Goal: Task Accomplishment & Management: Complete application form

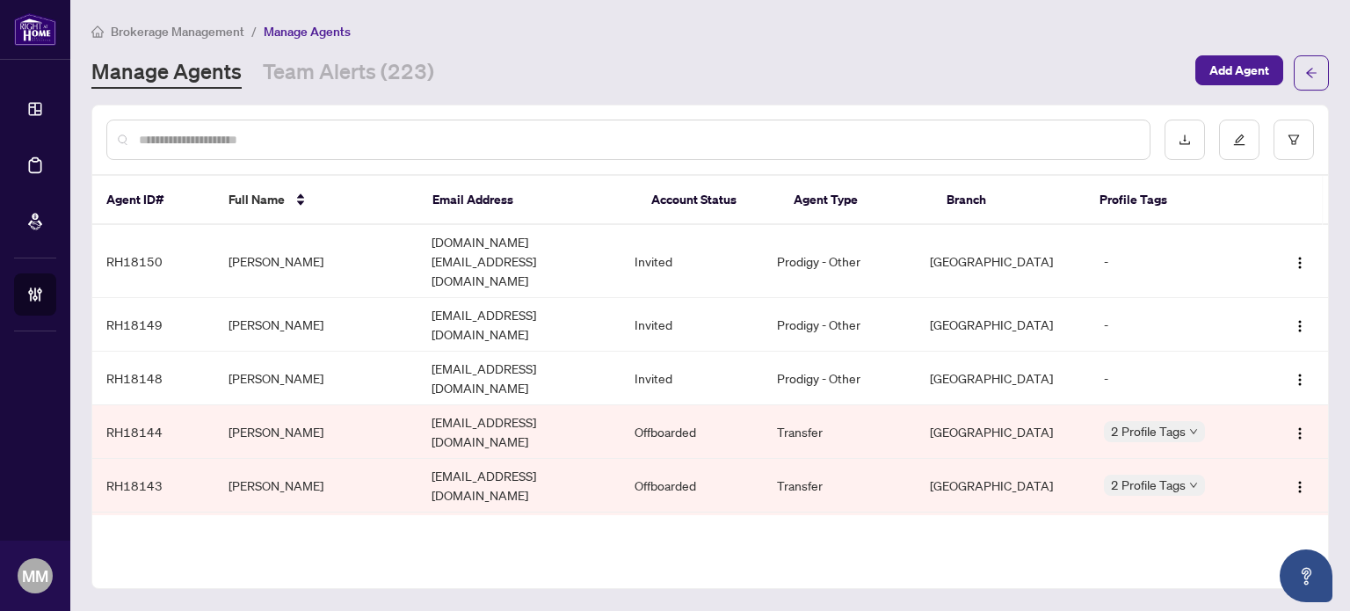
click at [836, 131] on input "text" at bounding box center [637, 139] width 997 height 19
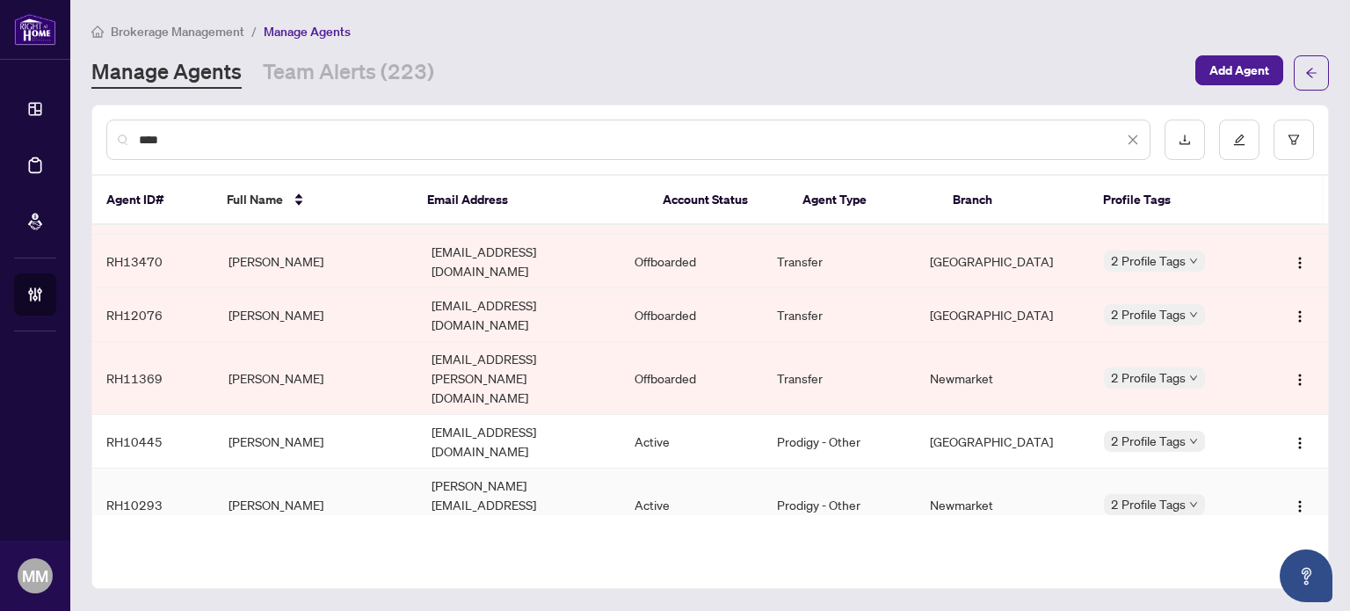
scroll to position [474, 0]
click at [623, 140] on input "****" at bounding box center [631, 139] width 985 height 19
type input "**********"
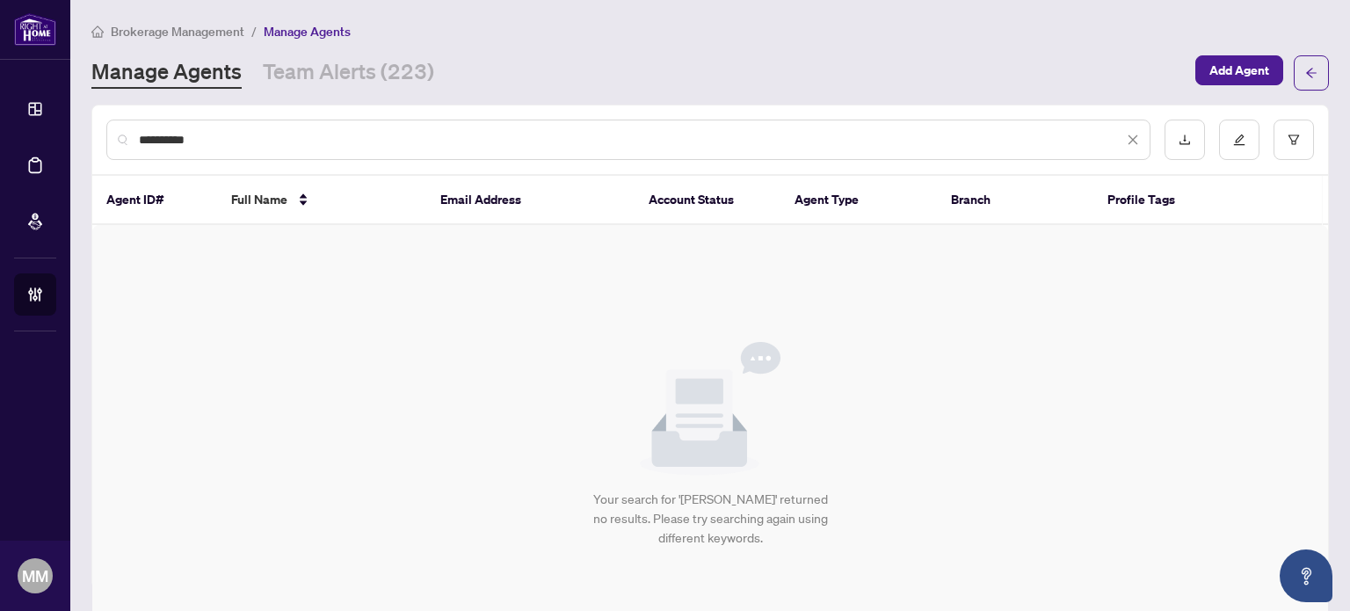
scroll to position [0, 0]
click at [1222, 68] on span "Add Agent" at bounding box center [1240, 70] width 60 height 28
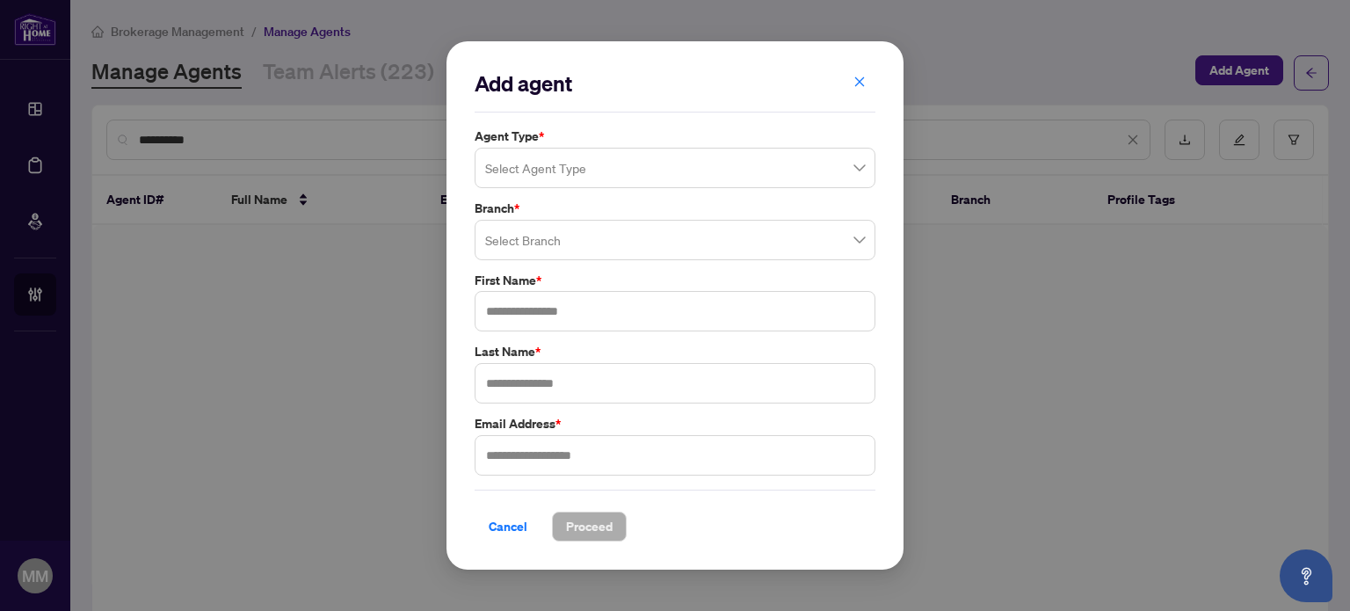
click at [585, 168] on input "search" at bounding box center [667, 170] width 364 height 39
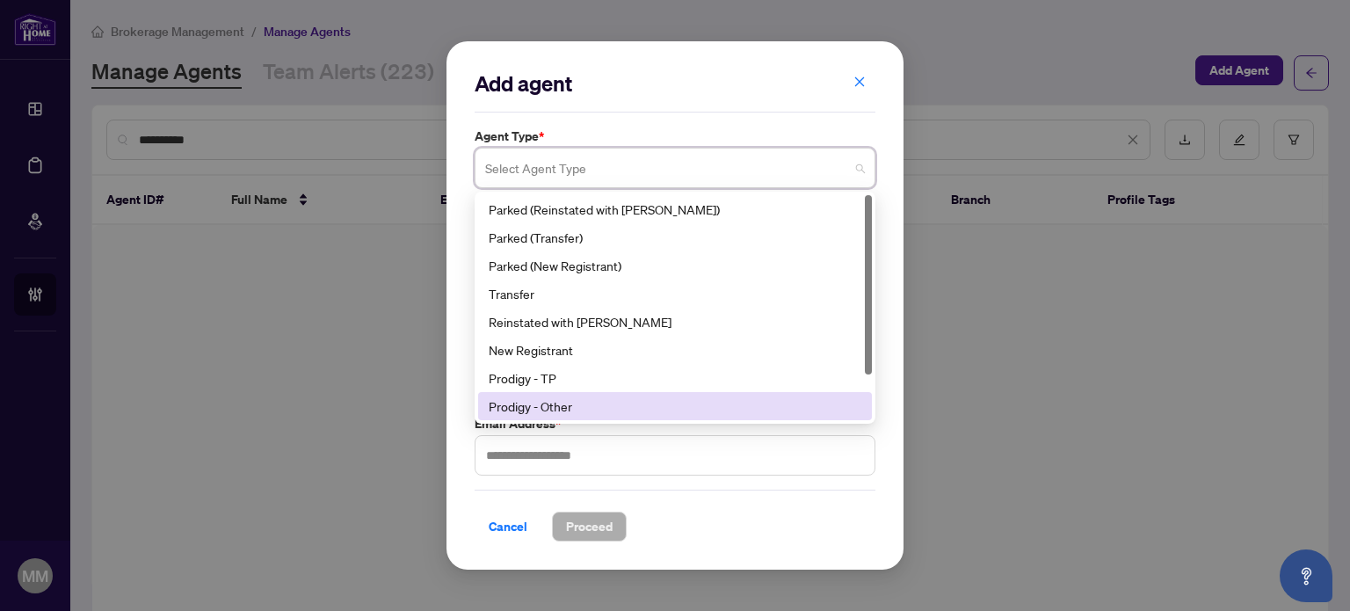
drag, startPoint x: 592, startPoint y: 378, endPoint x: 589, endPoint y: 402, distance: 23.9
click at [589, 402] on div "Parked (Reinstated with RAHR) Parked (Transfer) Parked (New Registrant) Transfe…" at bounding box center [675, 335] width 394 height 281
click at [589, 402] on div "Prodigy - Other" at bounding box center [675, 405] width 373 height 19
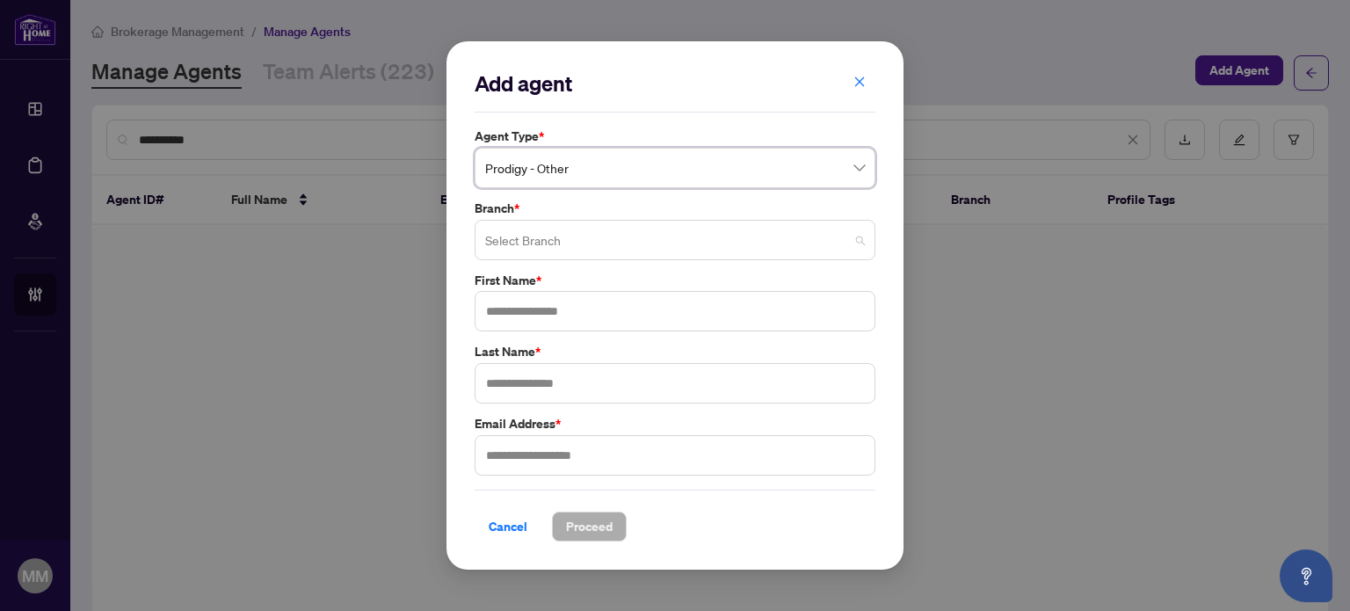
click at [638, 231] on input "search" at bounding box center [667, 242] width 364 height 39
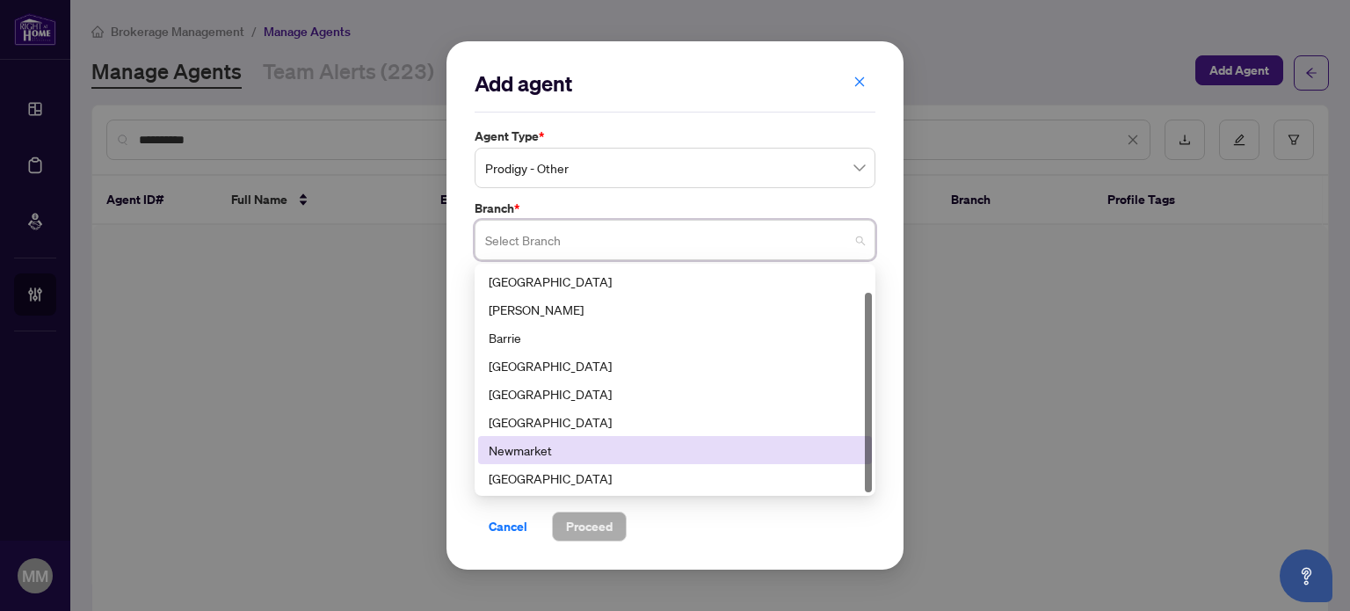
scroll to position [28, 0]
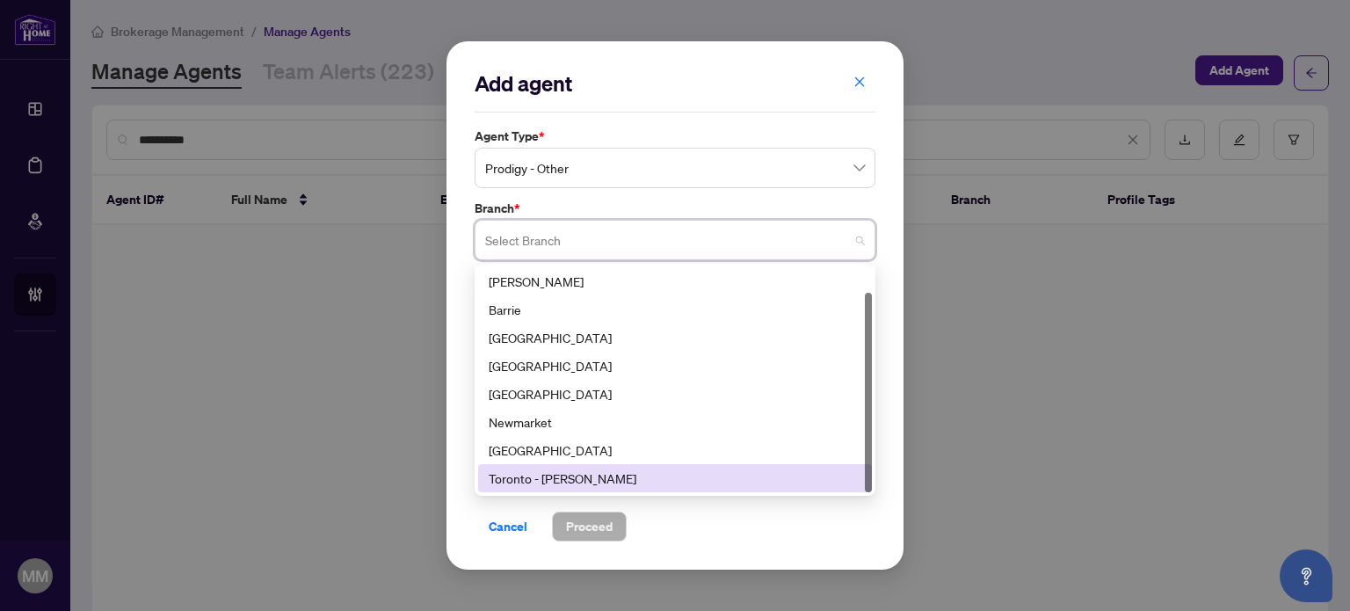
click at [624, 481] on div "Toronto - [PERSON_NAME]" at bounding box center [675, 478] width 373 height 19
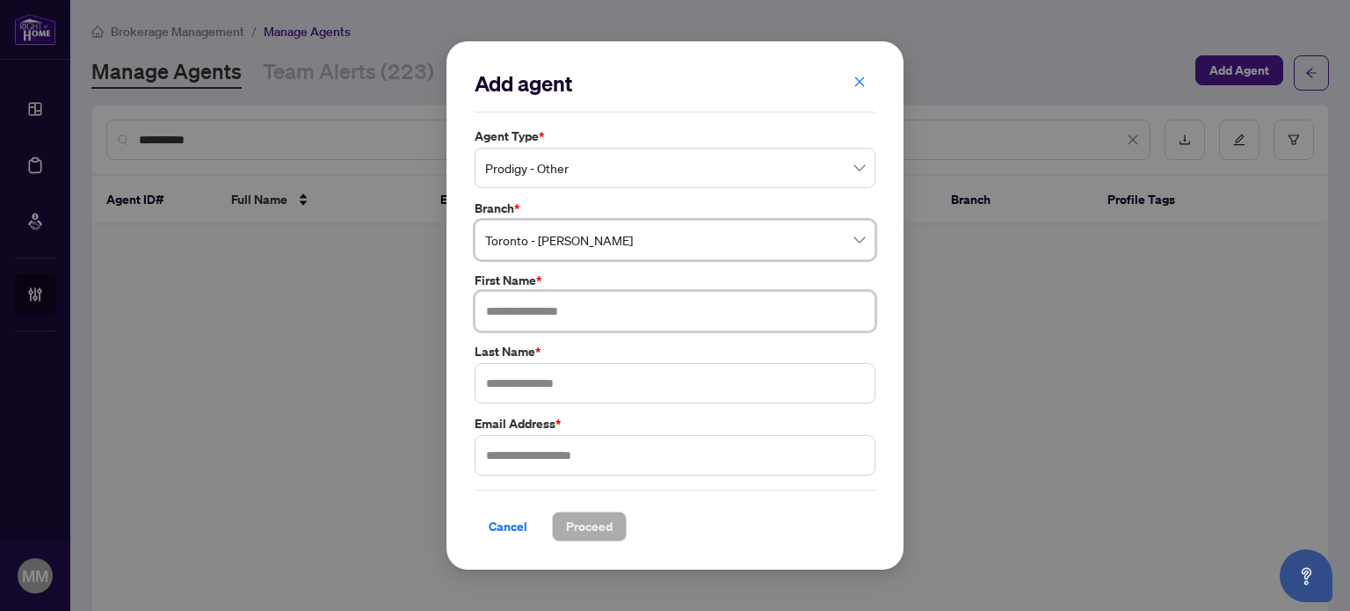
click at [648, 331] on input "text" at bounding box center [675, 311] width 401 height 40
type input "*"
type input "*****"
type input "****"
click at [629, 466] on input "text" at bounding box center [675, 455] width 401 height 40
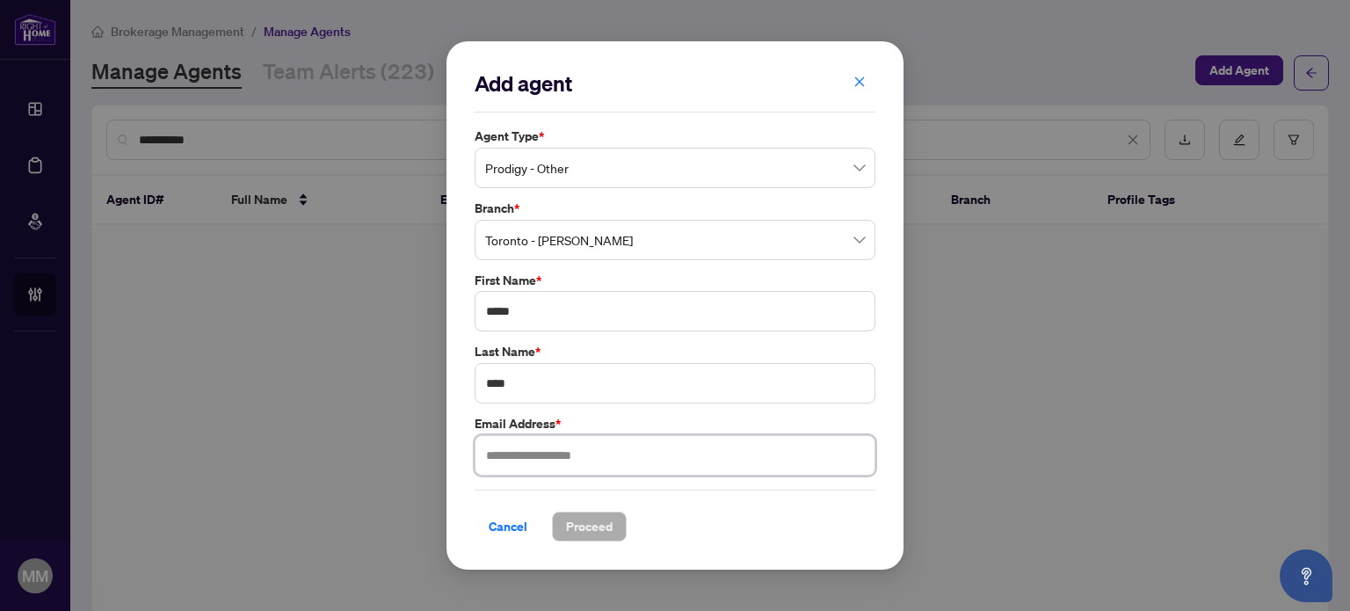
paste input "**********"
type input "**********"
click at [580, 528] on span "Proceed" at bounding box center [589, 526] width 47 height 28
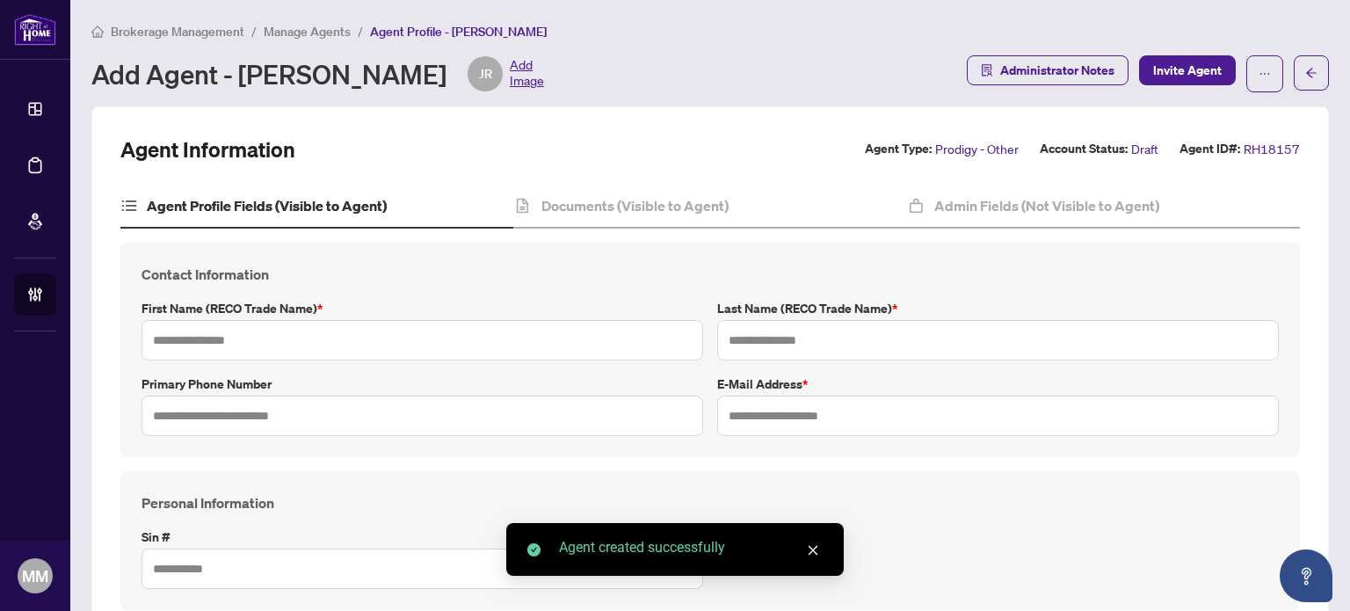
type input "*****"
type input "****"
type input "**********"
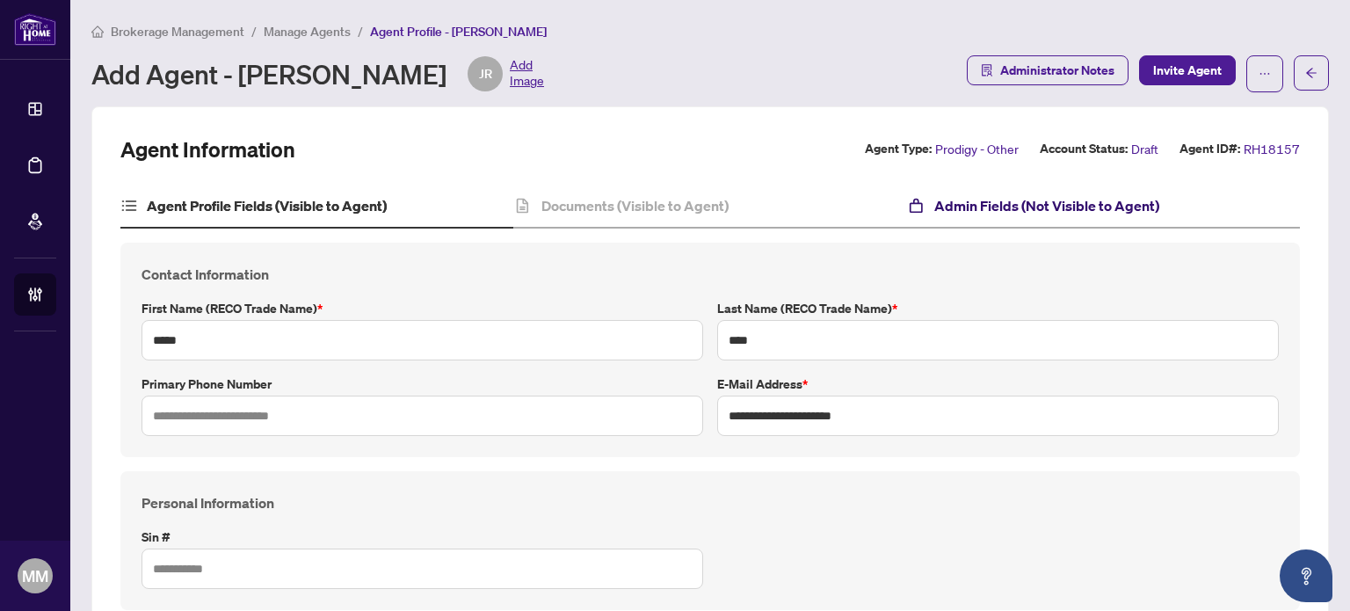
click at [1067, 207] on h4 "Admin Fields (Not Visible to Agent)" at bounding box center [1046, 205] width 225 height 21
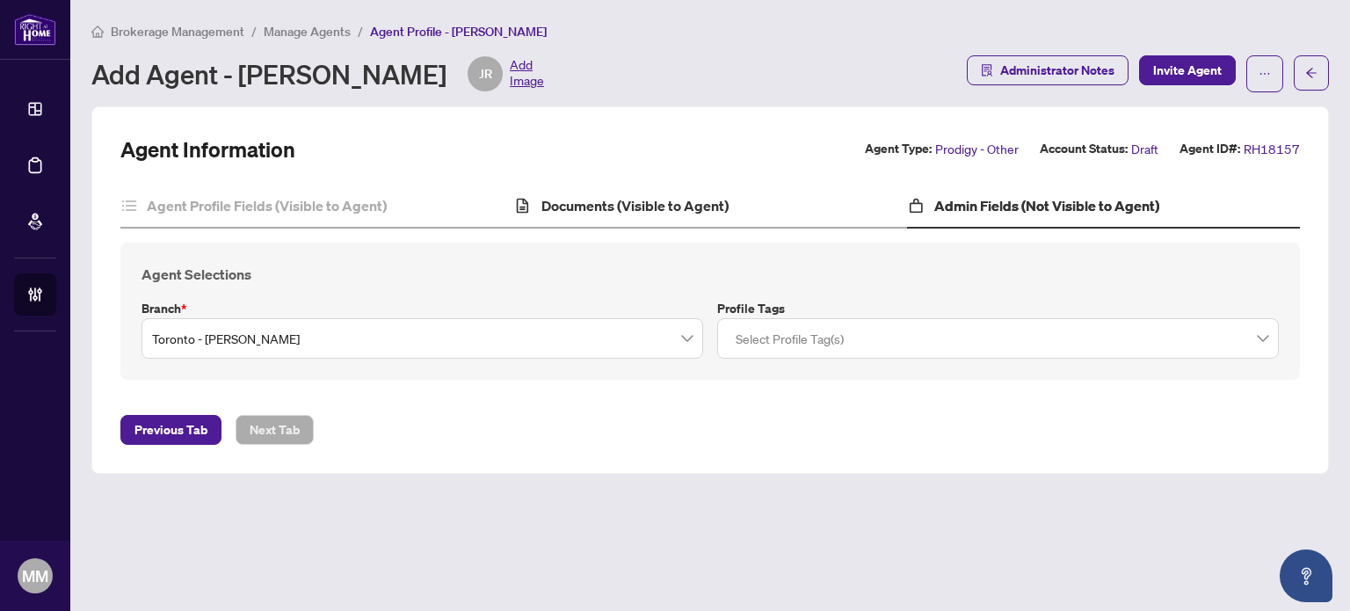
click at [584, 193] on div "Documents (Visible to Agent)" at bounding box center [709, 207] width 393 height 44
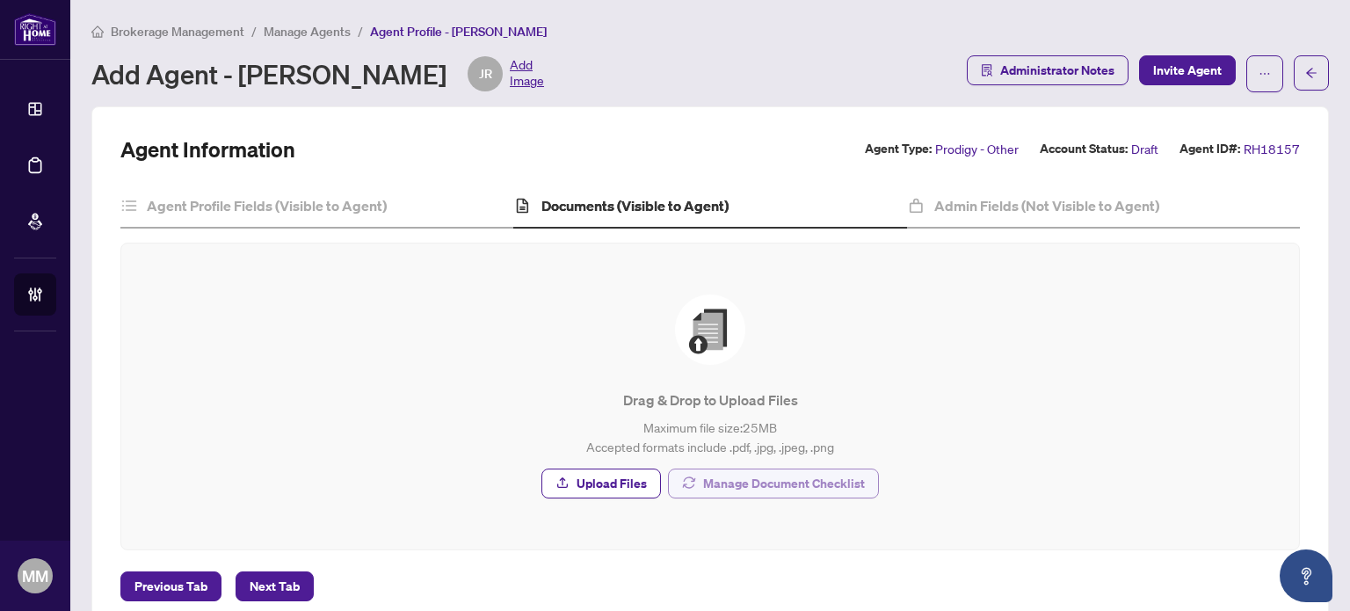
click at [714, 495] on span "Manage Document Checklist" at bounding box center [784, 483] width 162 height 28
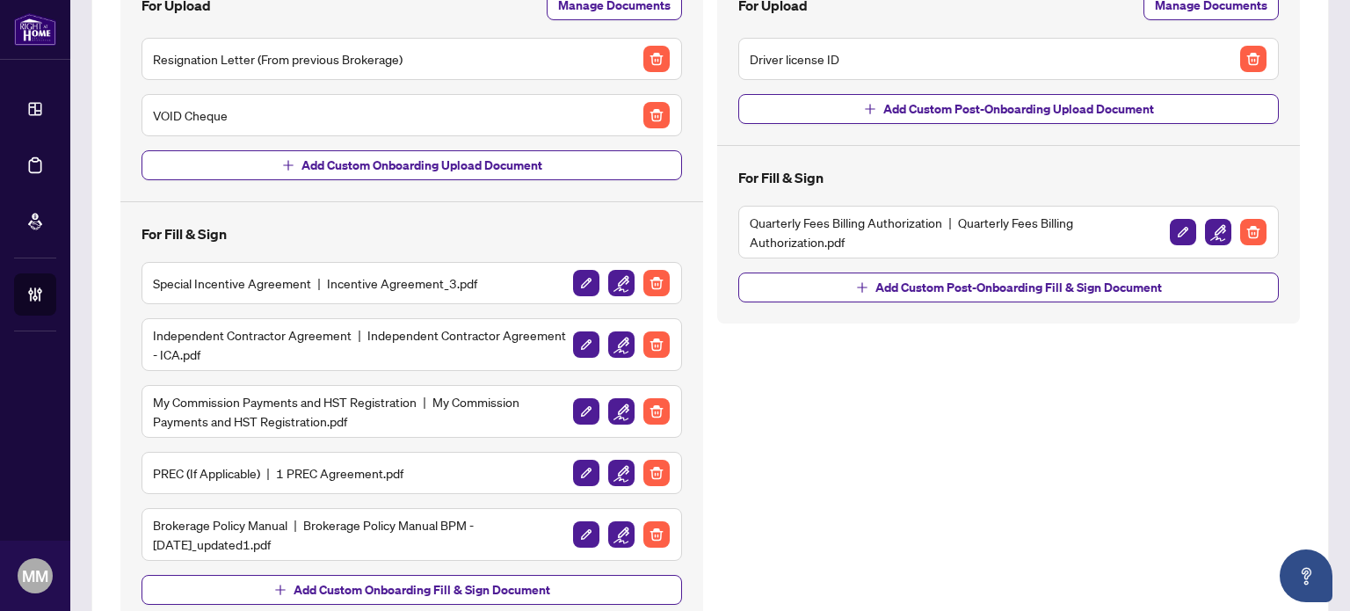
scroll to position [230, 0]
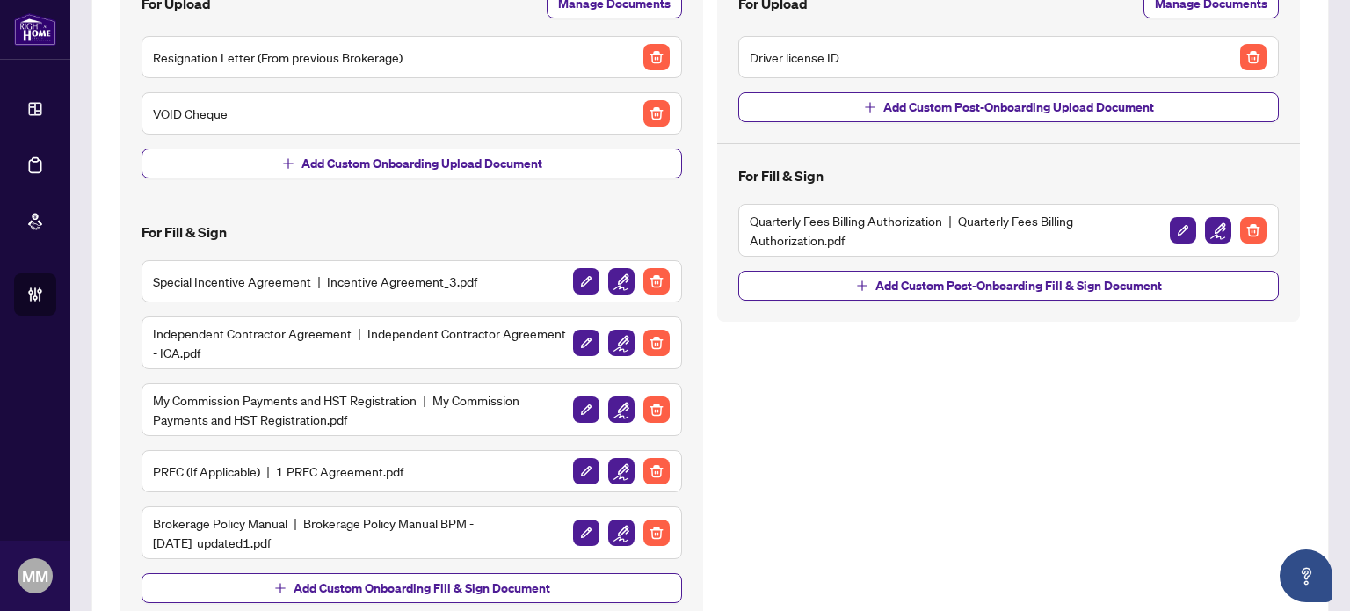
click at [747, 423] on div "Post-Onboarding Documents For Upload Manage Documents Driver license ID Add Cus…" at bounding box center [1008, 263] width 597 height 721
click at [650, 52] on img "button" at bounding box center [656, 57] width 26 height 26
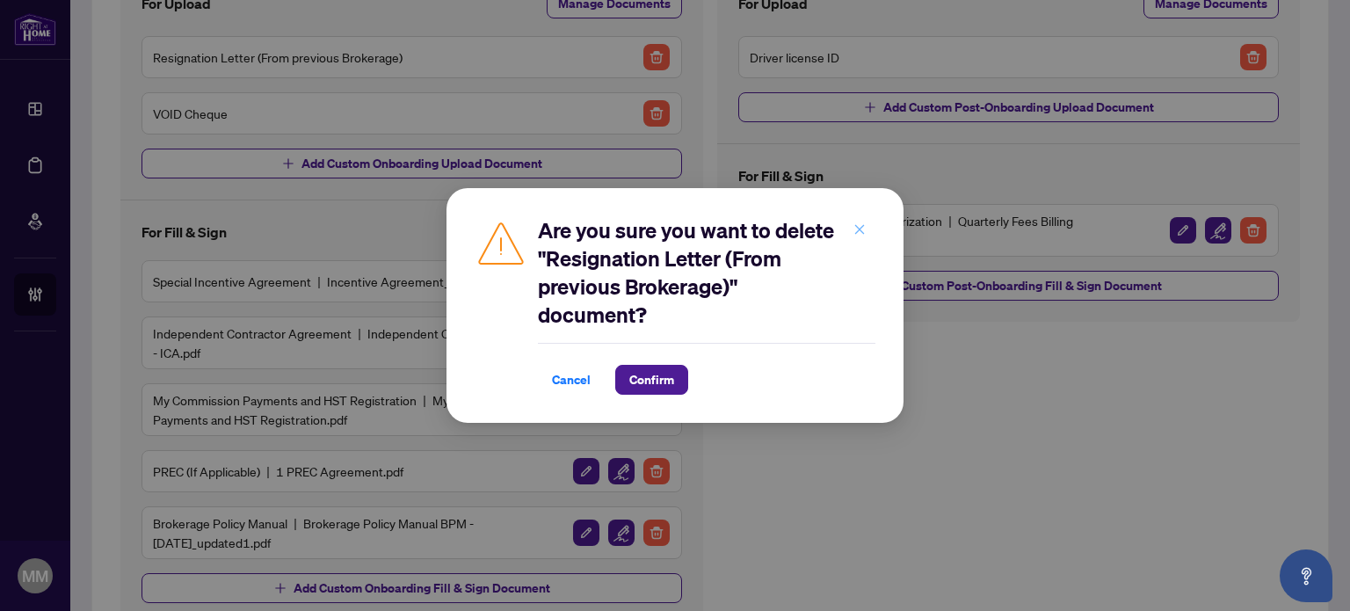
click at [861, 233] on icon "close" at bounding box center [860, 229] width 12 height 12
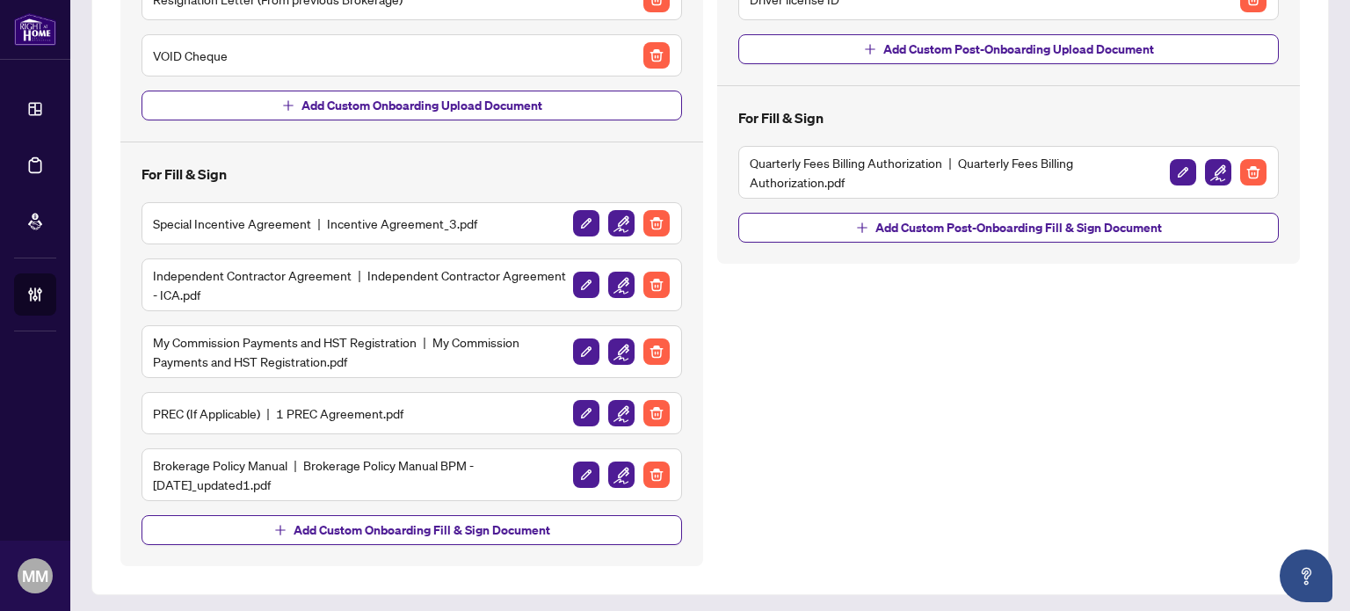
scroll to position [287, 0]
click at [652, 407] on img "button" at bounding box center [656, 414] width 26 height 26
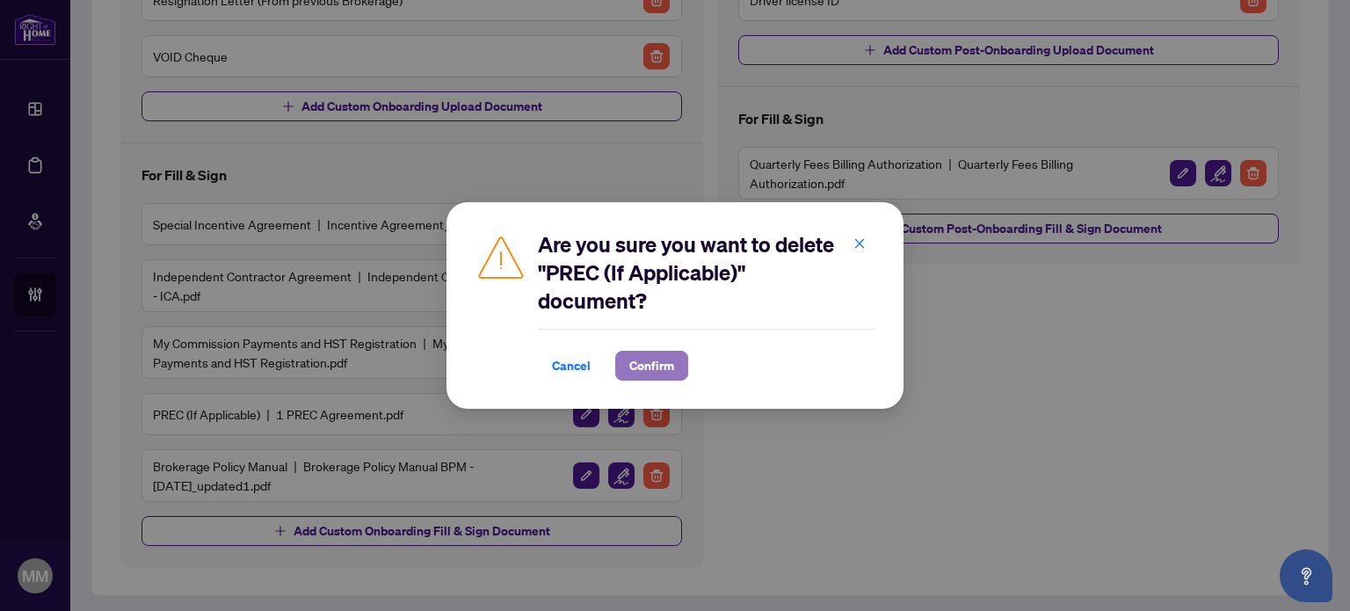
click at [646, 377] on span "Confirm" at bounding box center [651, 366] width 45 height 28
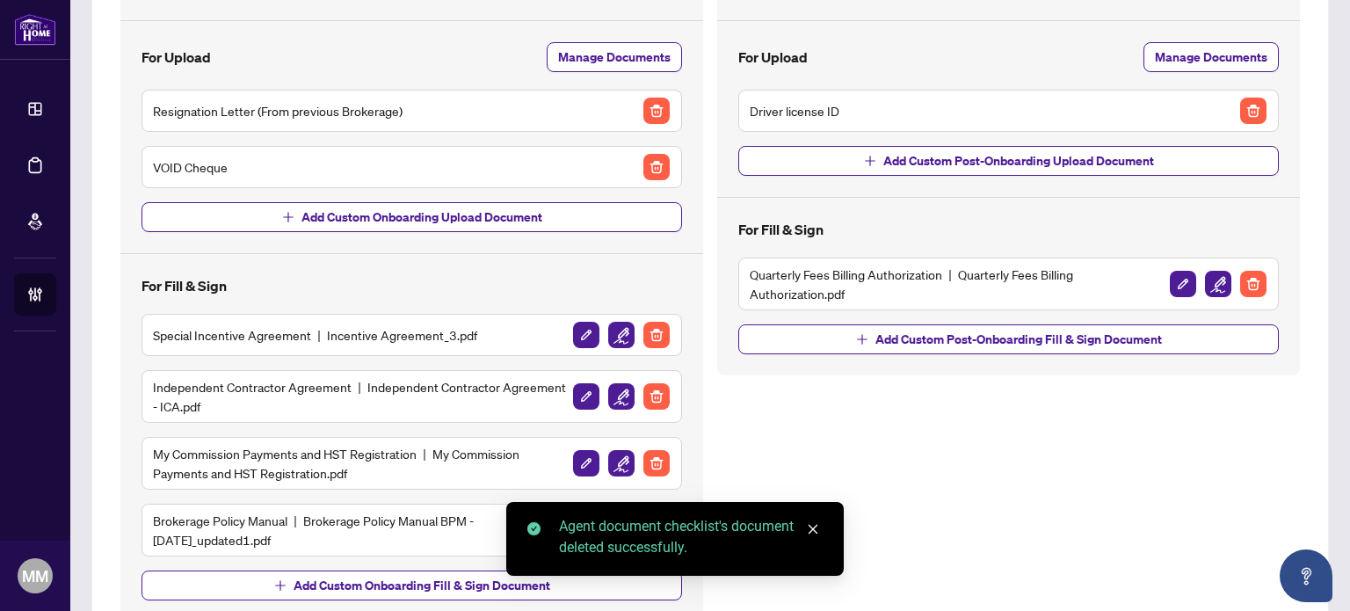
scroll to position [178, 0]
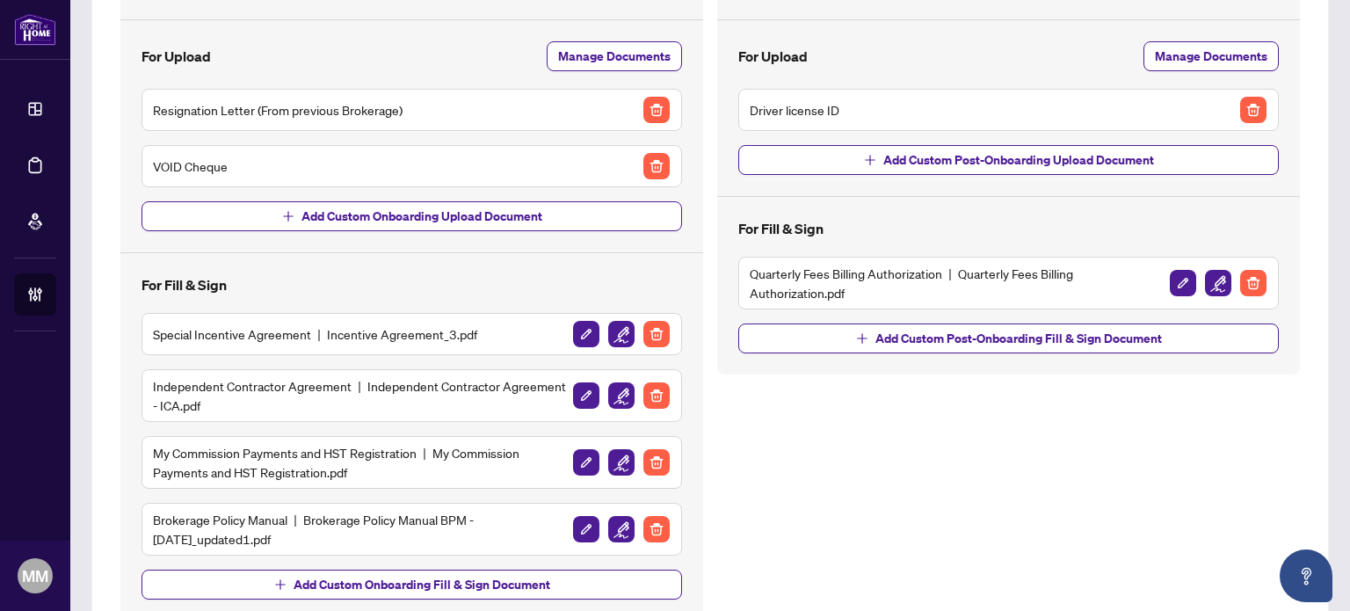
click at [918, 534] on div "Post-Onboarding Documents For Upload Manage Documents Driver license ID Add Cus…" at bounding box center [1008, 288] width 597 height 665
click at [710, 92] on div "Post-Onboarding Documents For Upload Manage Documents Driver license ID Add Cus…" at bounding box center [1008, 288] width 597 height 665
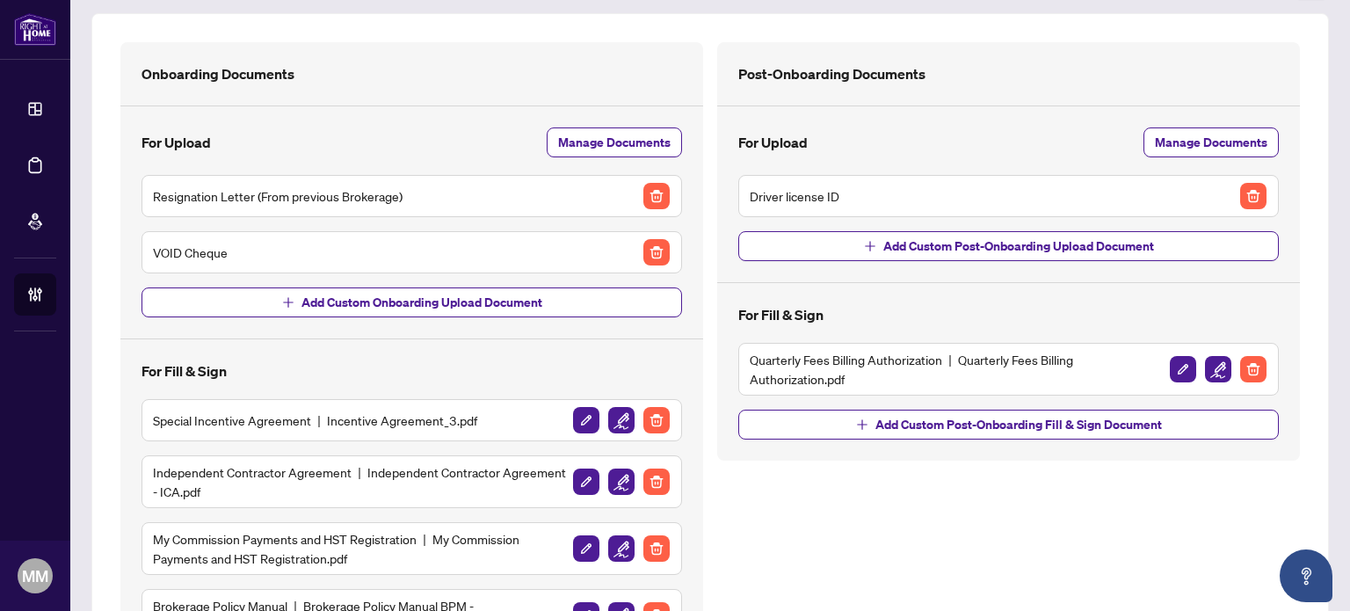
scroll to position [232, 0]
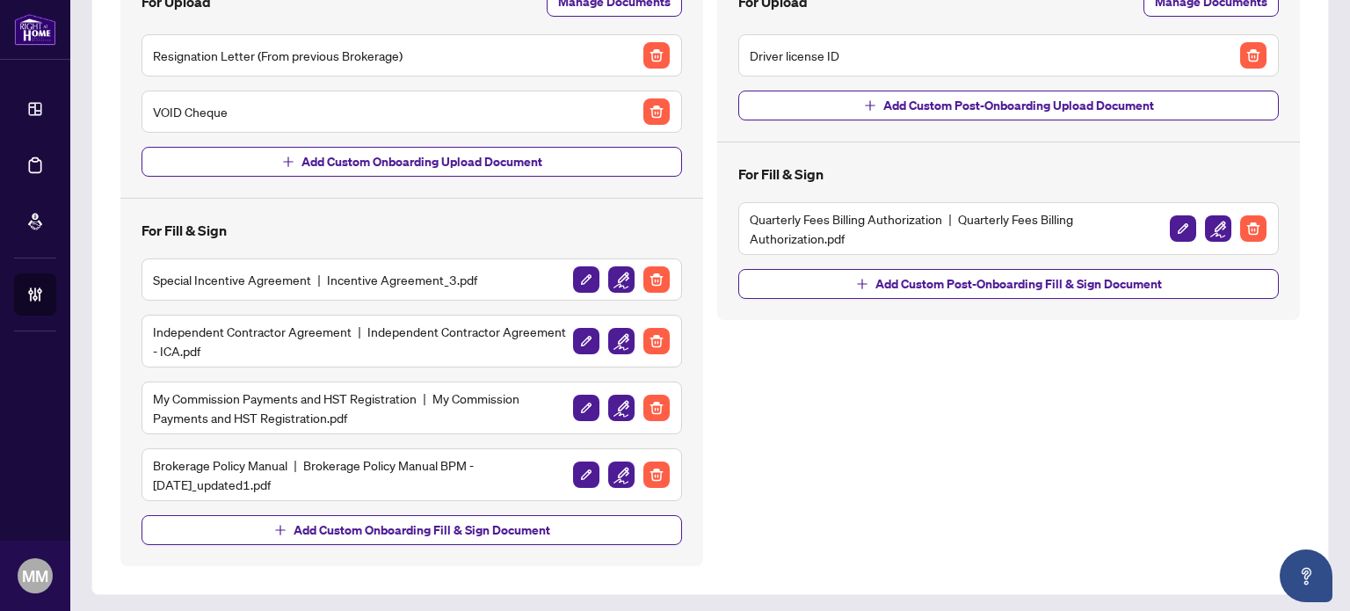
click at [734, 370] on div "Post-Onboarding Documents For Upload Manage Documents Driver license ID Add Cus…" at bounding box center [1008, 234] width 597 height 665
click at [713, 324] on div "Post-Onboarding Documents For Upload Manage Documents Driver license ID Add Cus…" at bounding box center [1008, 234] width 597 height 665
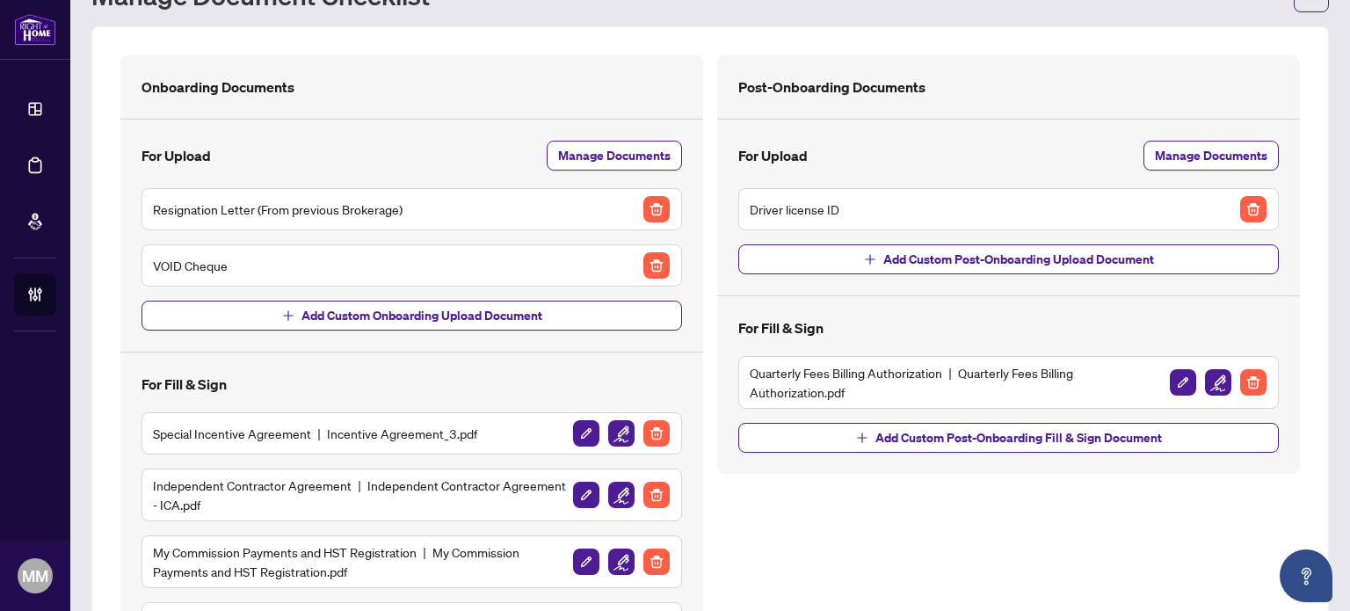
scroll to position [77, 0]
drag, startPoint x: 701, startPoint y: 270, endPoint x: 707, endPoint y: 170, distance: 100.4
click at [710, 170] on div "Post-Onboarding Documents For Upload Manage Documents Driver license ID Add Cus…" at bounding box center [1008, 388] width 597 height 665
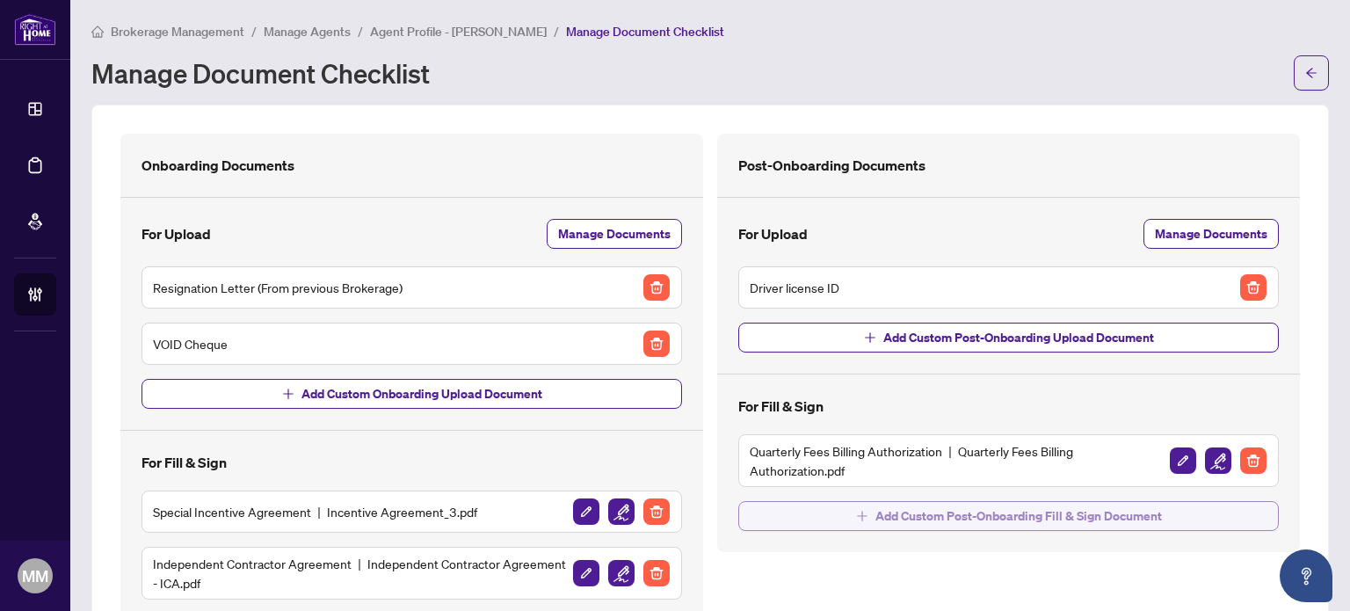
scroll to position [2, 0]
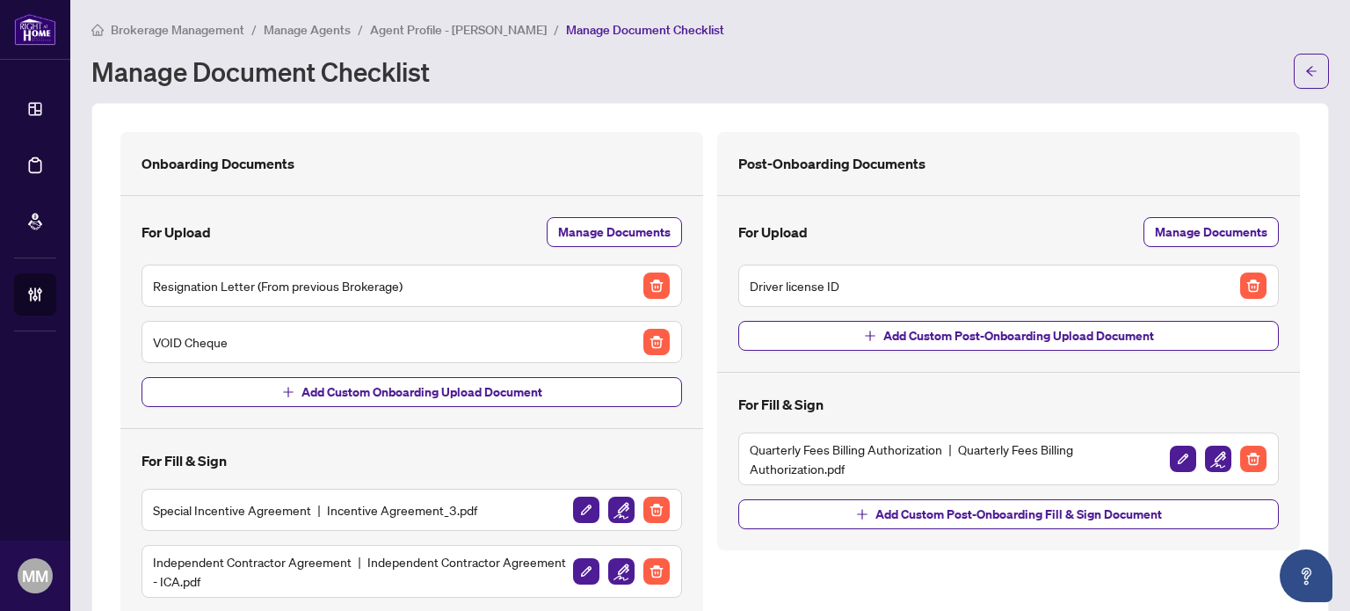
click at [991, 164] on div "Post-Onboarding Documents" at bounding box center [1008, 163] width 541 height 21
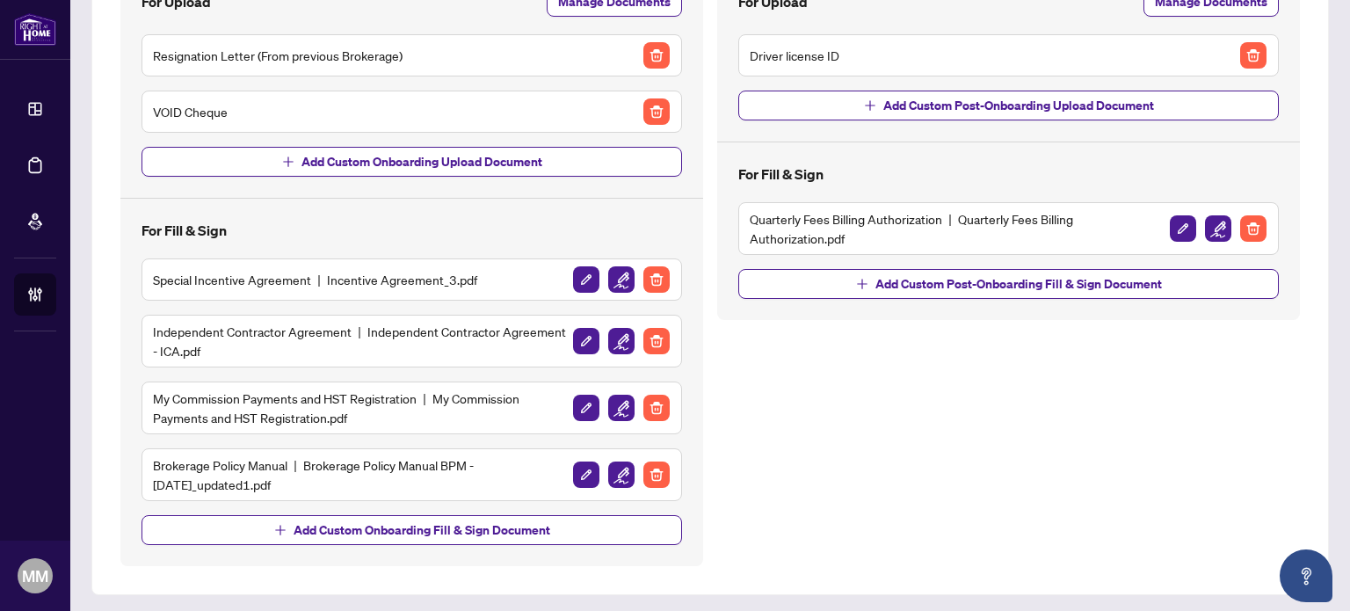
scroll to position [0, 0]
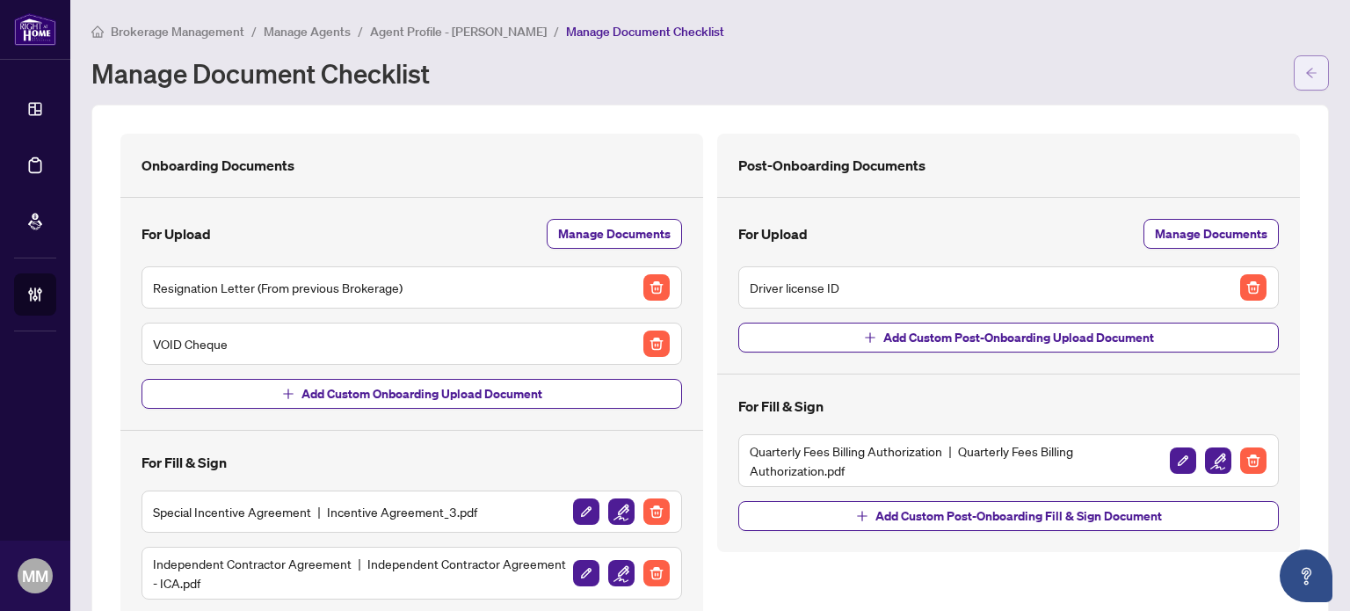
click at [1305, 70] on icon "arrow-left" at bounding box center [1311, 73] width 12 height 12
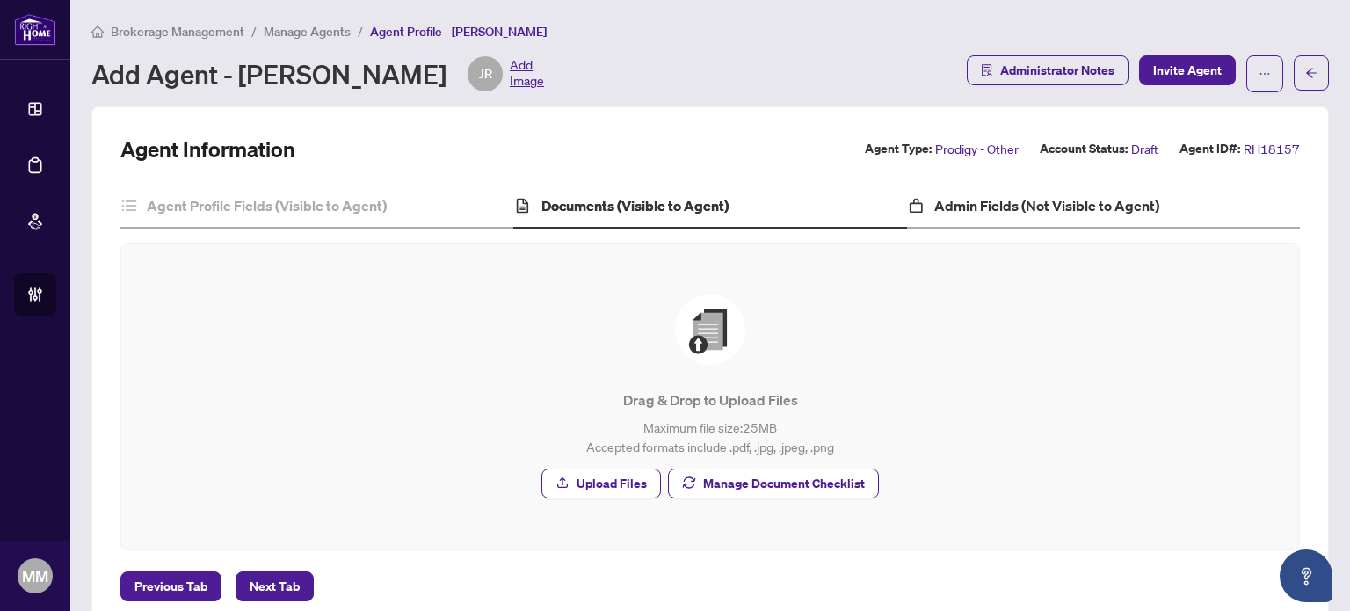
click at [970, 221] on div "Admin Fields (Not Visible to Agent)" at bounding box center [1103, 207] width 393 height 44
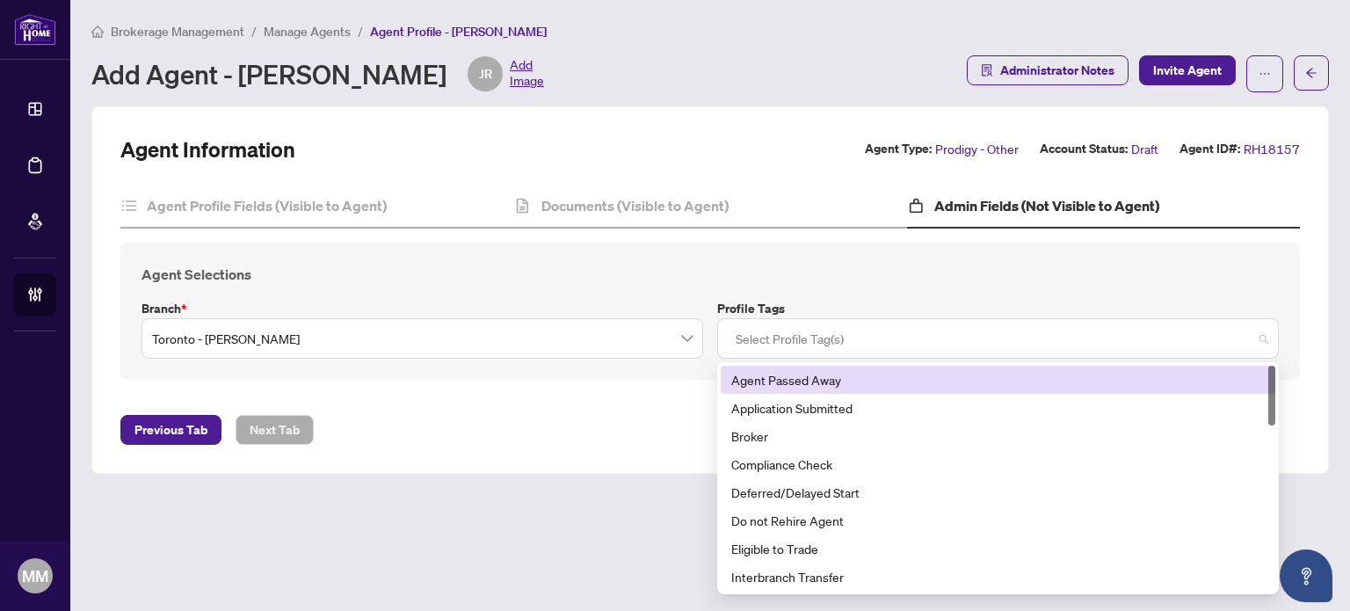
click at [830, 335] on div at bounding box center [998, 339] width 539 height 32
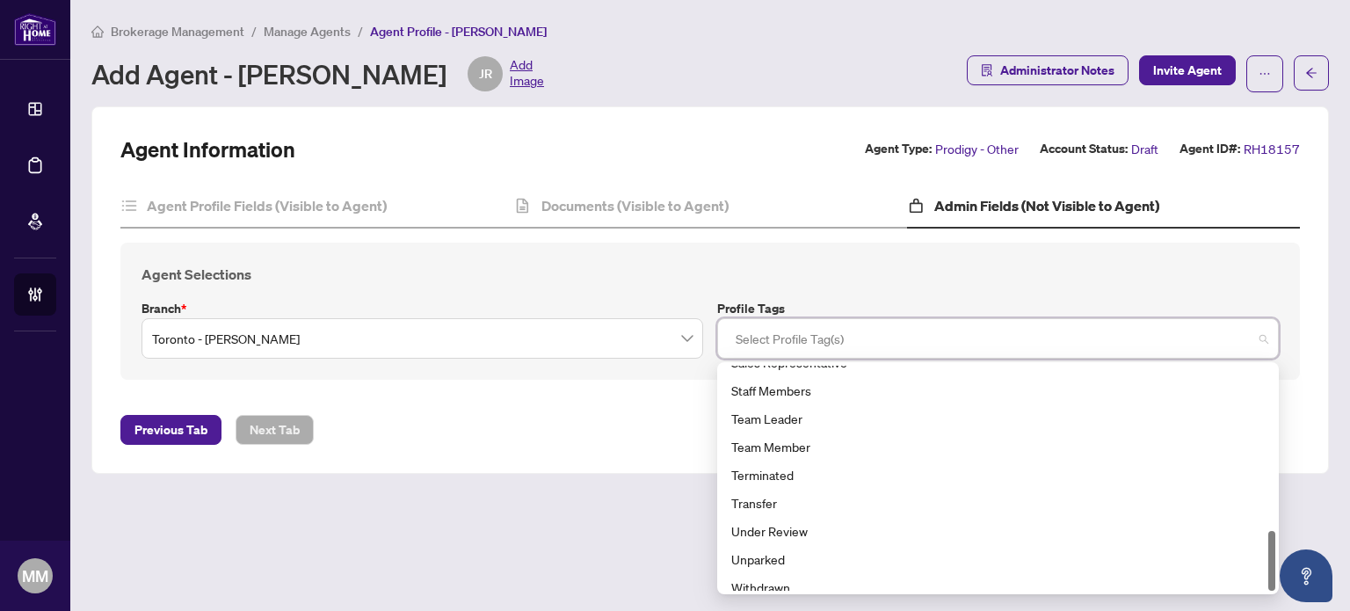
scroll to position [619, 0]
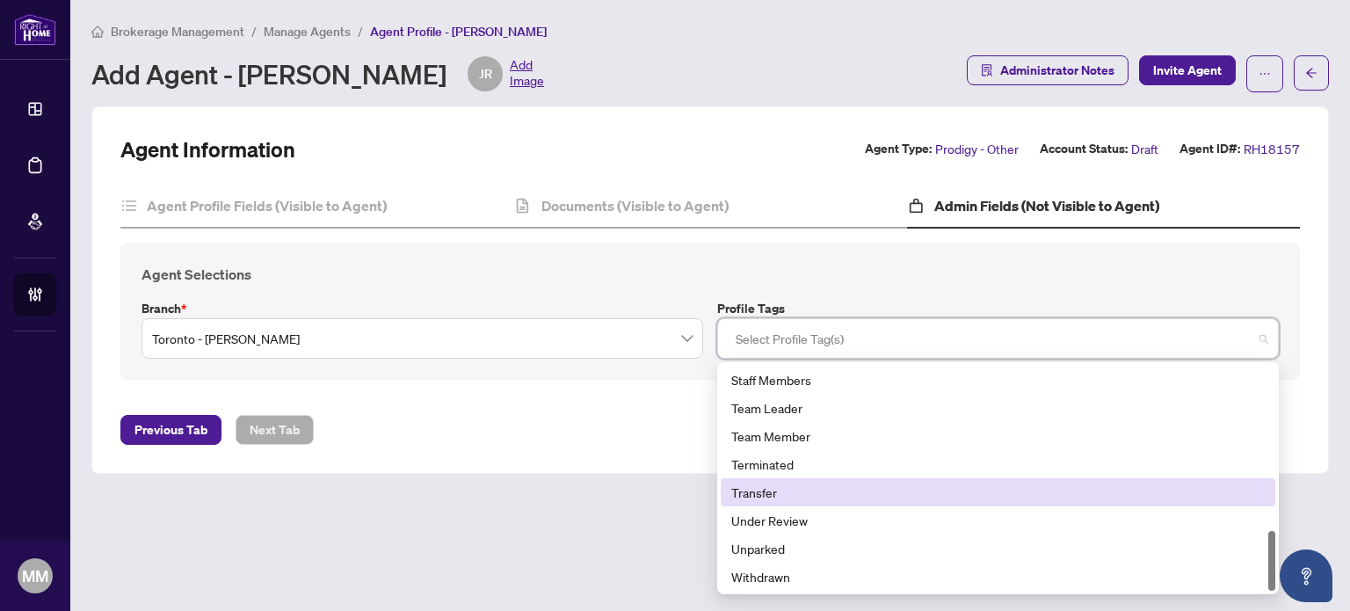
click at [767, 479] on div "Transfer" at bounding box center [998, 492] width 555 height 28
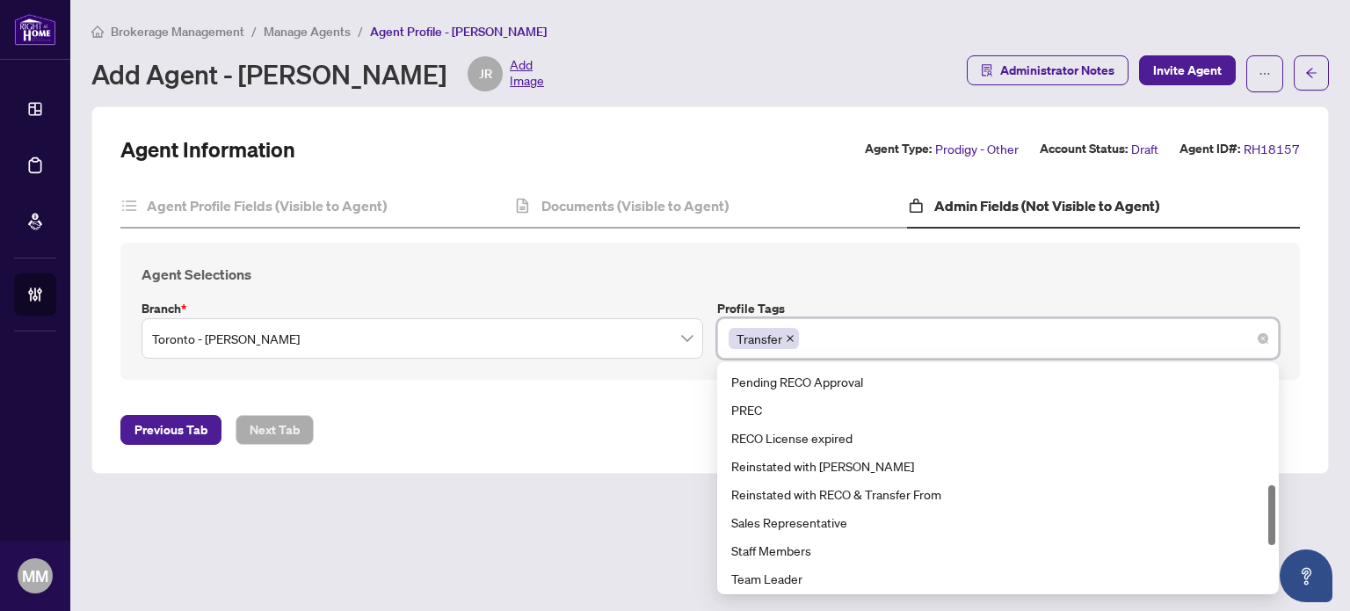
scroll to position [448, 0]
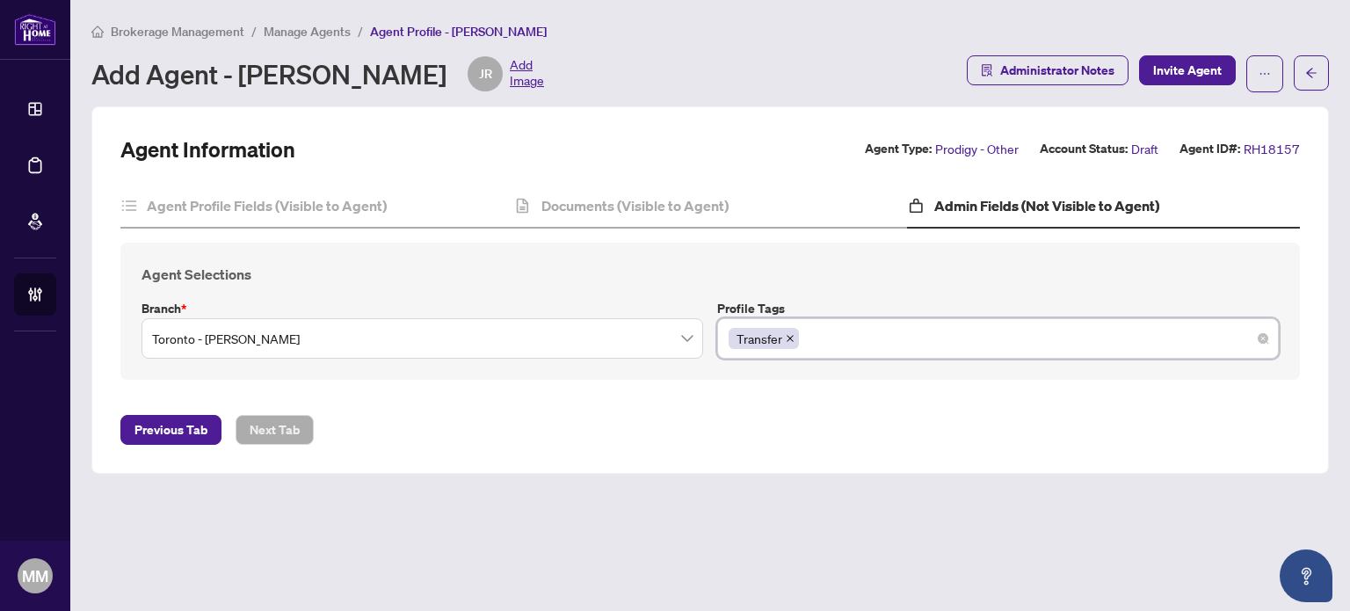
click at [849, 338] on div "Transfer" at bounding box center [998, 339] width 539 height 32
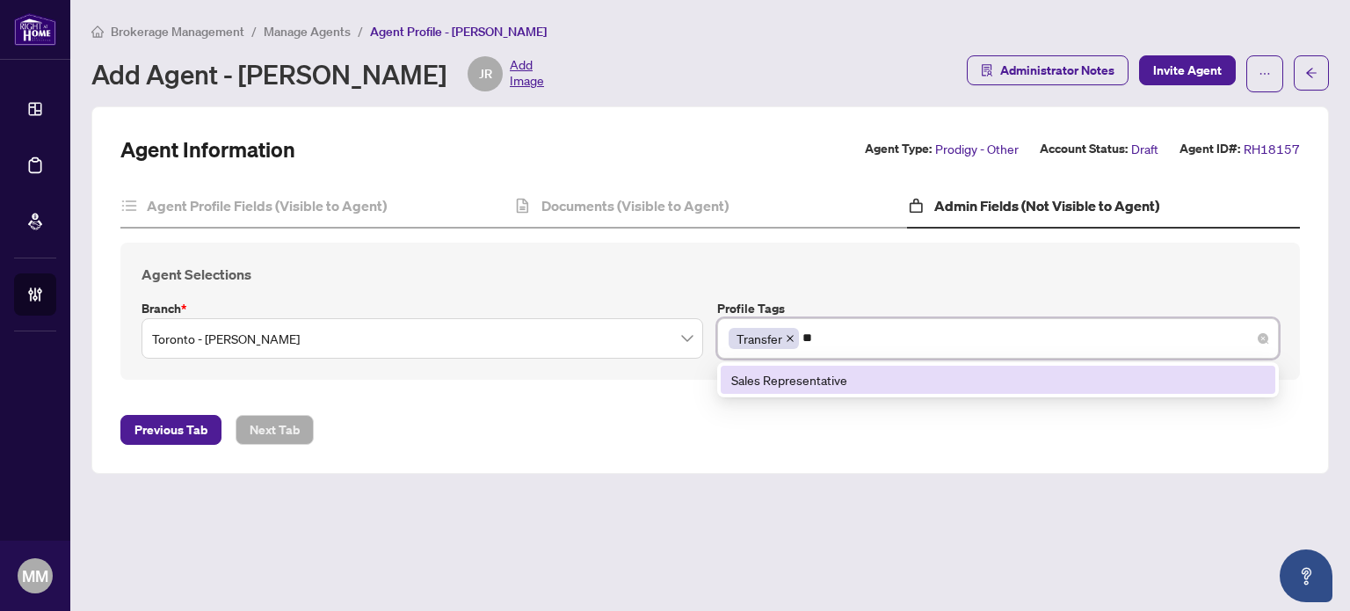
scroll to position [0, 0]
type input "**"
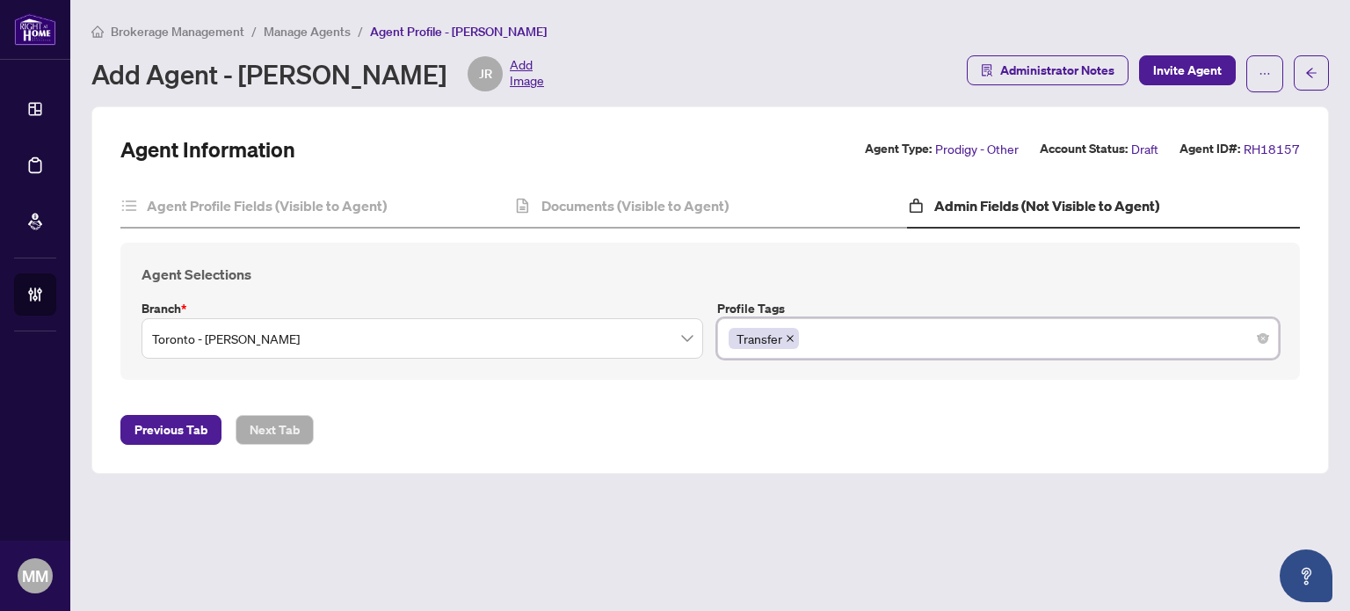
click at [896, 323] on div "Transfer" at bounding box center [998, 339] width 539 height 32
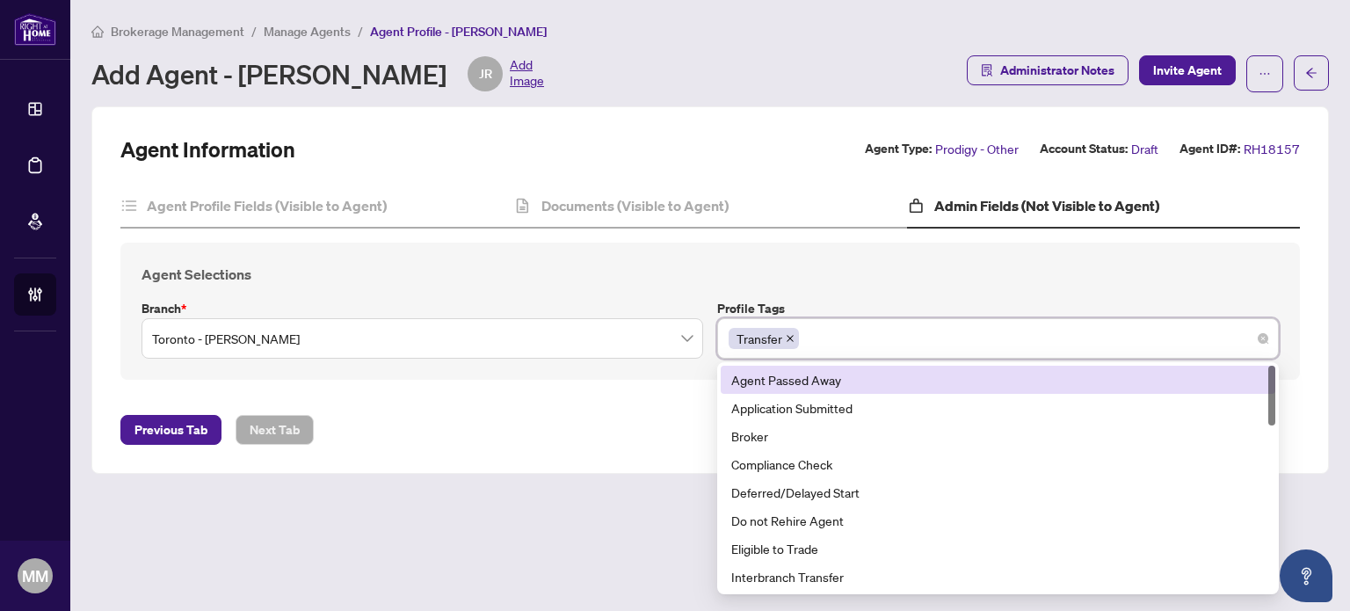
type input "*"
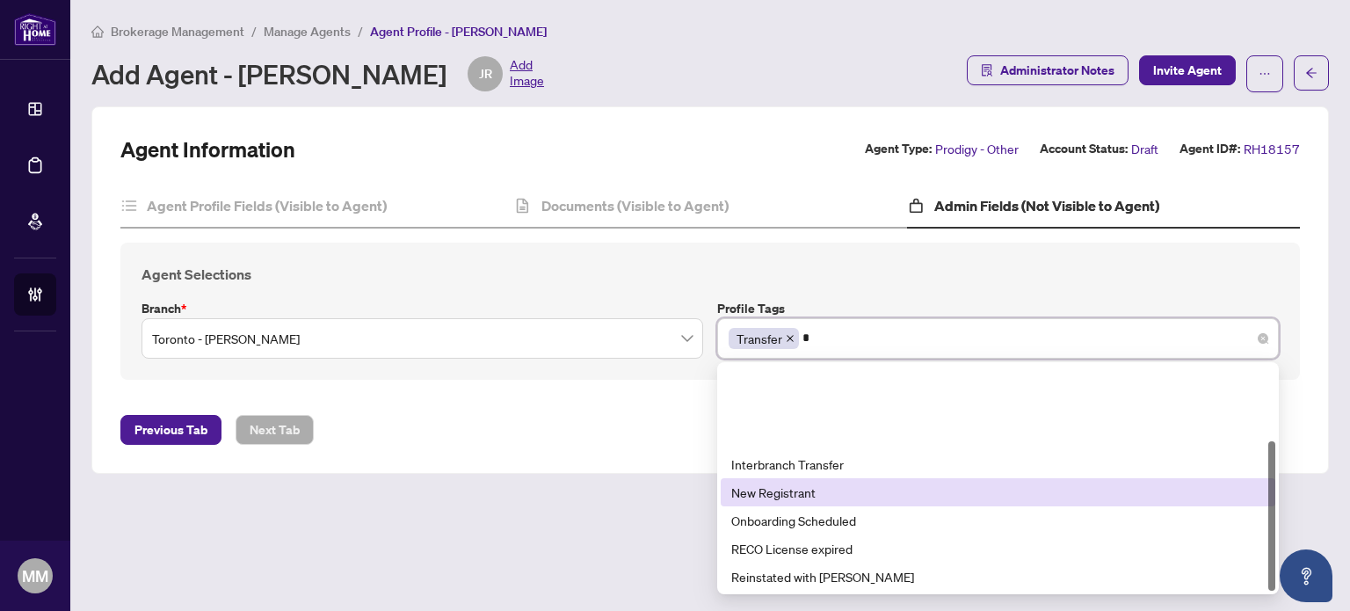
scroll to position [113, 0]
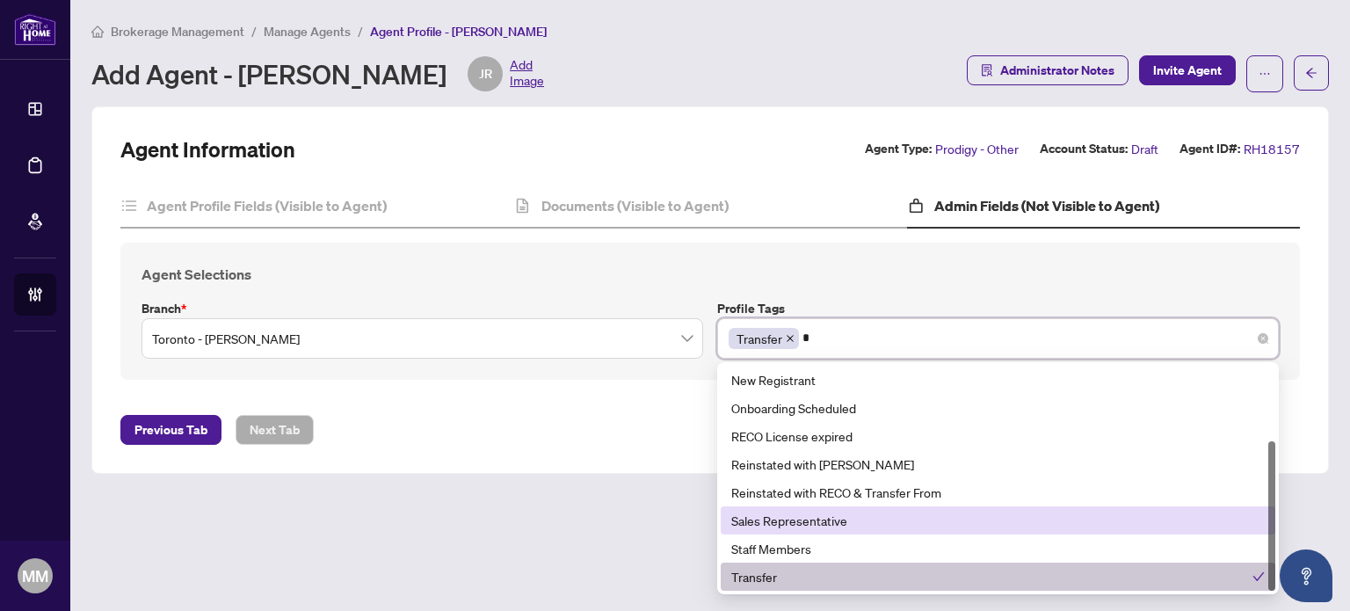
click at [863, 517] on div "Sales Representative" at bounding box center [998, 520] width 534 height 19
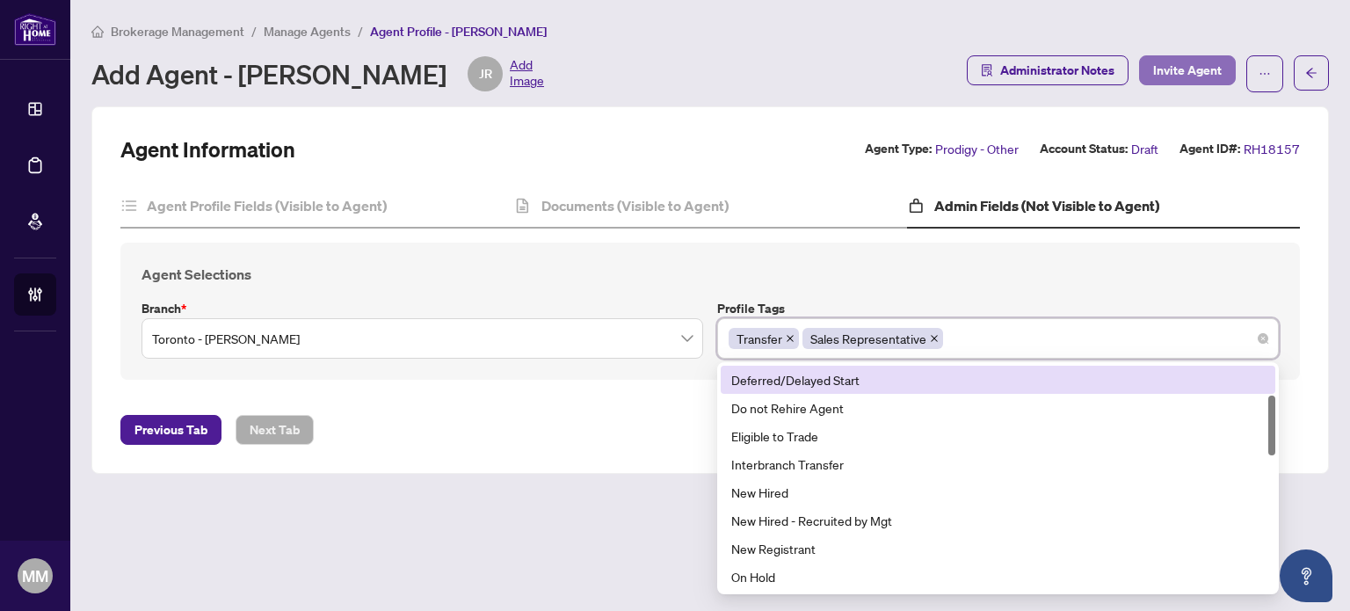
click at [1180, 61] on span "Invite Agent" at bounding box center [1187, 70] width 69 height 28
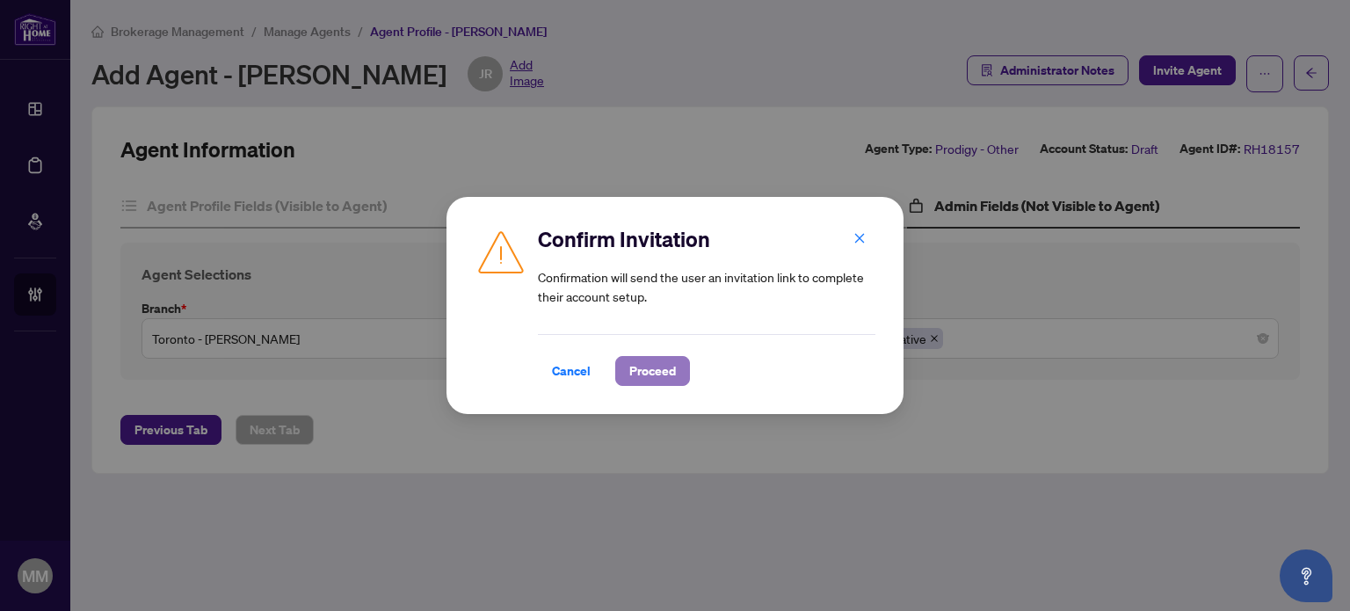
click at [643, 368] on span "Proceed" at bounding box center [652, 371] width 47 height 28
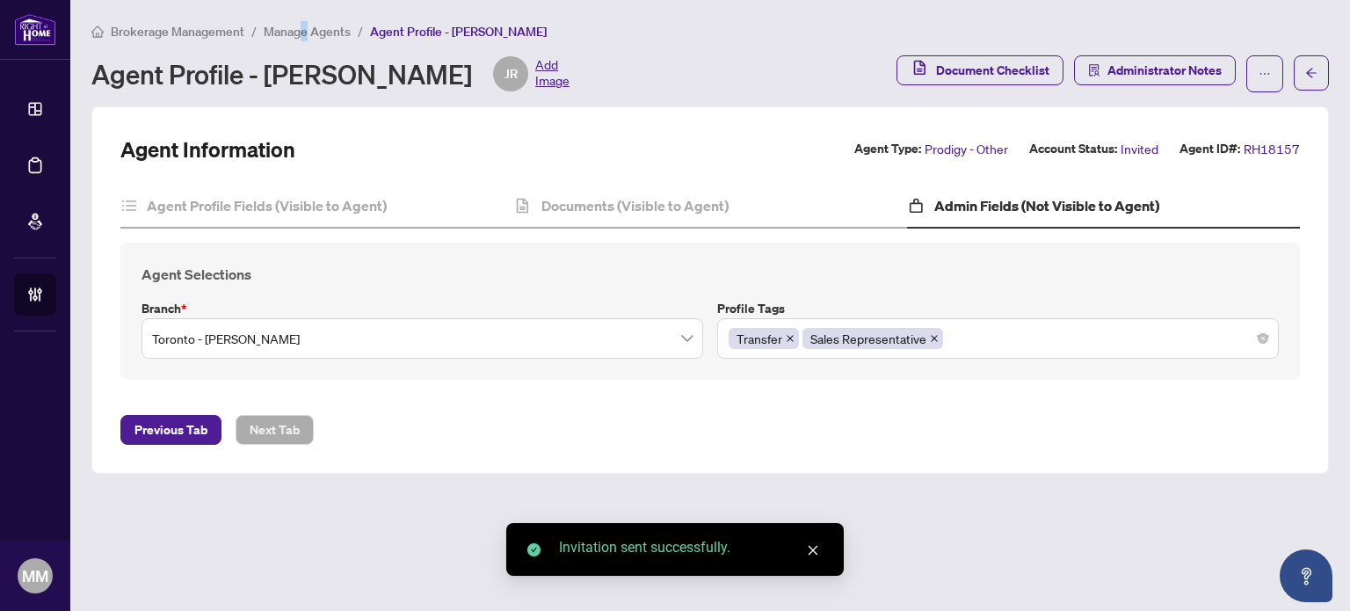
click at [303, 20] on main "Brokerage Management / Manage Agents / Agent Profile - Jenny Rosa Agent Profile…" at bounding box center [710, 305] width 1280 height 611
click at [317, 26] on span "Manage Agents" at bounding box center [307, 32] width 87 height 16
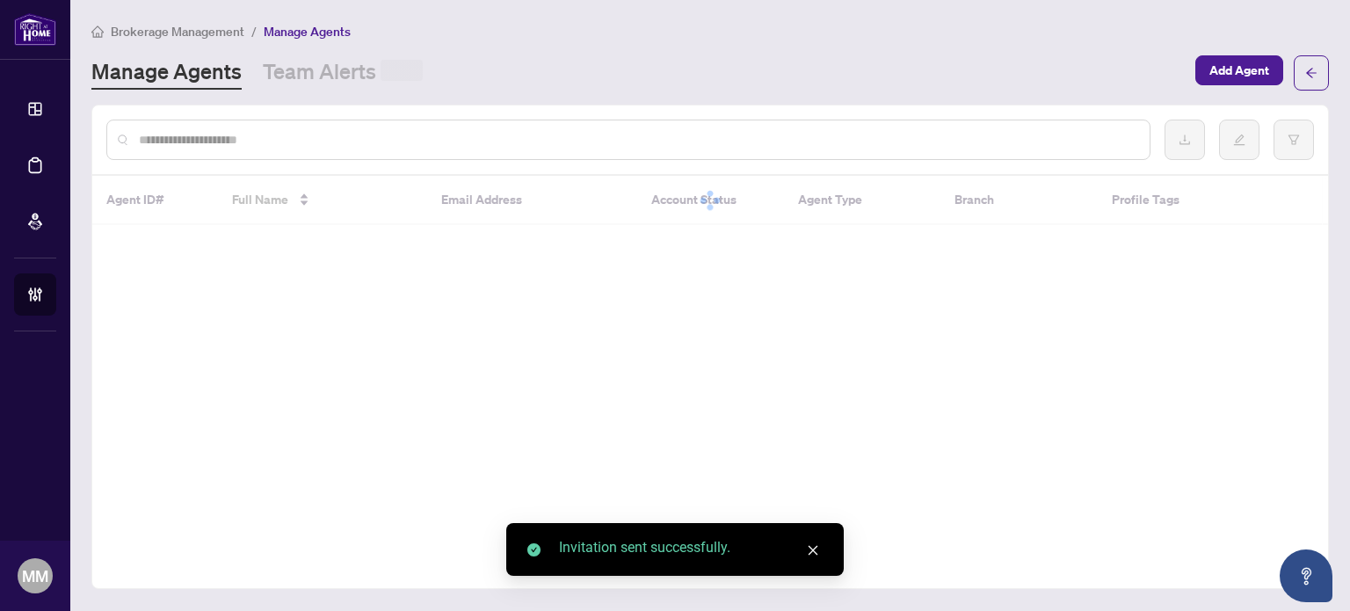
click at [362, 137] on input "text" at bounding box center [637, 139] width 997 height 19
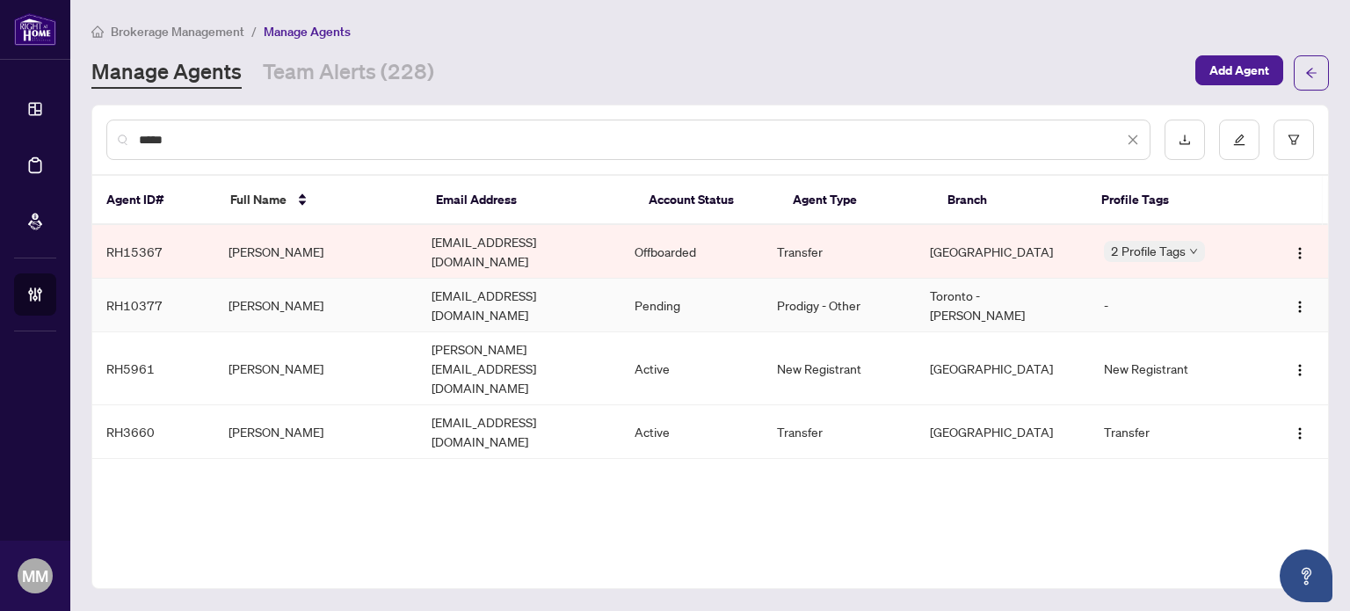
type input "*****"
click at [401, 279] on td "Nabil Killu" at bounding box center [315, 306] width 203 height 54
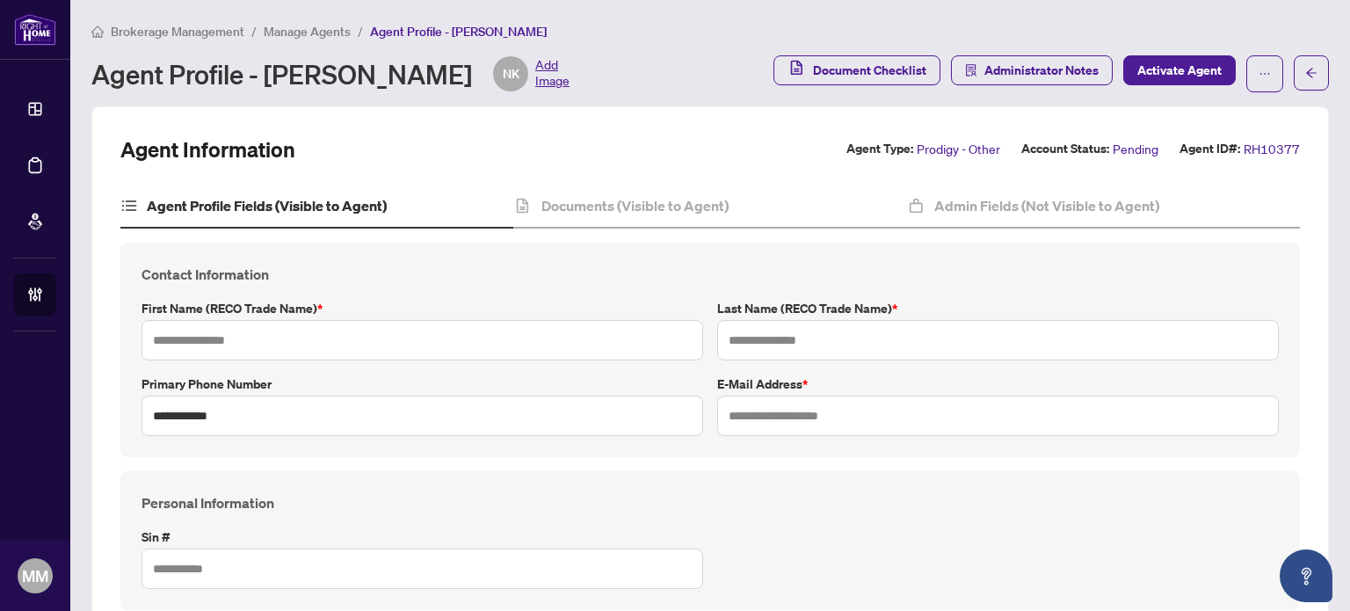
type input "*****"
type input "**********"
type input "*********"
type input "**********"
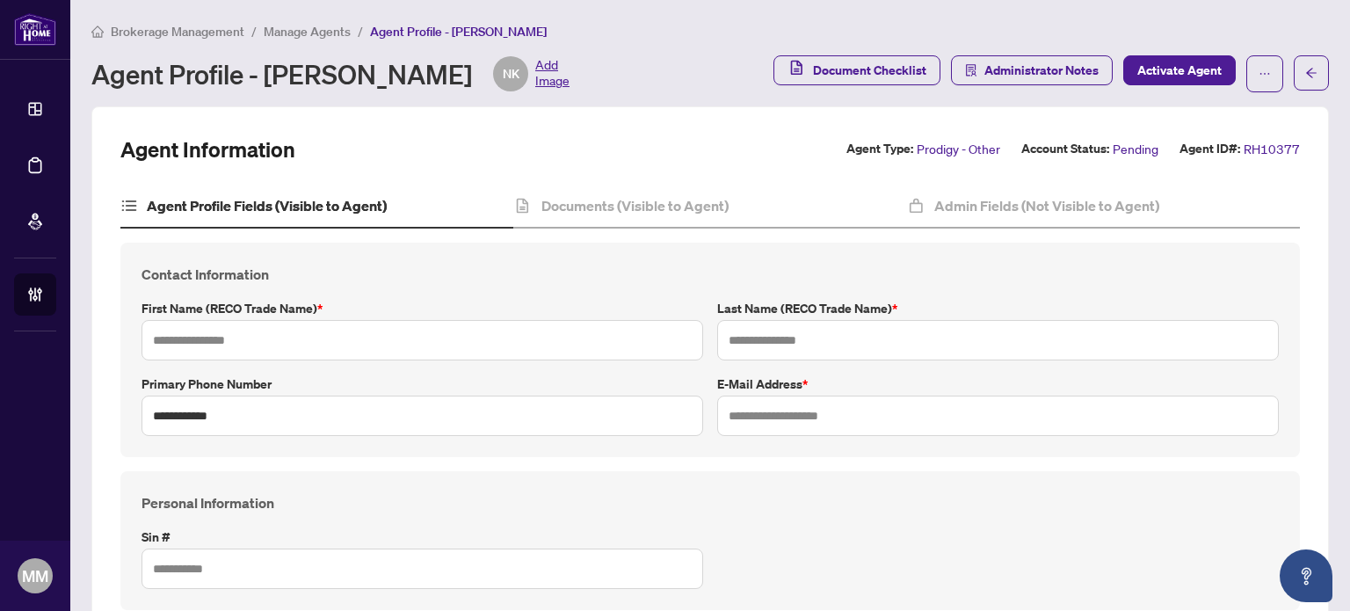
type input "**********"
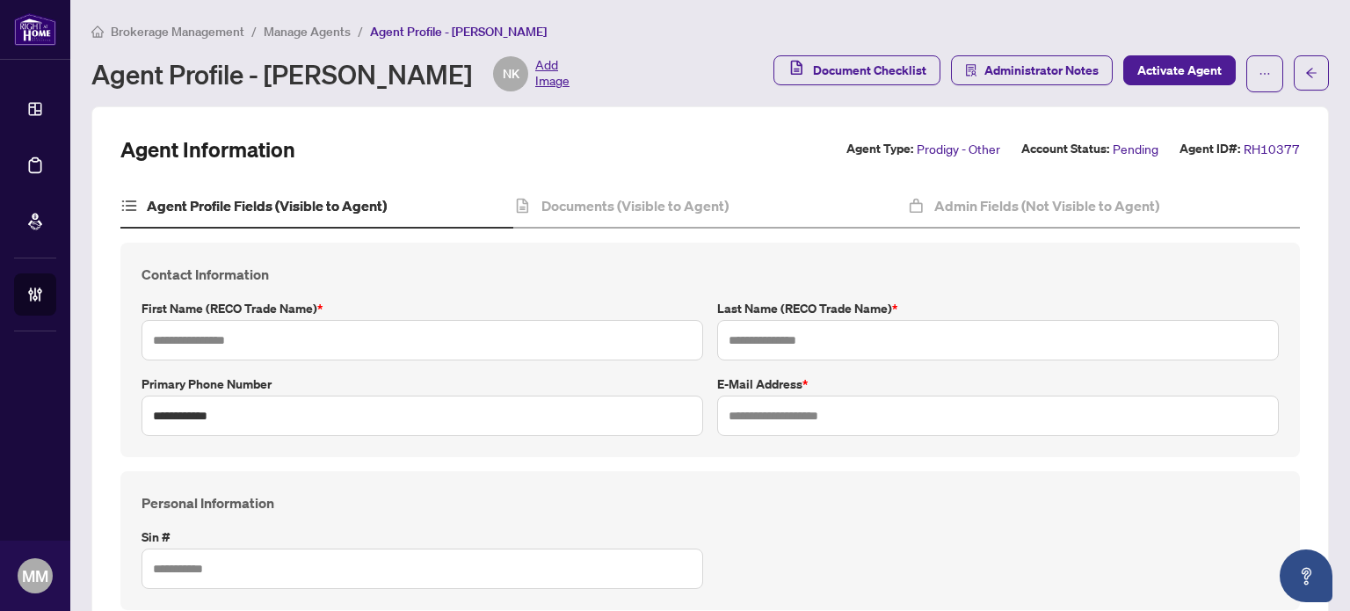
type input "**********"
type input "*******"
type input "**********"
type input "*******"
type input "****"
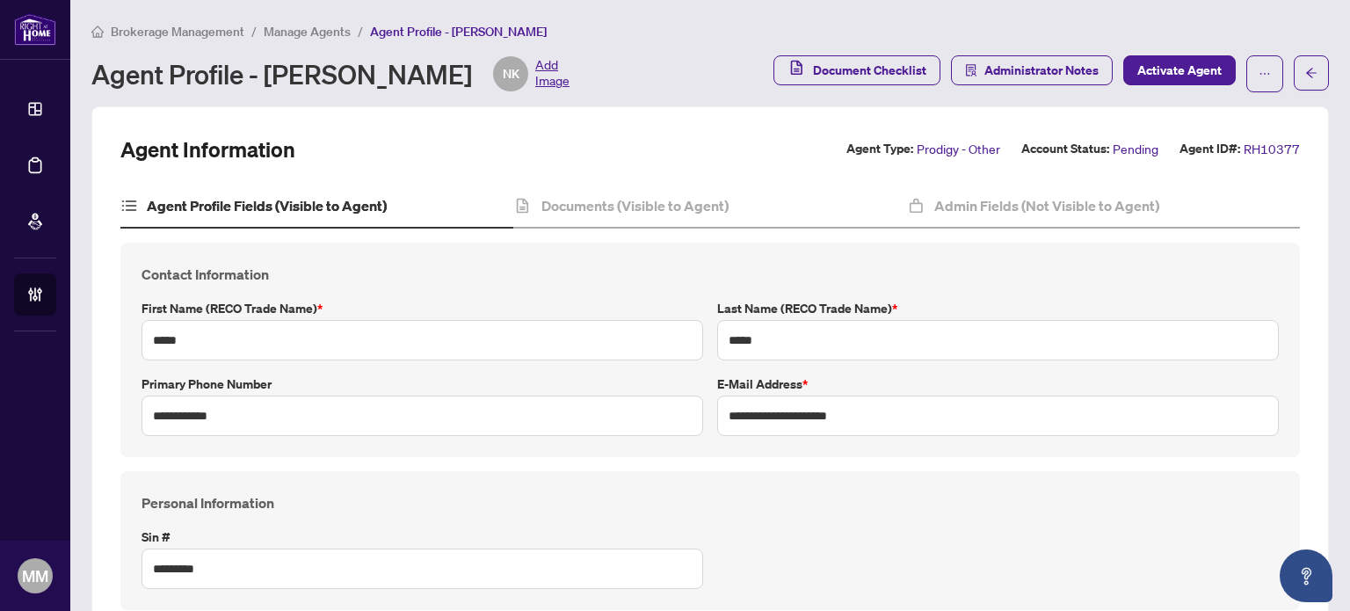
type input "**********"
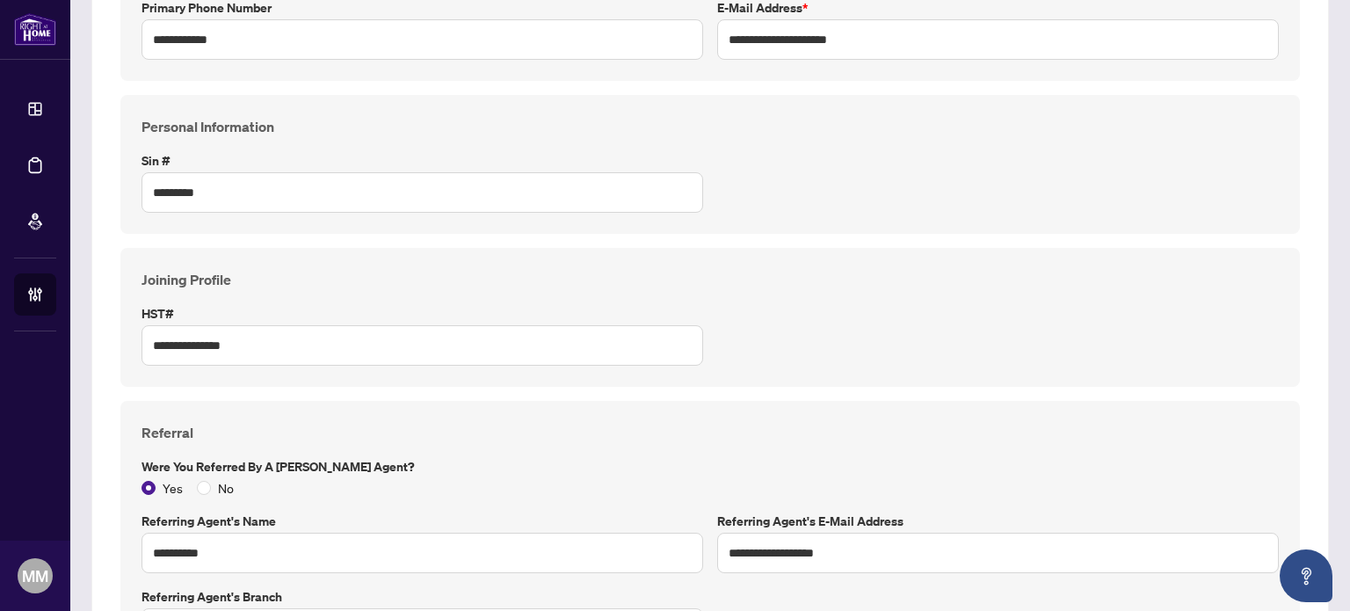
scroll to position [615, 0]
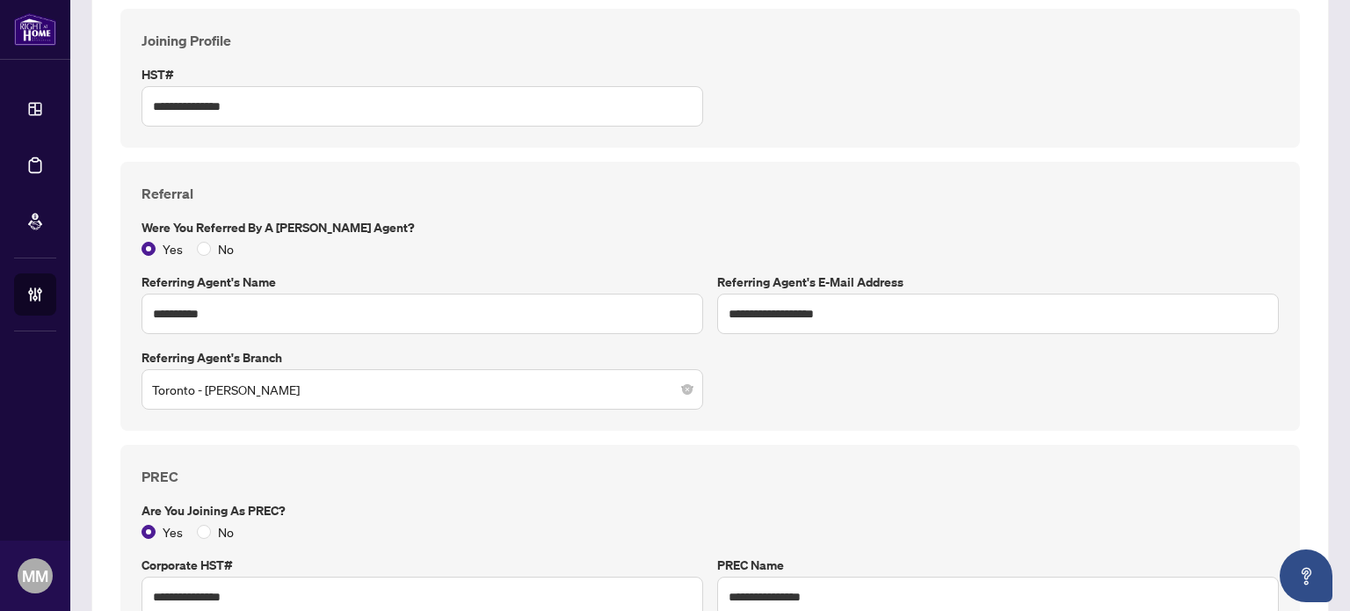
click at [1204, 178] on div "**********" at bounding box center [710, 296] width 1180 height 269
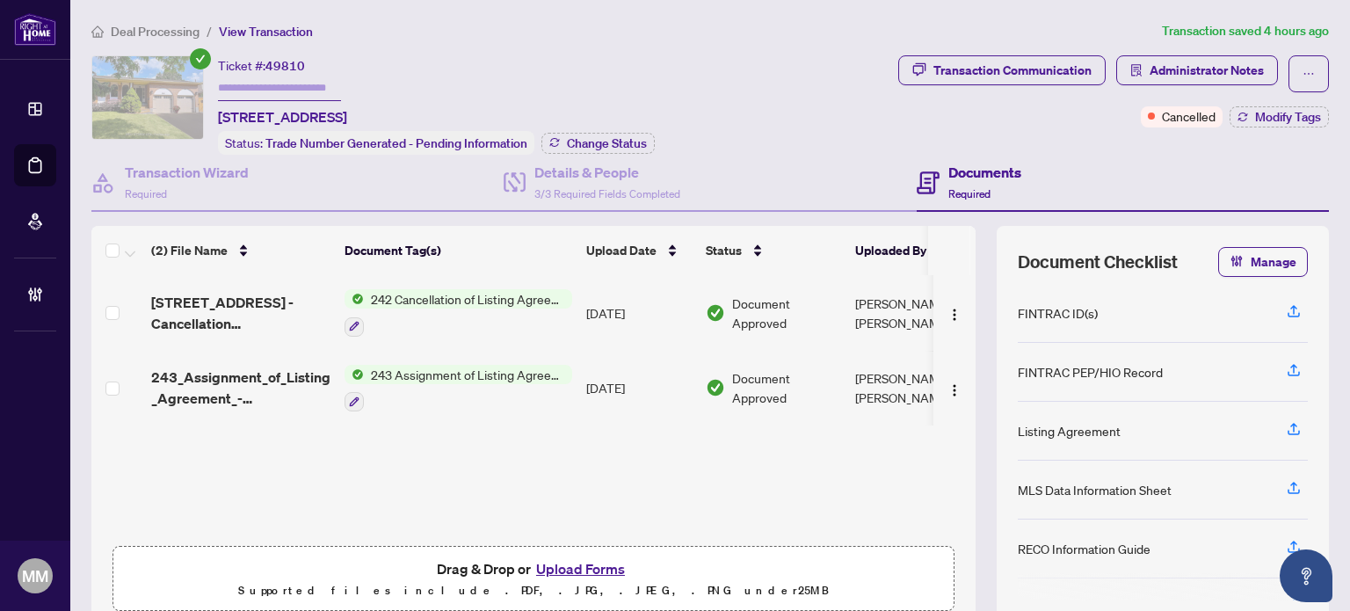
click at [163, 33] on span "Deal Processing" at bounding box center [155, 32] width 89 height 16
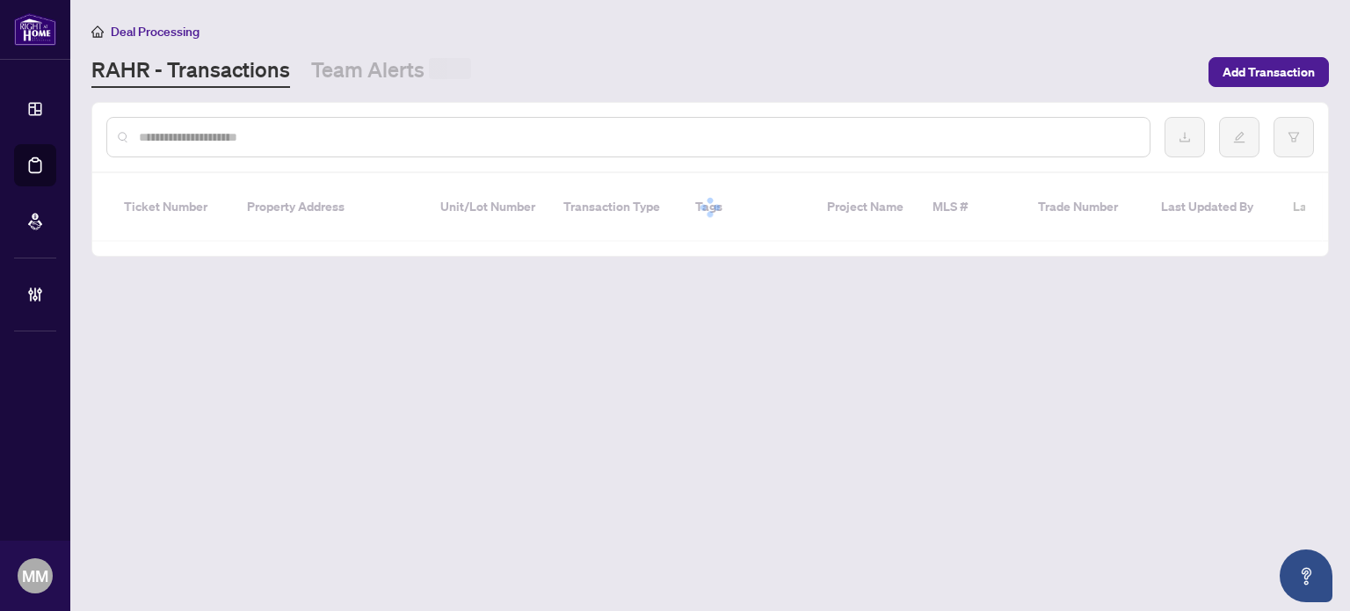
click at [446, 133] on input "text" at bounding box center [637, 136] width 997 height 19
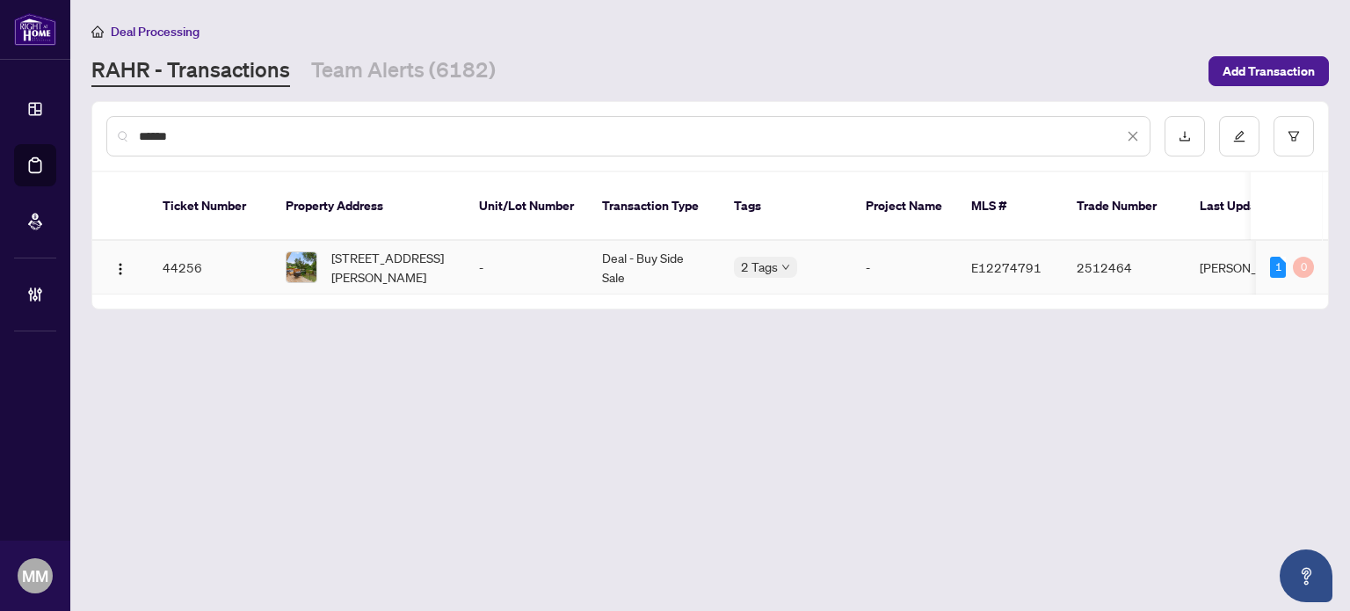
type input "******"
click at [876, 251] on td "-" at bounding box center [904, 268] width 105 height 54
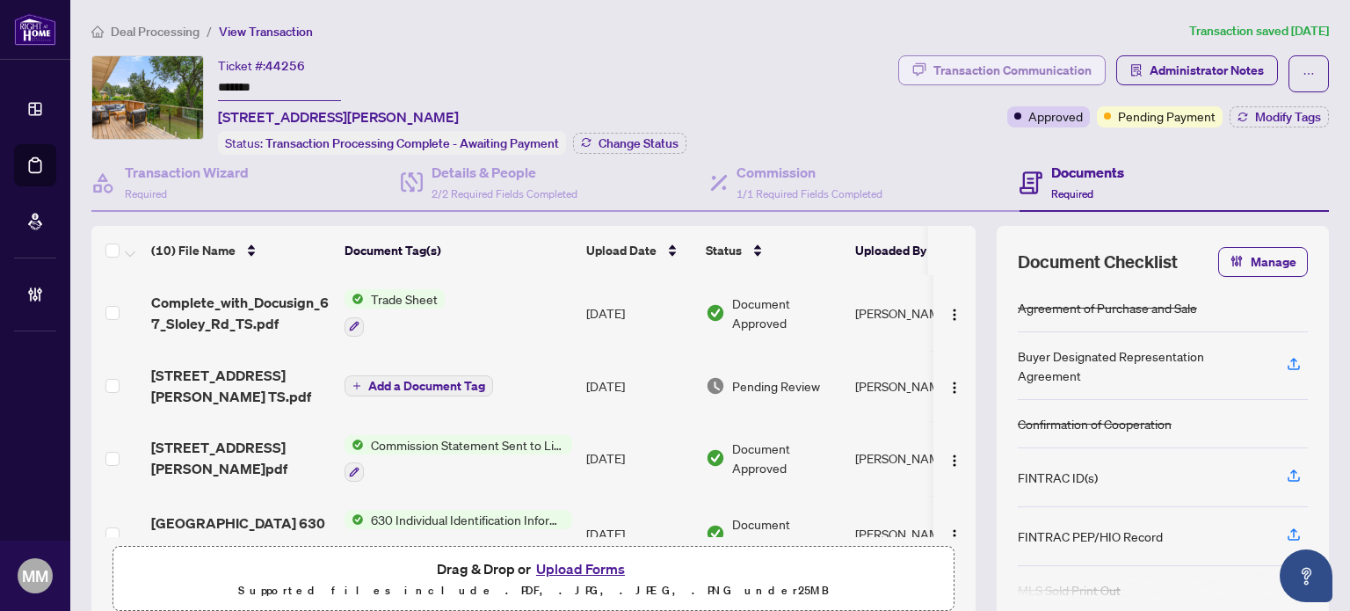
click at [970, 76] on div "Transaction Communication" at bounding box center [1013, 70] width 158 height 28
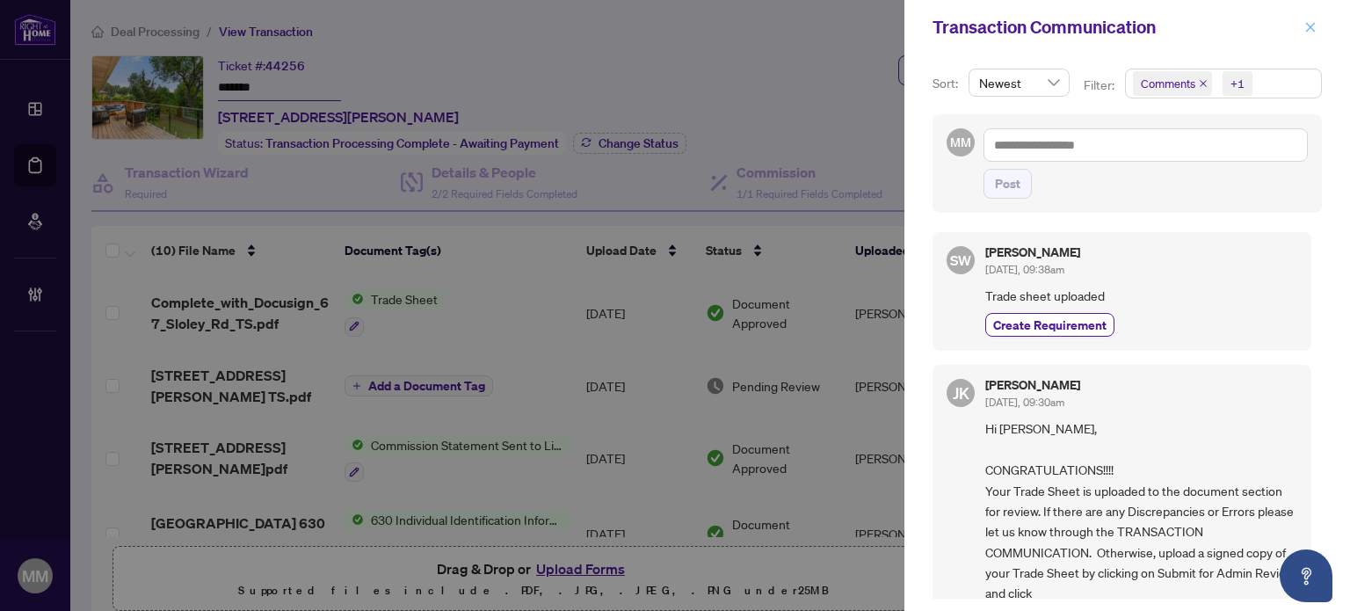
click at [1308, 27] on icon "close" at bounding box center [1310, 27] width 12 height 12
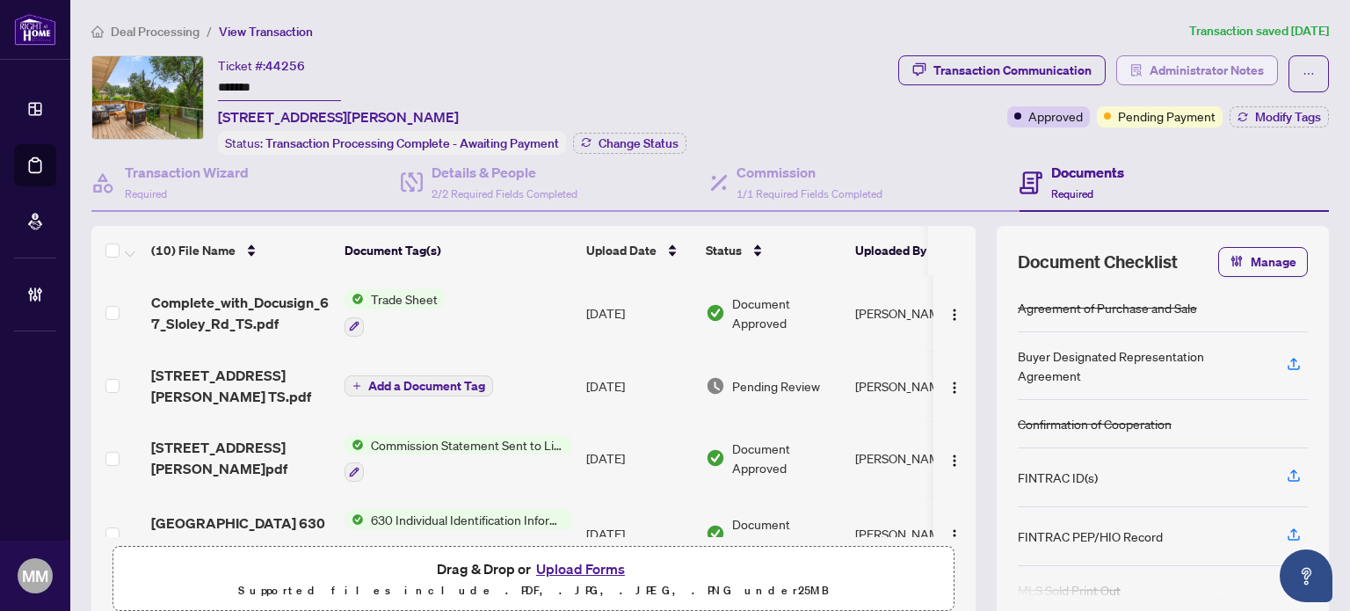
click at [1194, 67] on span "Administrator Notes" at bounding box center [1207, 70] width 114 height 28
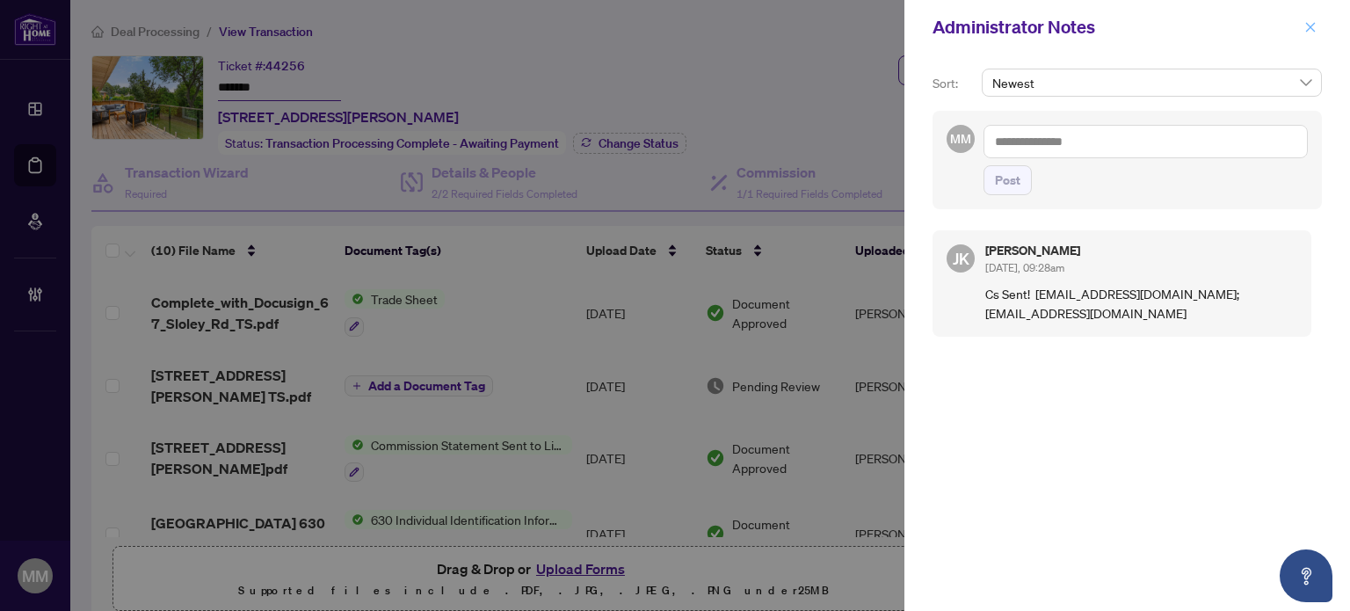
click at [1309, 35] on span "button" at bounding box center [1310, 27] width 12 height 28
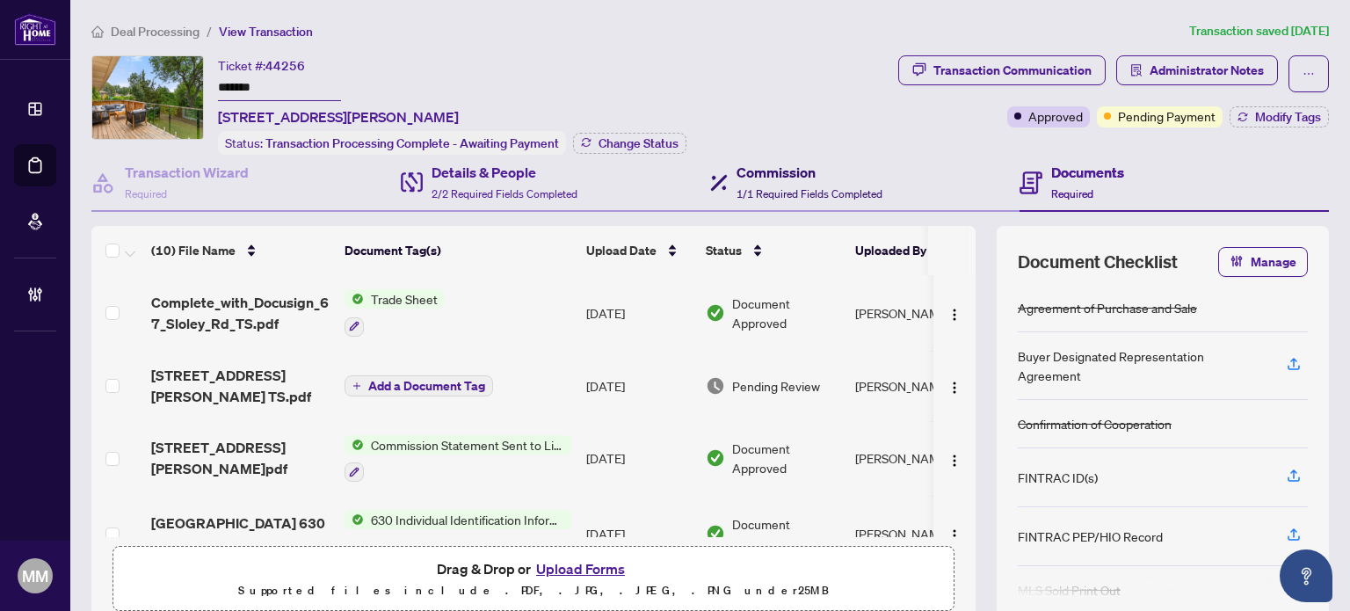
click at [740, 164] on h4 "Commission" at bounding box center [810, 172] width 146 height 21
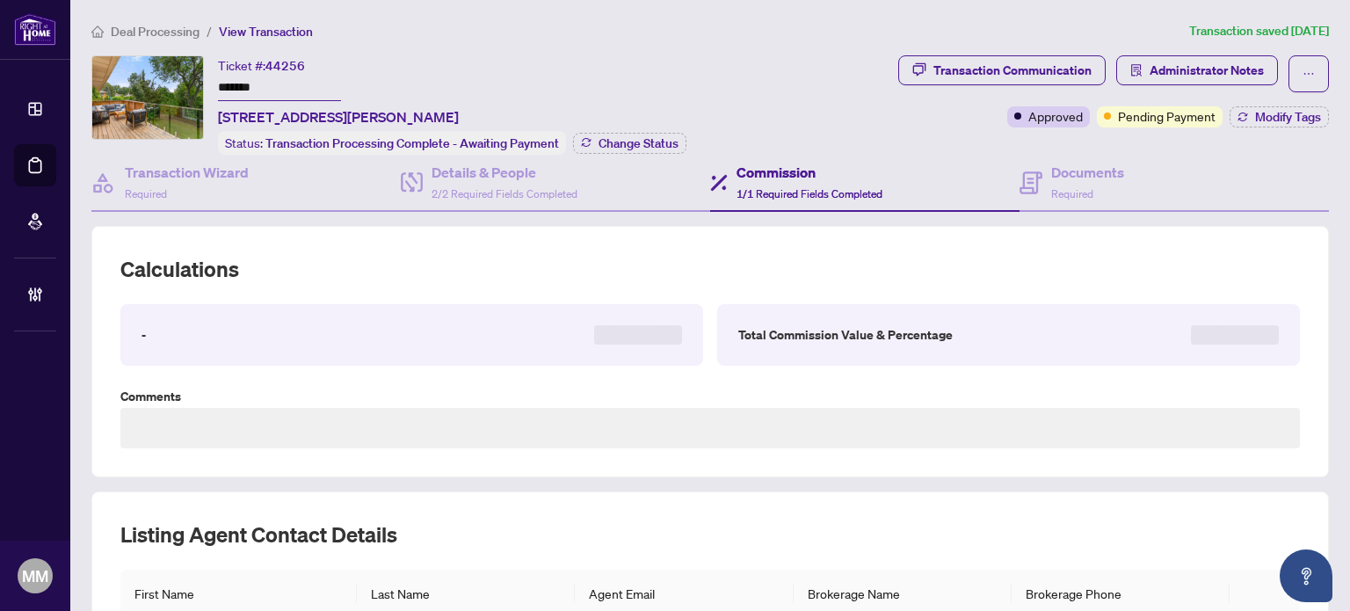
type textarea "*****"
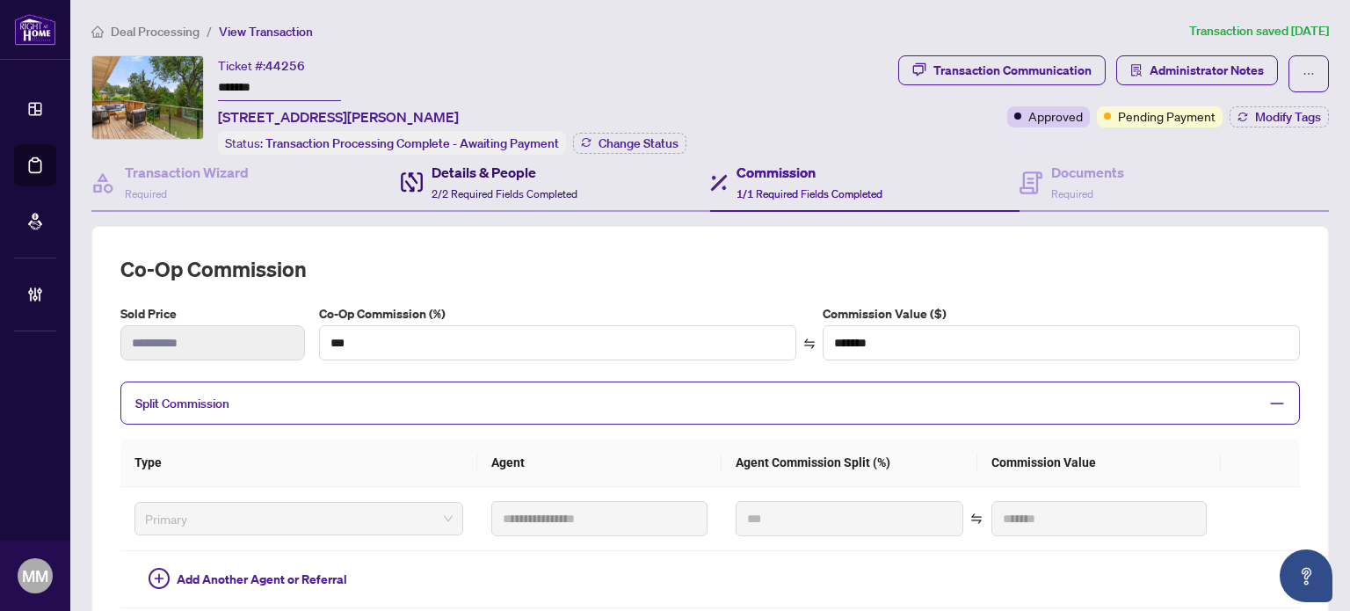
click at [536, 193] on span "2/2 Required Fields Completed" at bounding box center [505, 193] width 146 height 13
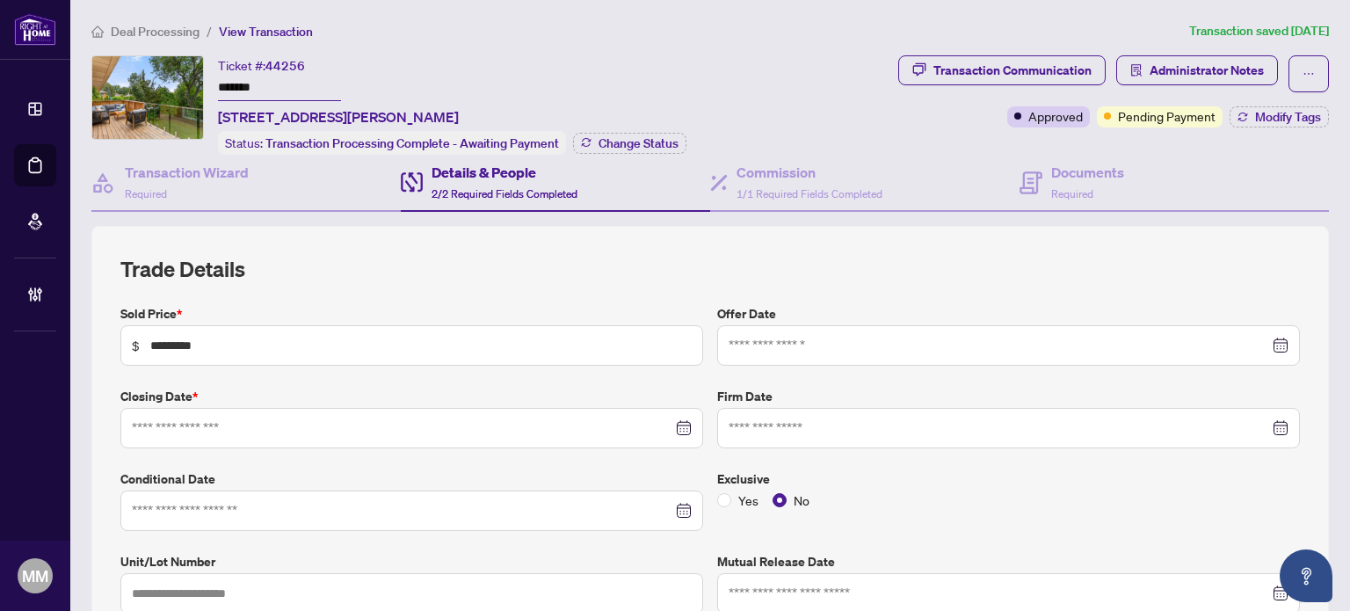
type input "**********"
click at [843, 490] on div "Yes No" at bounding box center [1008, 499] width 583 height 19
click at [1231, 73] on span "Administrator Notes" at bounding box center [1207, 70] width 114 height 28
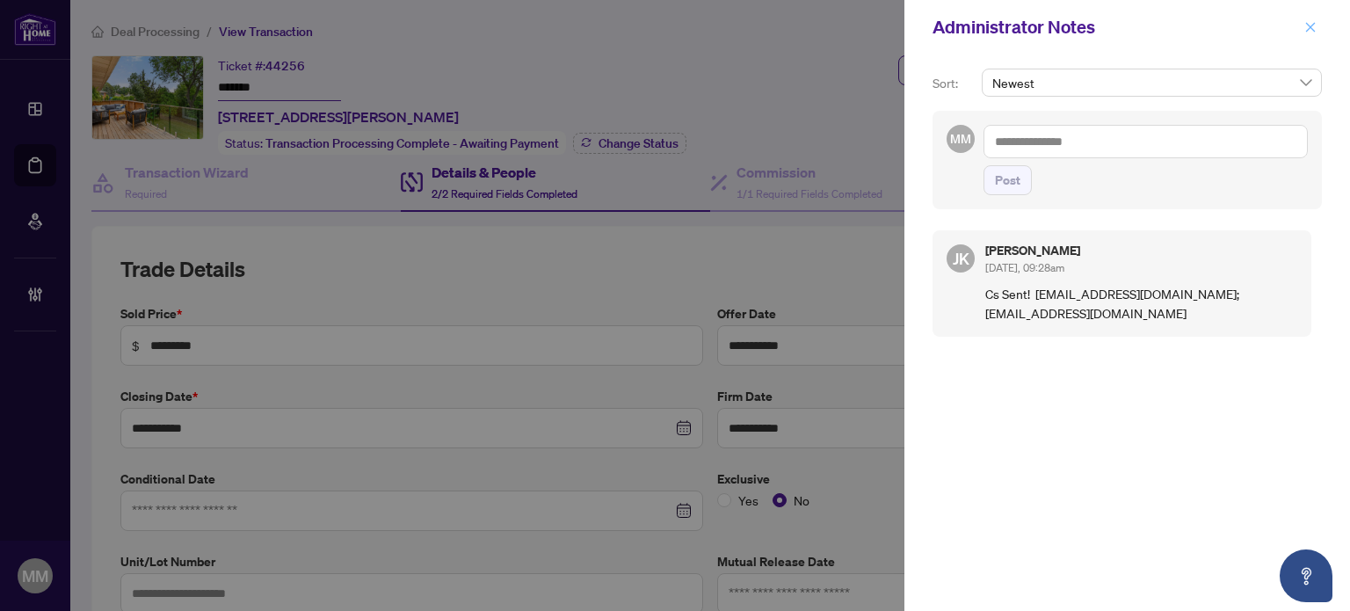
click at [1319, 18] on button "button" at bounding box center [1310, 27] width 23 height 21
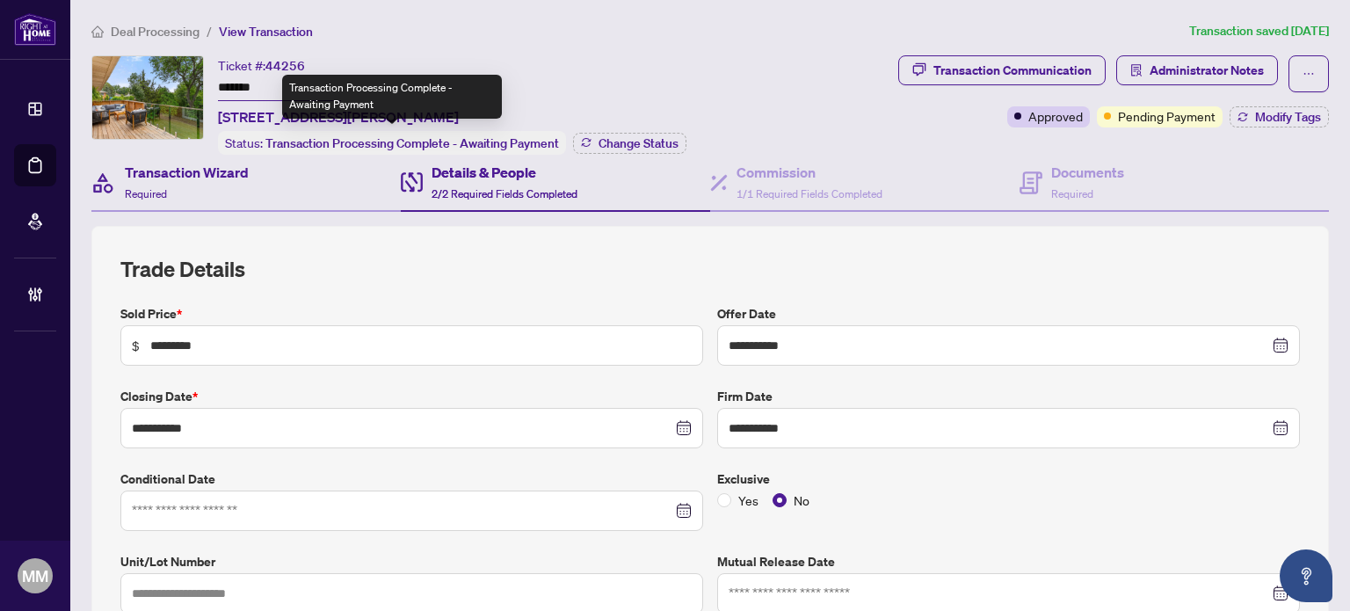
click at [274, 175] on div "Transaction Wizard Required" at bounding box center [245, 183] width 309 height 57
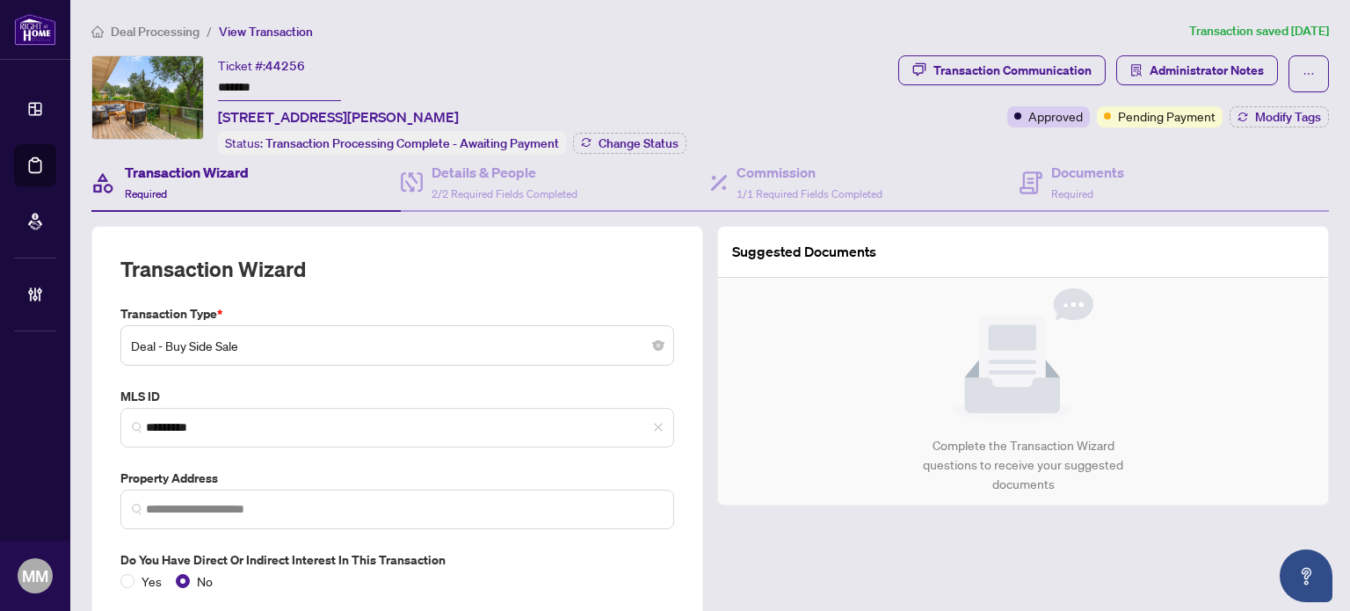
type input "**********"
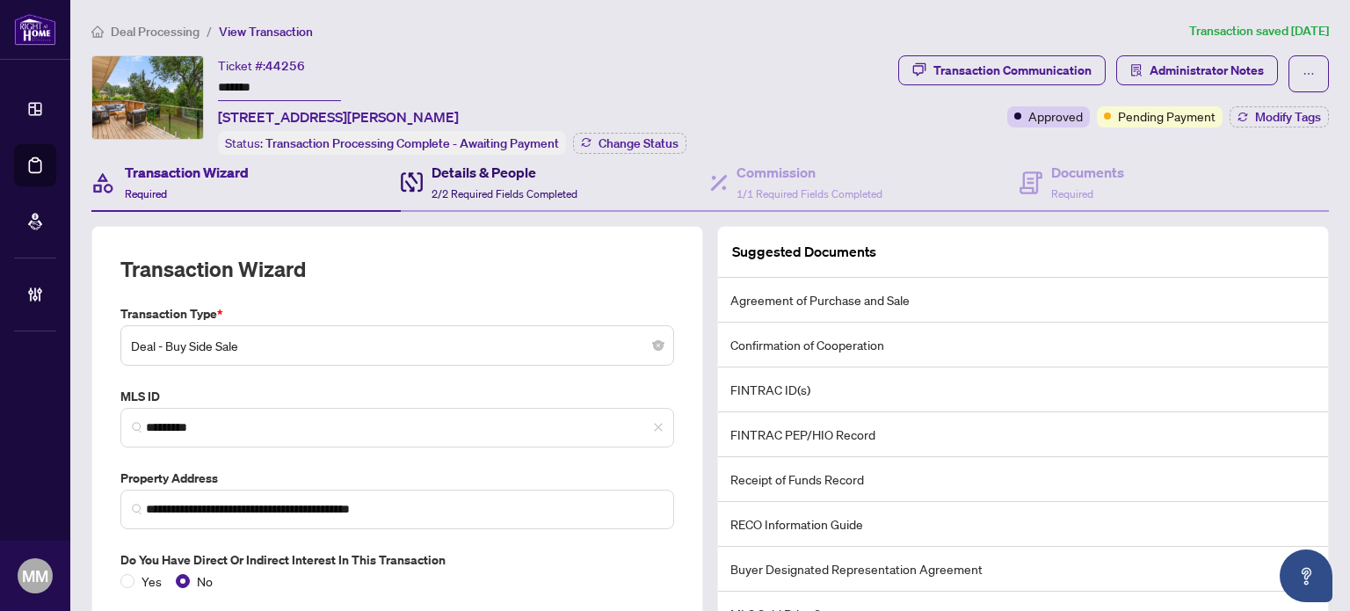
click at [471, 187] on span "2/2 Required Fields Completed" at bounding box center [505, 193] width 146 height 13
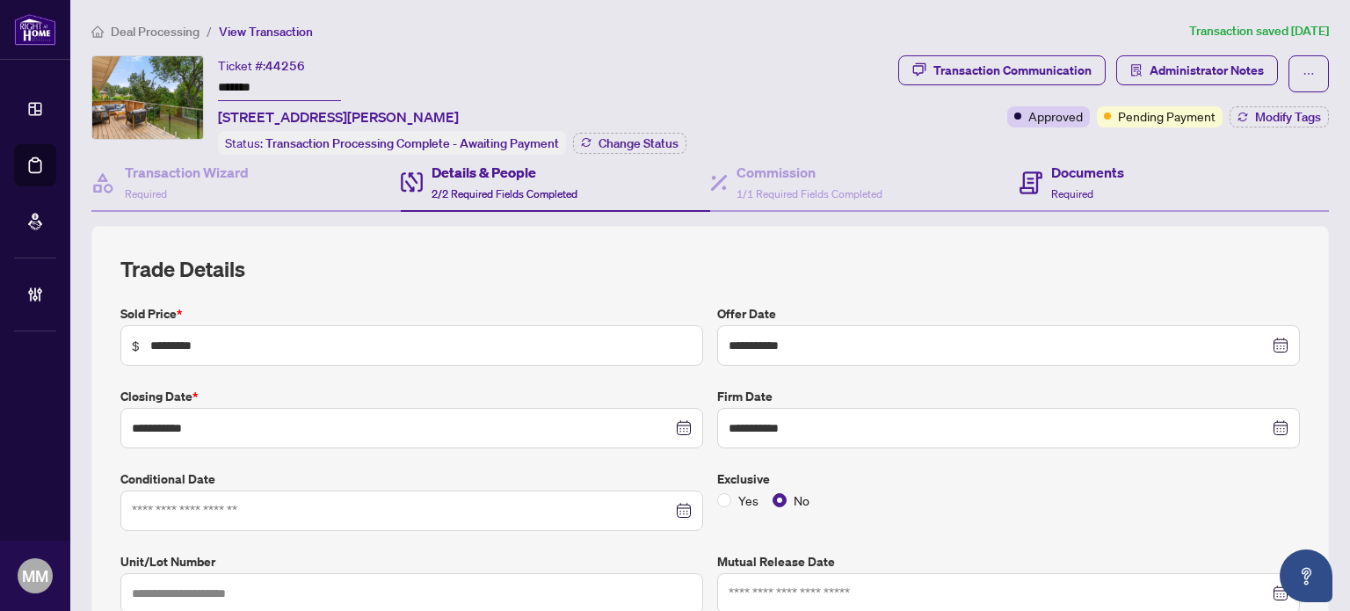
click at [882, 171] on div "Commission 1/1 Required Fields Completed" at bounding box center [864, 183] width 309 height 57
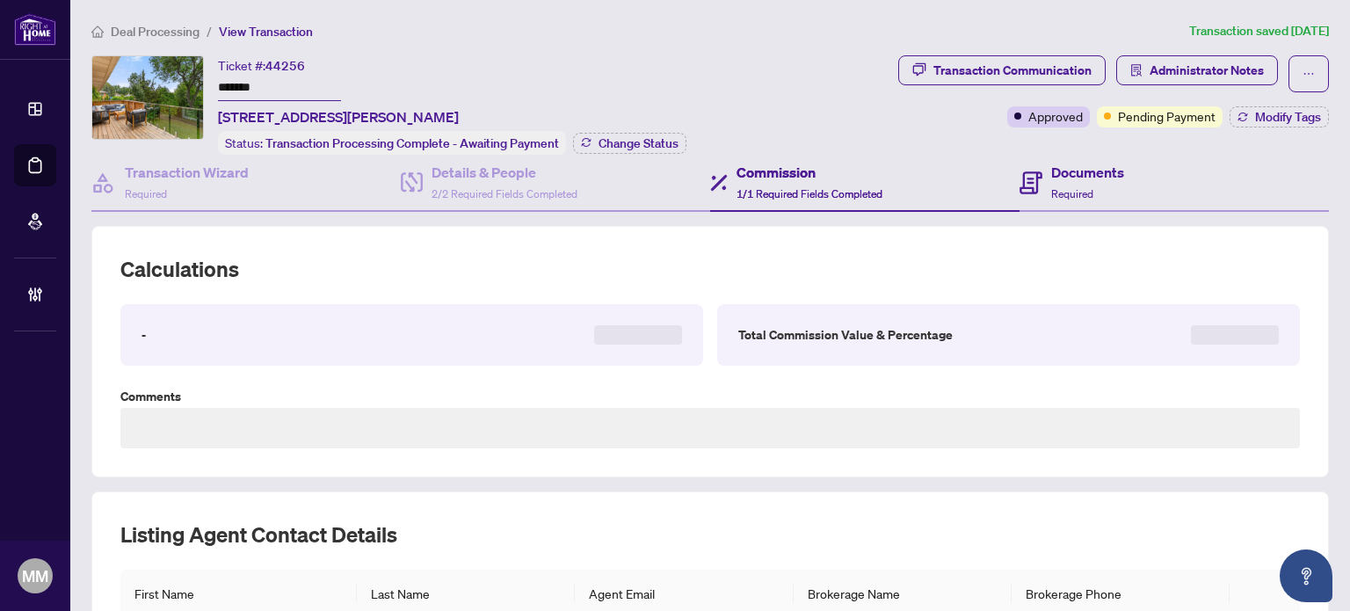
type textarea "*****"
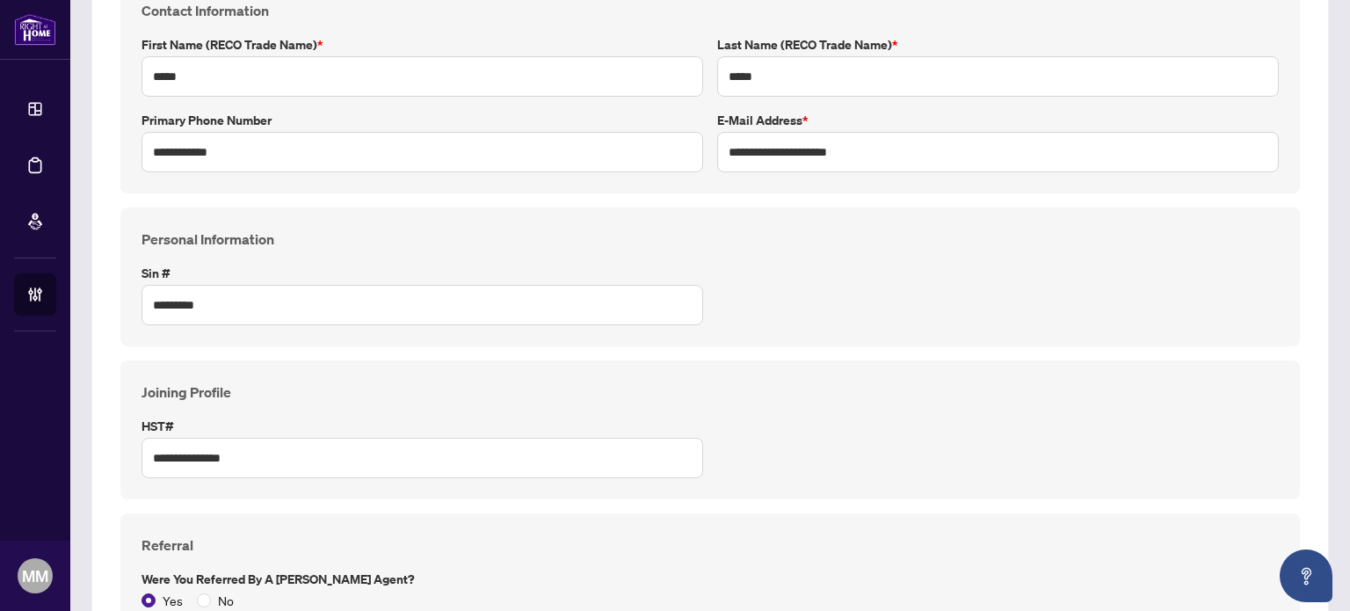
scroll to position [264, 0]
drag, startPoint x: 857, startPoint y: 153, endPoint x: 608, endPoint y: 151, distance: 248.8
click at [608, 151] on div "**********" at bounding box center [710, 86] width 1152 height 172
click at [467, 156] on input "**********" at bounding box center [423, 152] width 562 height 40
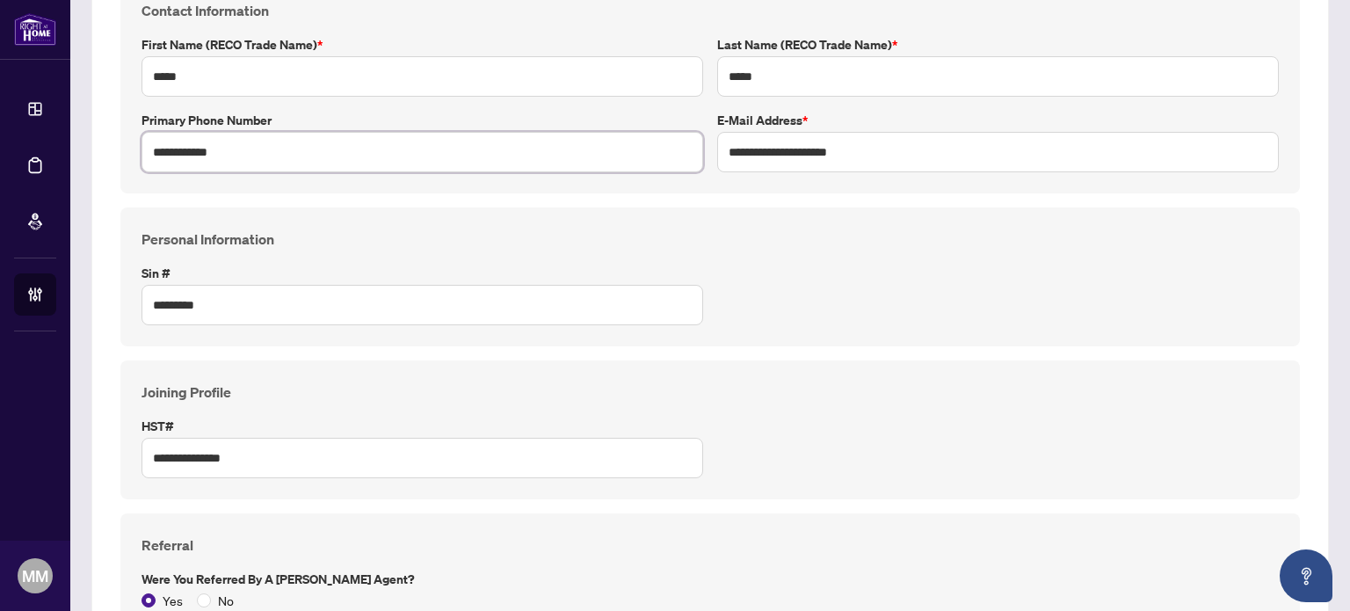
click at [467, 156] on input "**********" at bounding box center [423, 152] width 562 height 40
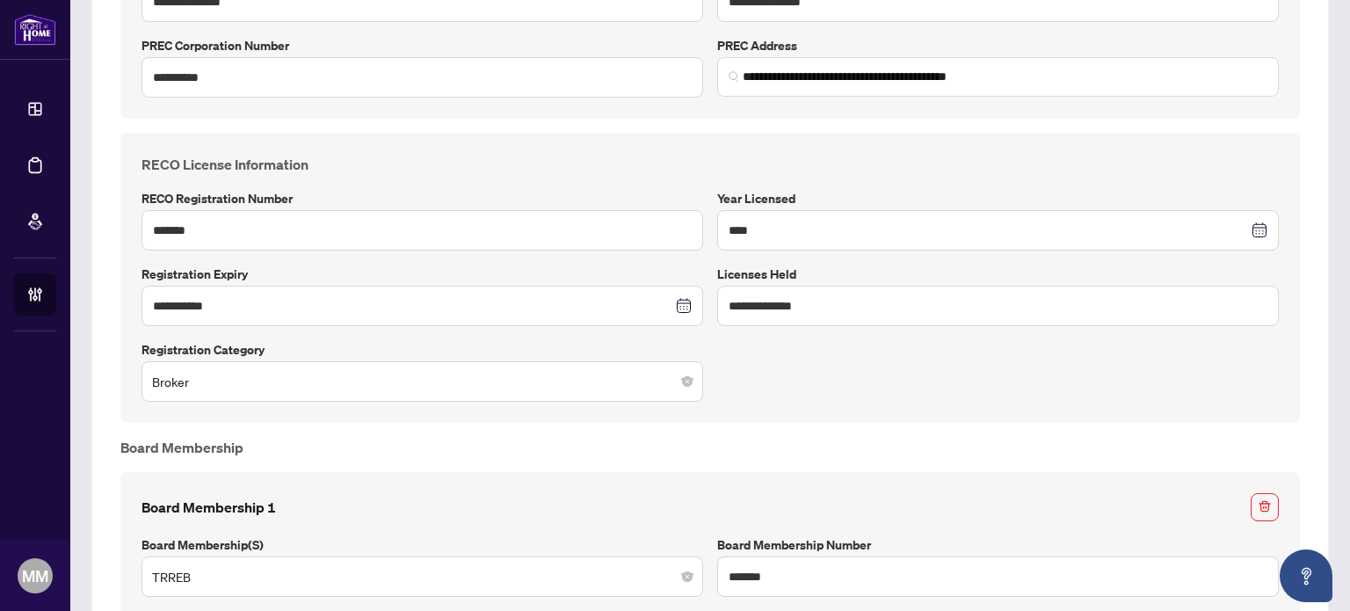
scroll to position [1319, 0]
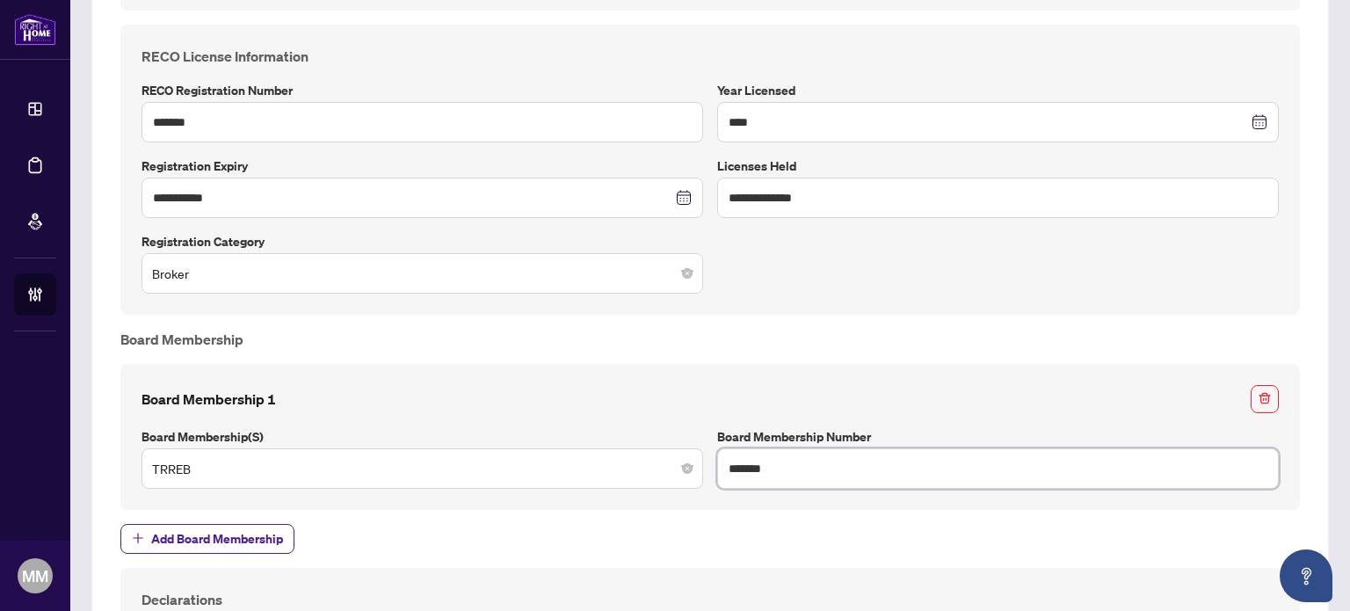
drag, startPoint x: 807, startPoint y: 445, endPoint x: 560, endPoint y: 477, distance: 249.1
click at [560, 477] on div "Board Membership 1 Board Membership(s) TRREB Board Membership Number *******" at bounding box center [710, 437] width 1152 height 104
click at [569, 396] on div "Board Membership 1" at bounding box center [710, 399] width 1137 height 28
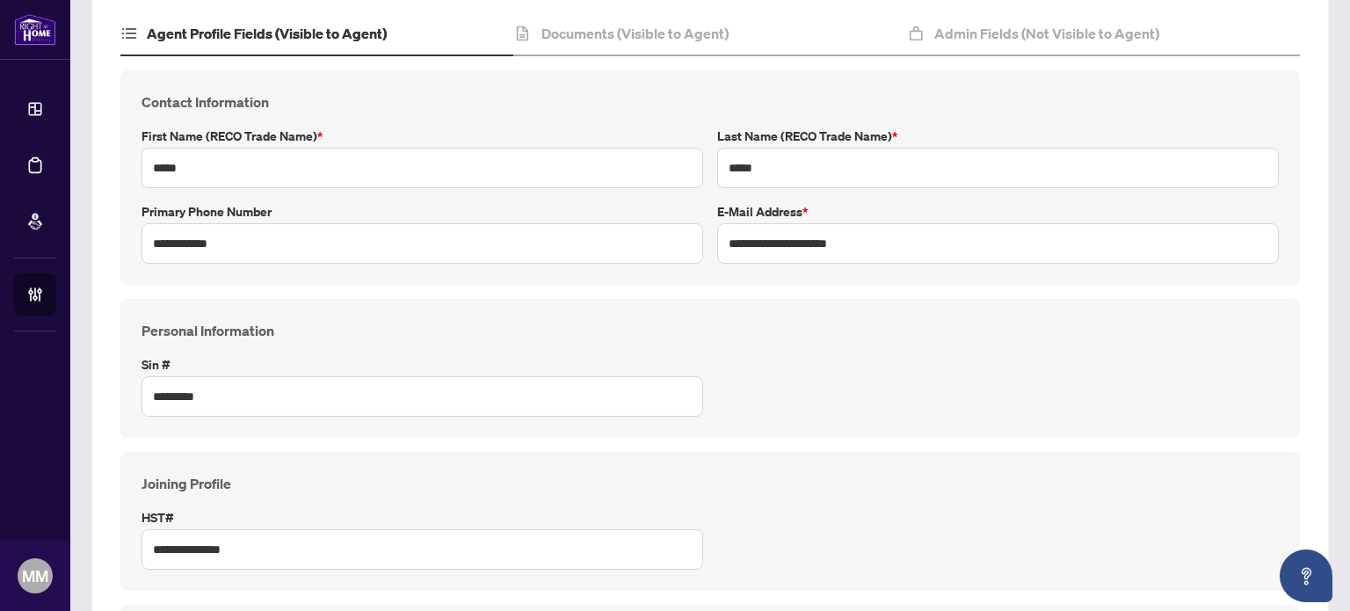
scroll to position [0, 0]
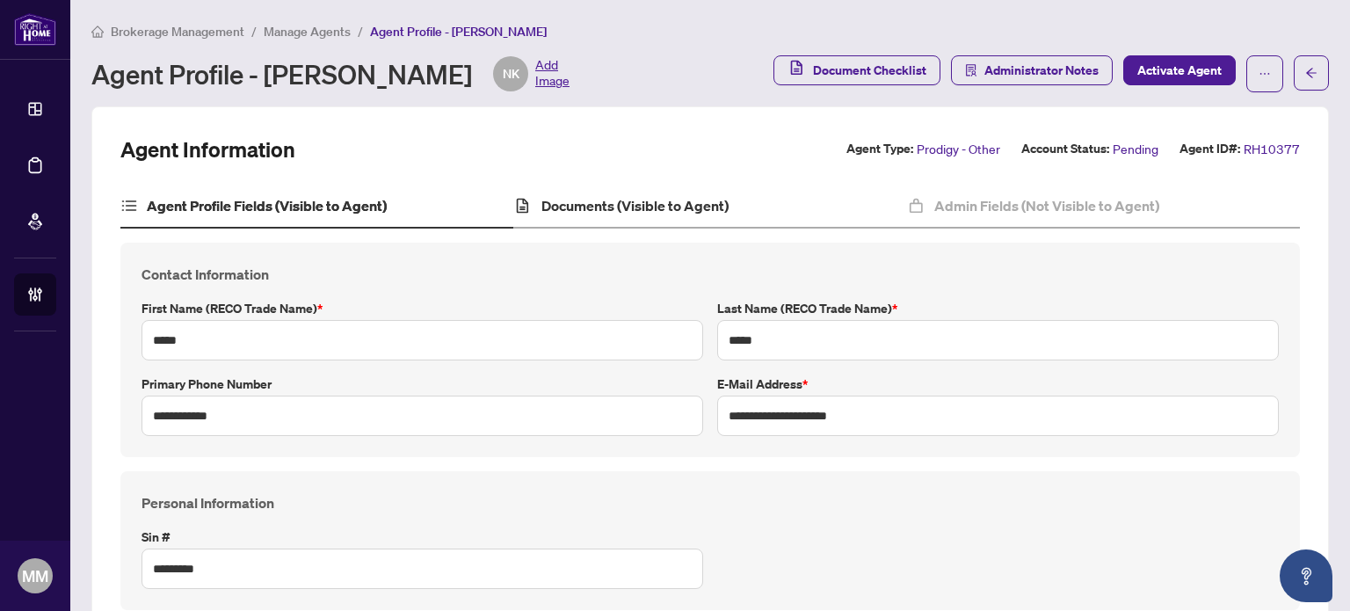
click at [628, 217] on div "Documents (Visible to Agent)" at bounding box center [709, 207] width 393 height 44
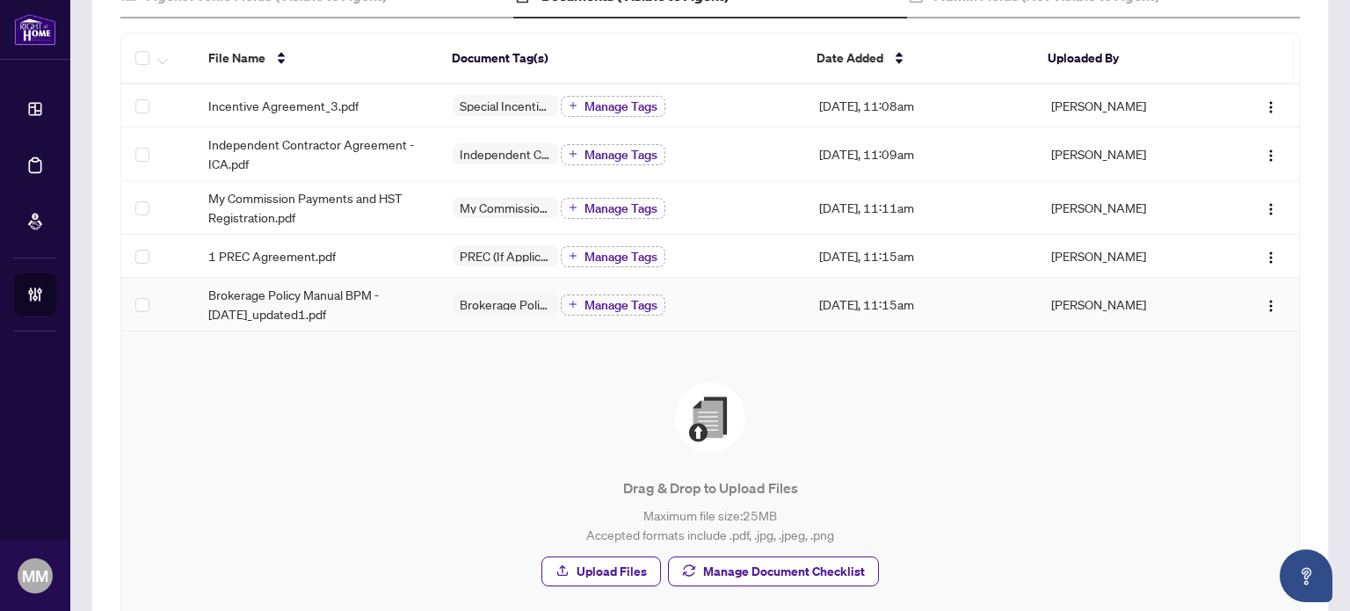
scroll to position [176, 0]
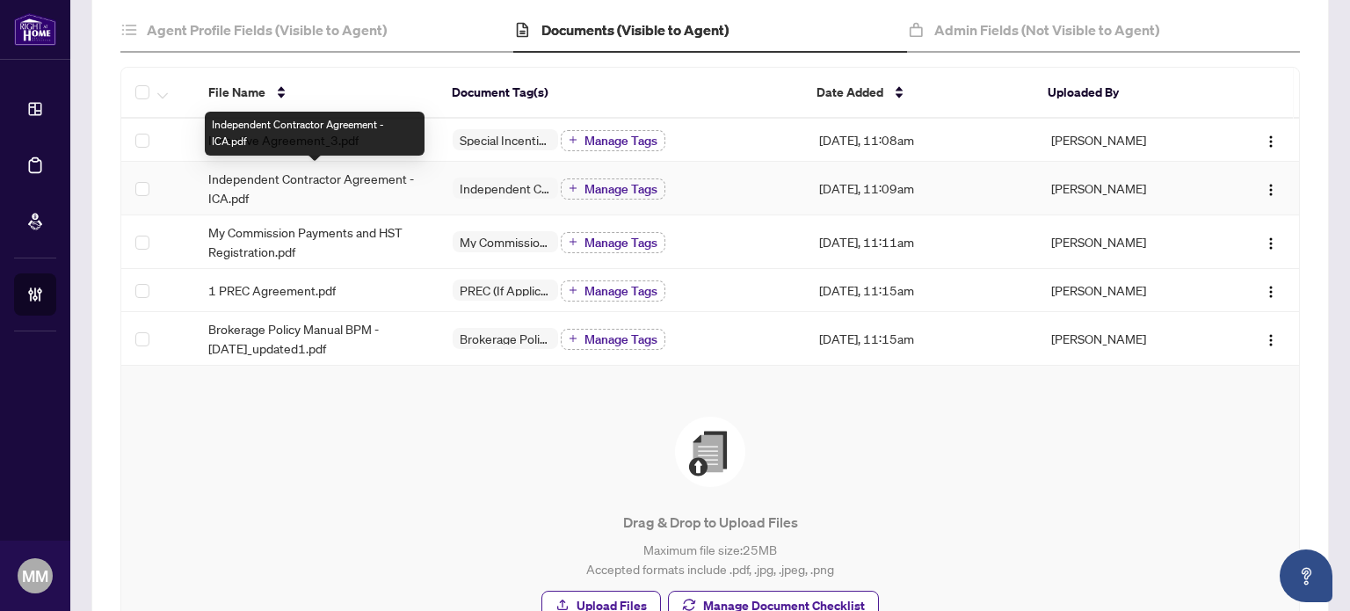
click at [363, 191] on span "Independent Contractor Agreement - ICA.pdf" at bounding box center [316, 188] width 216 height 39
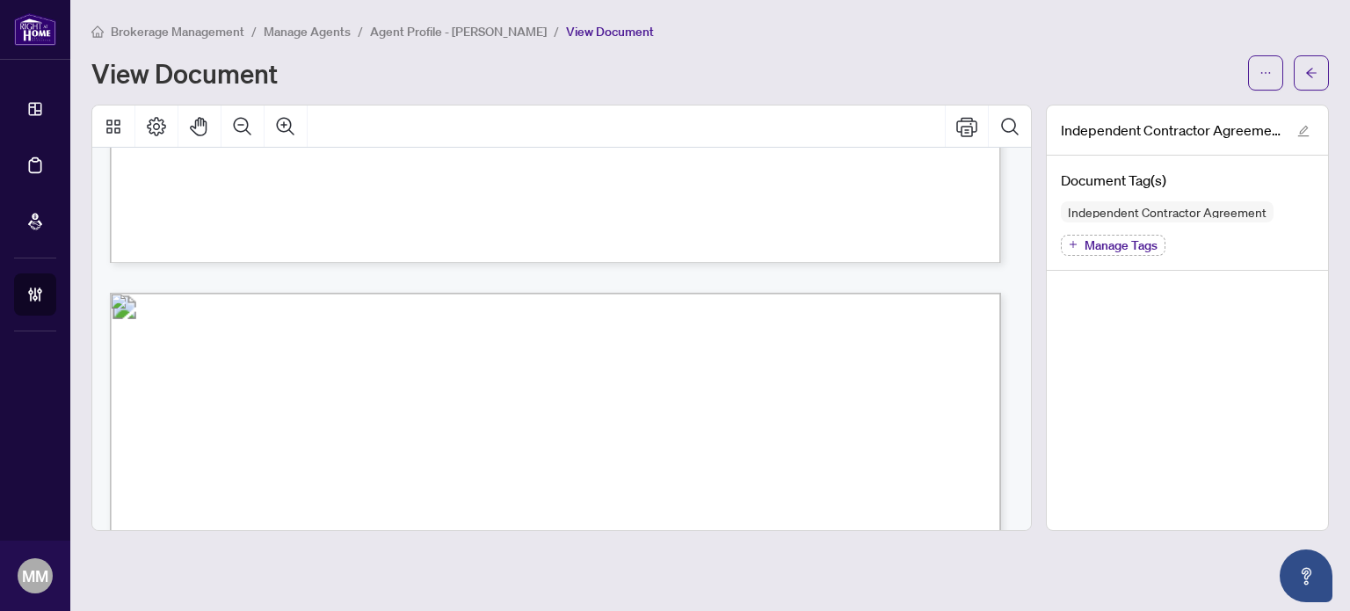
scroll to position [17573, 0]
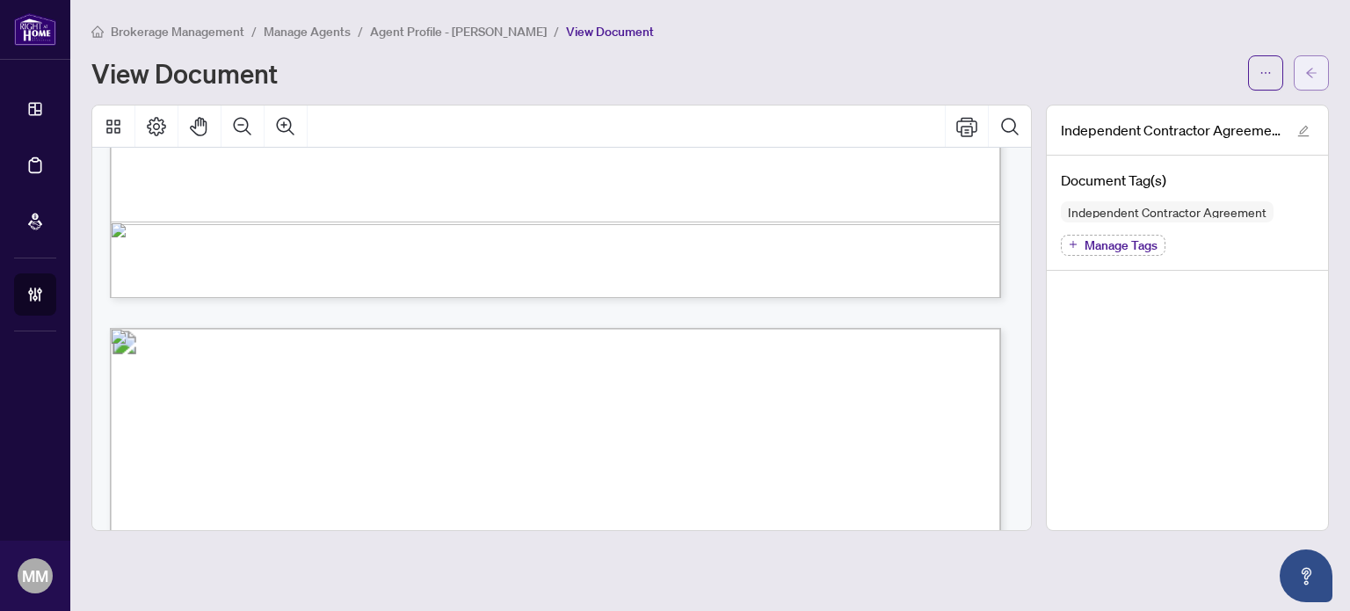
click at [1315, 72] on icon "arrow-left" at bounding box center [1311, 73] width 11 height 10
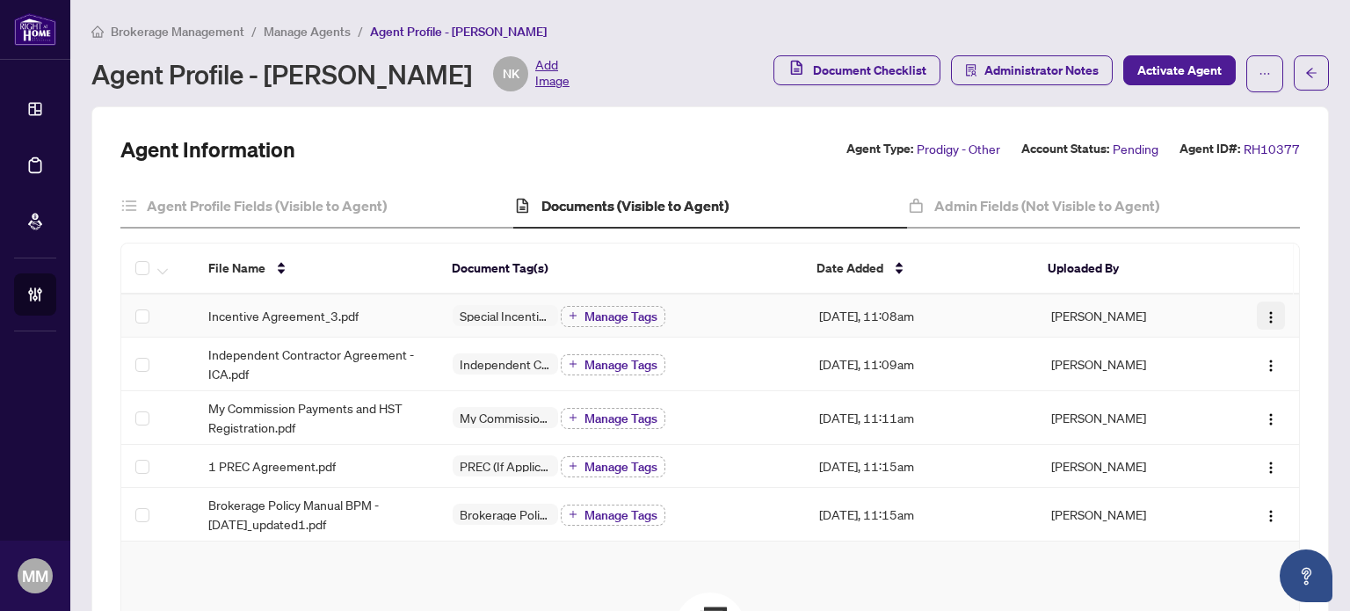
click at [1264, 316] on img "button" at bounding box center [1271, 317] width 14 height 14
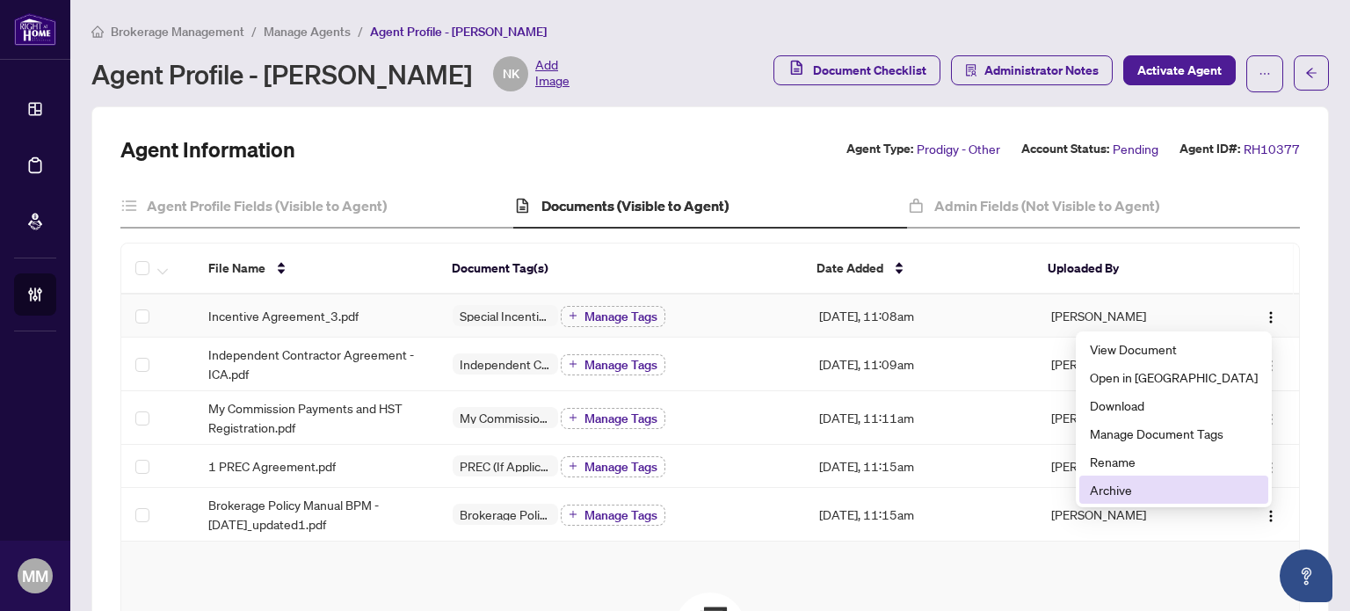
click at [1154, 489] on span "Archive" at bounding box center [1174, 489] width 168 height 19
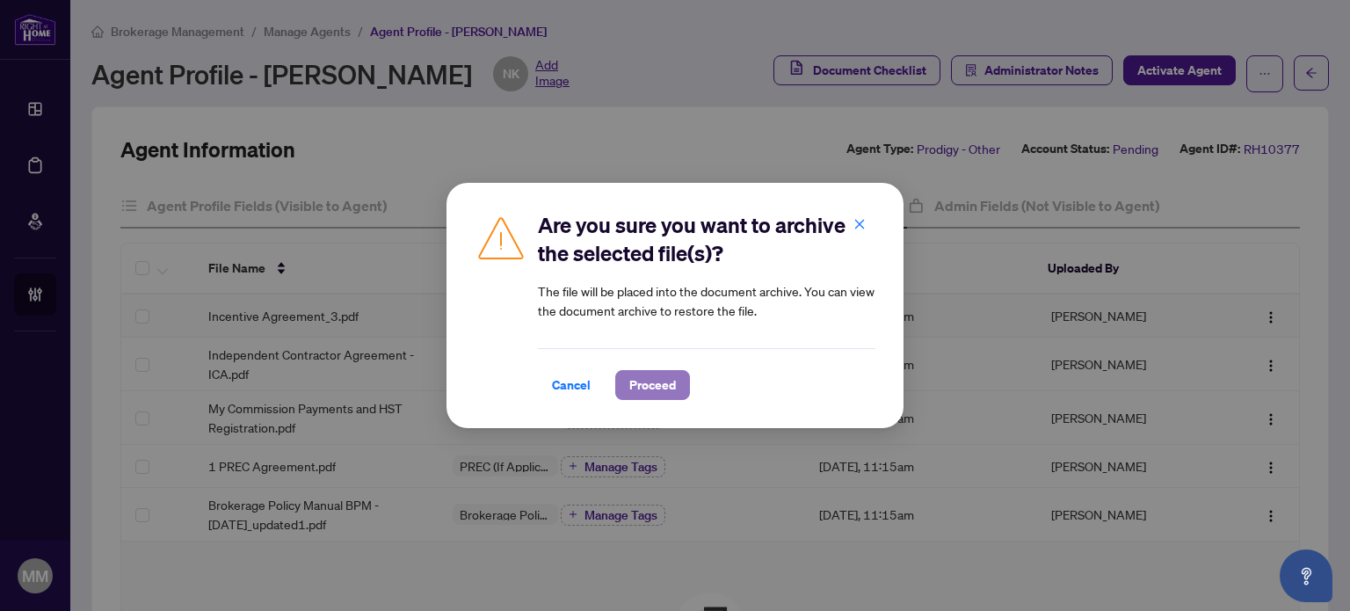
click at [643, 398] on span "Proceed" at bounding box center [652, 385] width 47 height 28
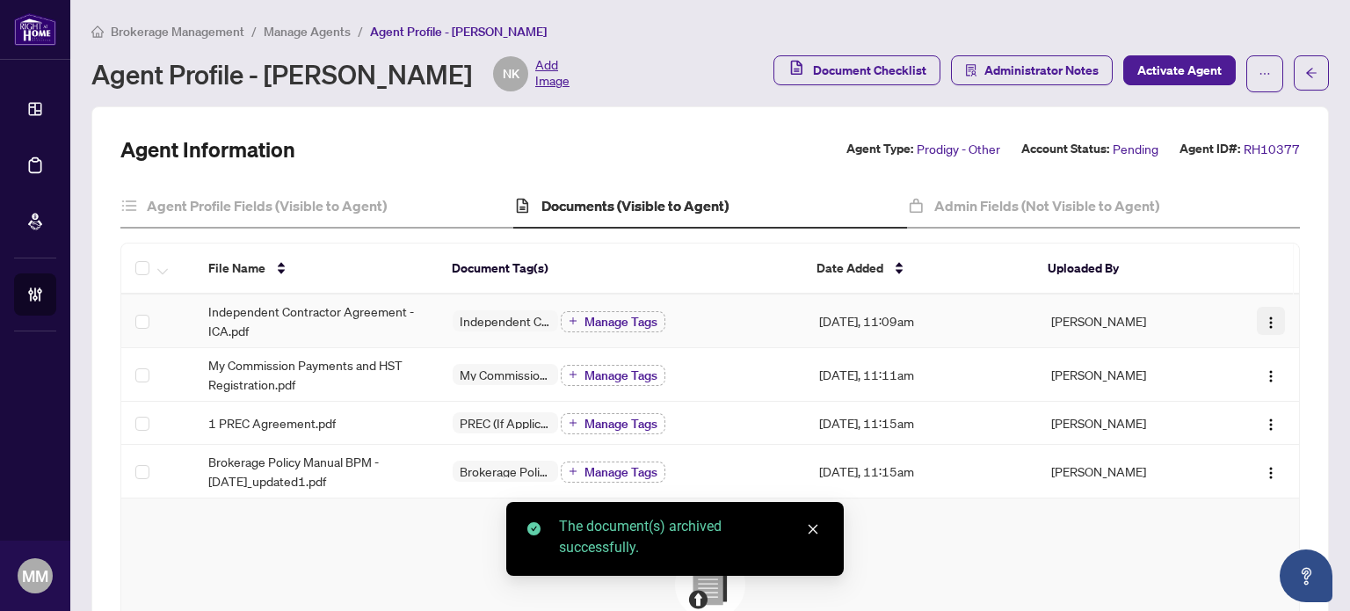
click at [1264, 318] on img "button" at bounding box center [1271, 323] width 14 height 14
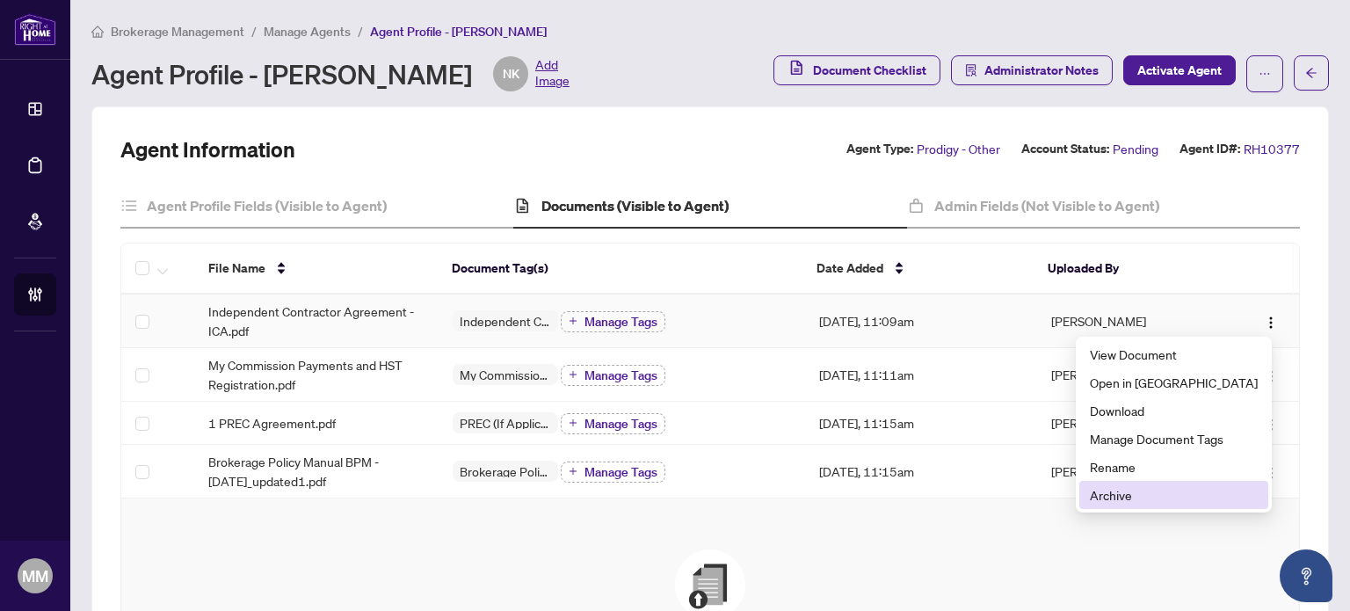
click at [1160, 501] on span "Archive" at bounding box center [1174, 494] width 168 height 19
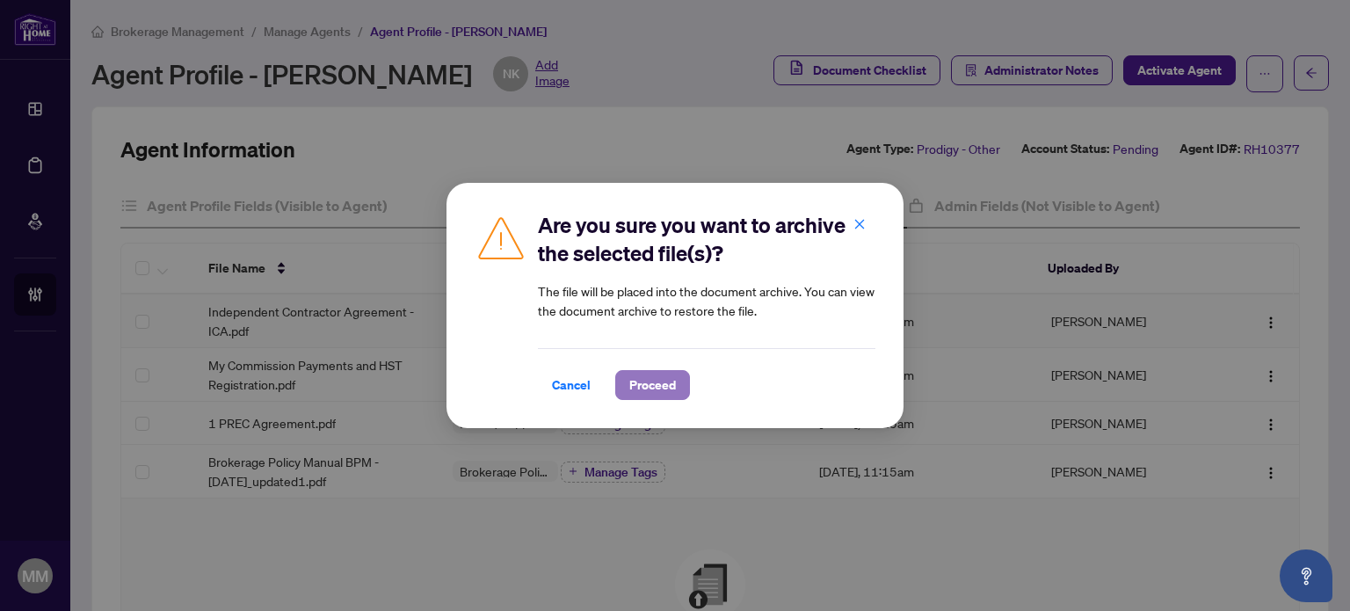
click at [651, 372] on span "Proceed" at bounding box center [652, 385] width 47 height 28
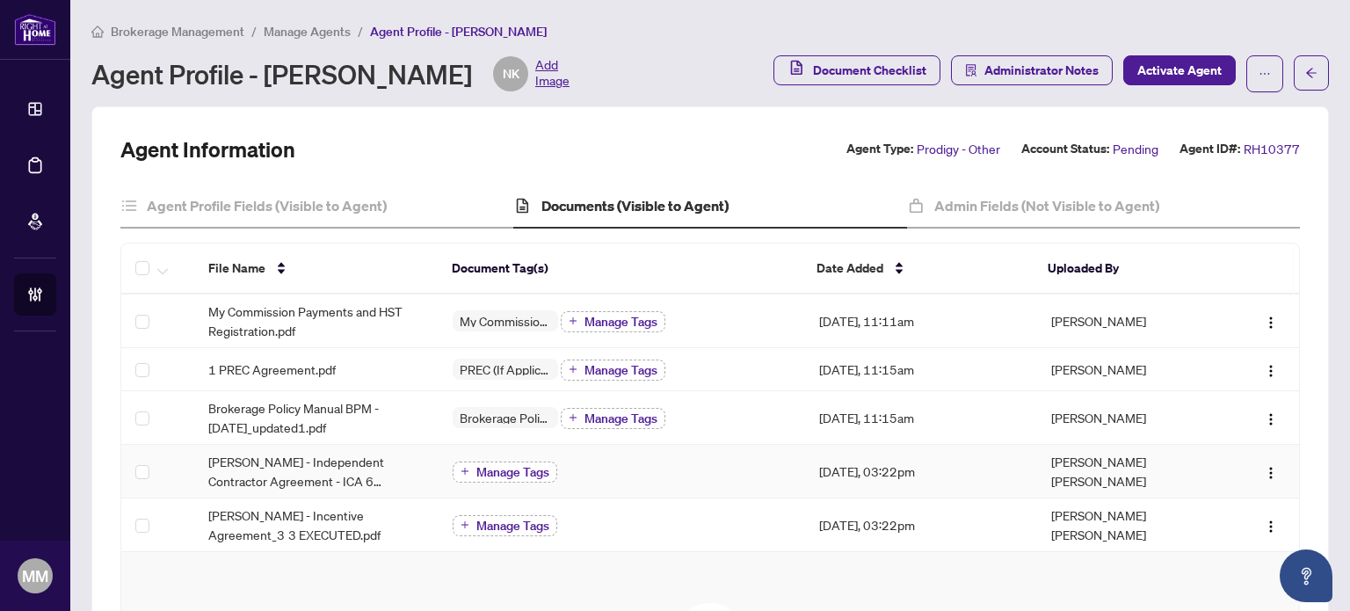
click at [512, 474] on span "Manage Tags" at bounding box center [512, 472] width 73 height 12
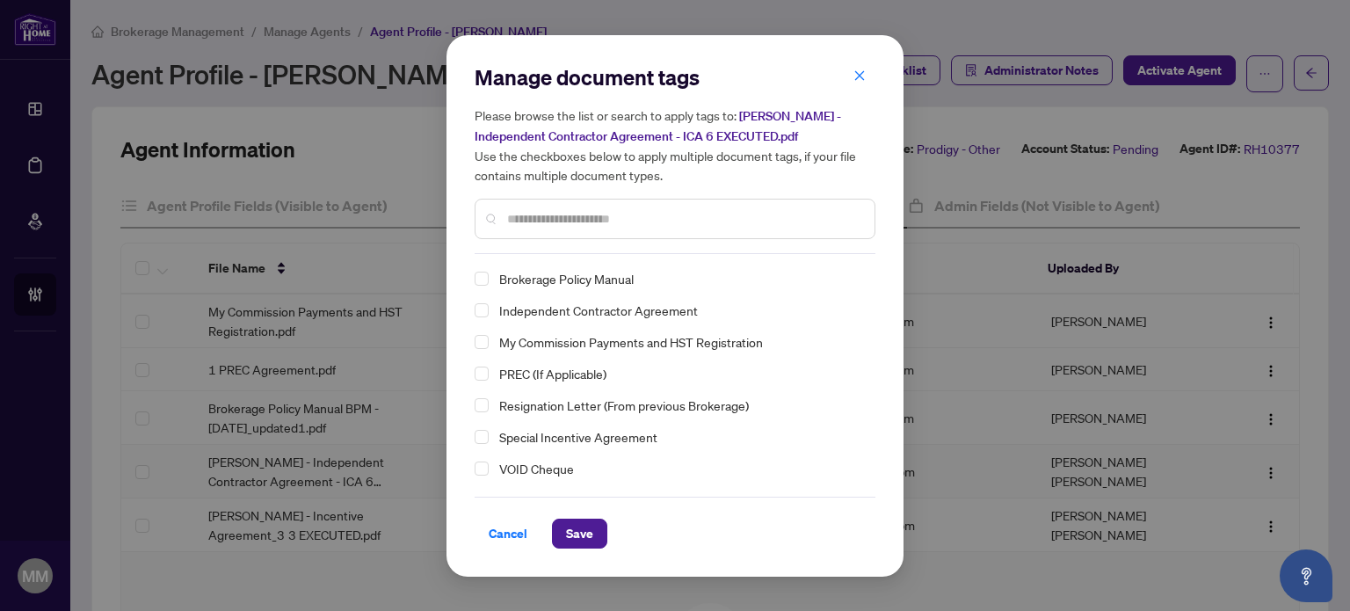
click at [489, 305] on div "Independent Contractor Agreement" at bounding box center [670, 310] width 390 height 21
click at [478, 310] on span "Select Independent Contractor Agreement" at bounding box center [482, 310] width 14 height 14
click at [559, 534] on button "Save" at bounding box center [579, 534] width 55 height 30
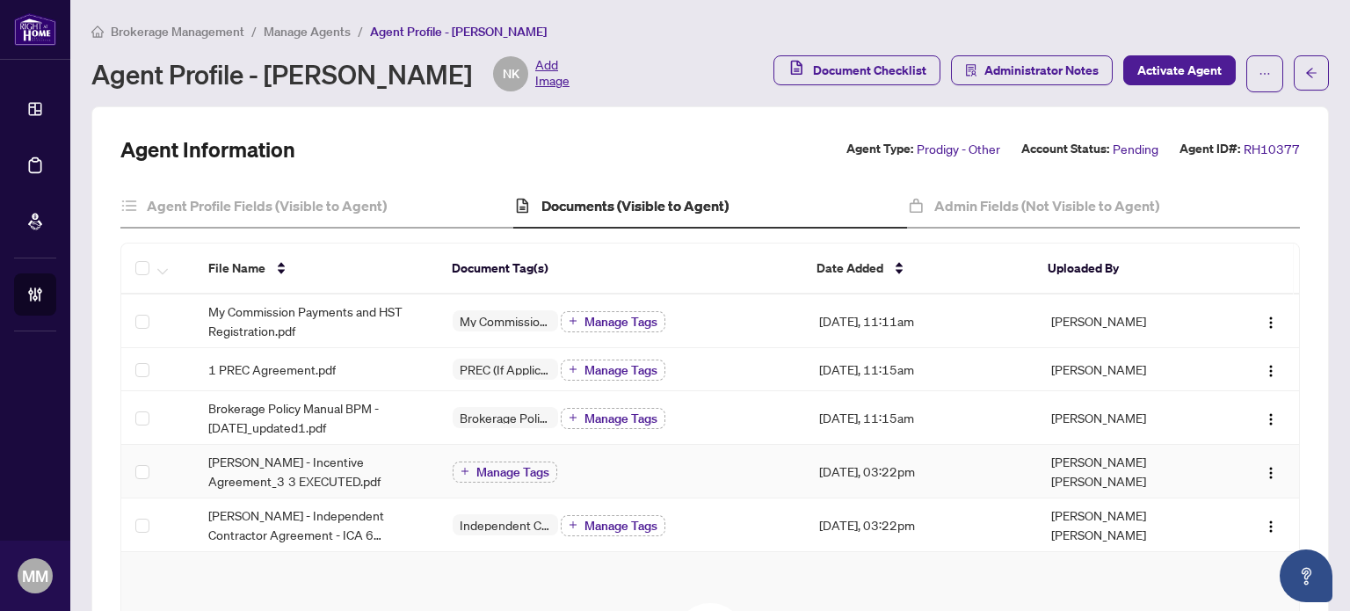
click at [794, 473] on td "Manage Tags" at bounding box center [622, 472] width 367 height 54
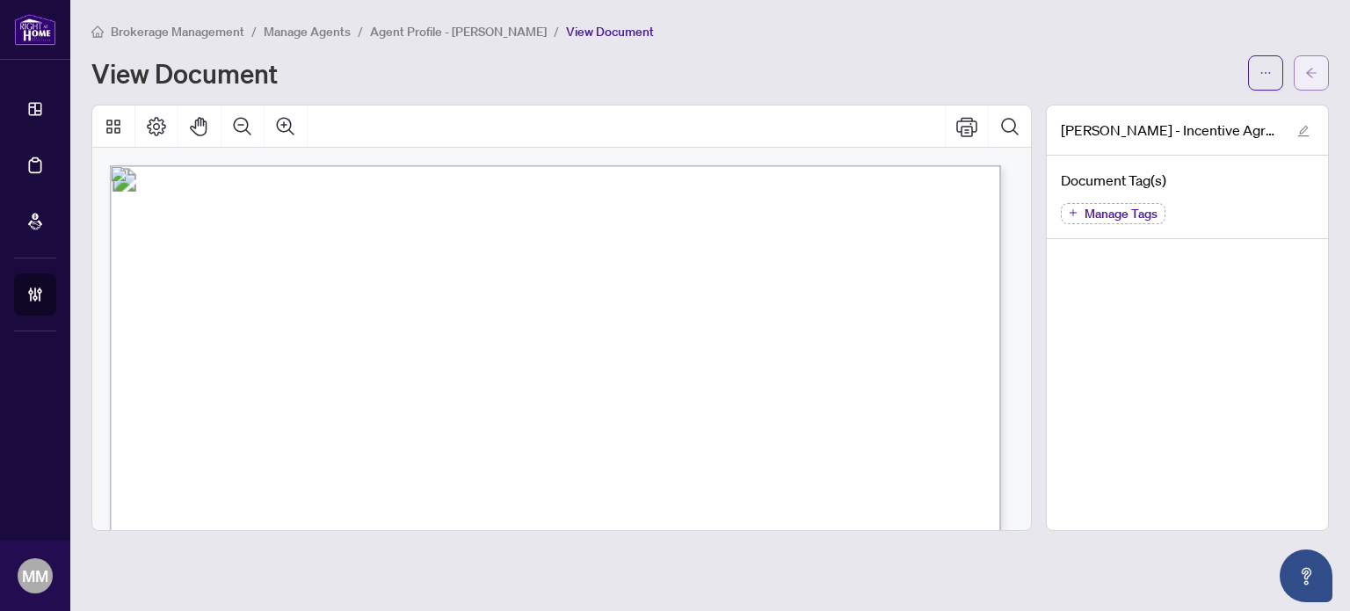
click at [1308, 69] on icon "arrow-left" at bounding box center [1311, 73] width 12 height 12
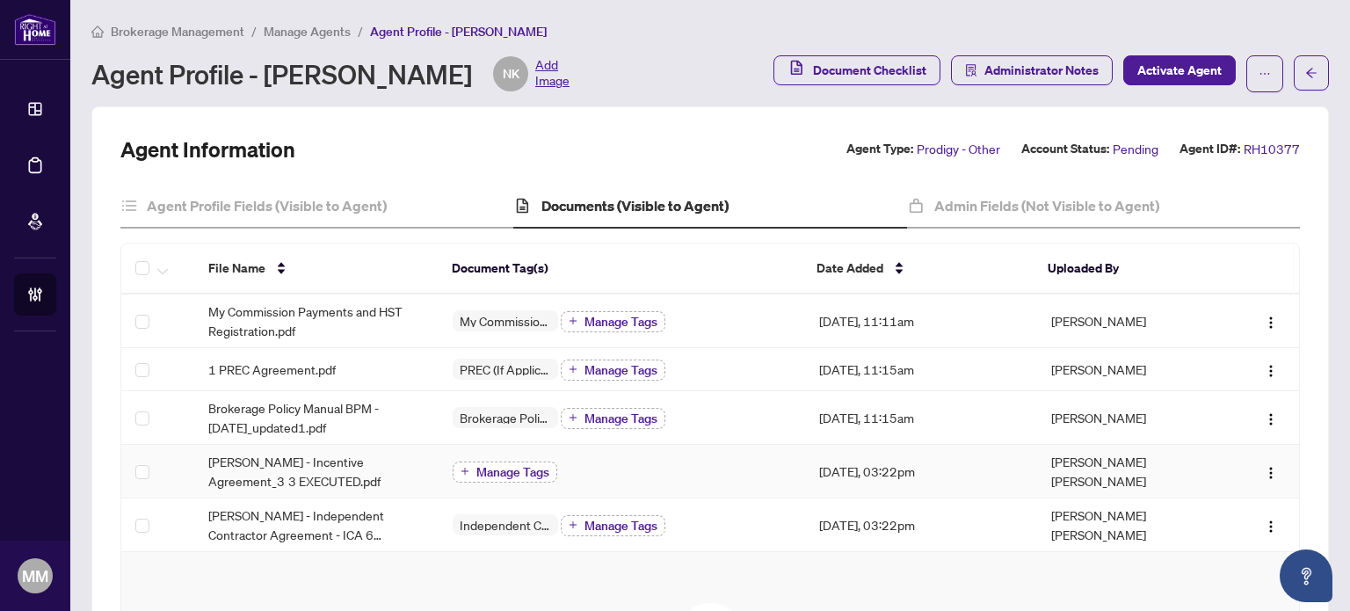
click at [476, 468] on span "Manage Tags" at bounding box center [512, 472] width 73 height 12
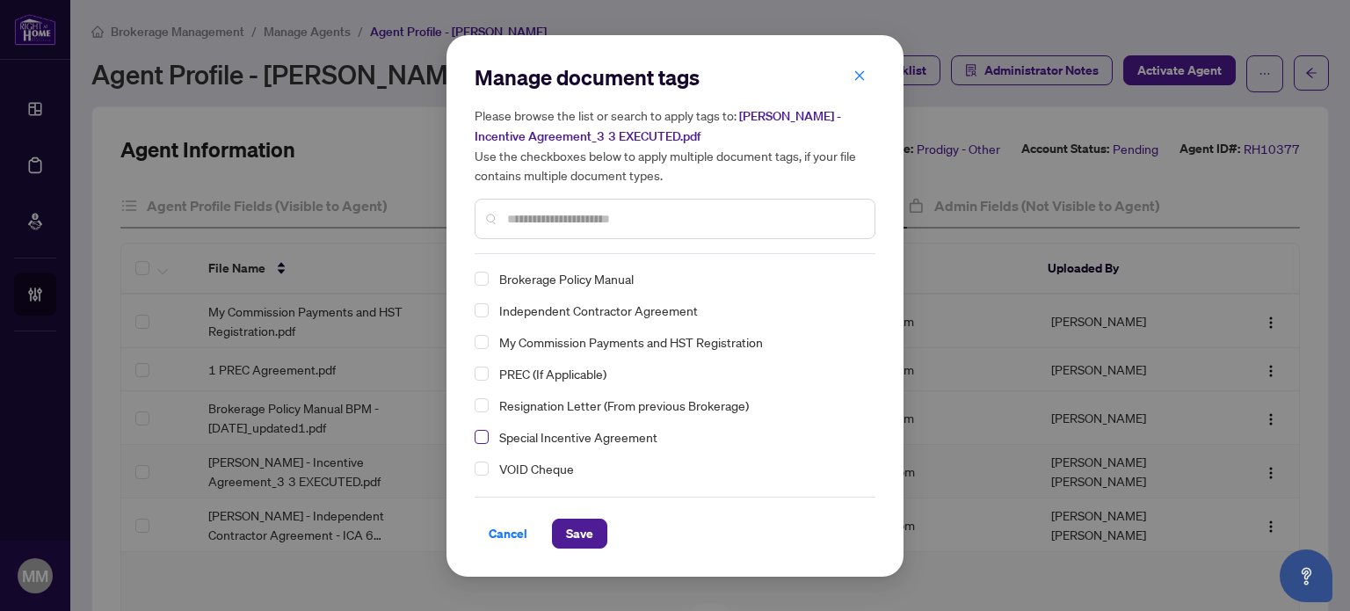
click at [486, 435] on span "Select Special Incentive Agreement" at bounding box center [482, 437] width 14 height 14
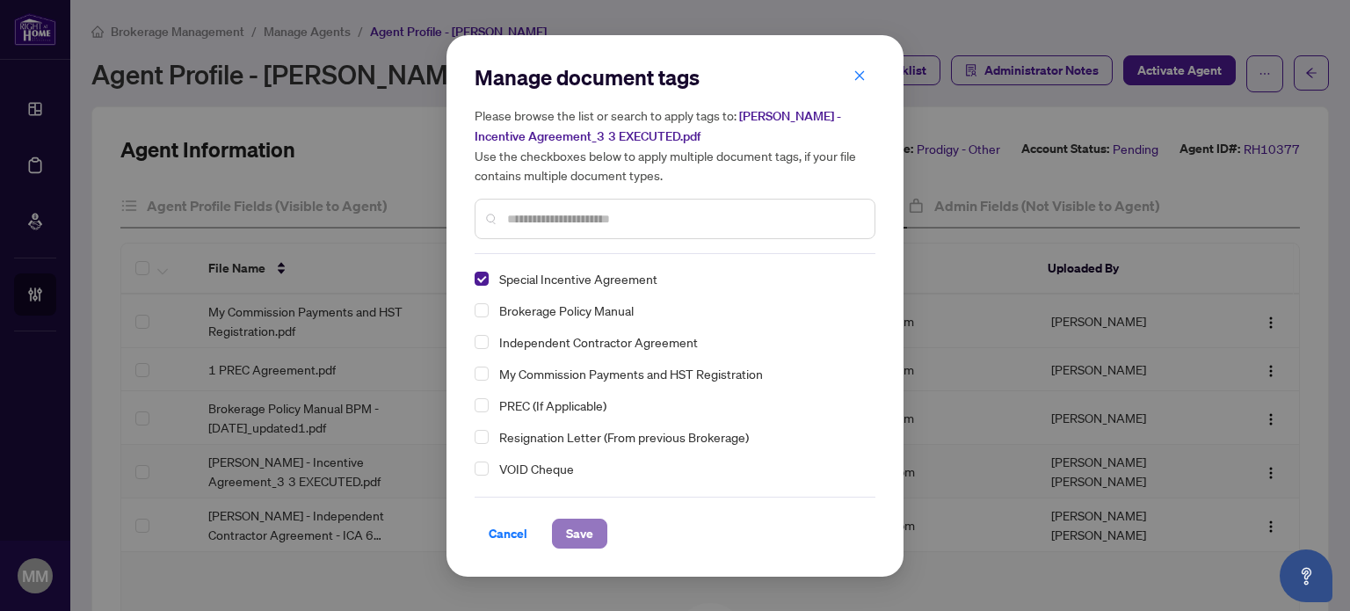
click at [584, 527] on span "Save" at bounding box center [579, 534] width 27 height 28
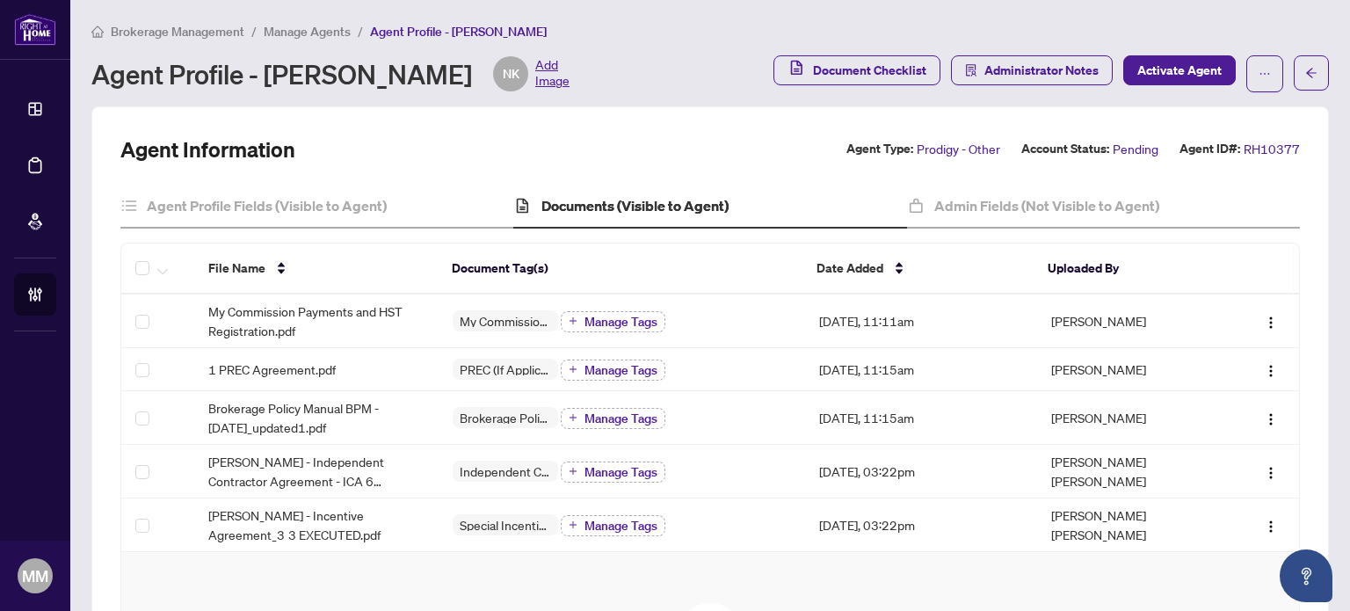
click at [578, 81] on div "Agent Profile - Nabil Killu NK Add Image" at bounding box center [427, 73] width 672 height 35
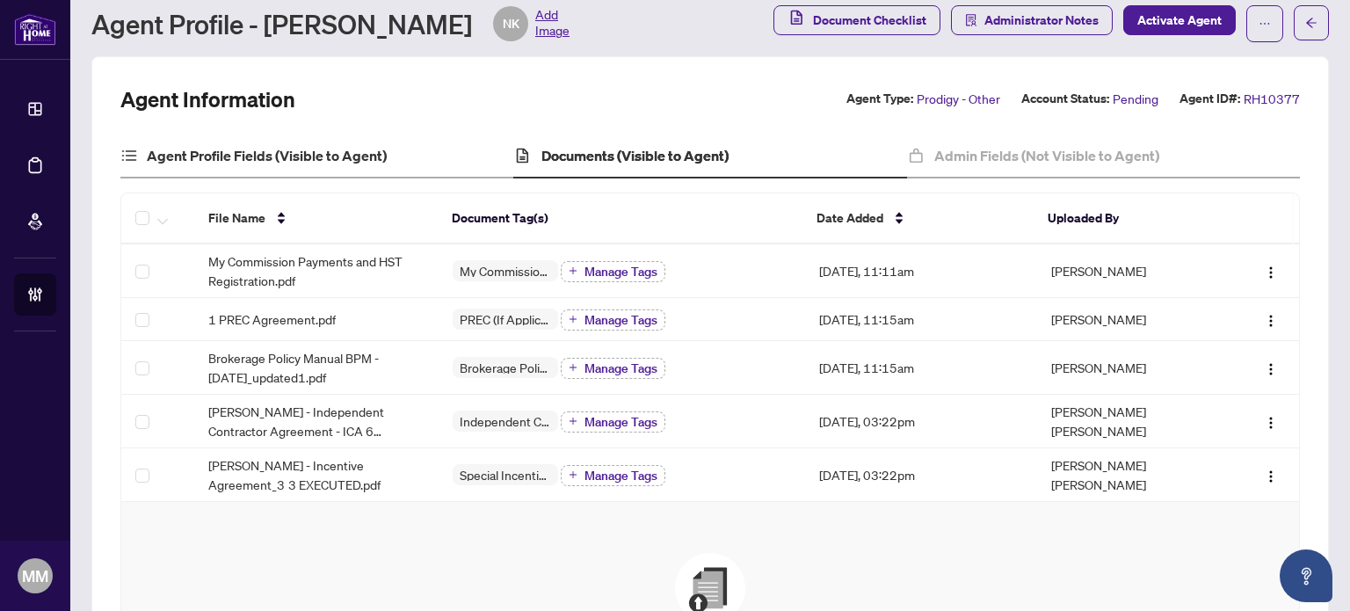
scroll to position [88, 0]
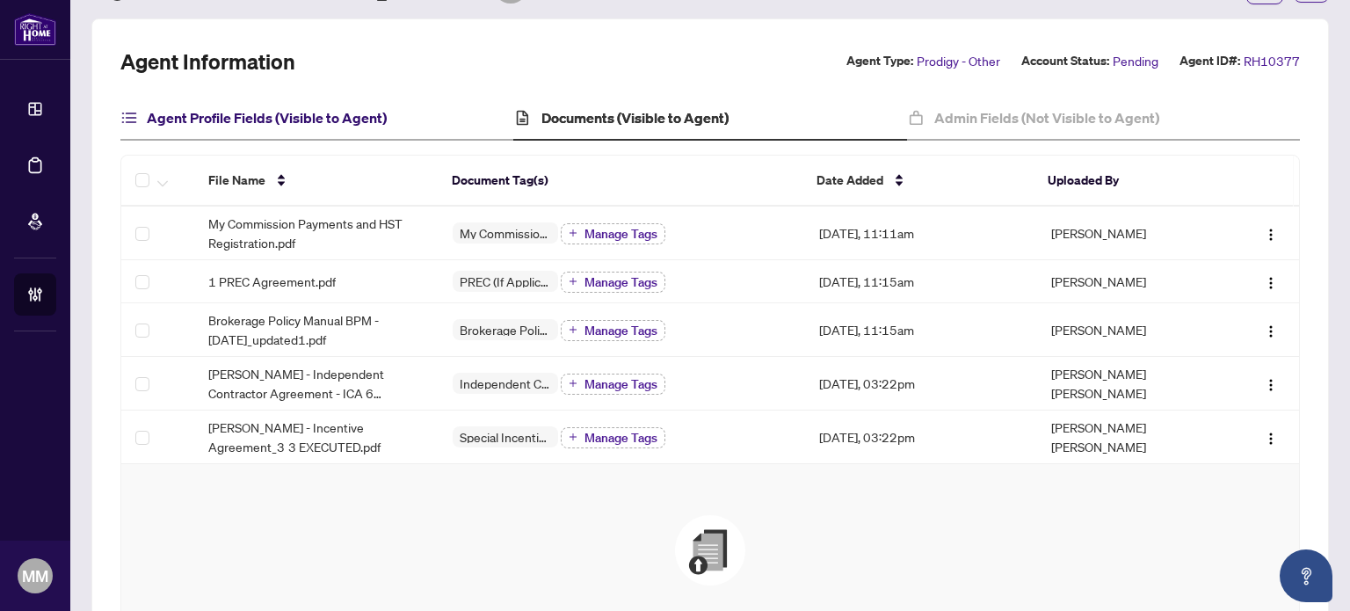
click at [284, 107] on h4 "Agent Profile Fields (Visible to Agent)" at bounding box center [267, 117] width 240 height 21
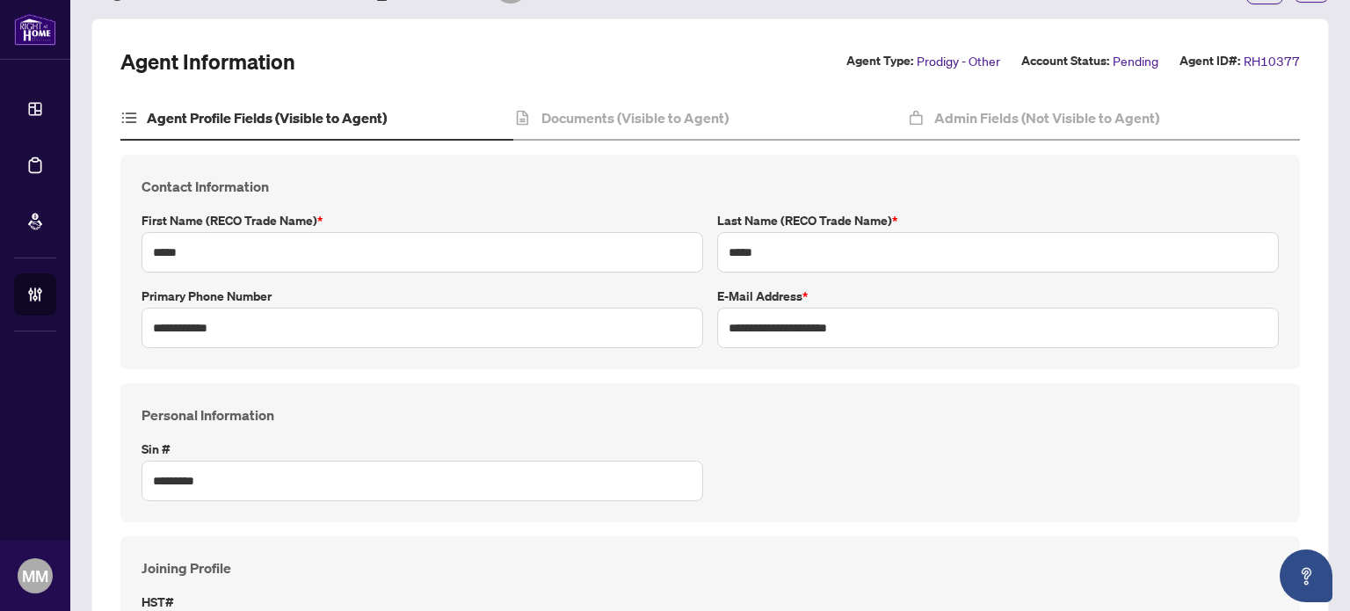
type input "****"
type input "**********"
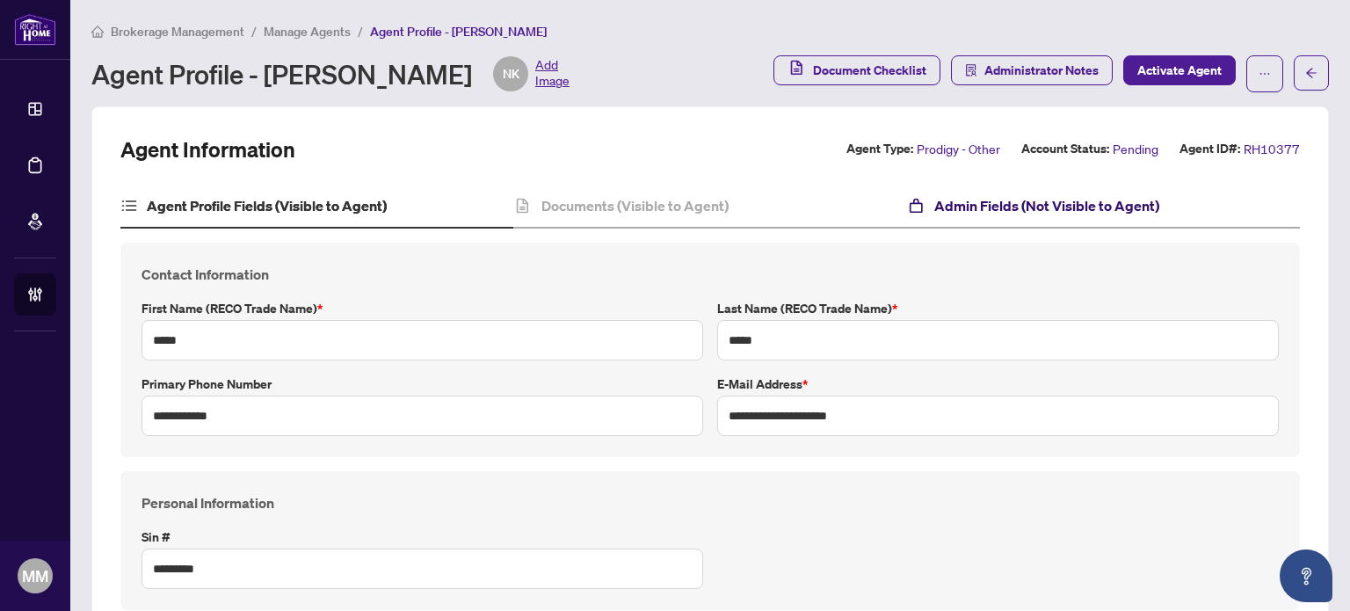
click at [934, 197] on h4 "Admin Fields (Not Visible to Agent)" at bounding box center [1046, 205] width 225 height 21
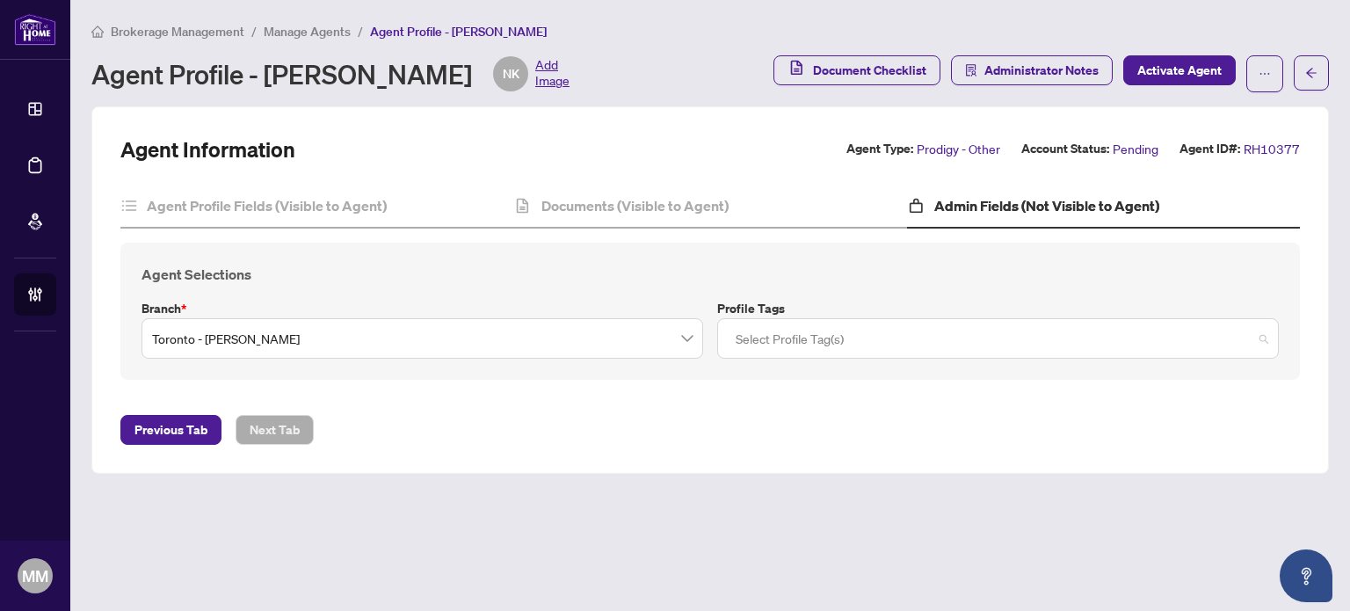
click at [796, 338] on div at bounding box center [998, 339] width 539 height 32
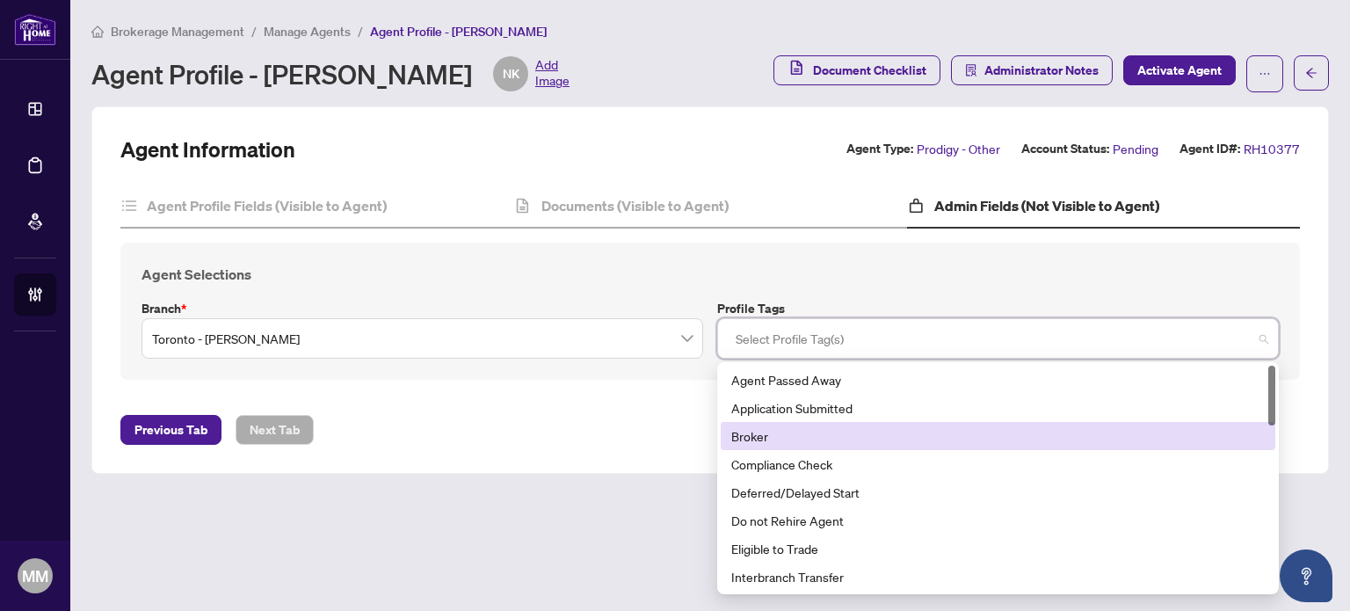
click at [765, 430] on div "Broker" at bounding box center [998, 435] width 534 height 19
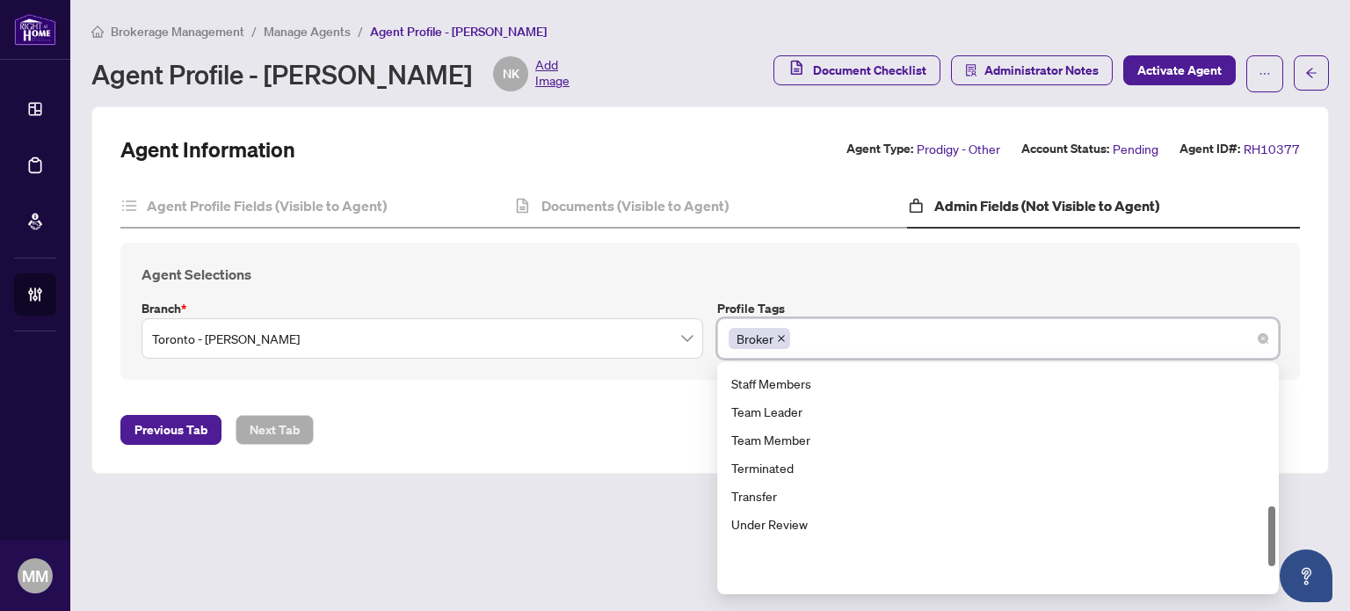
scroll to position [619, 0]
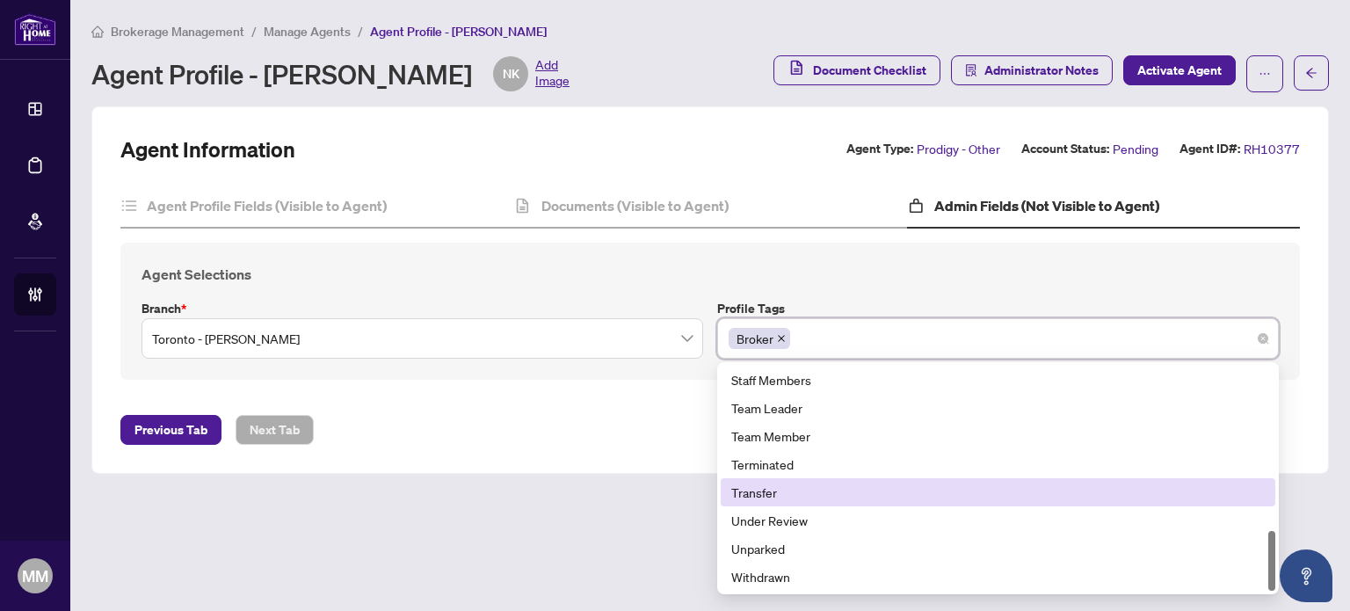
click at [812, 495] on div "Transfer" at bounding box center [998, 492] width 534 height 19
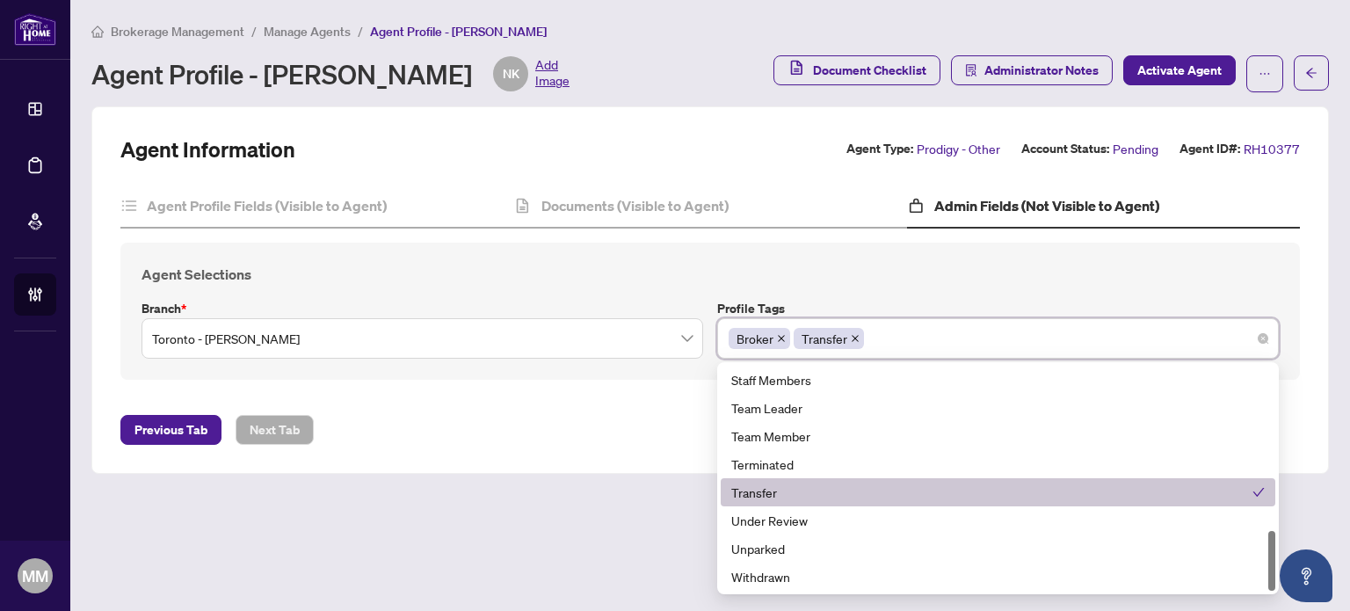
click at [513, 479] on main "Brokerage Management / Manage Agents / Agent Profile - Nabil Killu Agent Profil…" at bounding box center [710, 305] width 1280 height 611
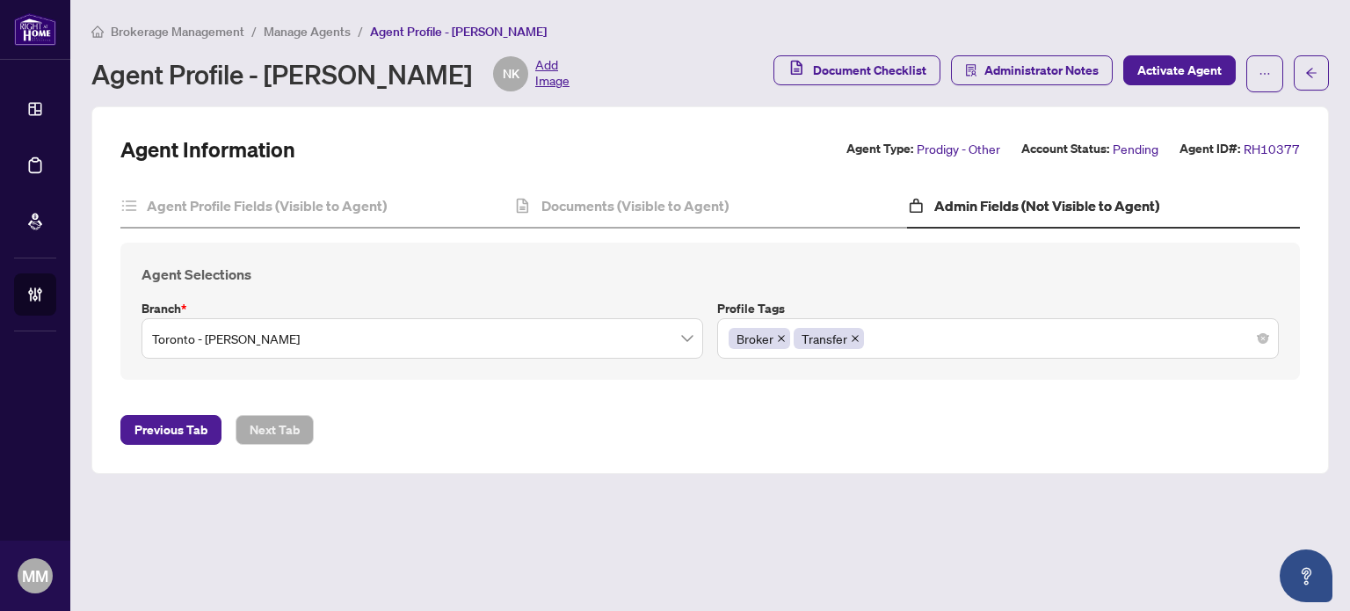
click at [563, 181] on div "Agent Information Agent Type: Prodigy - Other Account Status: Pending Agent ID#…" at bounding box center [710, 289] width 1180 height 309
click at [541, 214] on h4 "Documents (Visible to Agent)" at bounding box center [634, 205] width 187 height 21
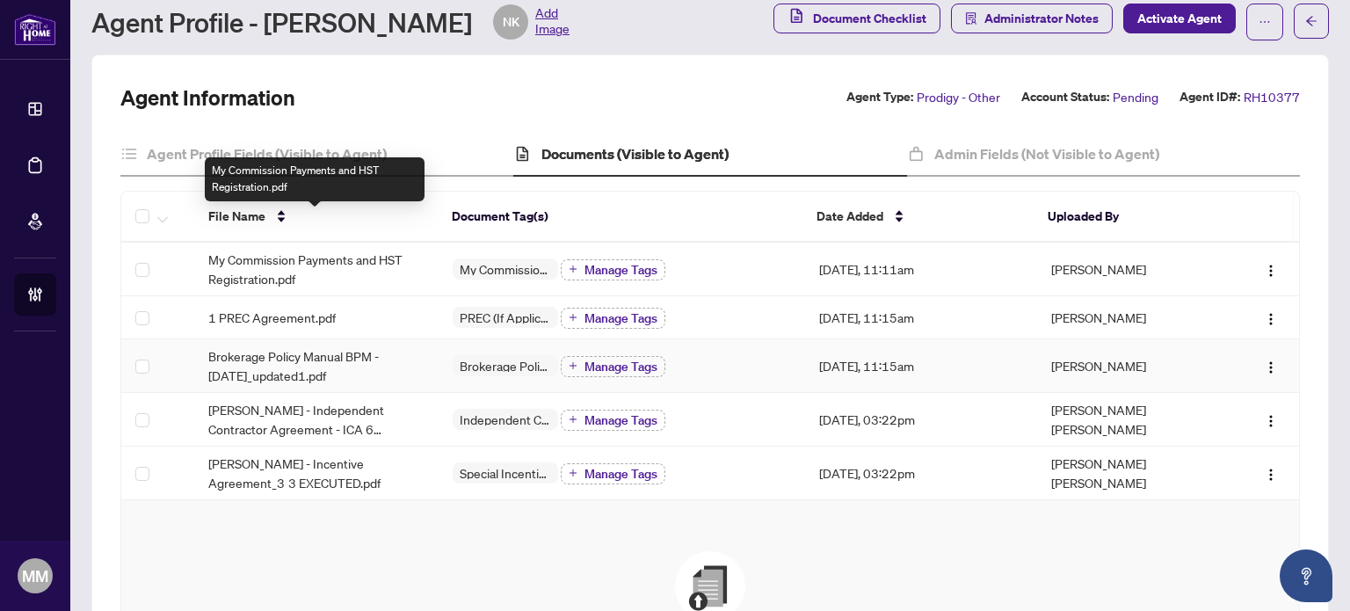
scroll to position [88, 0]
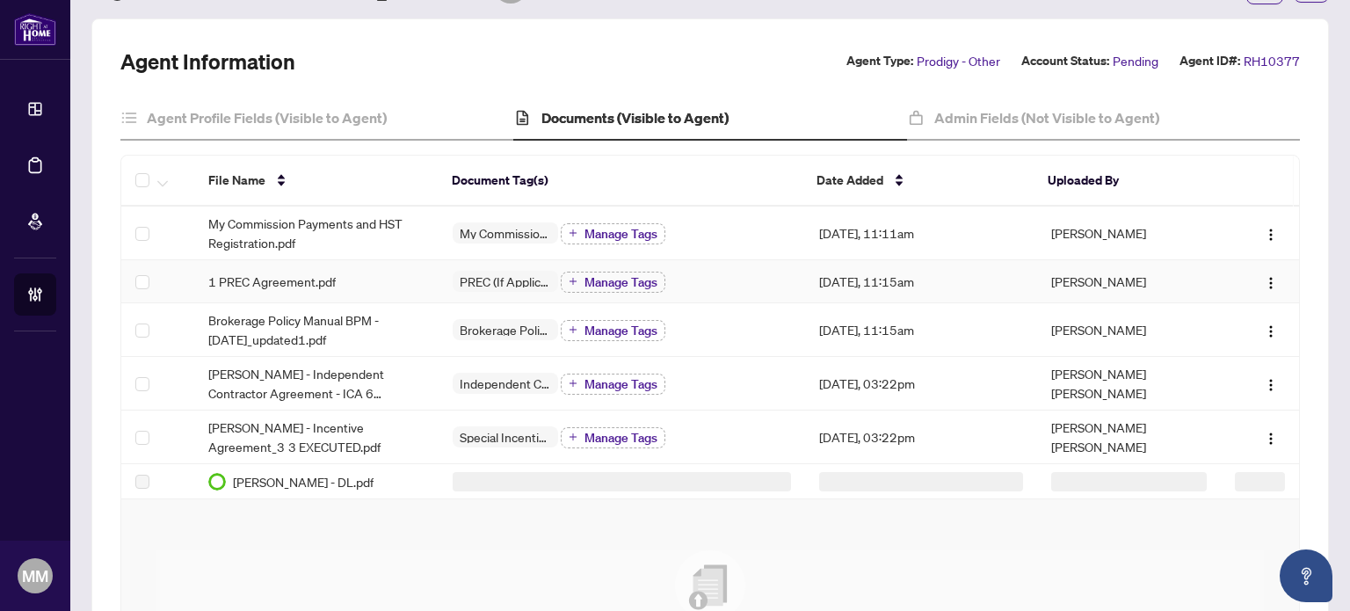
click at [352, 277] on div "1 PREC Agreement.pdf" at bounding box center [316, 281] width 216 height 19
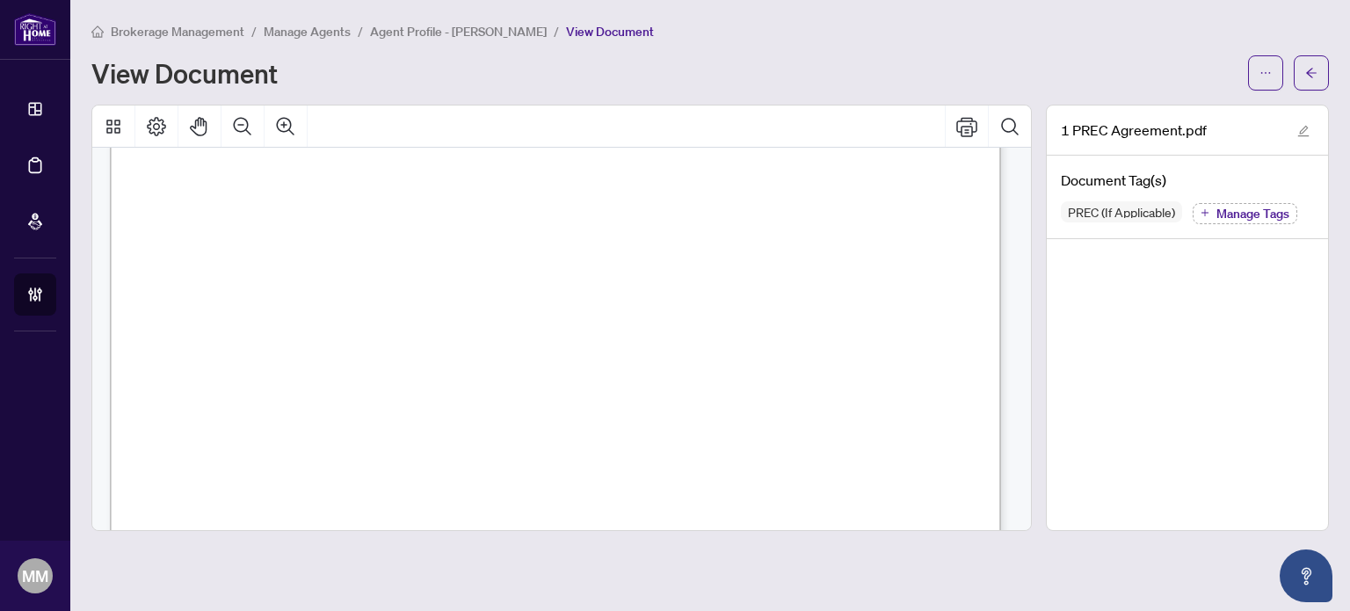
scroll to position [6703, 0]
click at [1308, 76] on icon "arrow-left" at bounding box center [1311, 73] width 12 height 12
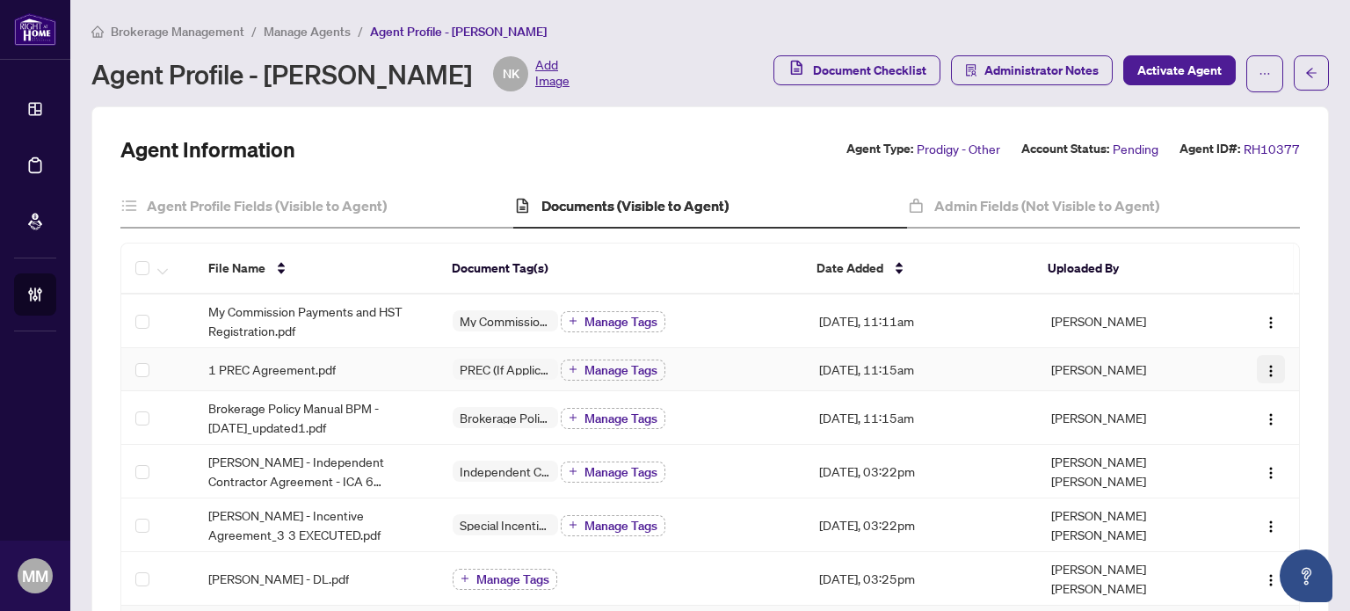
click at [1264, 372] on img "button" at bounding box center [1271, 371] width 14 height 14
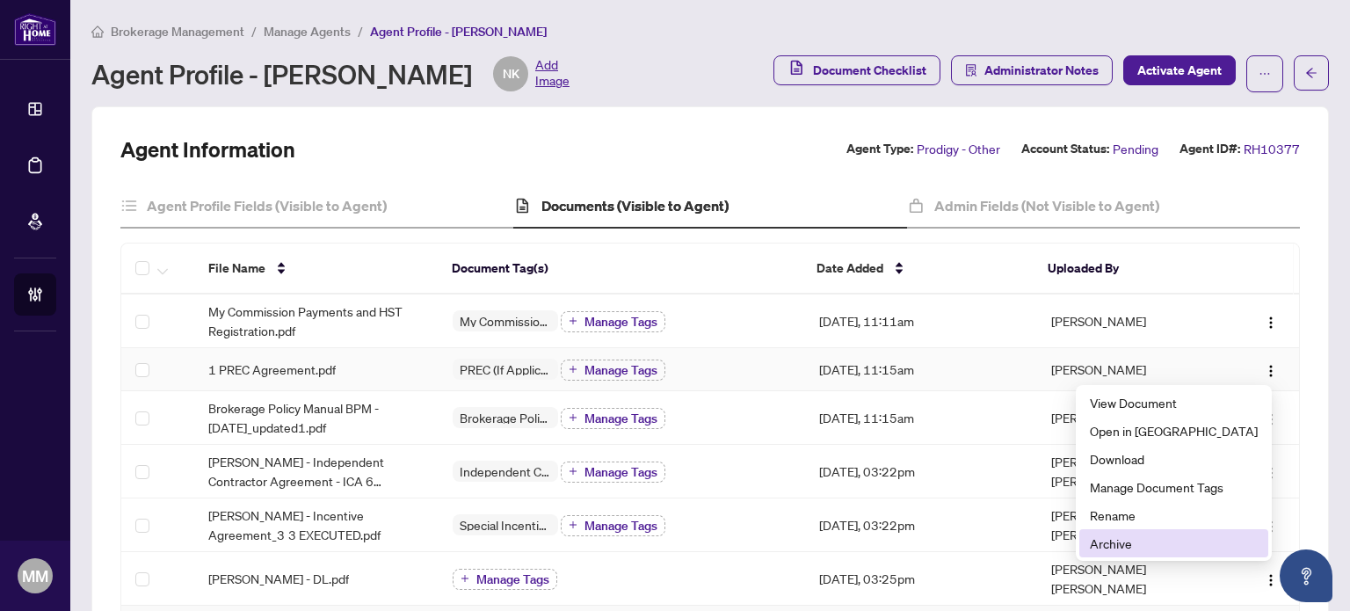
click at [1157, 534] on span "Archive" at bounding box center [1174, 543] width 168 height 19
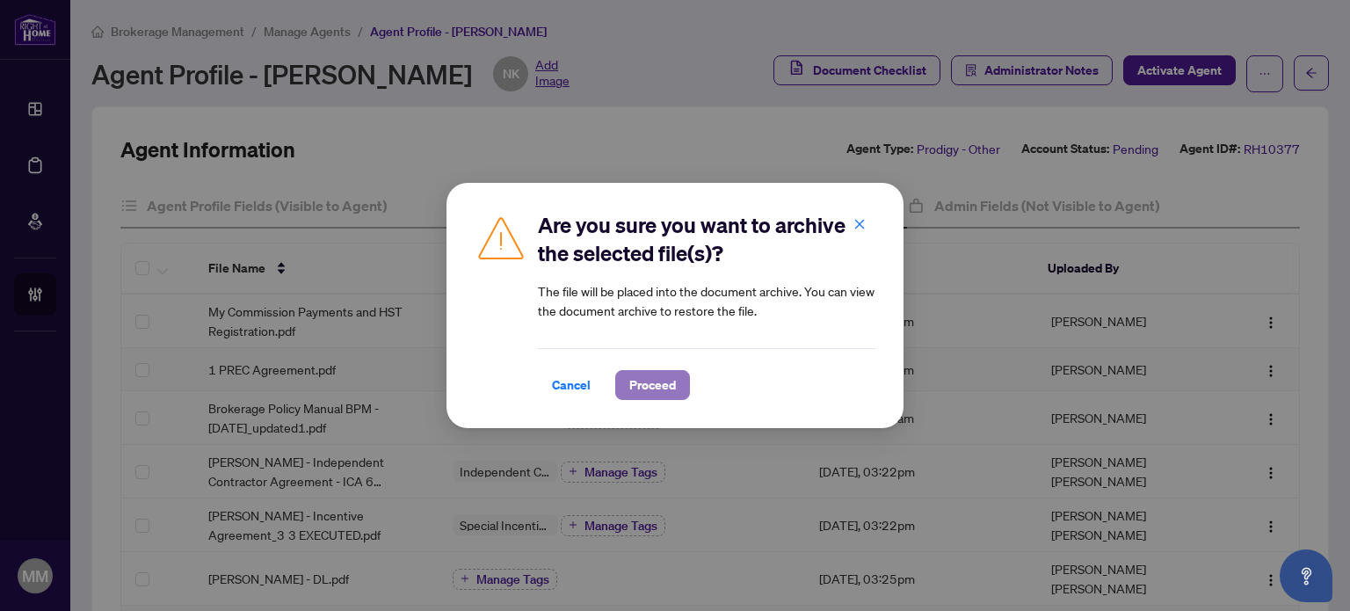
click at [675, 381] on span "Proceed" at bounding box center [652, 385] width 47 height 28
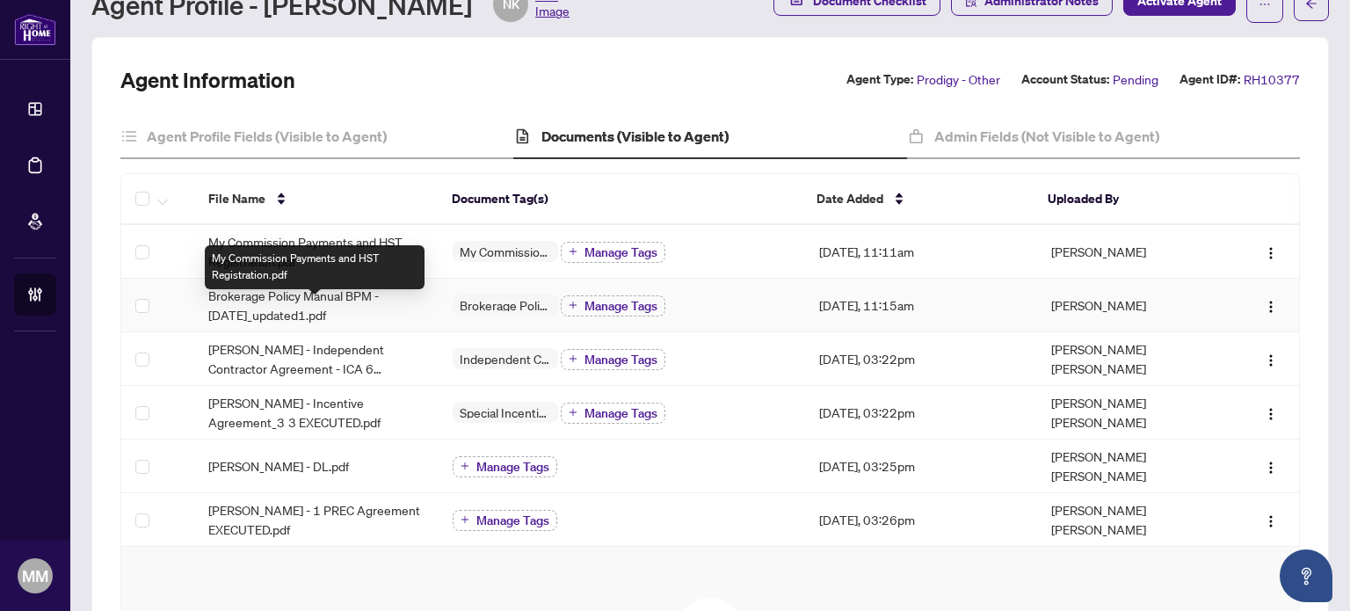
scroll to position [88, 0]
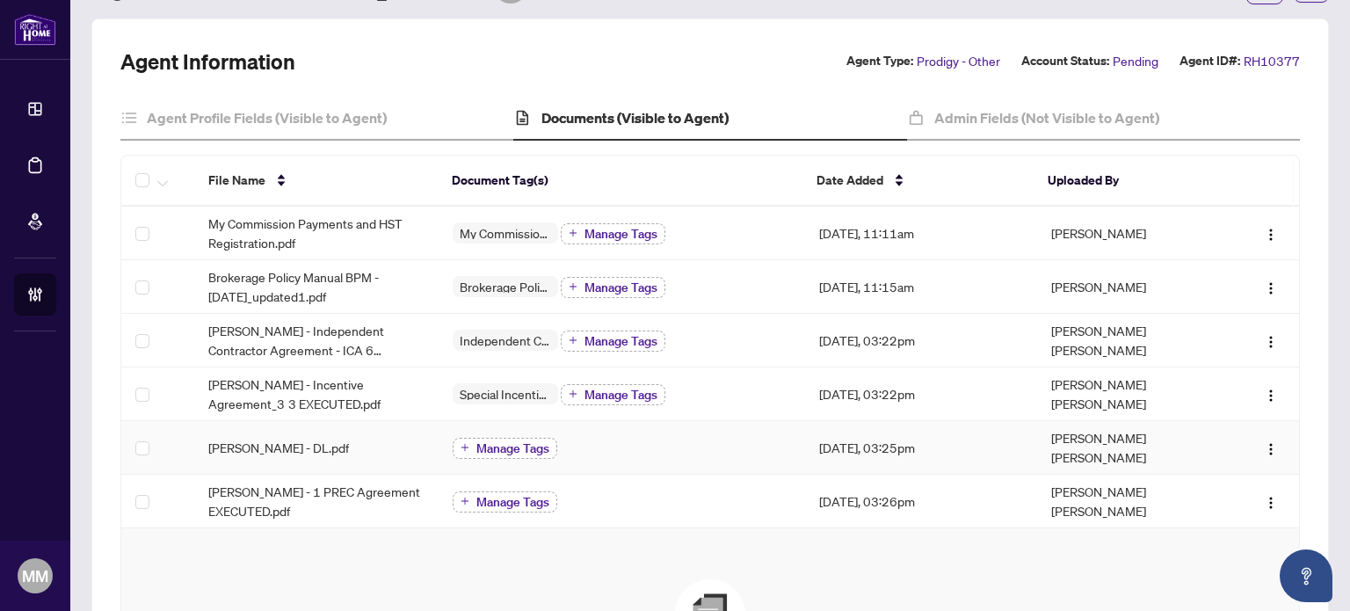
click at [531, 446] on span "Manage Tags" at bounding box center [512, 448] width 73 height 12
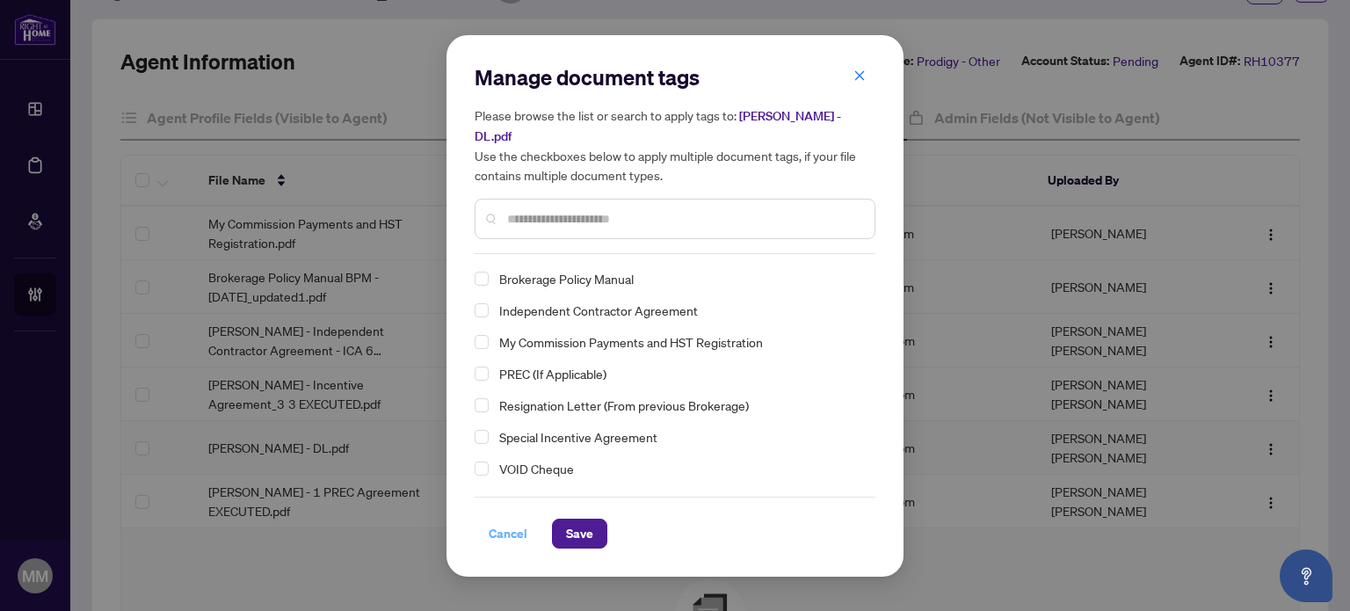
click at [498, 523] on span "Cancel" at bounding box center [508, 534] width 39 height 28
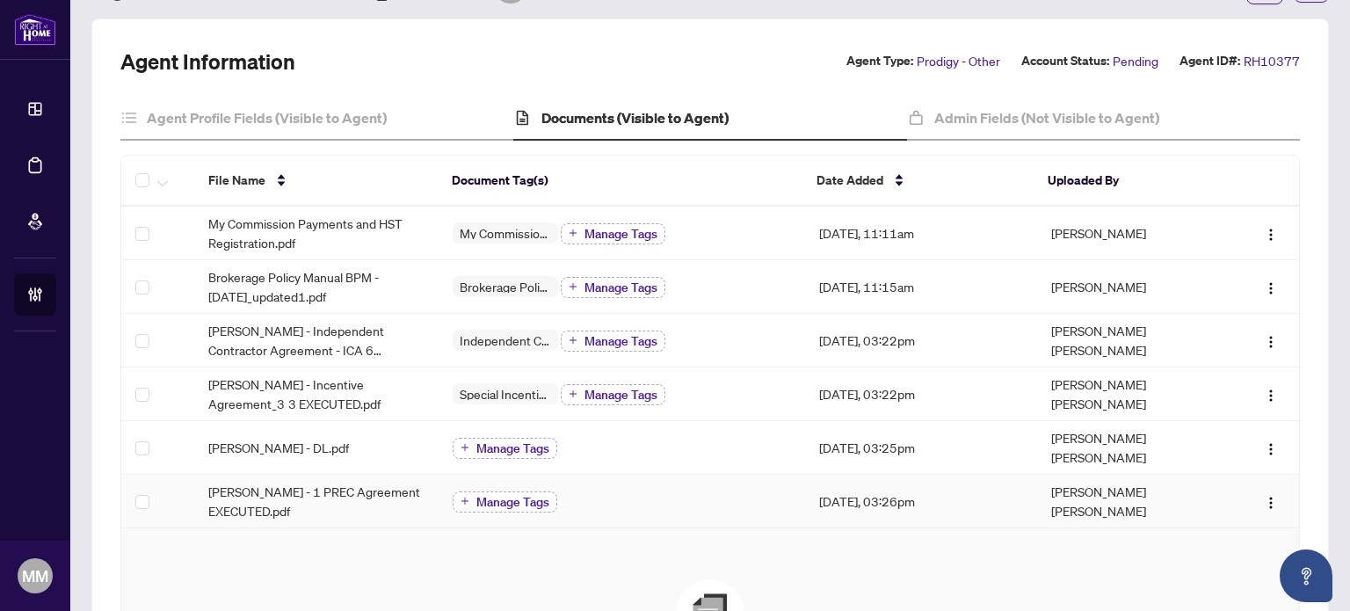
click at [521, 496] on span "Manage Tags" at bounding box center [512, 502] width 73 height 12
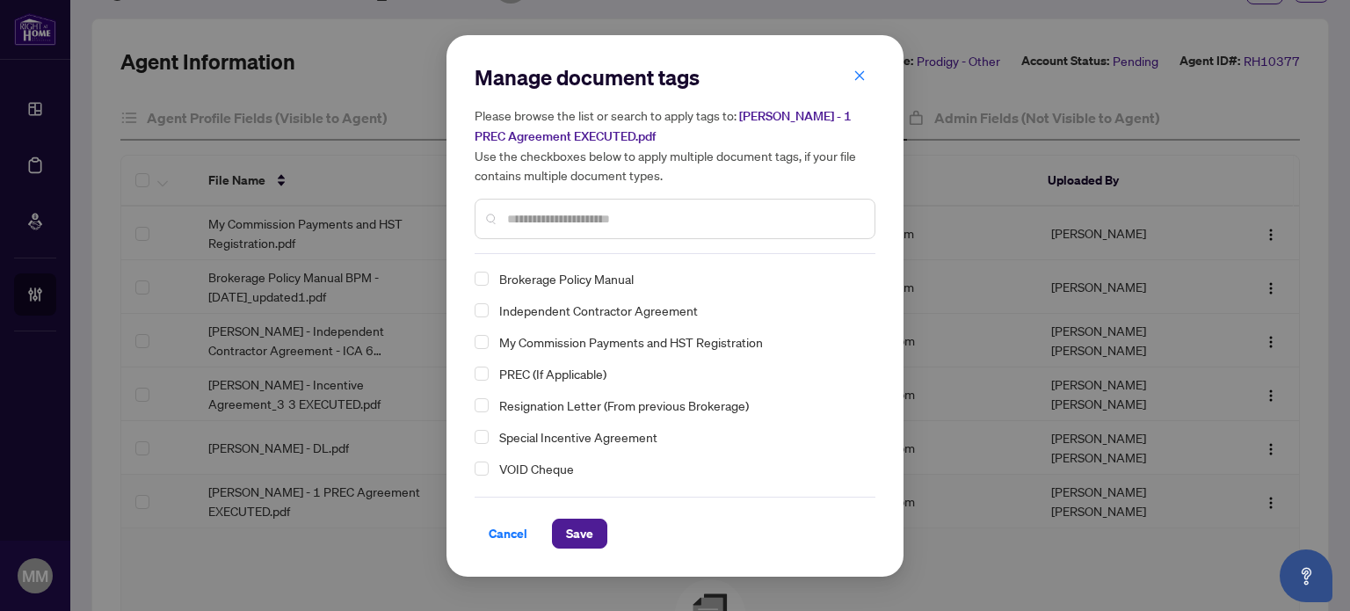
click at [573, 366] on span "PREC (If Applicable)" at bounding box center [552, 373] width 107 height 21
click at [592, 543] on button "Save" at bounding box center [579, 534] width 55 height 30
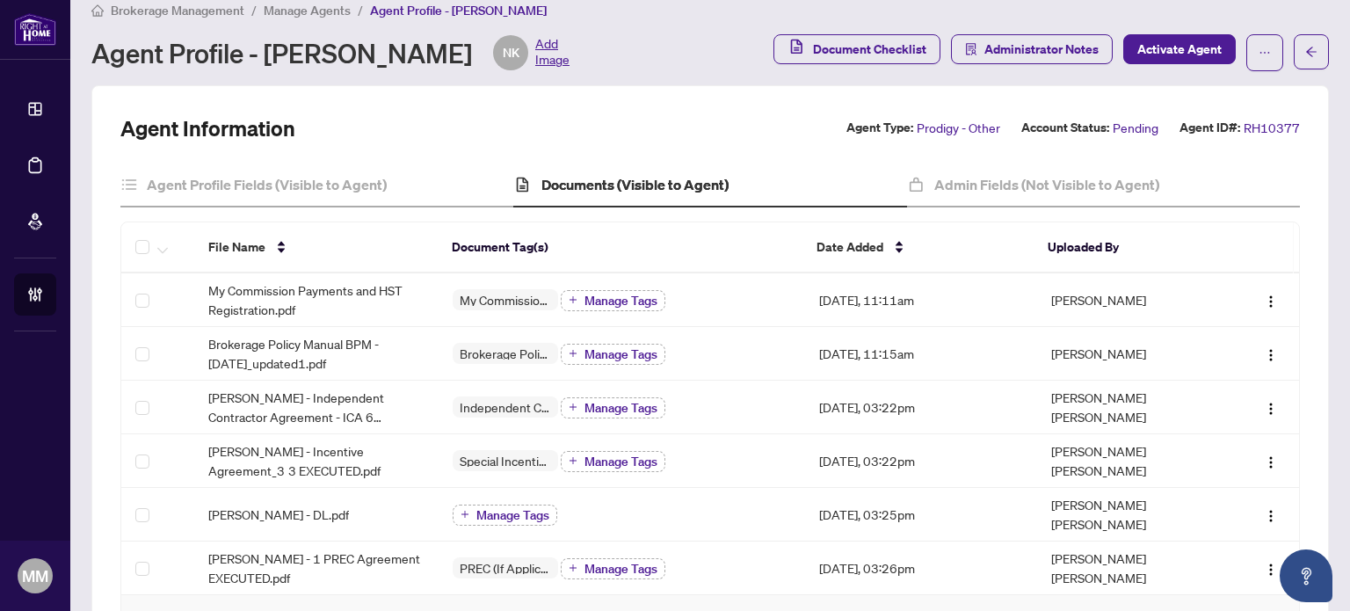
scroll to position [0, 0]
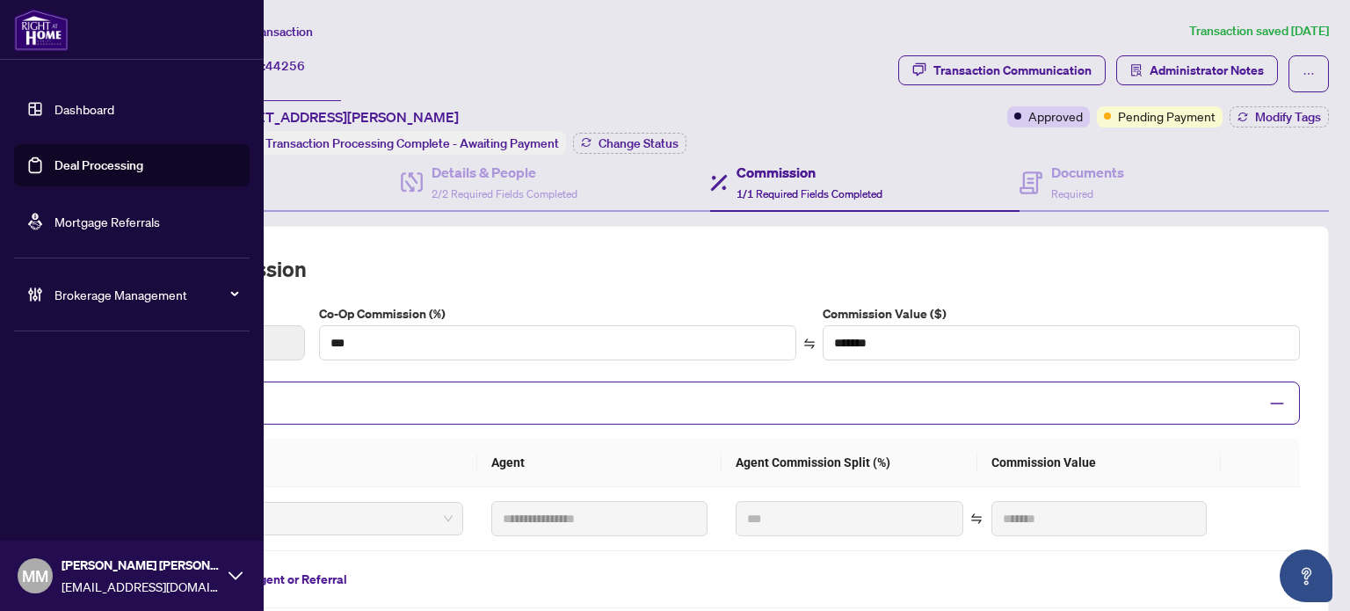
click at [125, 309] on div "Brokerage Management" at bounding box center [132, 294] width 236 height 42
click at [58, 429] on link "Manage Agents" at bounding box center [80, 421] width 87 height 16
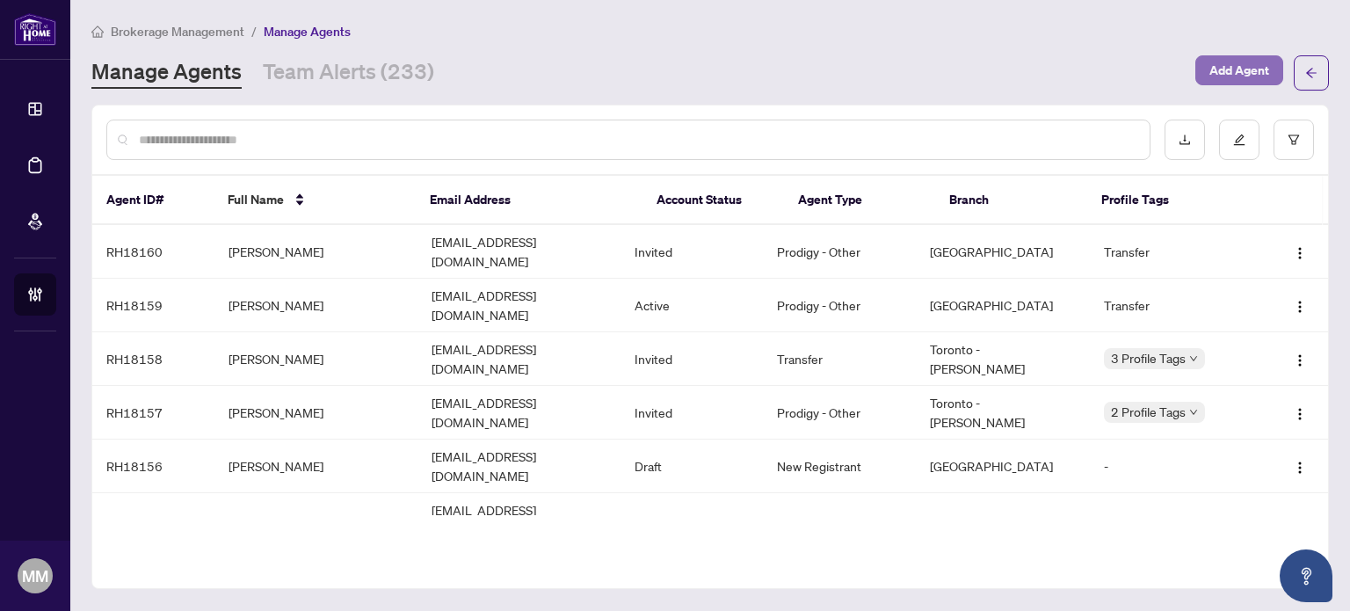
click at [1232, 64] on span "Add Agent" at bounding box center [1240, 70] width 60 height 28
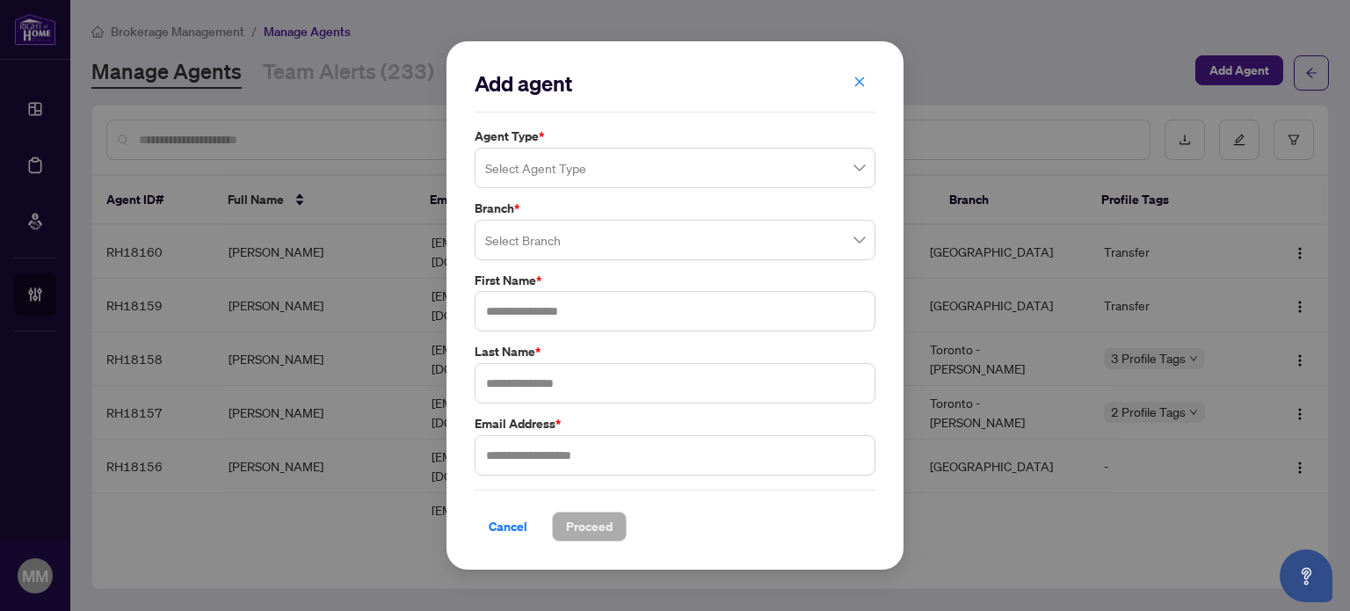
click at [563, 173] on input "search" at bounding box center [667, 170] width 364 height 39
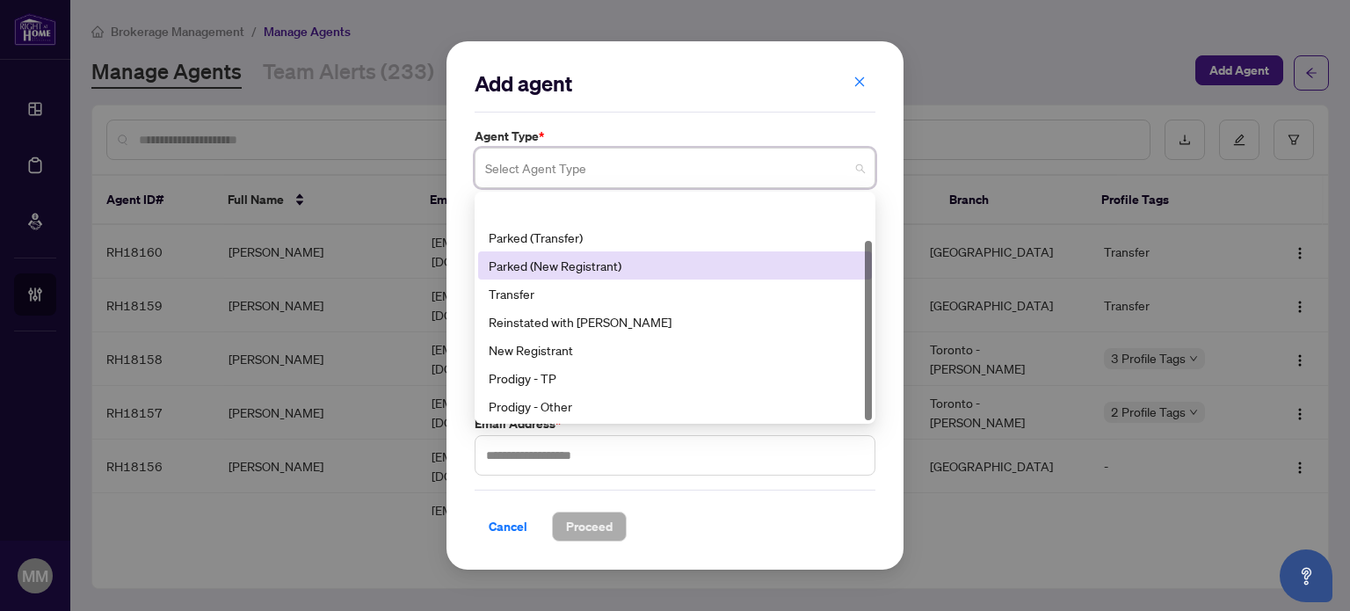
scroll to position [56, 0]
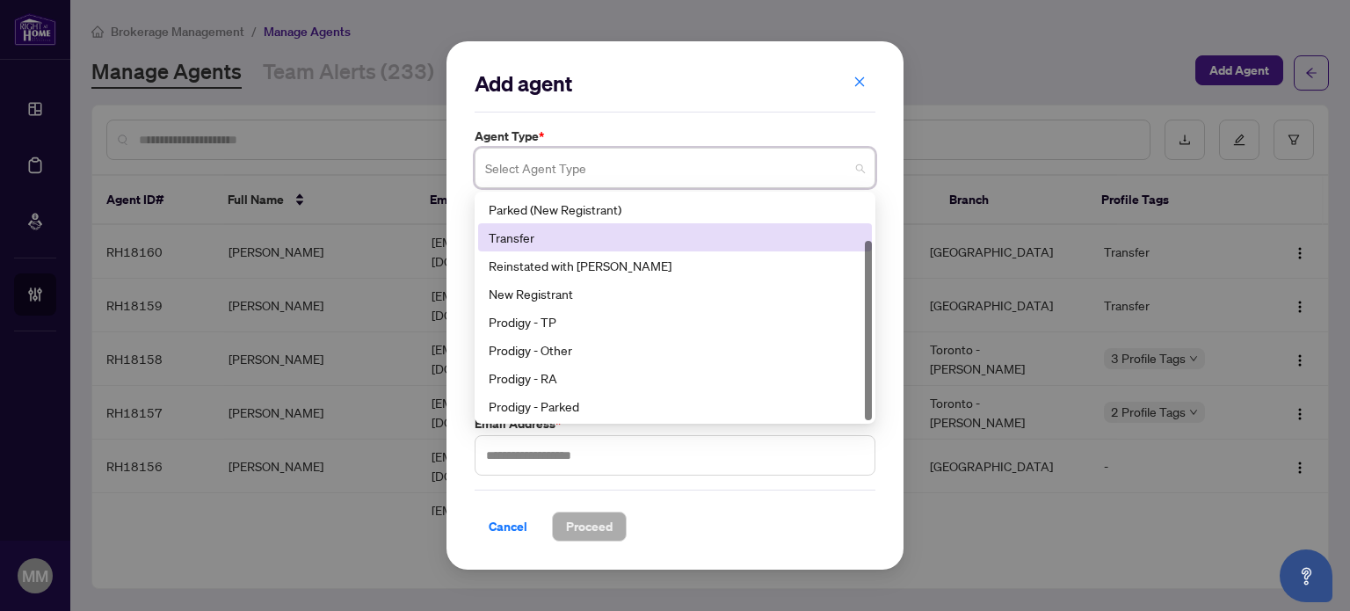
click at [606, 249] on div "Transfer" at bounding box center [675, 237] width 394 height 28
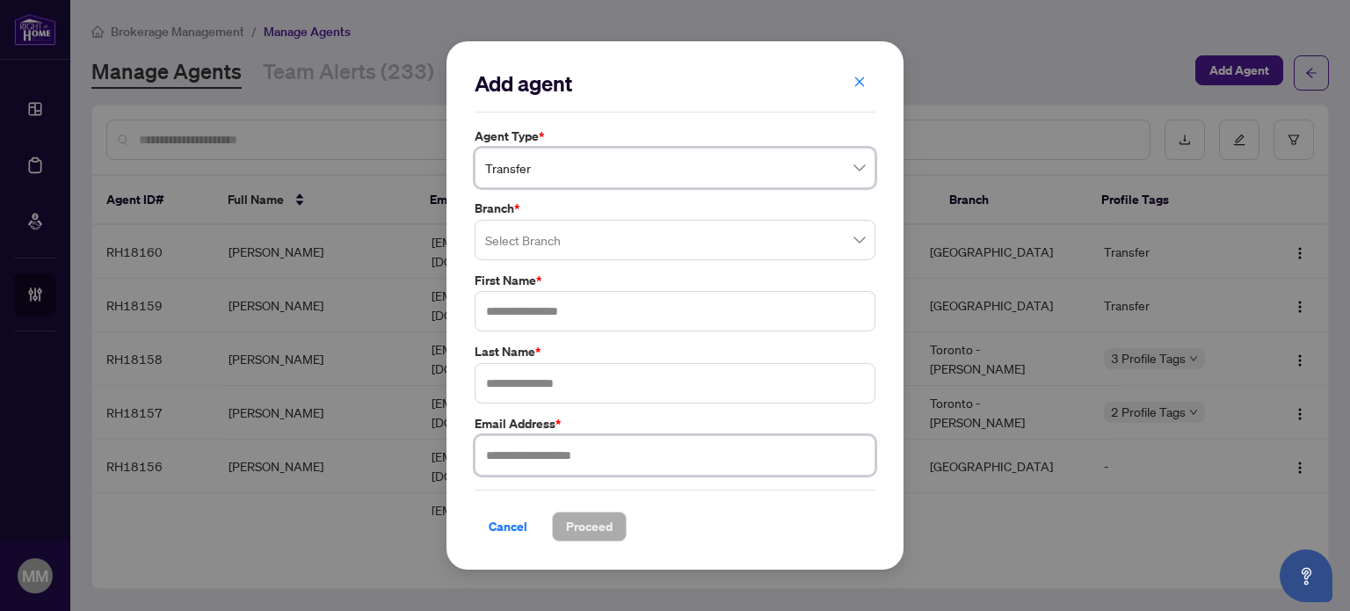
click at [614, 454] on input "text" at bounding box center [675, 455] width 401 height 40
paste input "**********"
click at [490, 446] on input "**********" at bounding box center [675, 455] width 401 height 40
type input "**********"
click at [612, 382] on input "text" at bounding box center [675, 383] width 401 height 40
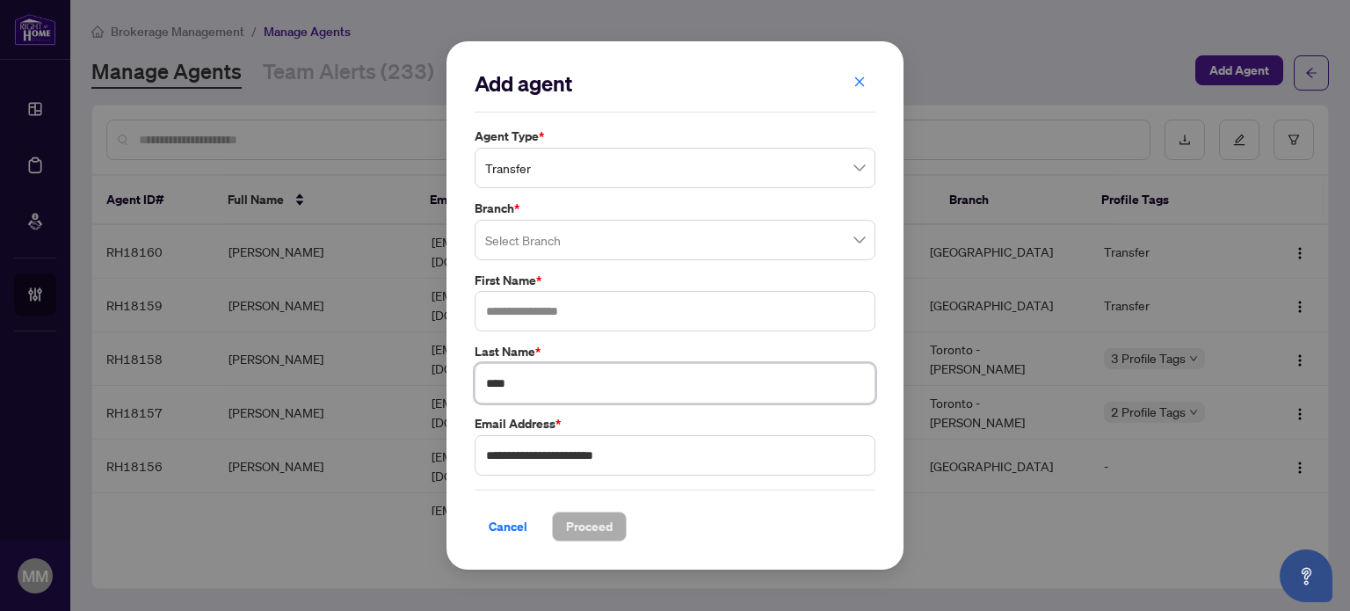
type input "****"
click at [652, 236] on input "search" at bounding box center [667, 242] width 364 height 39
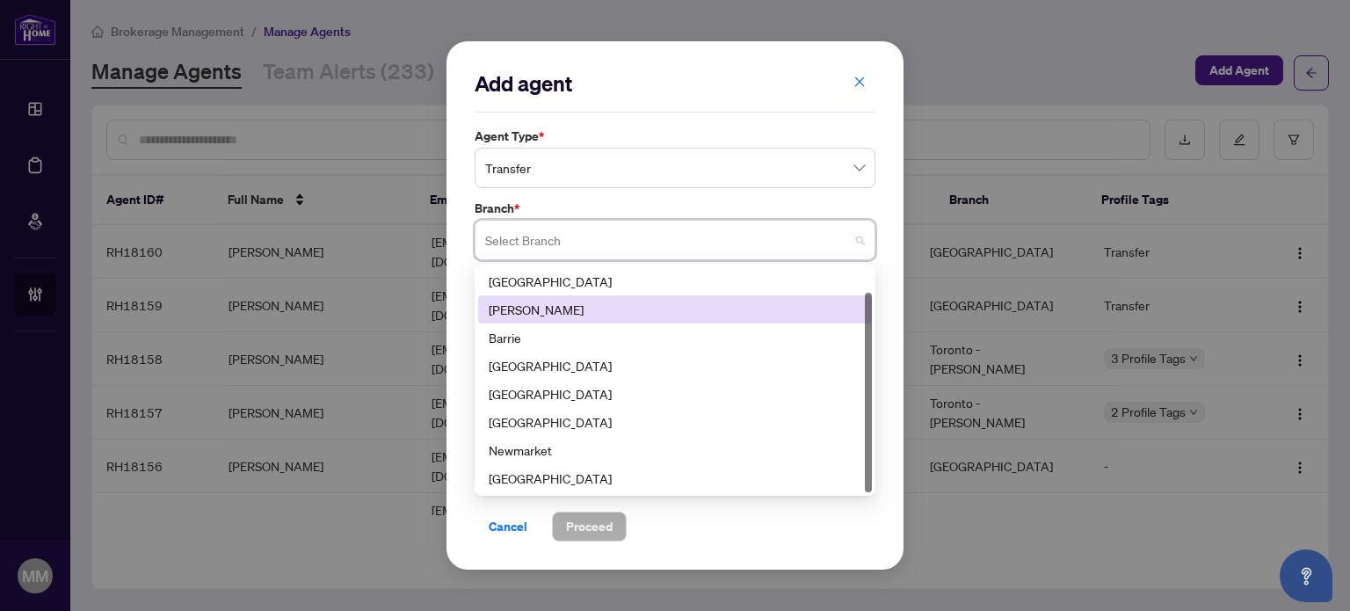
scroll to position [28, 0]
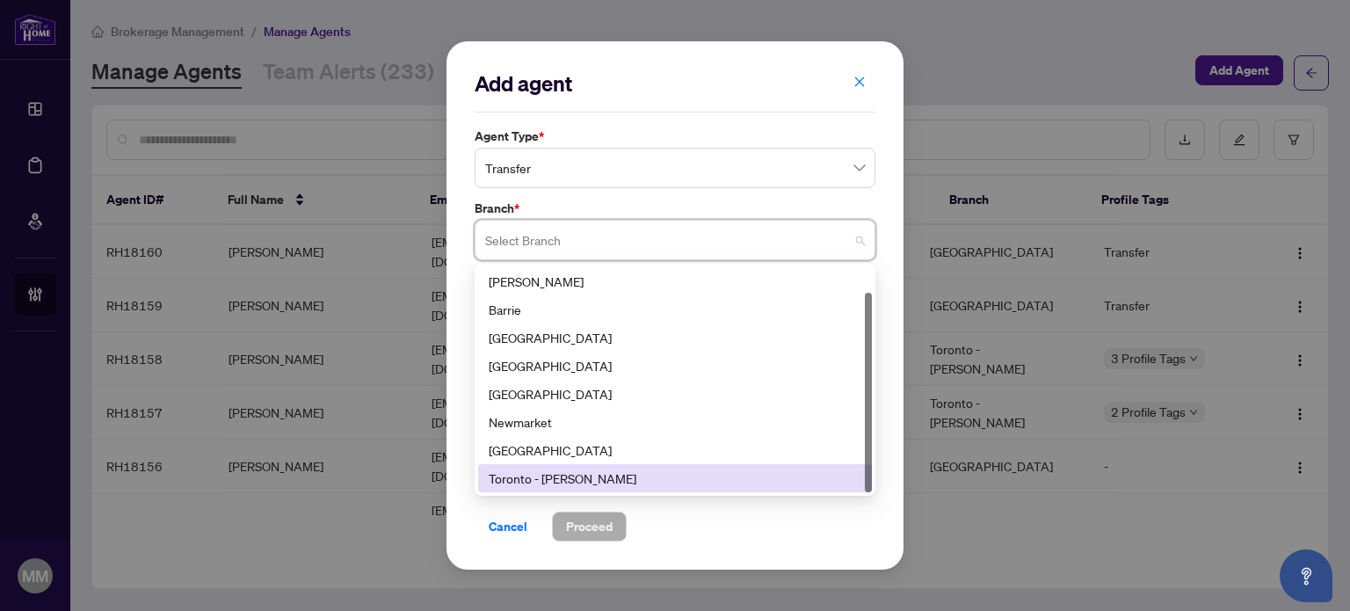
click at [605, 467] on div "Toronto - Don Mills" at bounding box center [675, 478] width 394 height 28
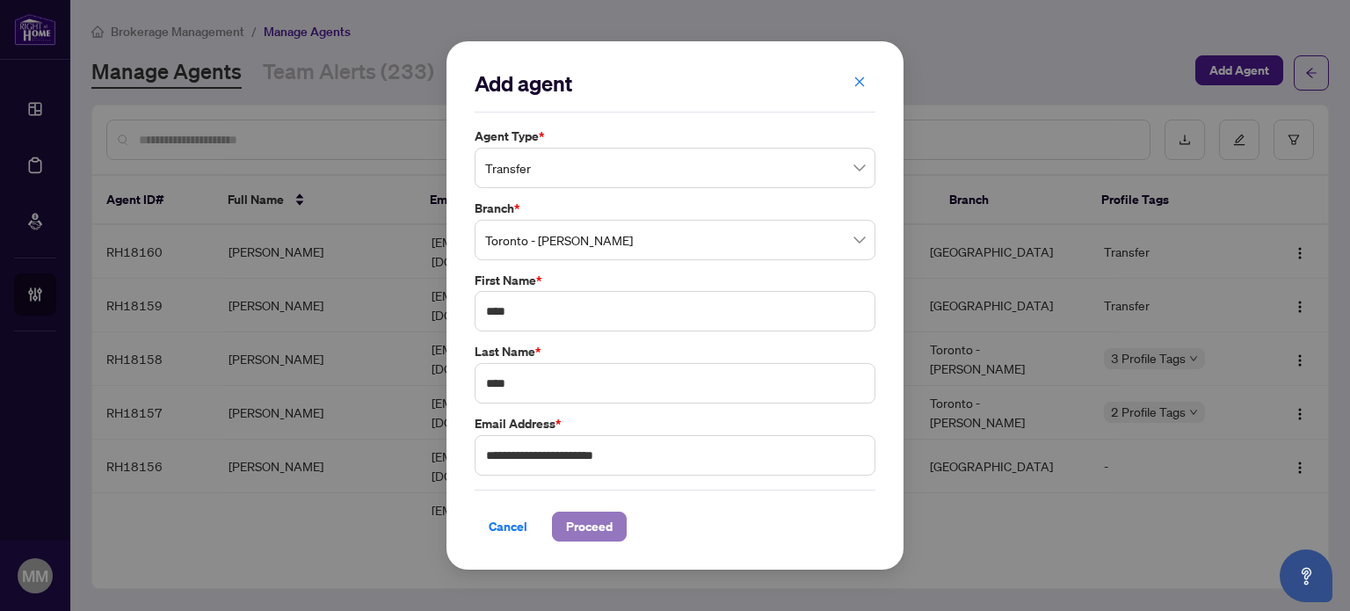
click at [576, 523] on span "Proceed" at bounding box center [589, 526] width 47 height 28
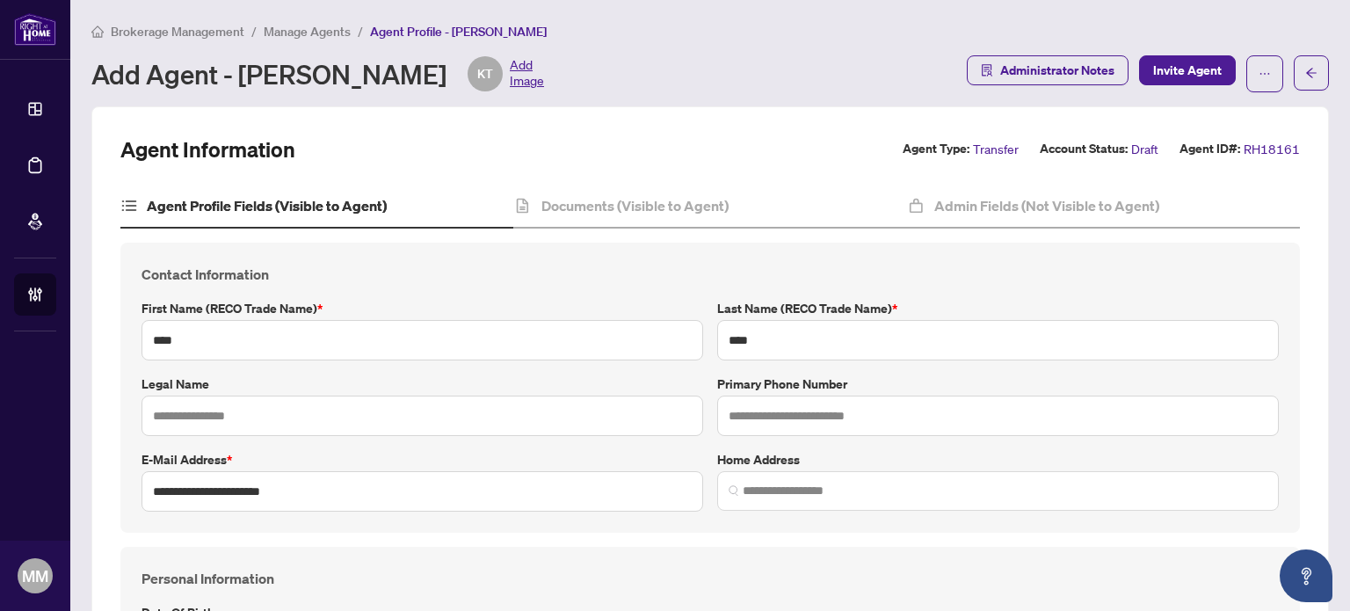
click at [91, 419] on main "**********" at bounding box center [710, 305] width 1280 height 611
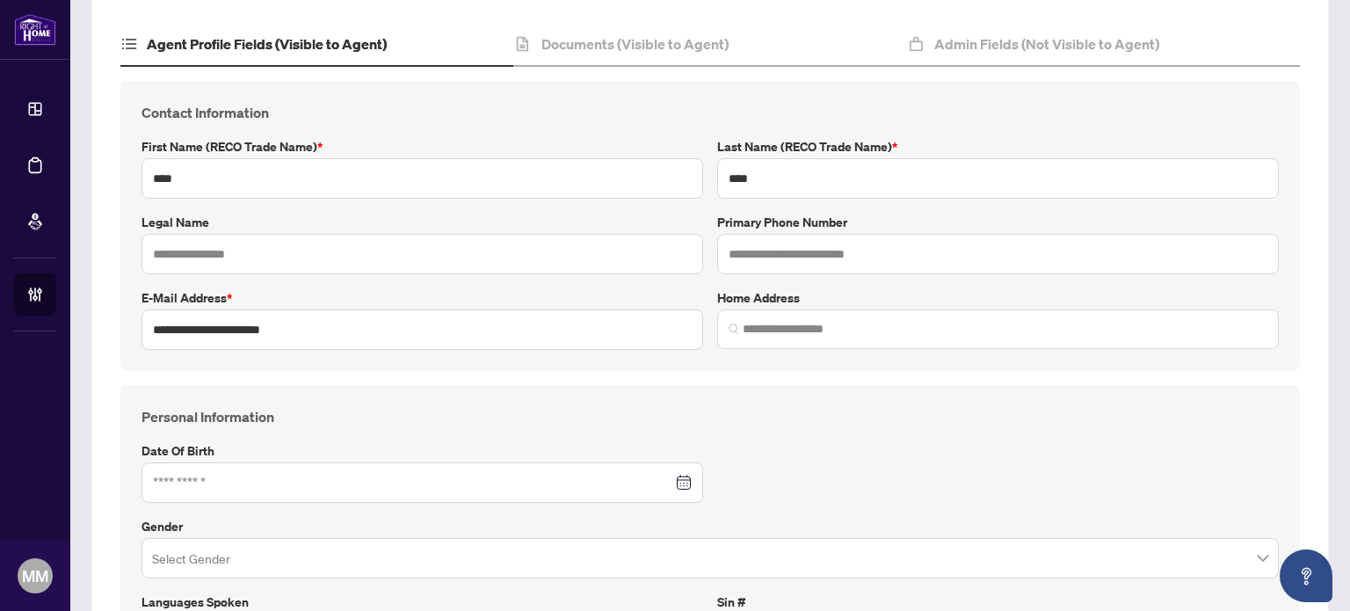
scroll to position [264, 0]
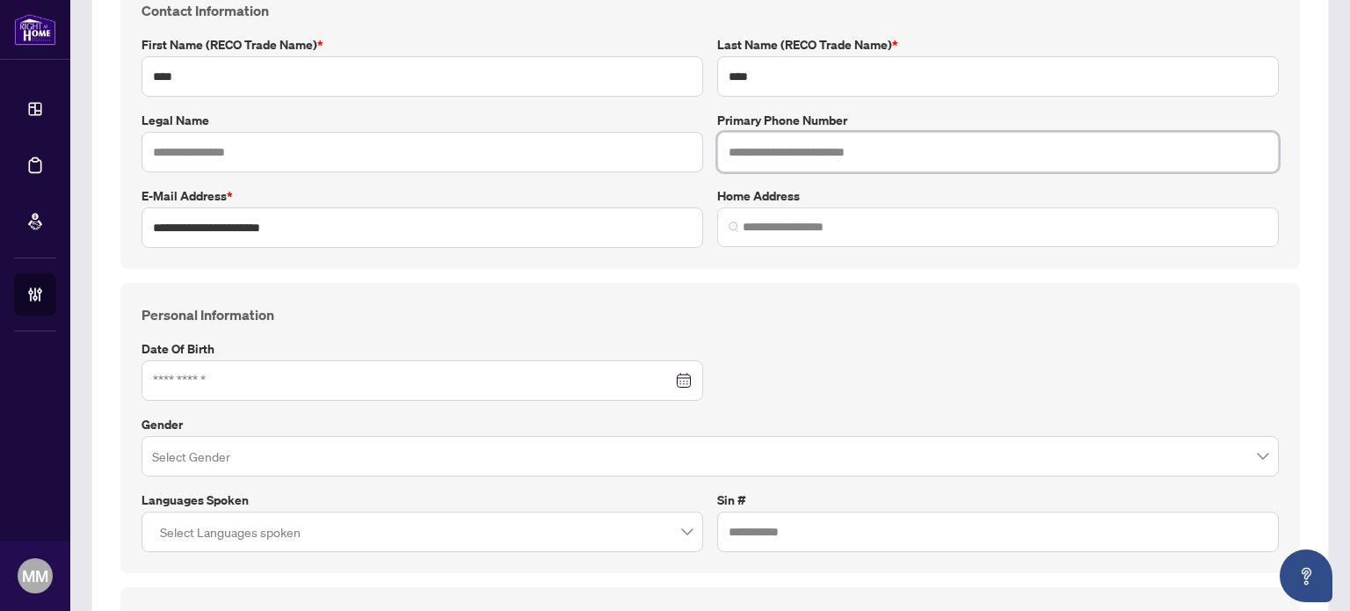
click at [882, 139] on input "text" at bounding box center [998, 152] width 562 height 40
paste input "**********"
type input "**********"
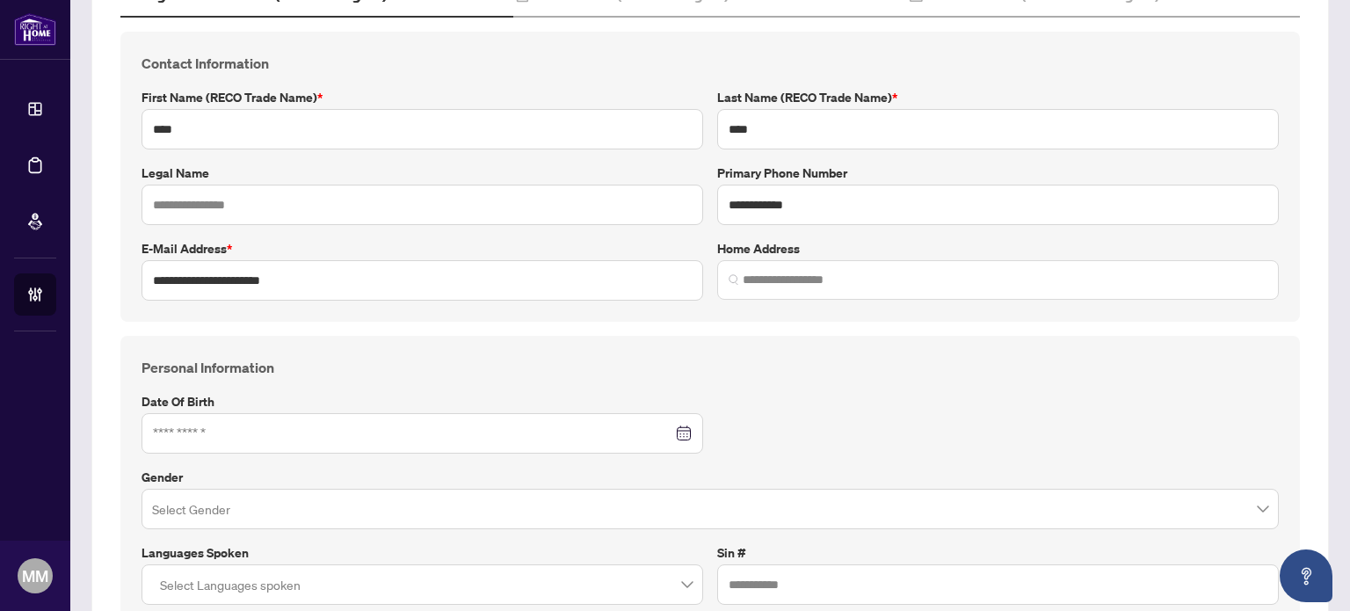
scroll to position [0, 0]
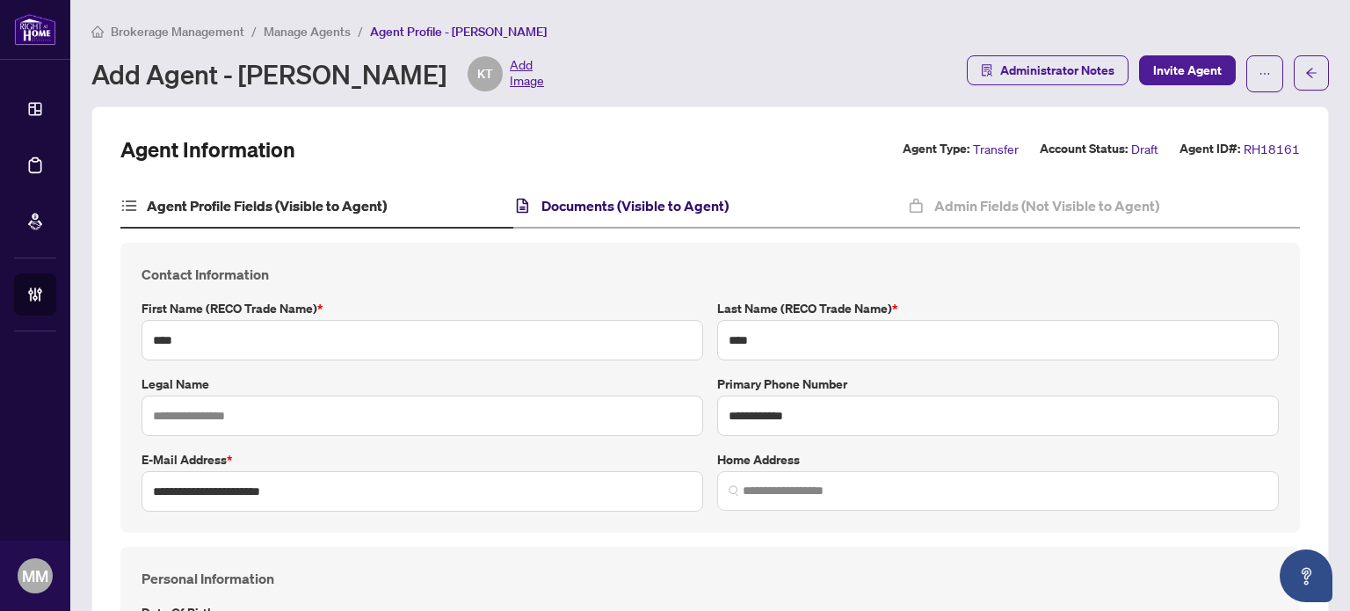
click at [606, 198] on h4 "Documents (Visible to Agent)" at bounding box center [634, 205] width 187 height 21
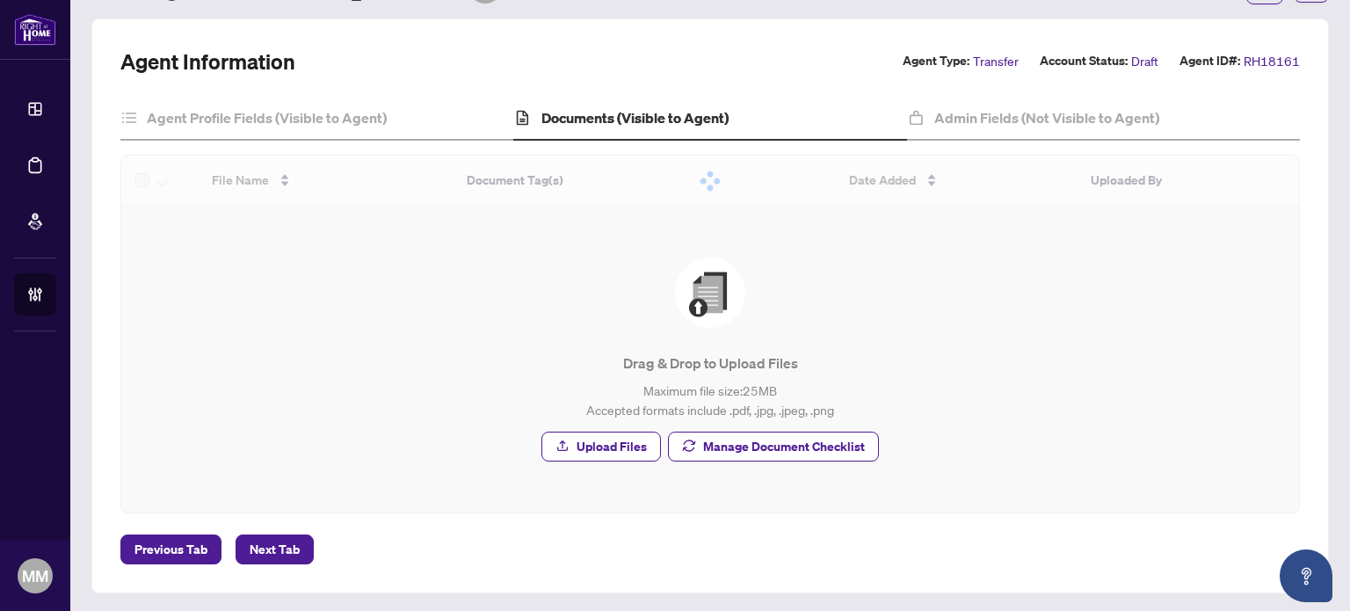
scroll to position [38, 0]
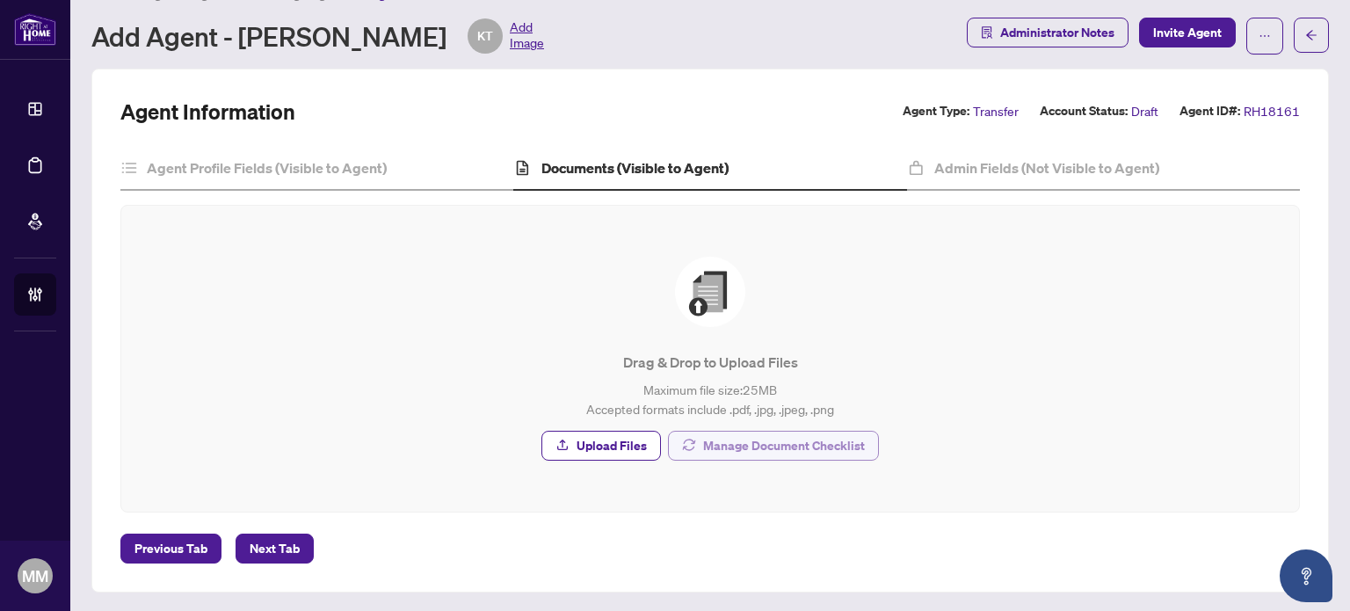
click at [724, 442] on span "Manage Document Checklist" at bounding box center [784, 446] width 162 height 28
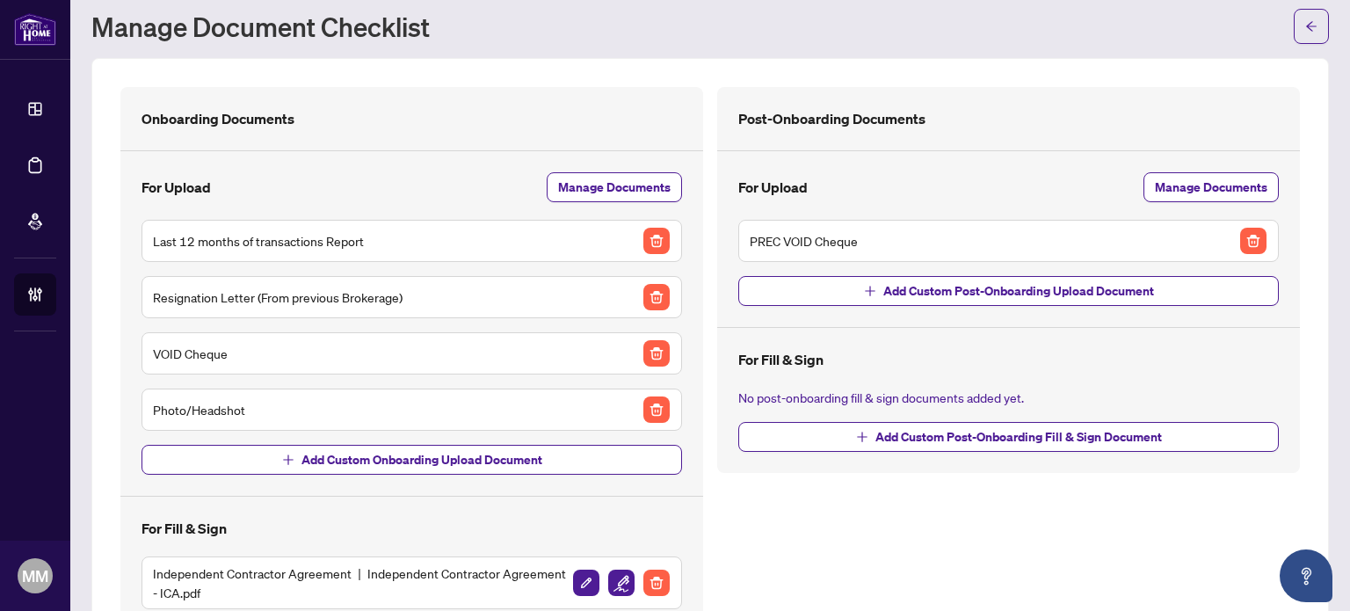
scroll to position [88, 0]
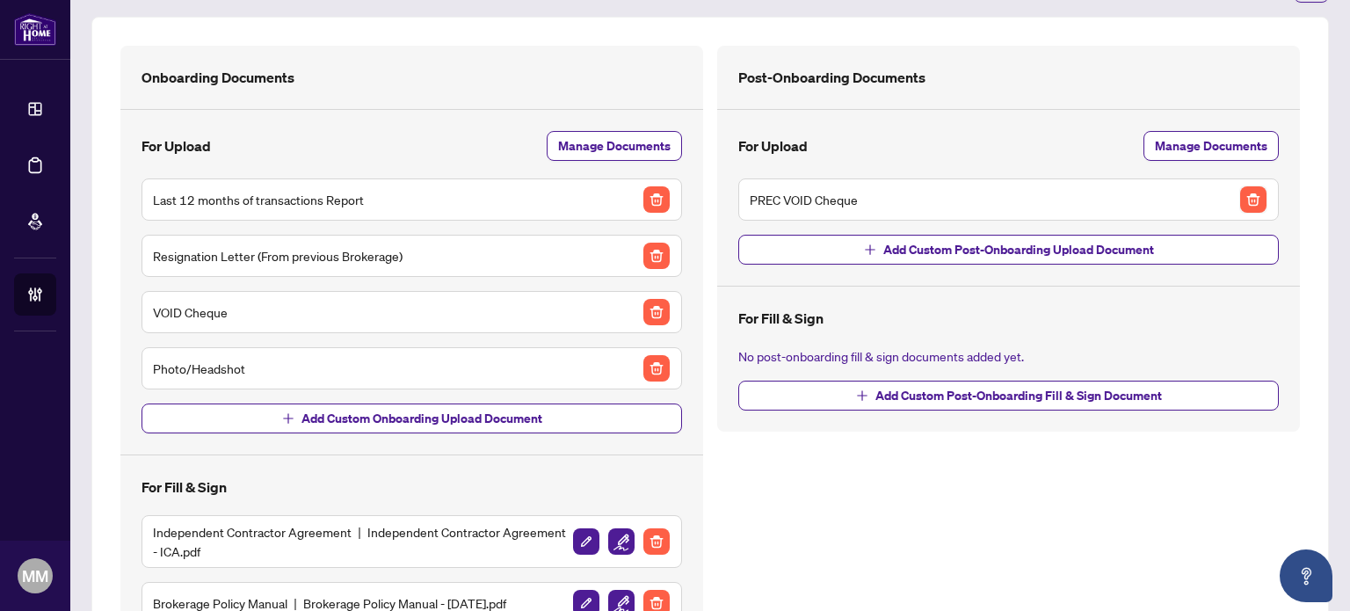
click at [1240, 195] on img "button" at bounding box center [1253, 199] width 26 height 26
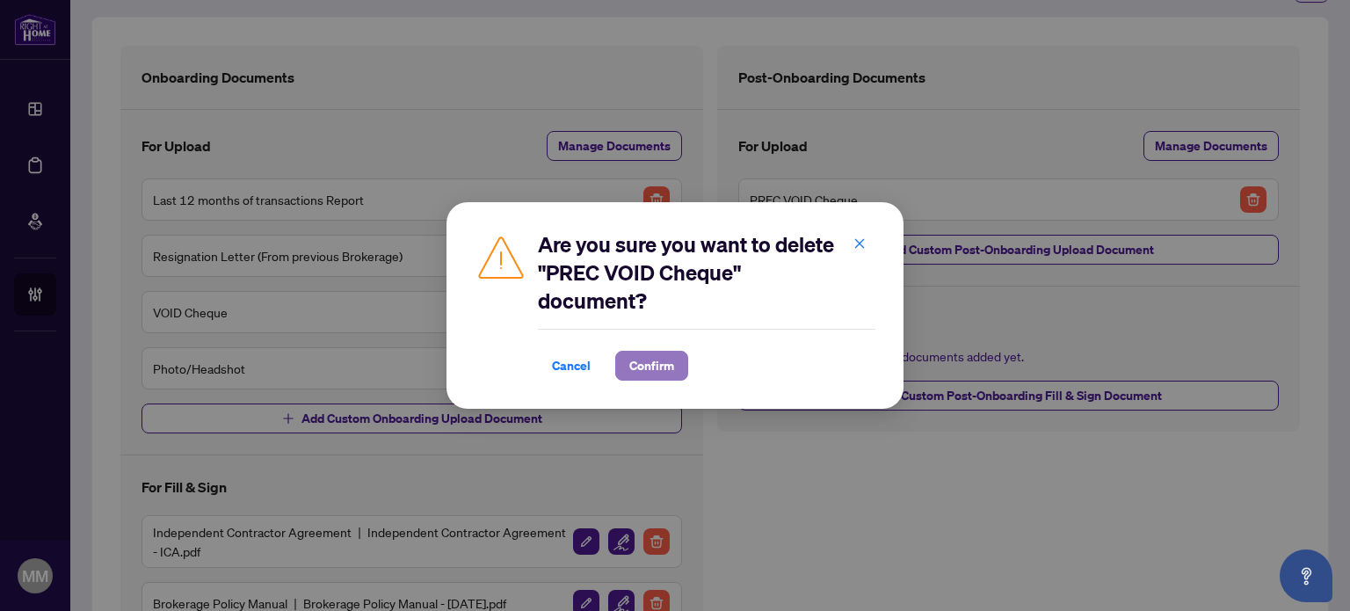
click at [659, 369] on span "Confirm" at bounding box center [651, 366] width 45 height 28
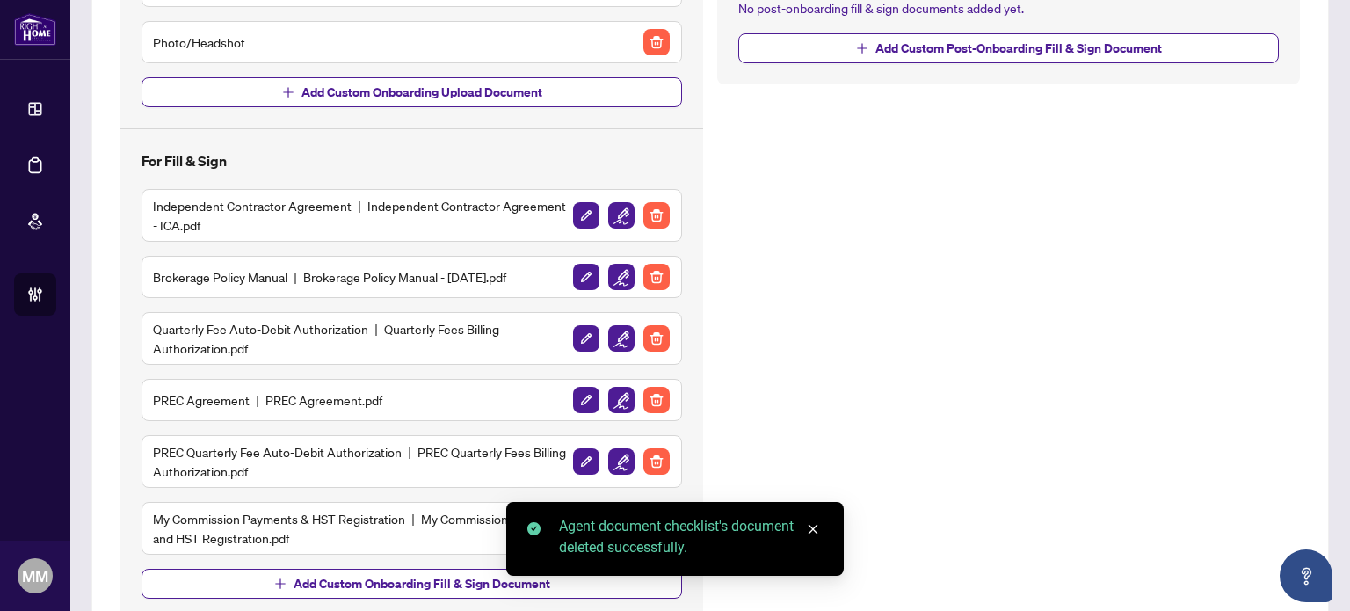
scroll to position [440, 0]
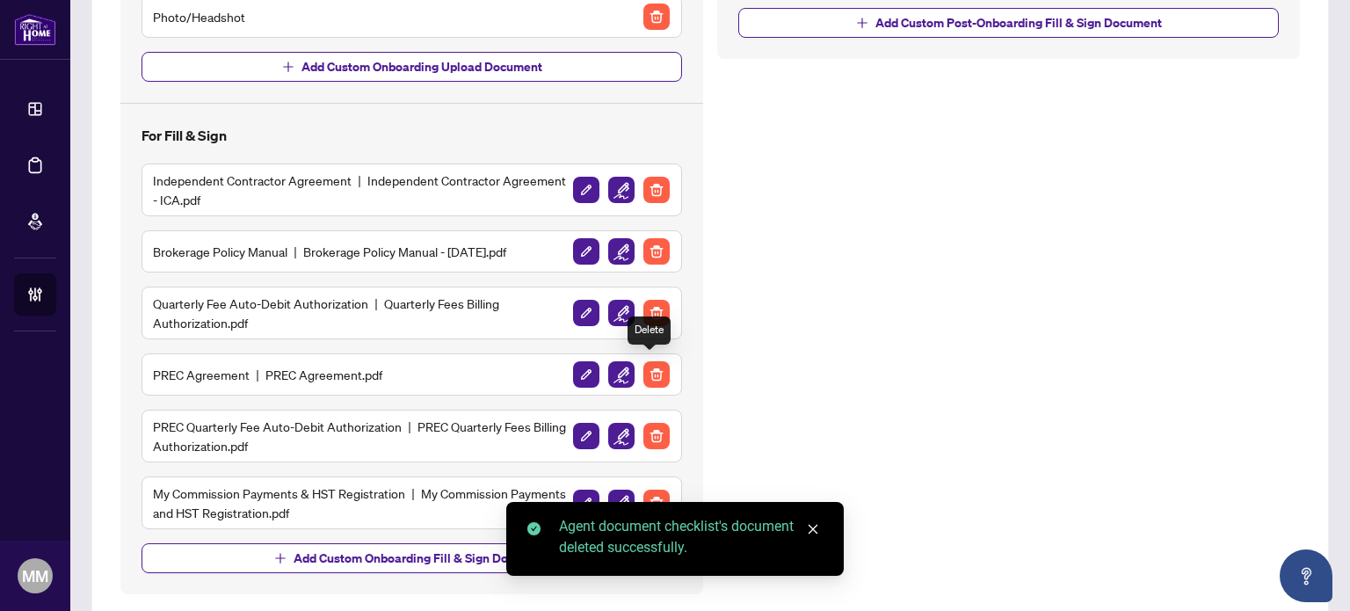
click at [654, 374] on img "button" at bounding box center [656, 374] width 26 height 26
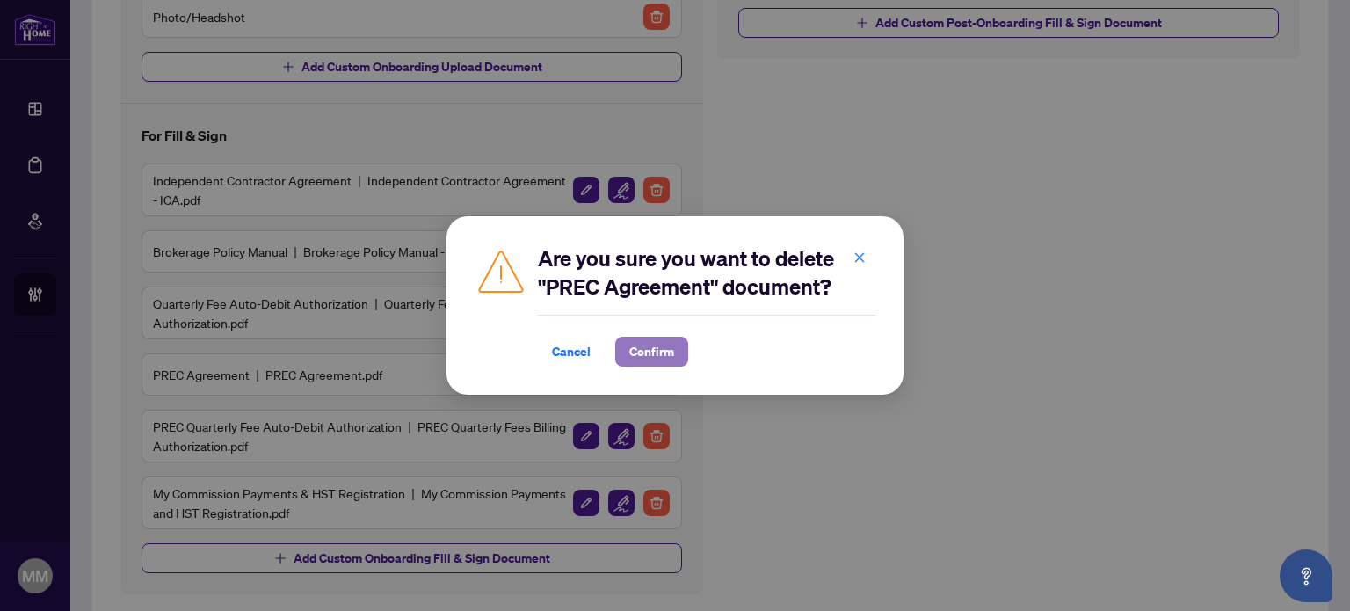
click at [671, 350] on span "Confirm" at bounding box center [651, 352] width 45 height 28
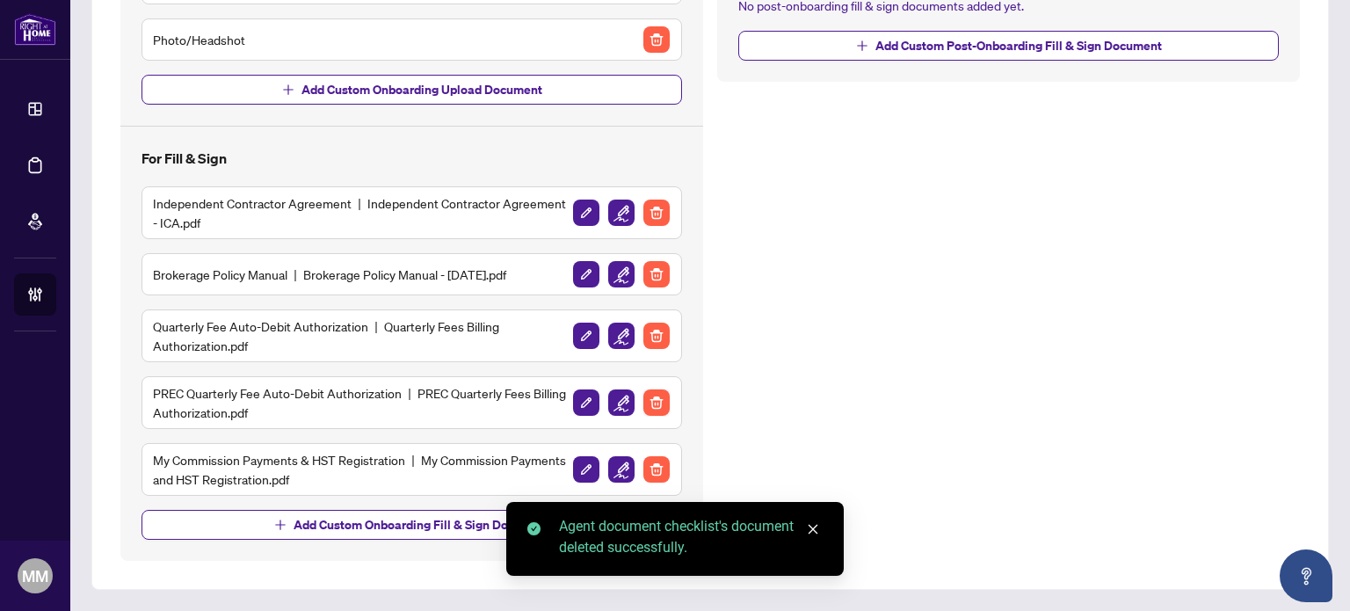
scroll to position [411, 0]
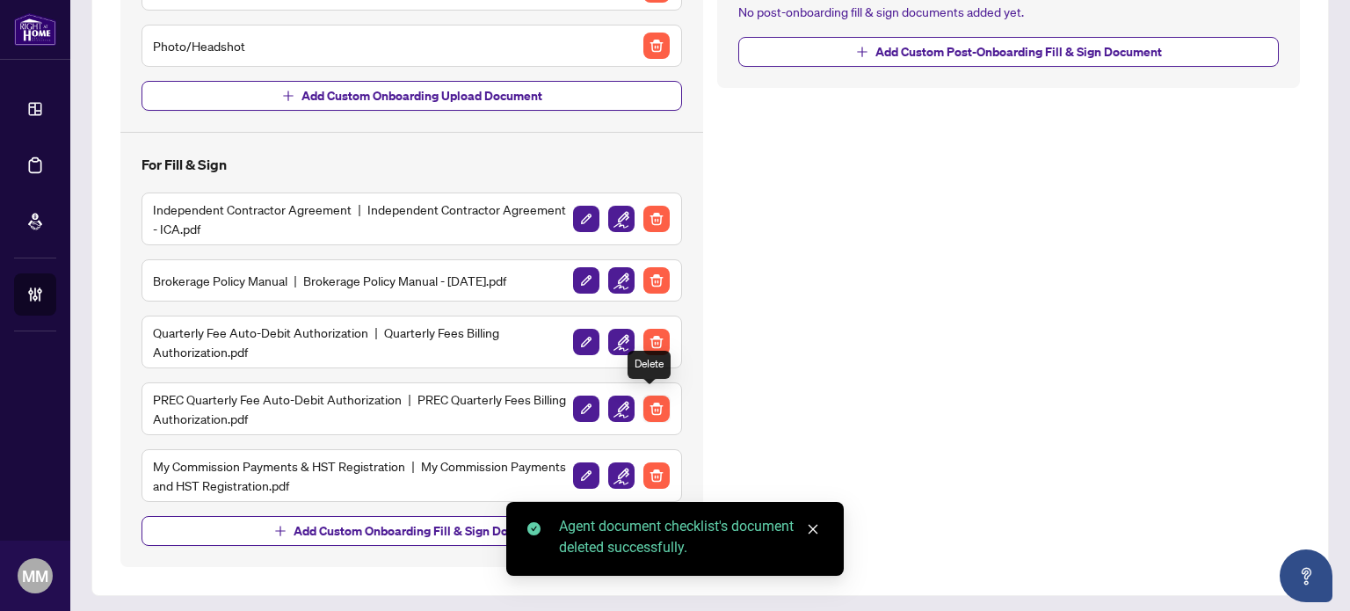
click at [656, 405] on img "button" at bounding box center [656, 409] width 26 height 26
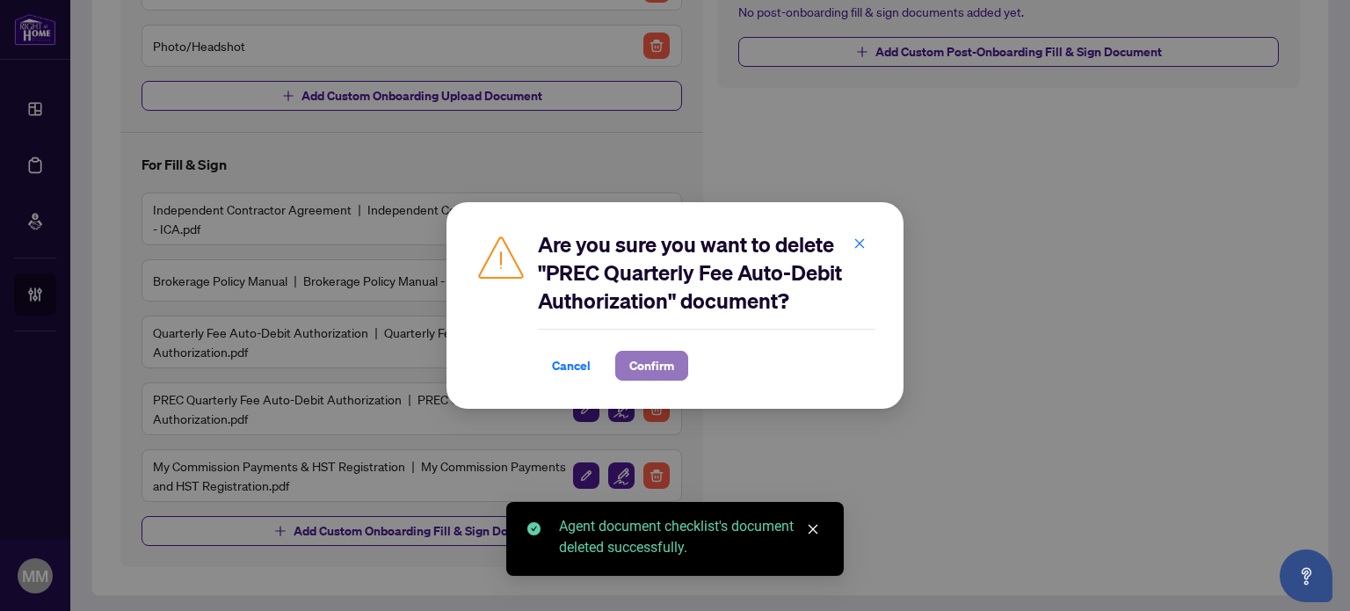
click at [665, 355] on span "Confirm" at bounding box center [651, 366] width 45 height 28
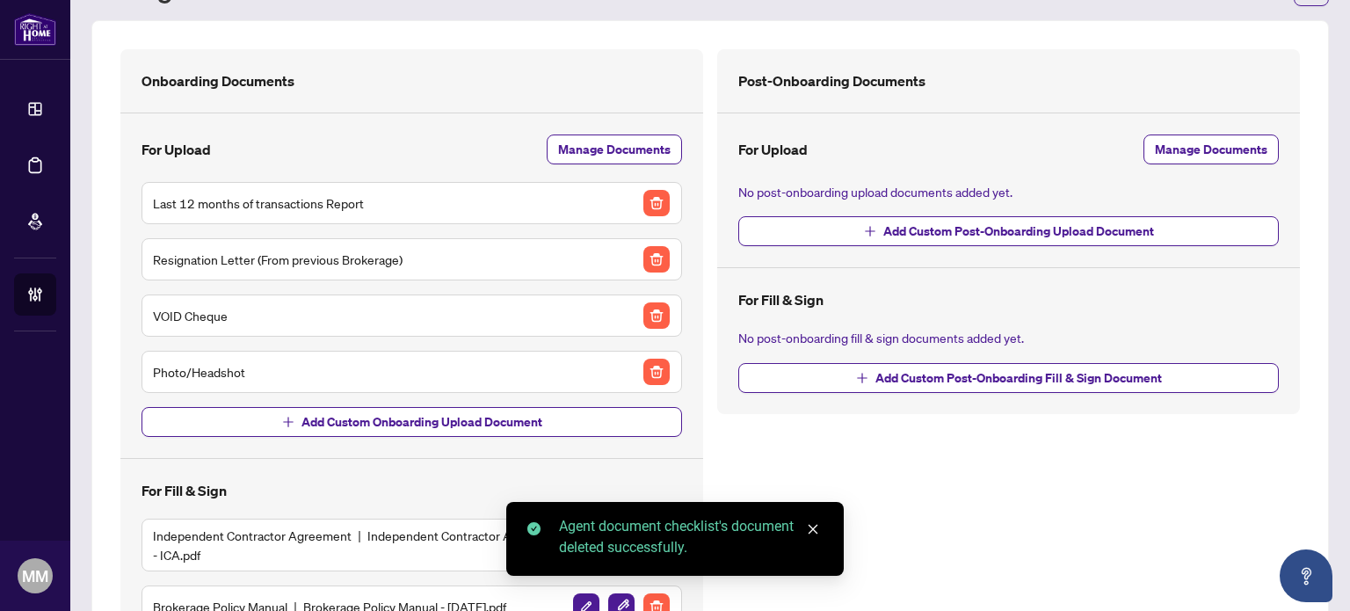
scroll to position [176, 0]
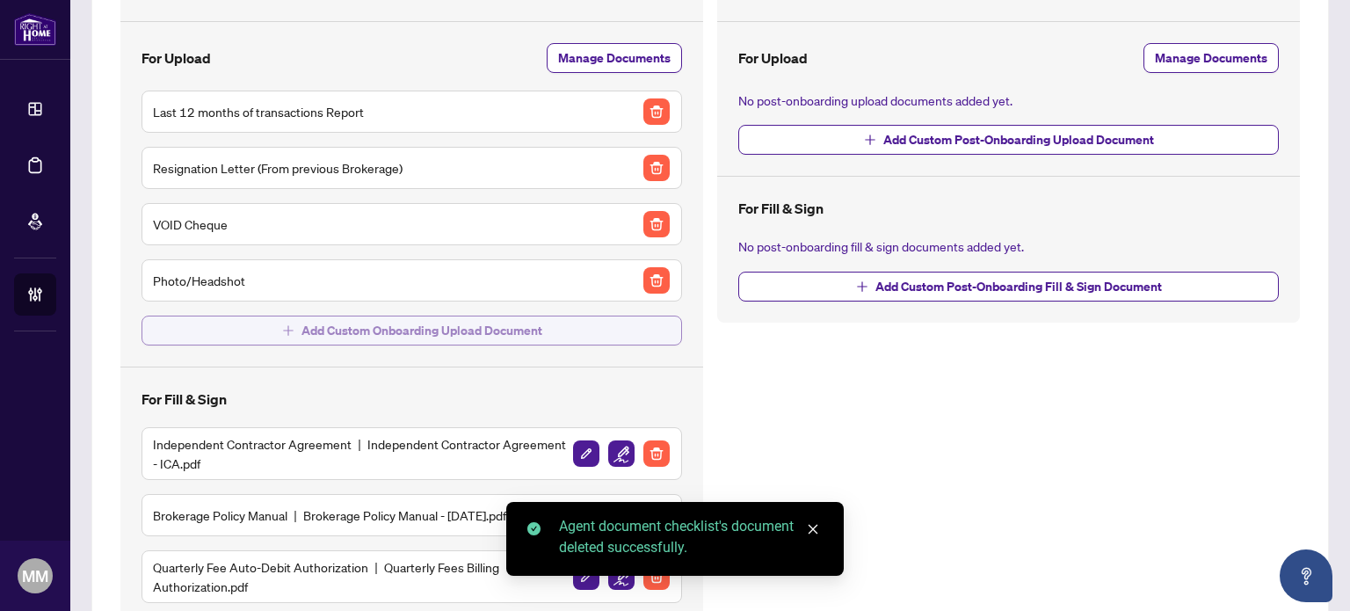
click at [359, 331] on span "Add Custom Onboarding Upload Document" at bounding box center [422, 330] width 241 height 28
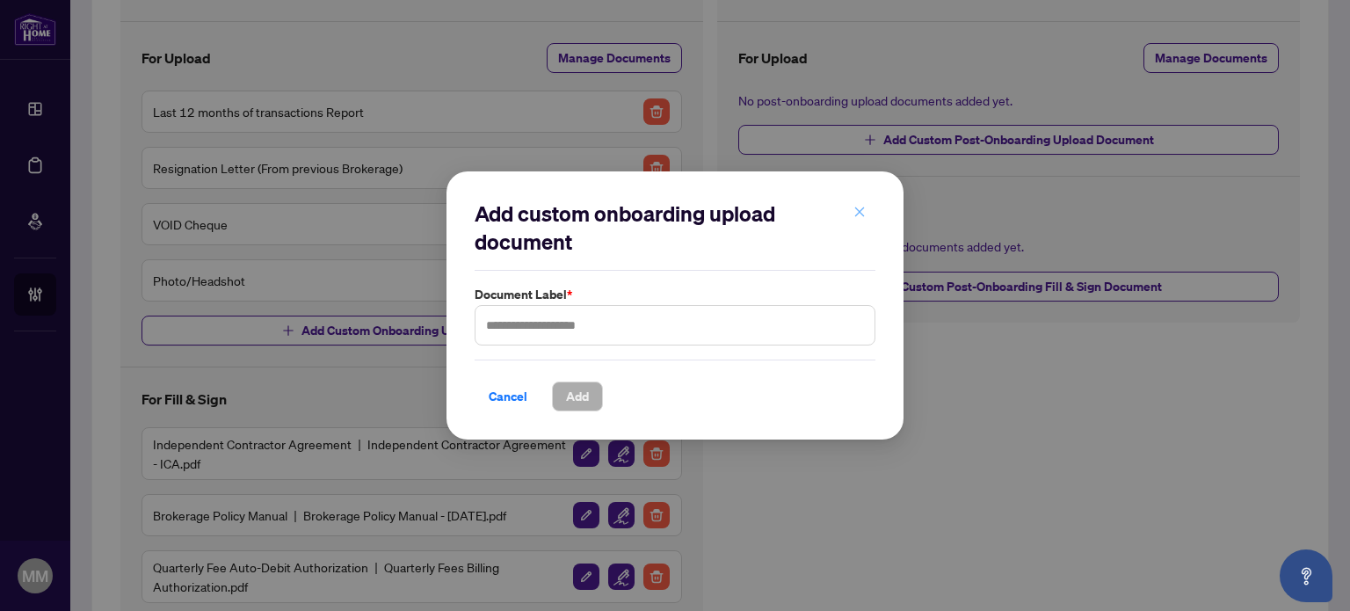
click at [858, 207] on icon "close" at bounding box center [860, 212] width 12 height 12
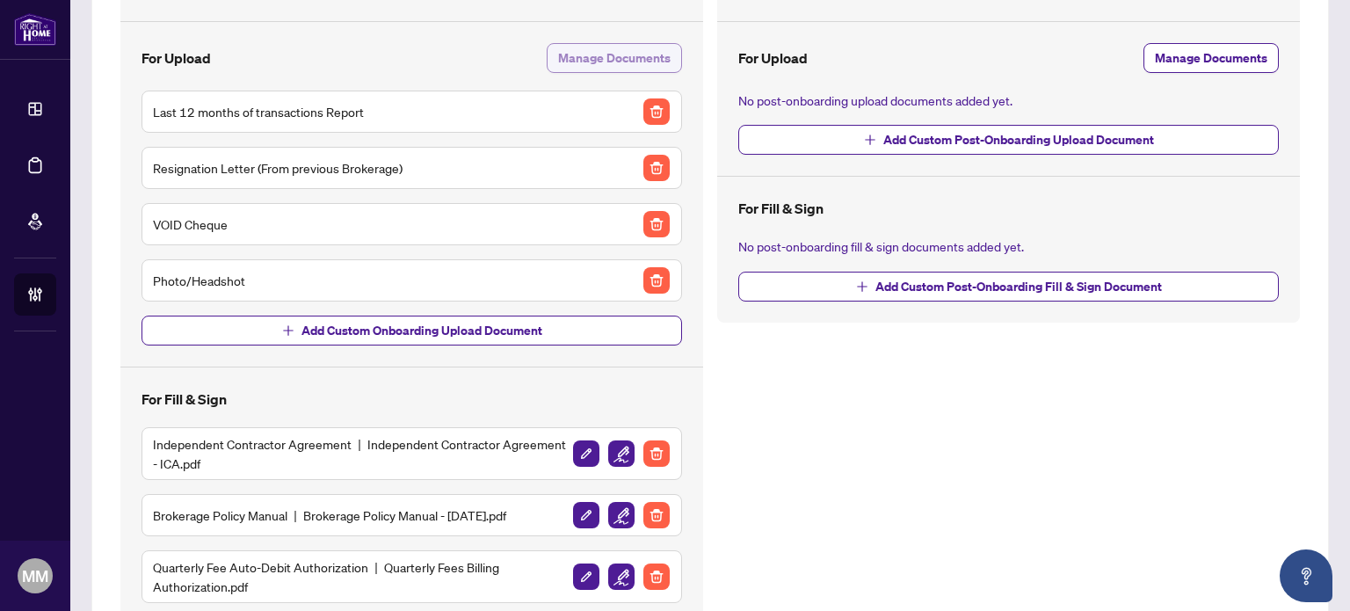
click at [640, 64] on span "Manage Documents" at bounding box center [614, 58] width 113 height 28
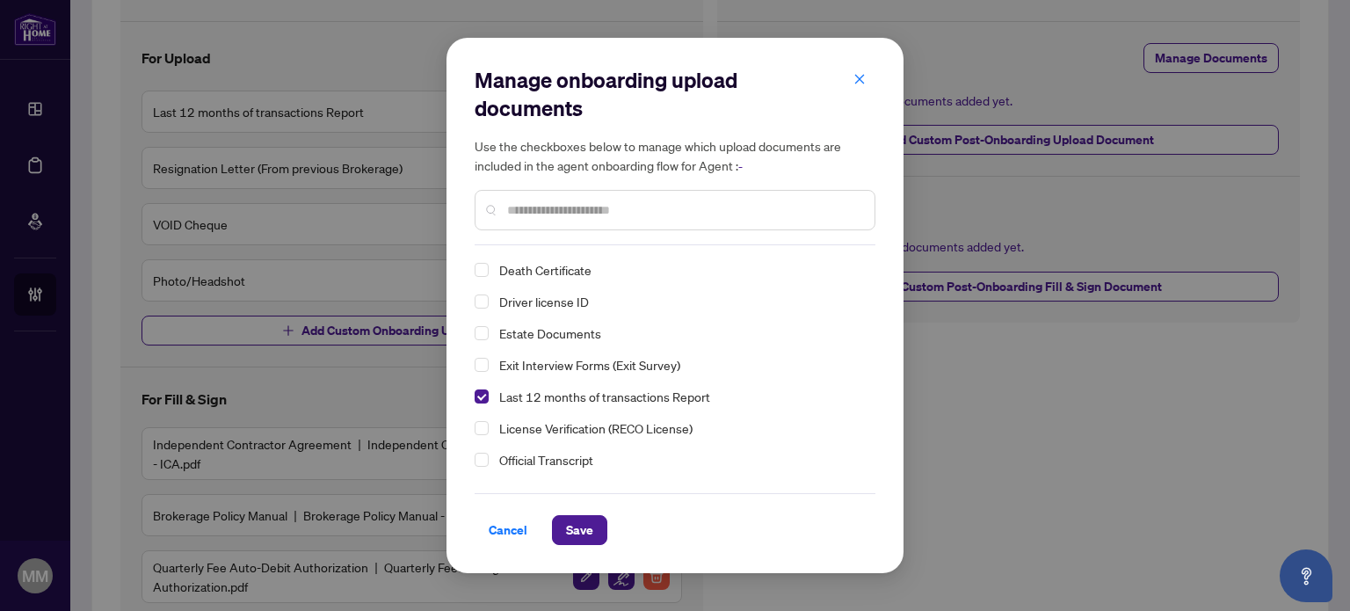
click at [523, 302] on span "Driver license ID" at bounding box center [544, 302] width 90 height 16
click at [573, 523] on span "Save" at bounding box center [579, 530] width 27 height 28
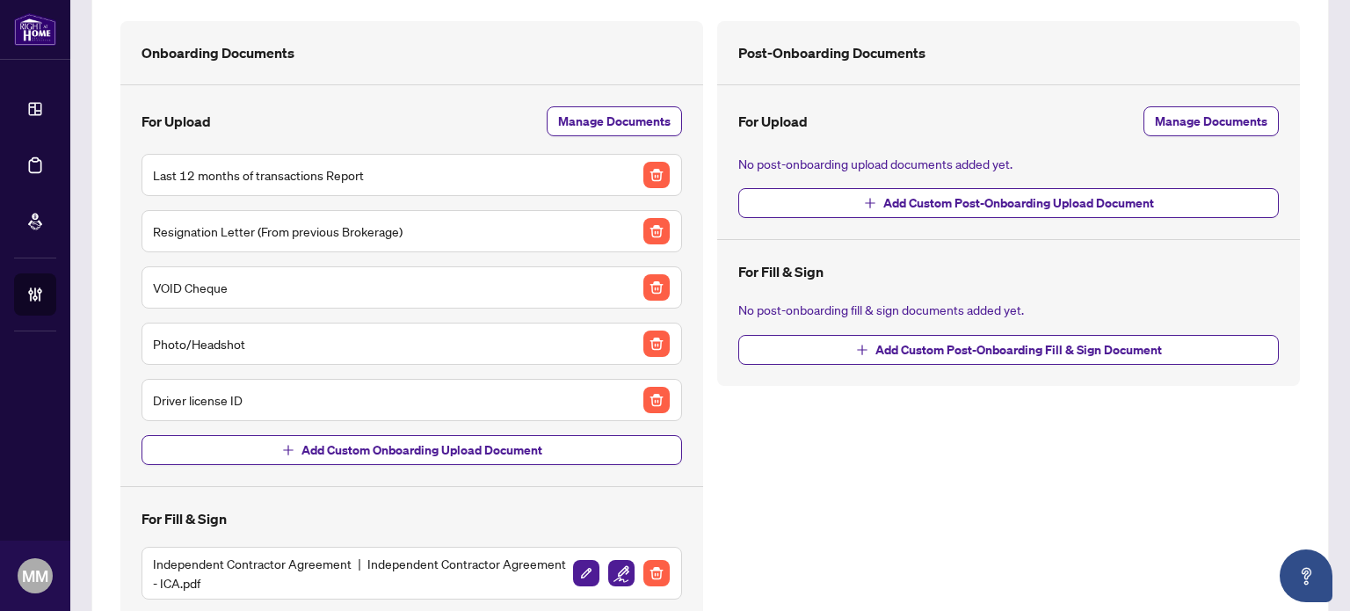
scroll to position [88, 0]
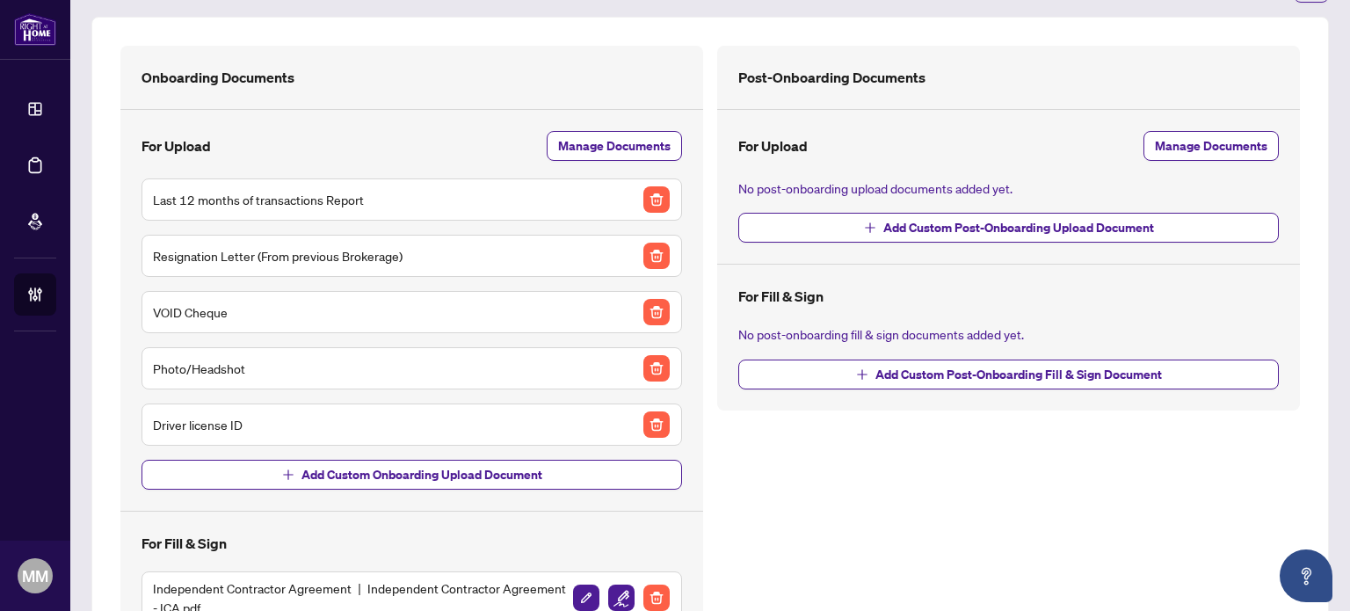
click at [1298, 246] on div "Onboarding Documents For Upload Manage Documents Last 12 months of transactions…" at bounding box center [710, 462] width 1238 height 891
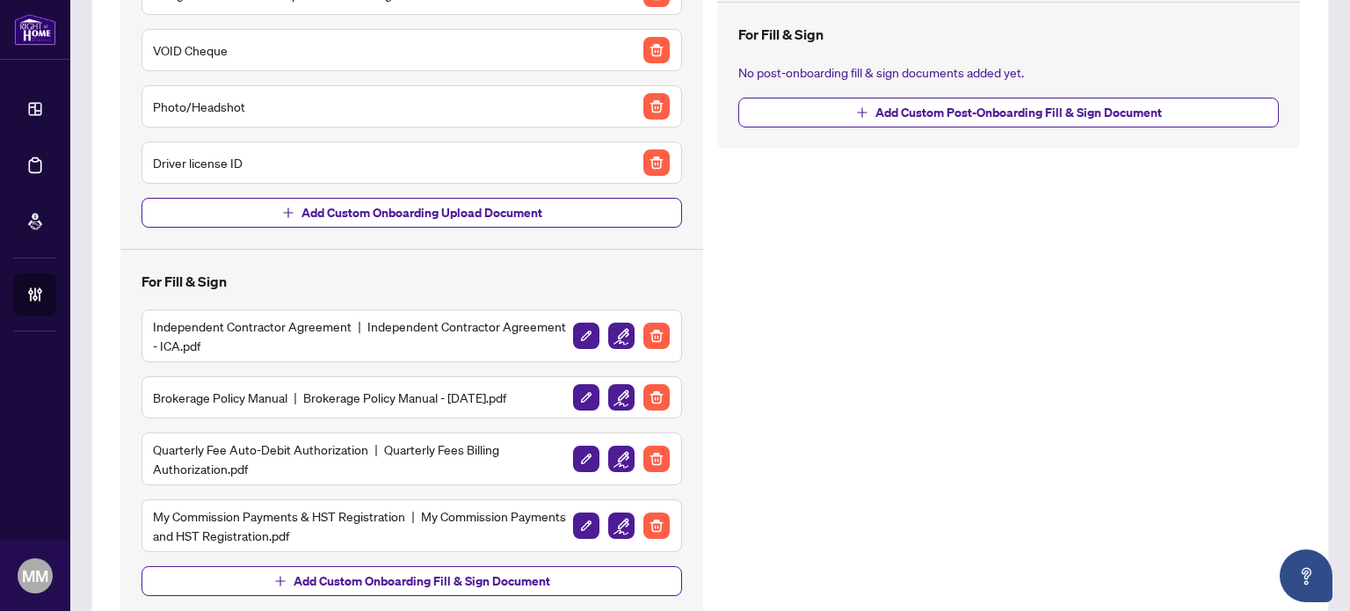
scroll to position [352, 0]
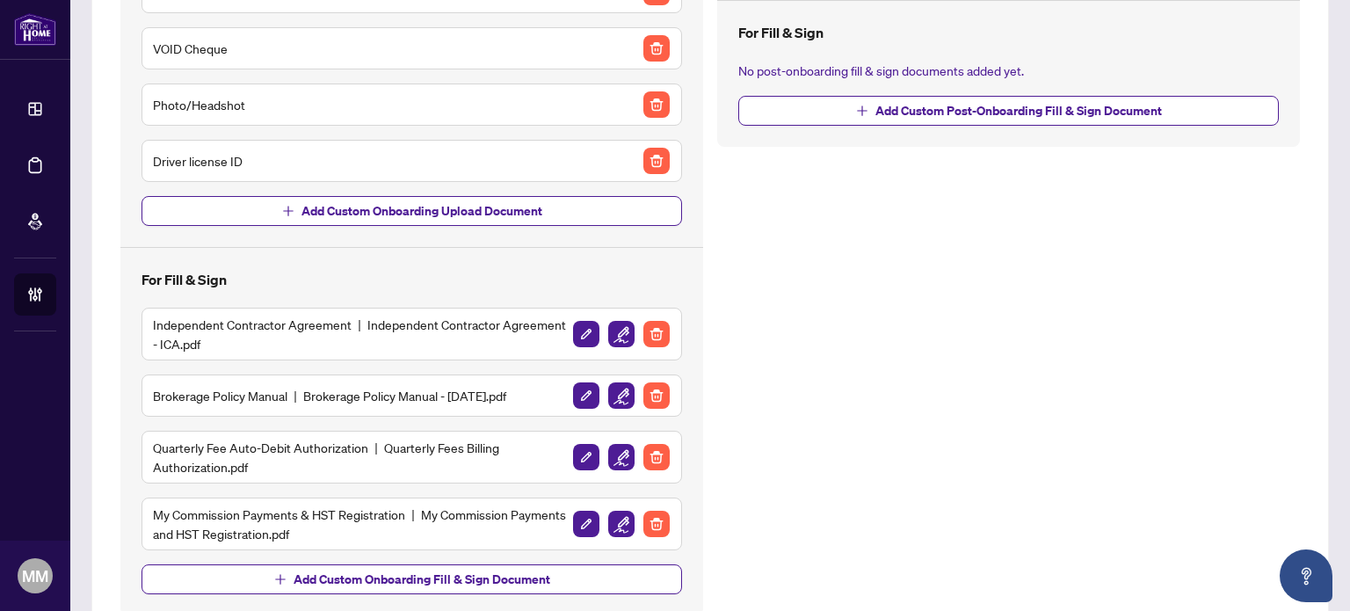
click at [771, 323] on div "Post-Onboarding Documents For Upload Manage Documents No post-onboarding upload…" at bounding box center [1008, 198] width 597 height 833
click at [621, 333] on img "button" at bounding box center [621, 334] width 26 height 26
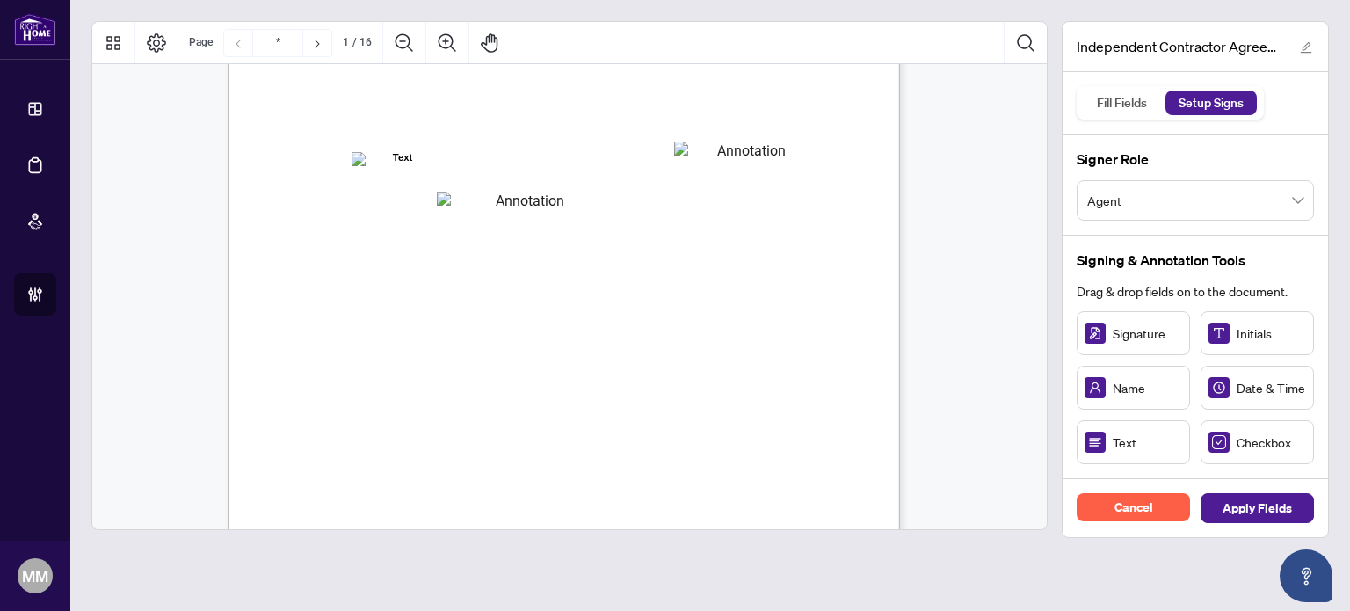
scroll to position [264, 0]
click at [467, 173] on span "the “Contractor” "you” or “your")" at bounding box center [388, 181] width 156 height 16
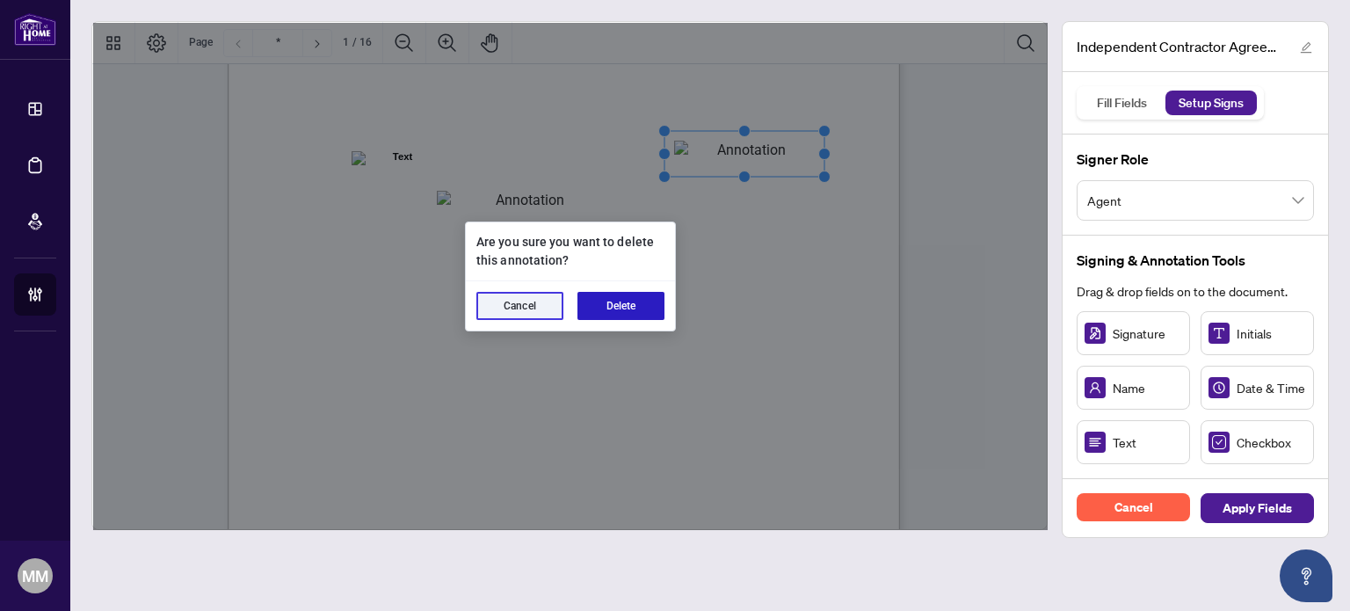
click at [619, 305] on button "Delete" at bounding box center [621, 306] width 87 height 28
click at [587, 330] on div "Cancel Delete" at bounding box center [570, 305] width 209 height 49
click at [606, 313] on button "Delete" at bounding box center [621, 306] width 87 height 28
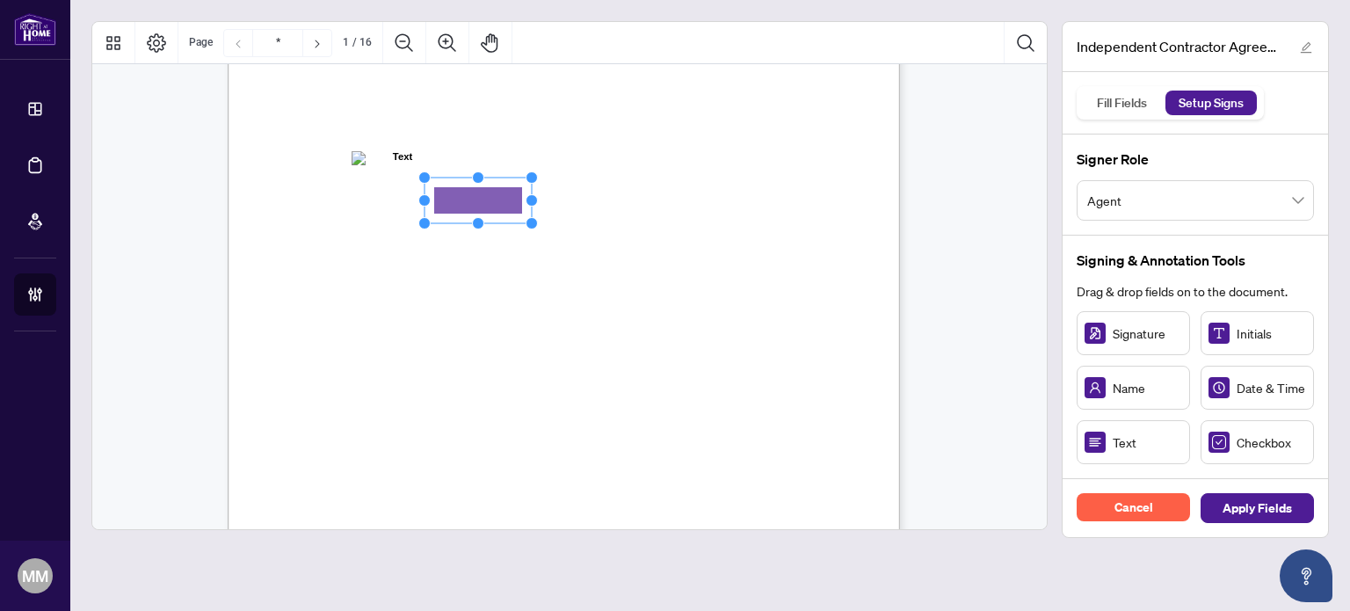
drag, startPoint x: 1152, startPoint y: 450, endPoint x: 476, endPoint y: 200, distance: 720.9
drag, startPoint x: 534, startPoint y: 199, endPoint x: 609, endPoint y: 191, distance: 75.1
click at [609, 191] on div "INDEPENDENT CONTRACTOR AGREEMENT THIS AGREEMENT is made as of (the “Effective D…" at bounding box center [564, 253] width 672 height 870
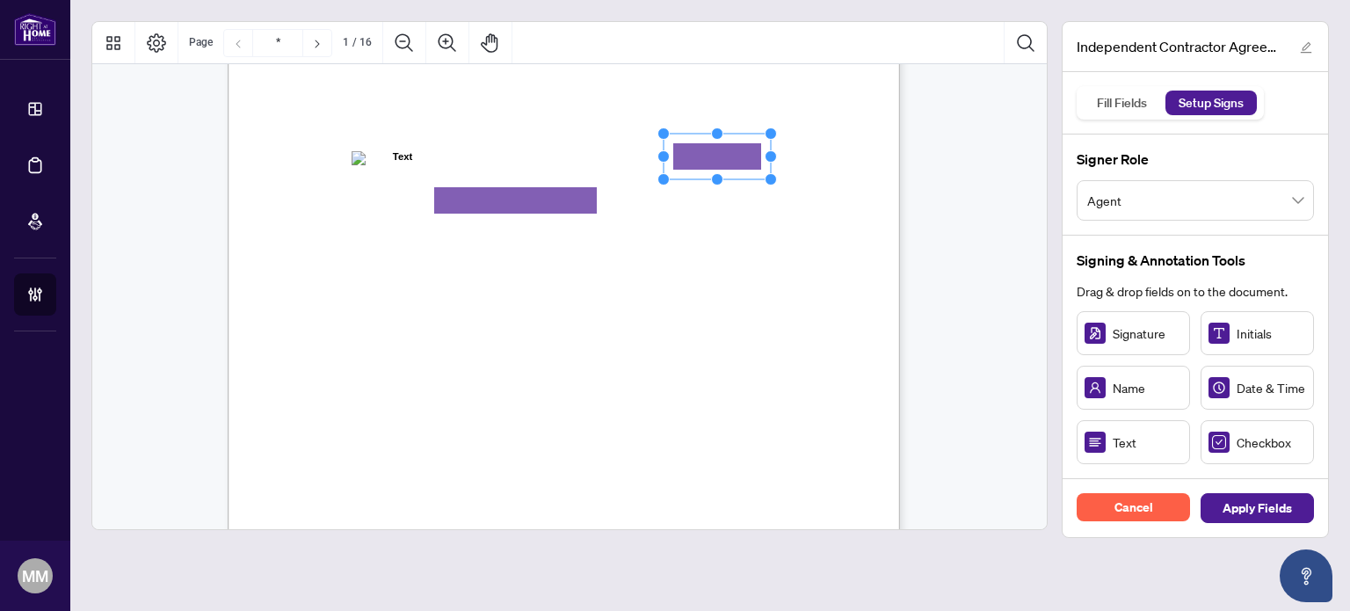
drag, startPoint x: 1115, startPoint y: 432, endPoint x: 716, endPoint y: 156, distance: 484.5
drag, startPoint x: 771, startPoint y: 157, endPoint x: 814, endPoint y: 155, distance: 43.2
click at [814, 155] on circle "Resize, Right" at bounding box center [813, 156] width 11 height 11
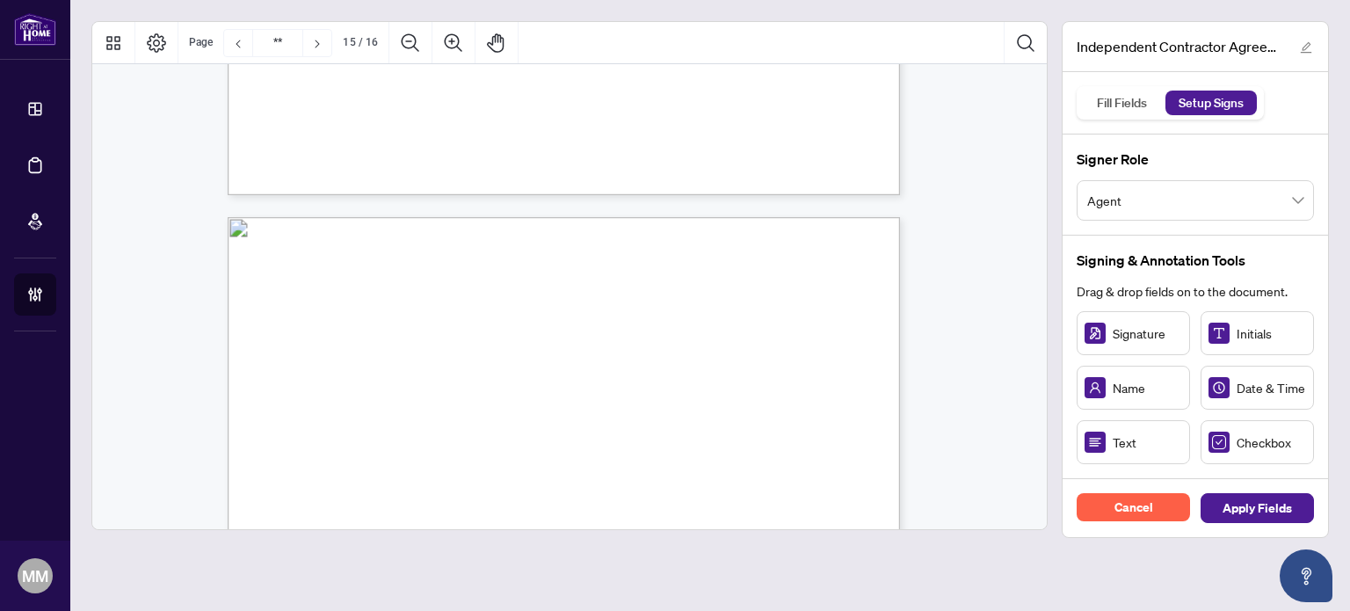
type input "**"
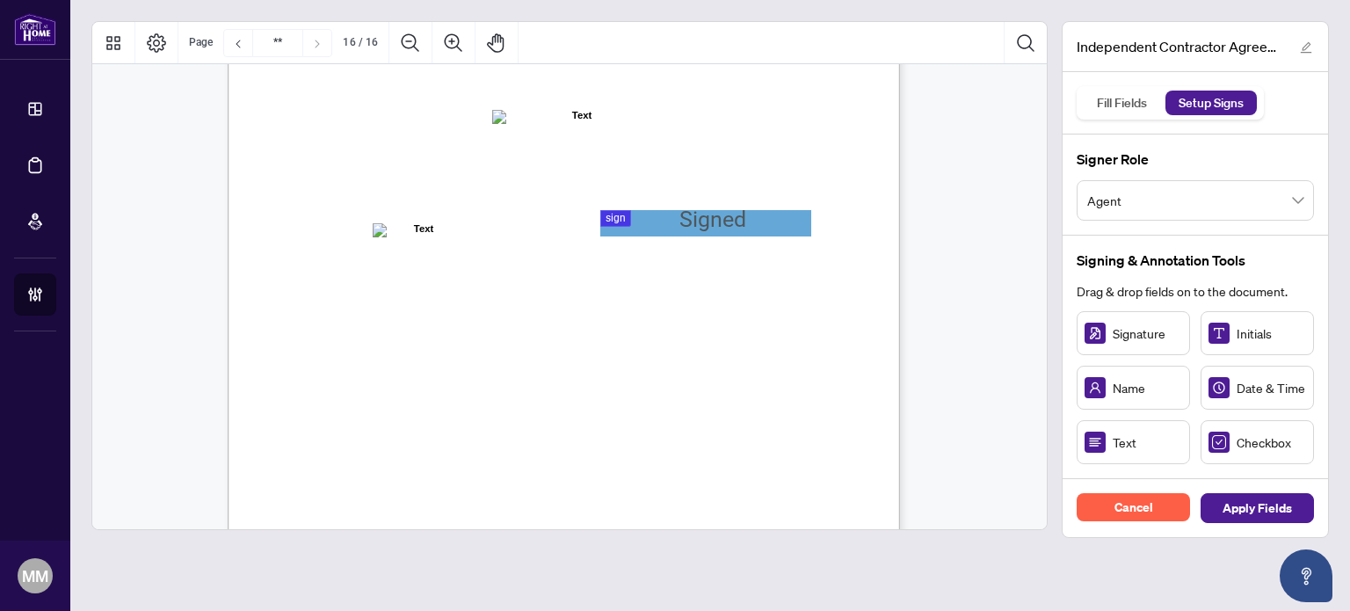
click at [338, 237] on span "Name:" at bounding box center [323, 237] width 30 height 16
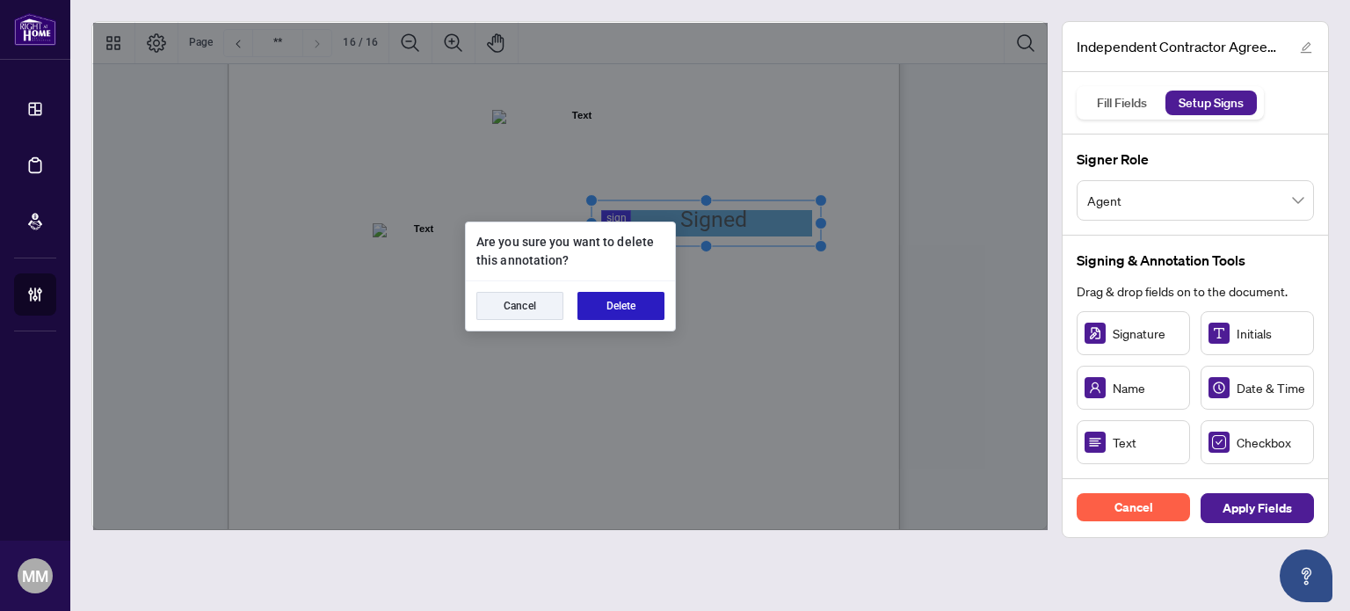
click at [629, 294] on button "Delete" at bounding box center [621, 306] width 87 height 28
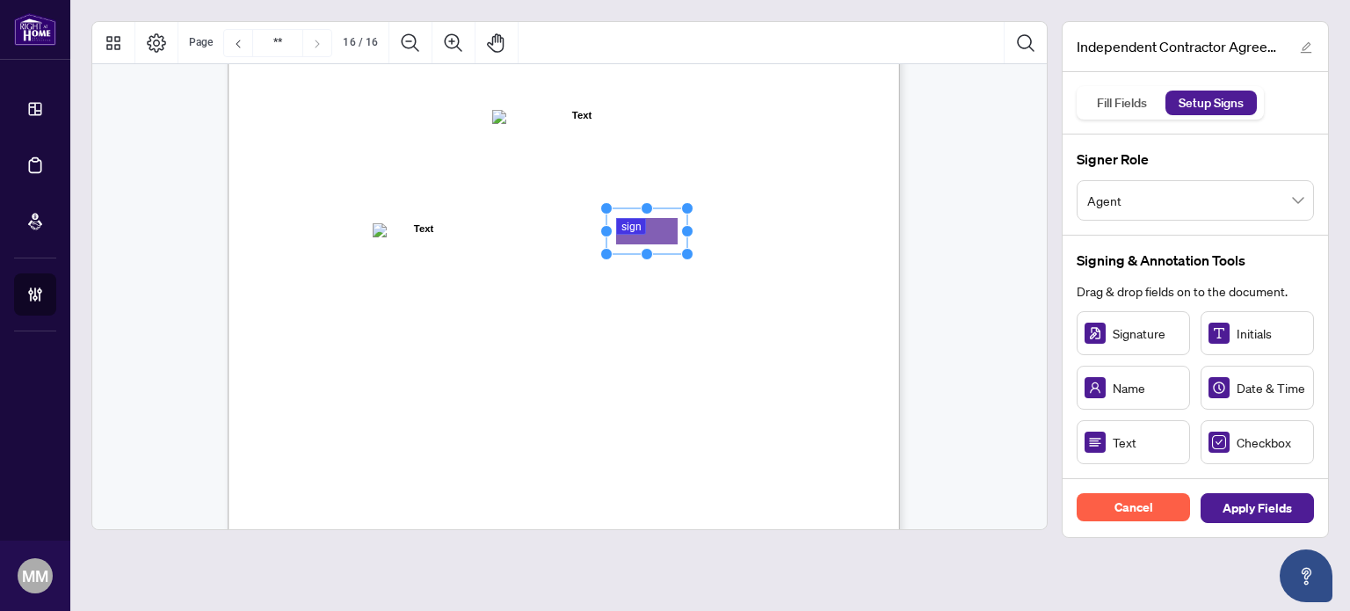
drag, startPoint x: 1120, startPoint y: 322, endPoint x: 646, endPoint y: 231, distance: 482.4
drag, startPoint x: 679, startPoint y: 234, endPoint x: 692, endPoint y: 234, distance: 13.2
click at [692, 234] on rect "Page 16" at bounding box center [659, 231] width 81 height 46
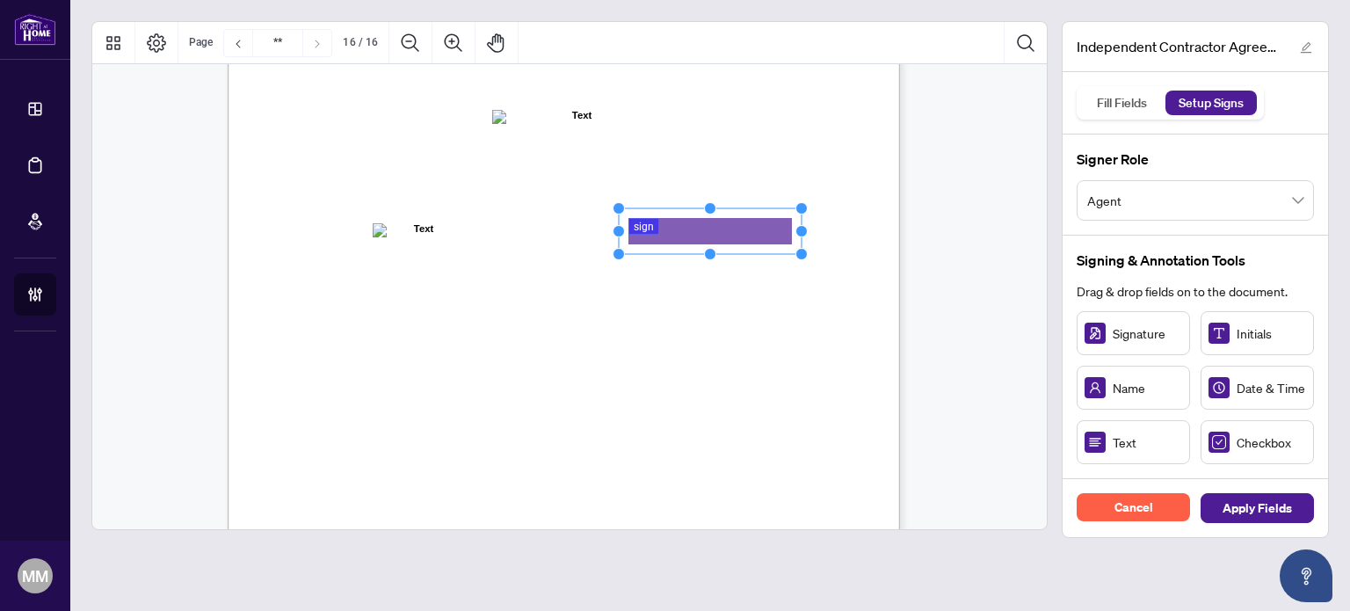
drag, startPoint x: 699, startPoint y: 231, endPoint x: 801, endPoint y: 221, distance: 102.5
click at [801, 221] on icon "Resize, Top Resize, Top, Right Resize, Right Resize, Bottom, Right Resize, Bott…" at bounding box center [710, 231] width 195 height 58
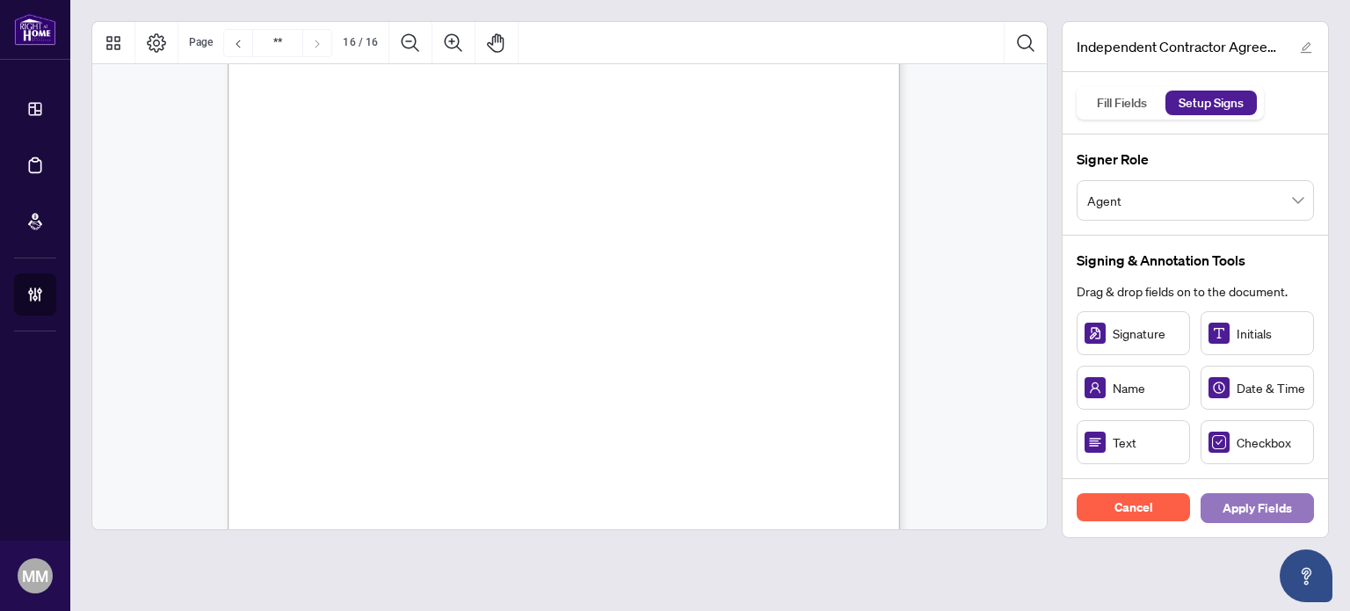
click at [1253, 495] on span "Apply Fields" at bounding box center [1257, 508] width 69 height 28
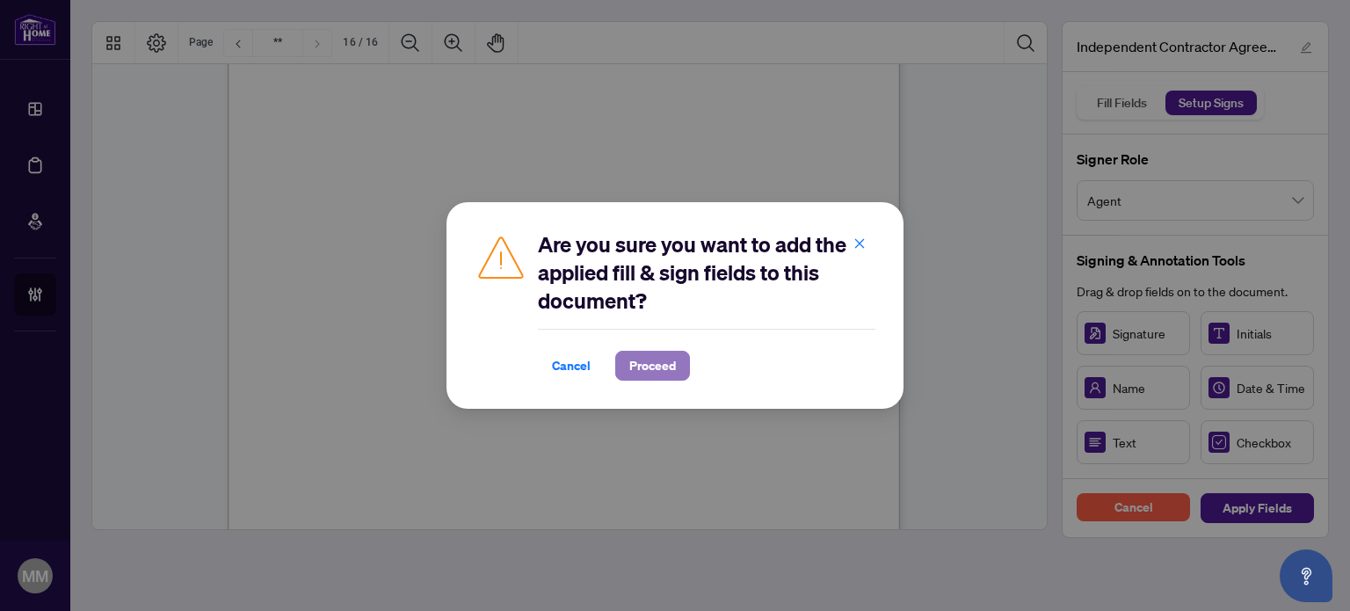
click at [638, 370] on span "Proceed" at bounding box center [652, 366] width 47 height 28
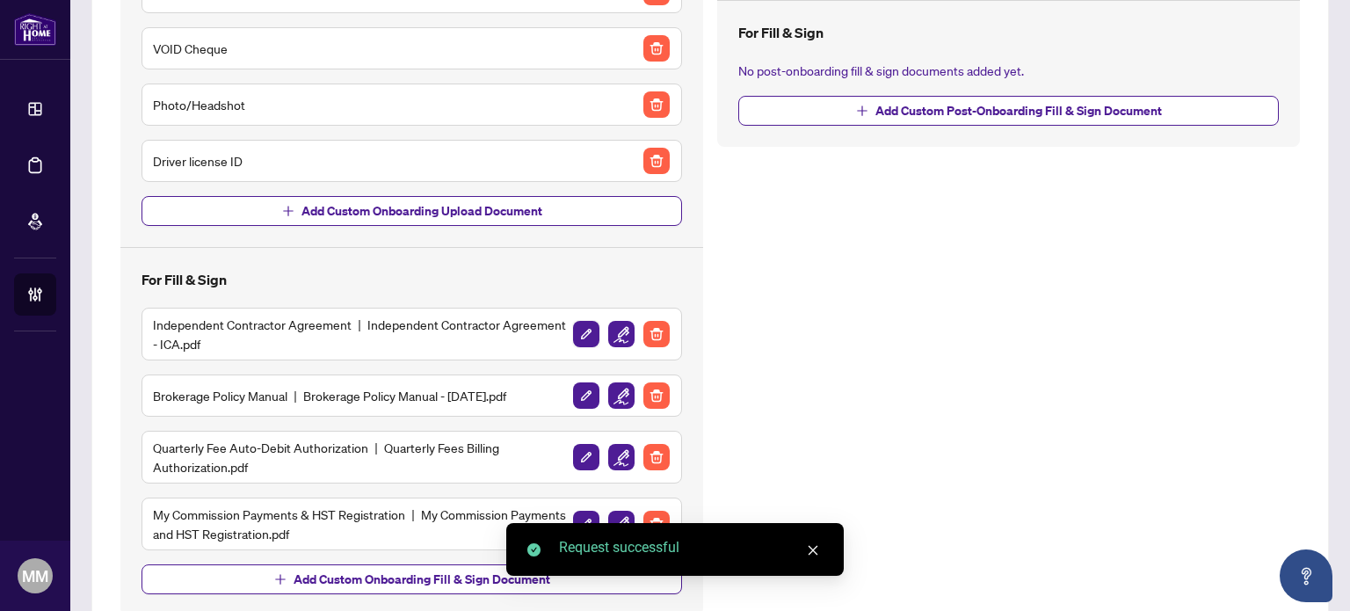
scroll to position [400, 0]
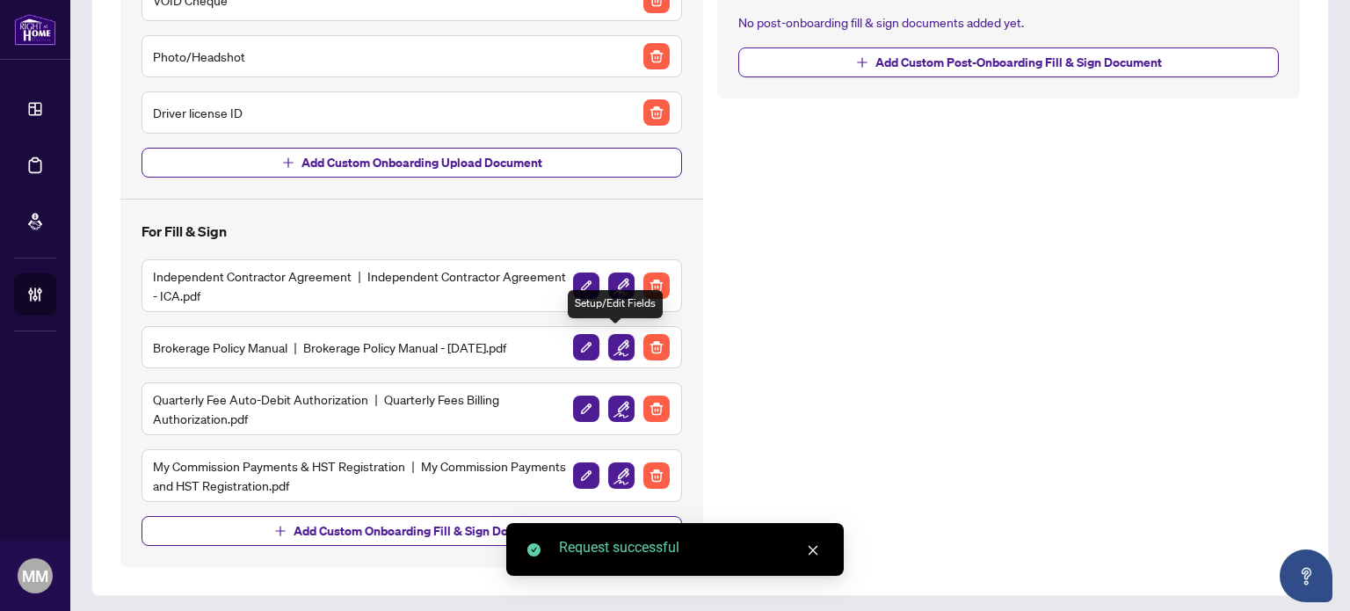
click at [611, 340] on img "button" at bounding box center [621, 347] width 26 height 26
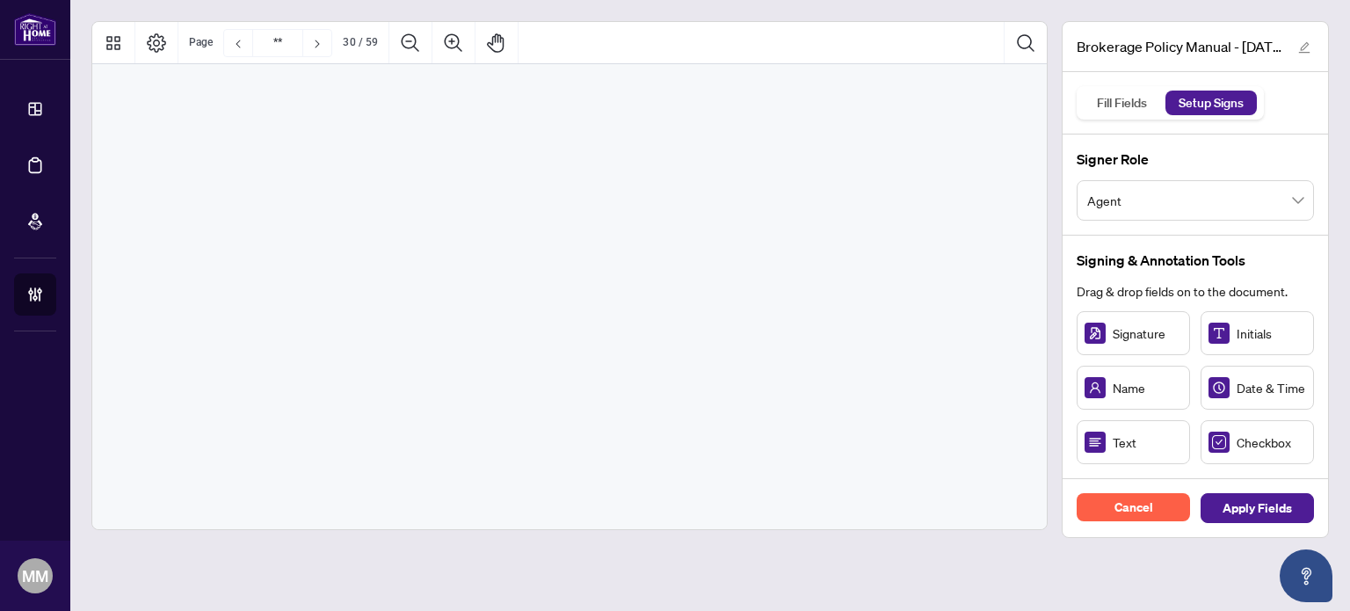
type input "**"
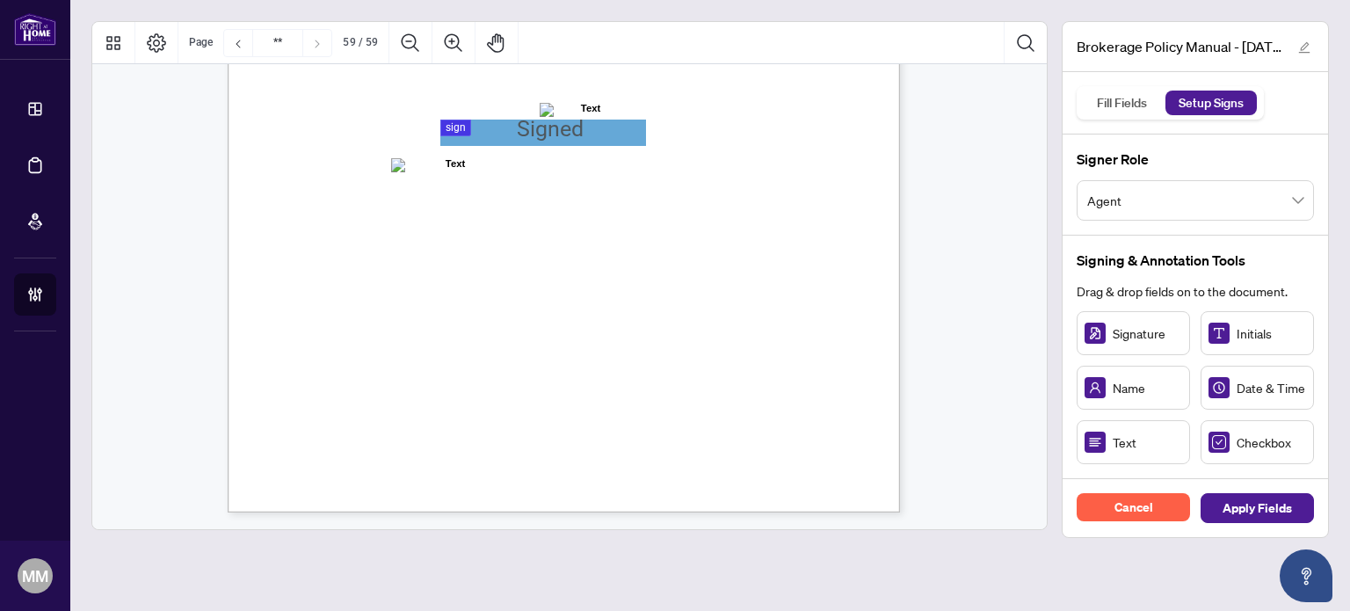
scroll to position [51836, 0]
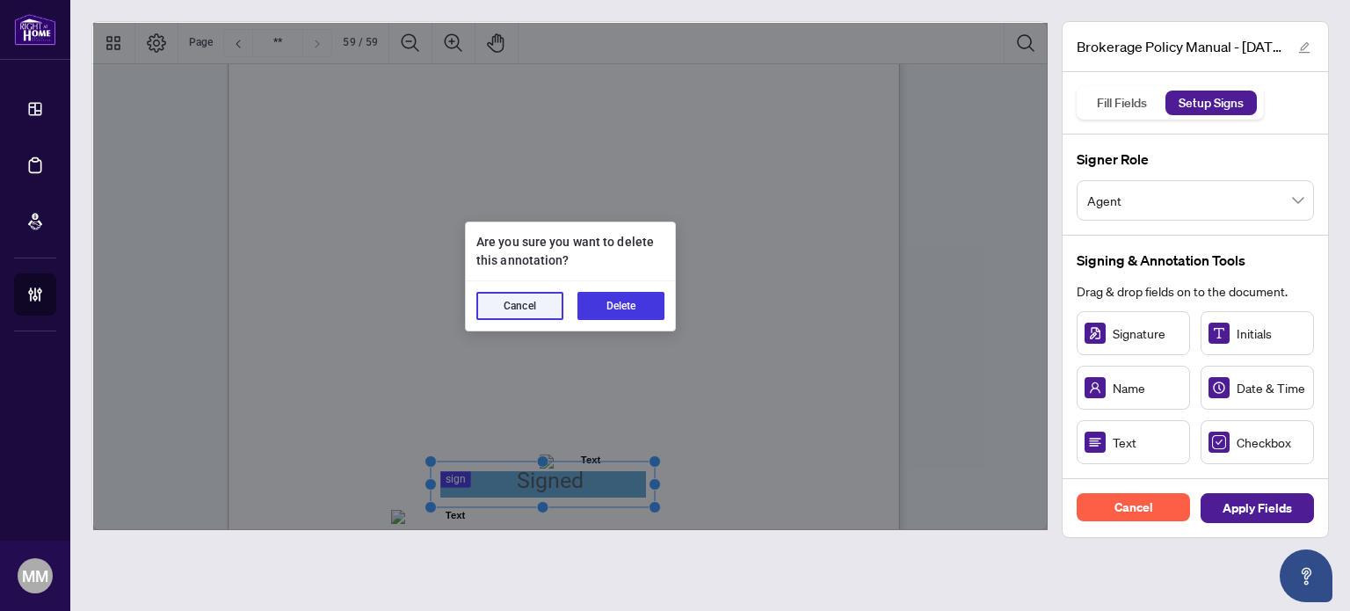
click at [609, 302] on button "Delete" at bounding box center [621, 306] width 87 height 28
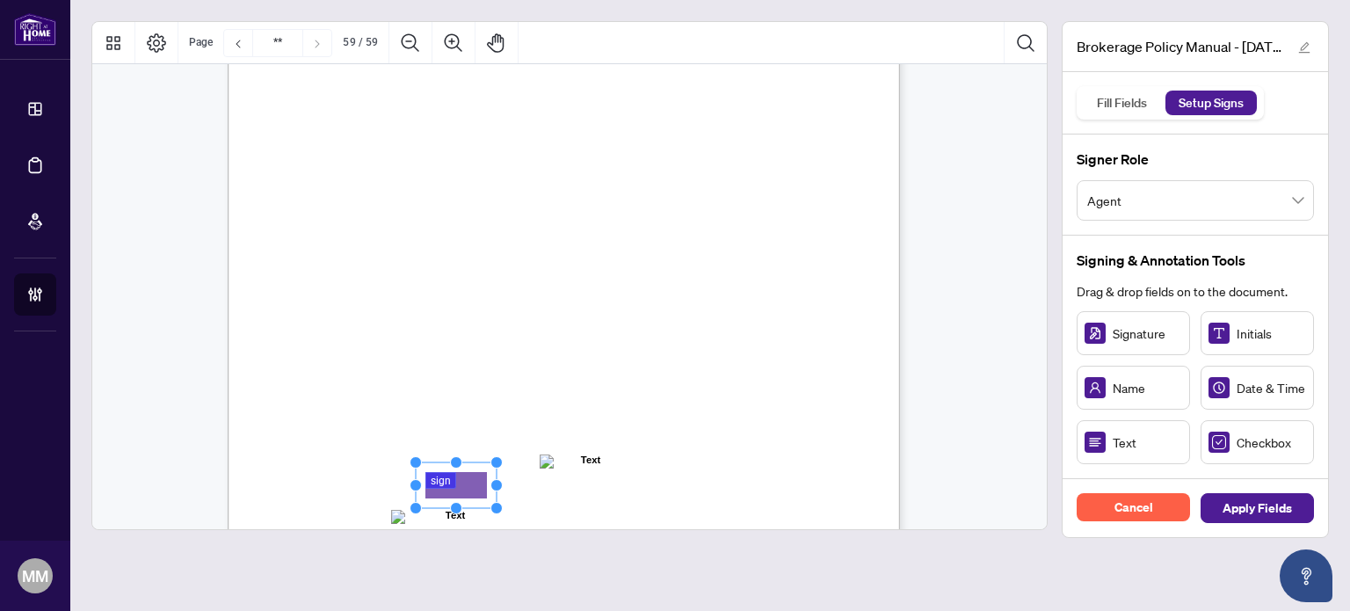
drag, startPoint x: 454, startPoint y: 467, endPoint x: 456, endPoint y: 486, distance: 19.5
click at [381, 490] on span "Signature:" at bounding box center [356, 490] width 50 height 17
drag, startPoint x: 494, startPoint y: 484, endPoint x: 570, endPoint y: 479, distance: 76.7
click at [570, 479] on icon "Resize, Top Resize, Top, Right Resize, Right Resize, Bottom, Right Resize, Bott…" at bounding box center [495, 485] width 170 height 58
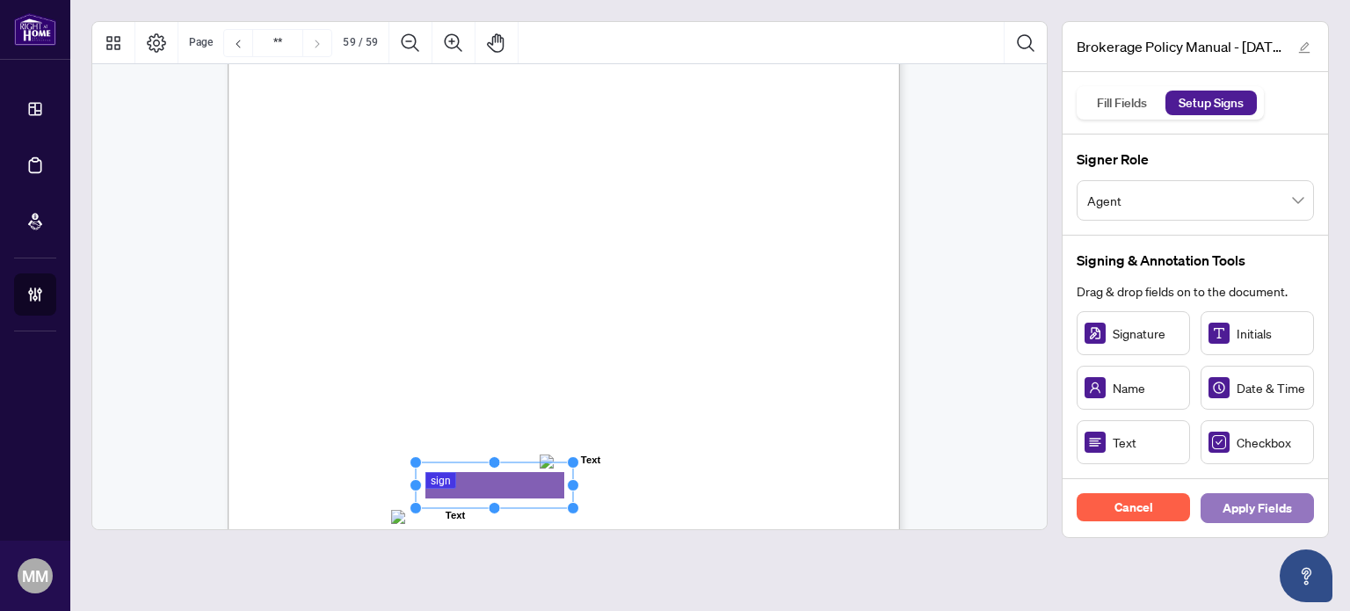
click at [1272, 500] on span "Apply Fields" at bounding box center [1257, 508] width 69 height 28
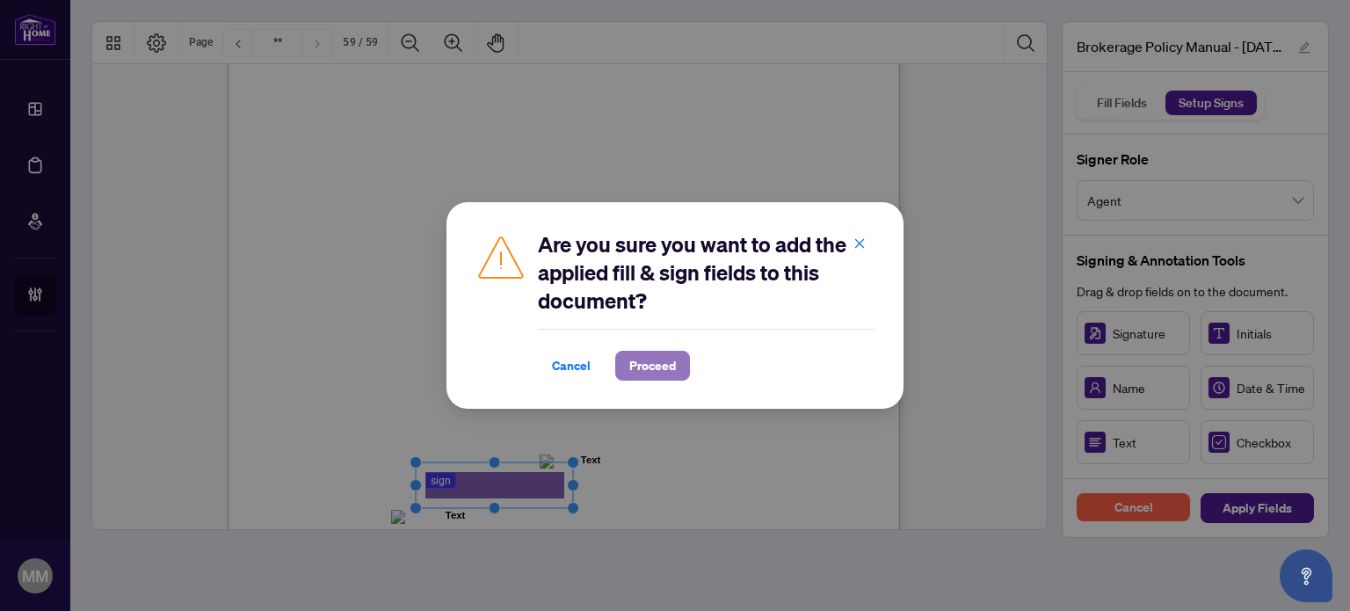
click at [640, 372] on span "Proceed" at bounding box center [652, 366] width 47 height 28
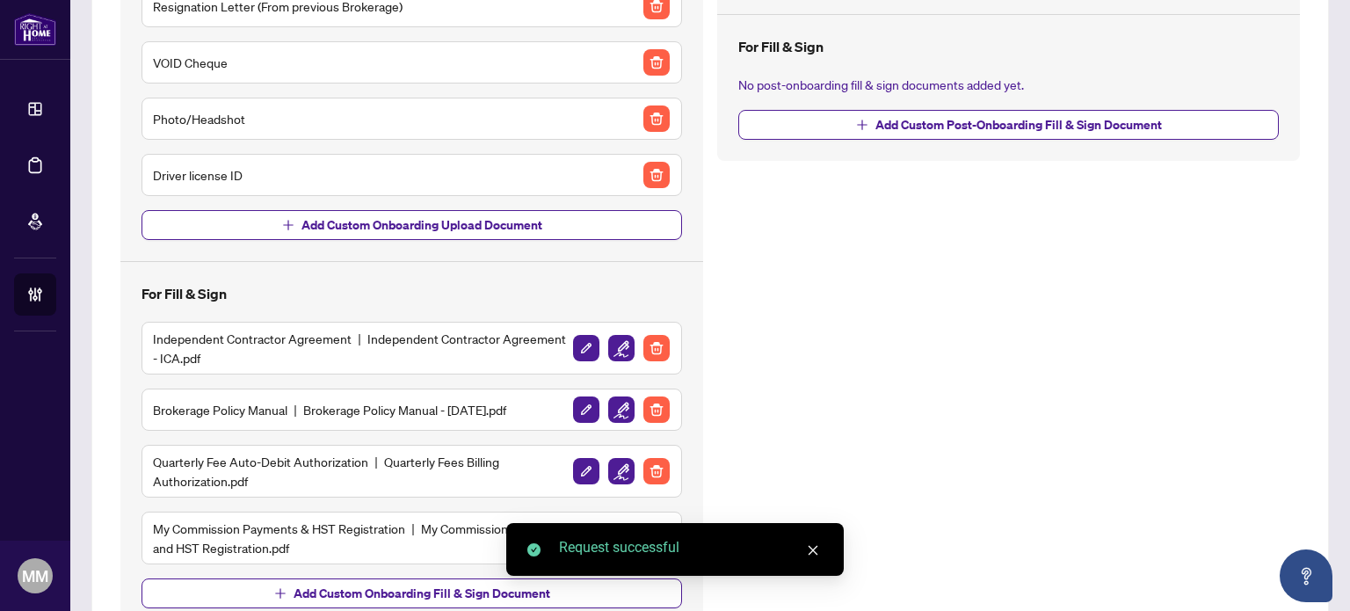
scroll to position [400, 0]
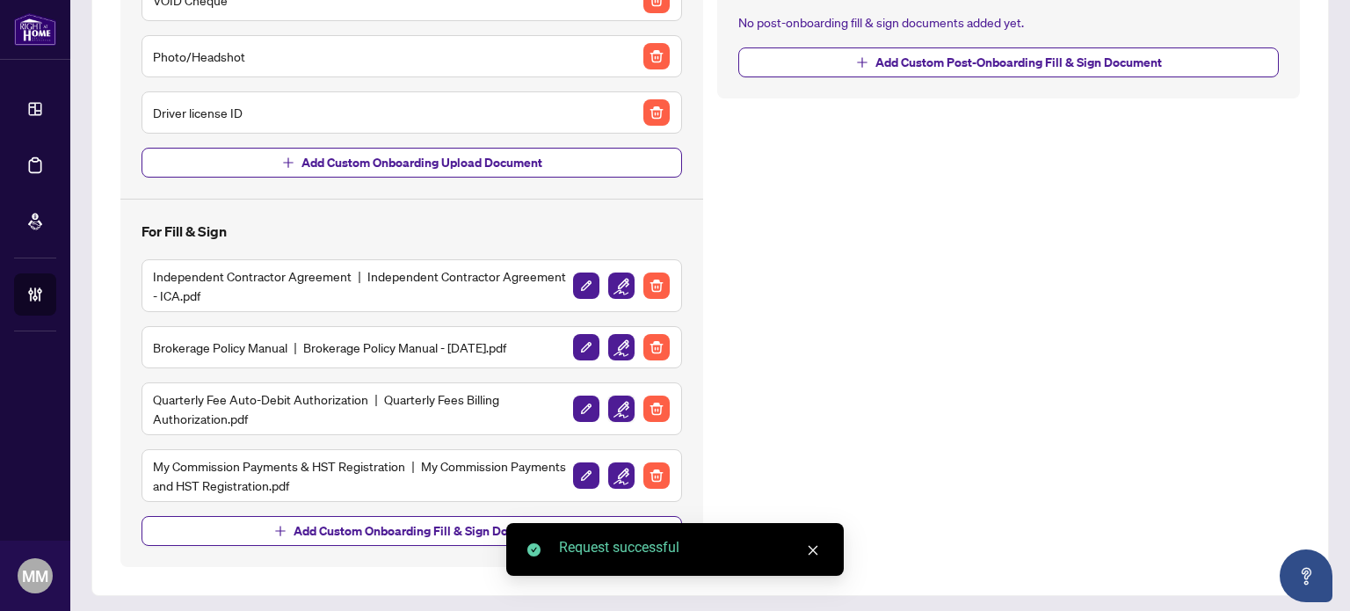
click at [616, 409] on img "button" at bounding box center [621, 409] width 26 height 26
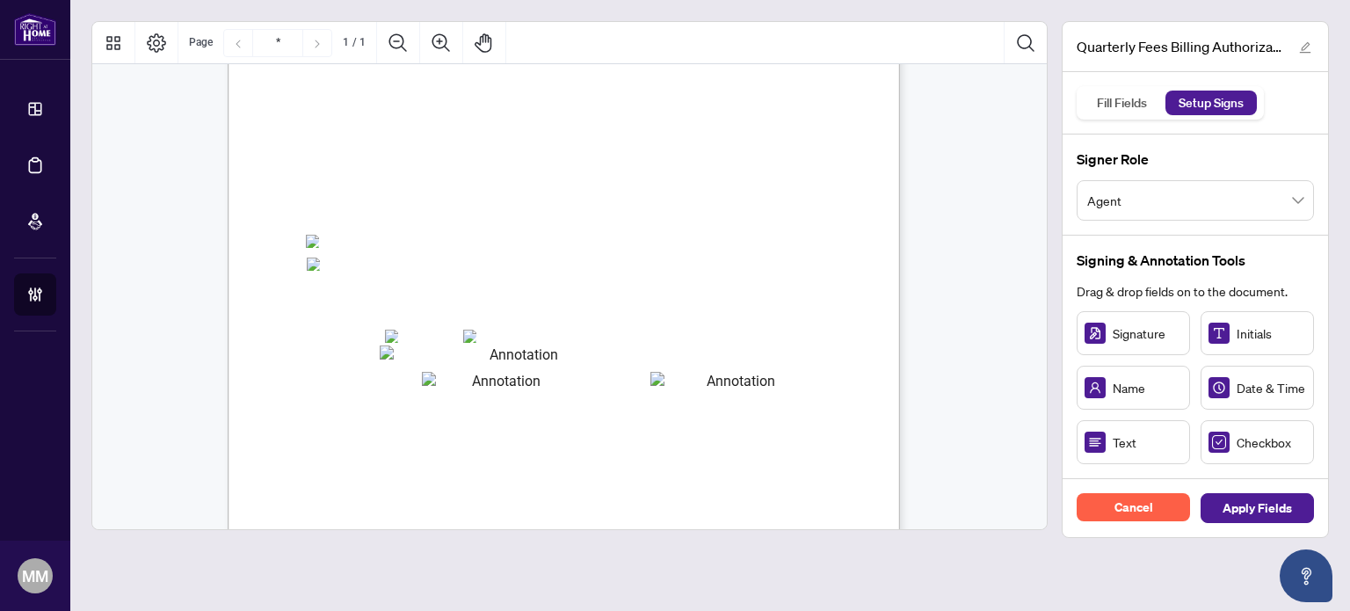
scroll to position [352, 0]
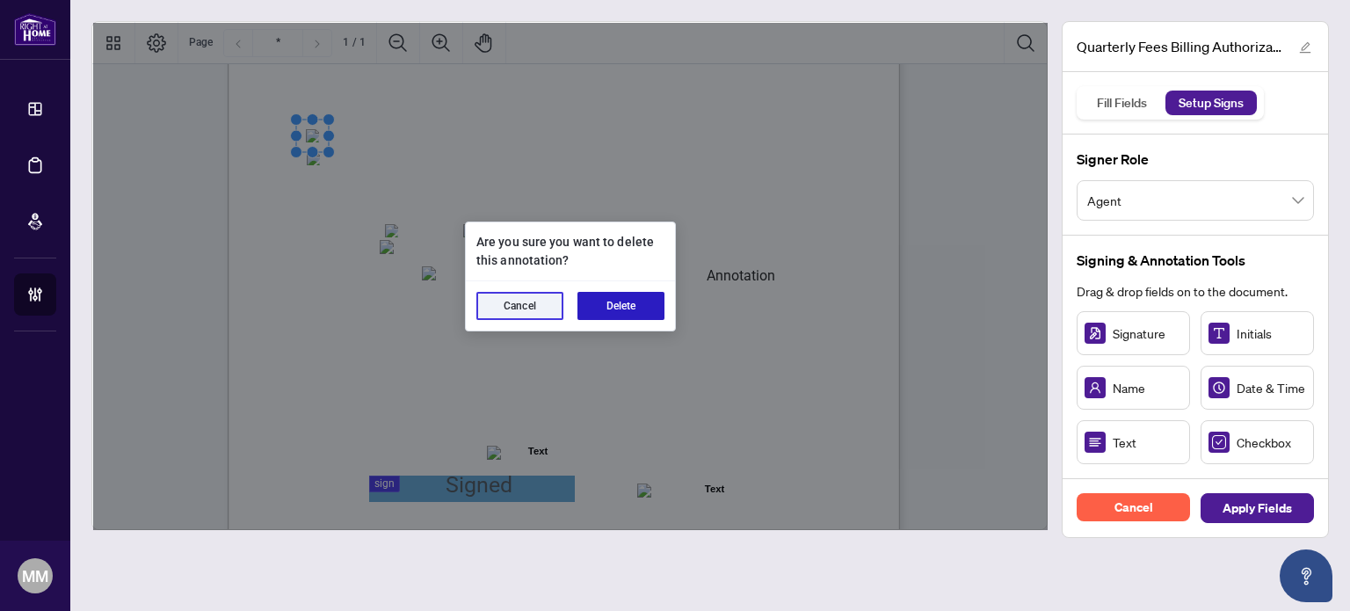
click at [636, 302] on button "Delete" at bounding box center [621, 306] width 87 height 28
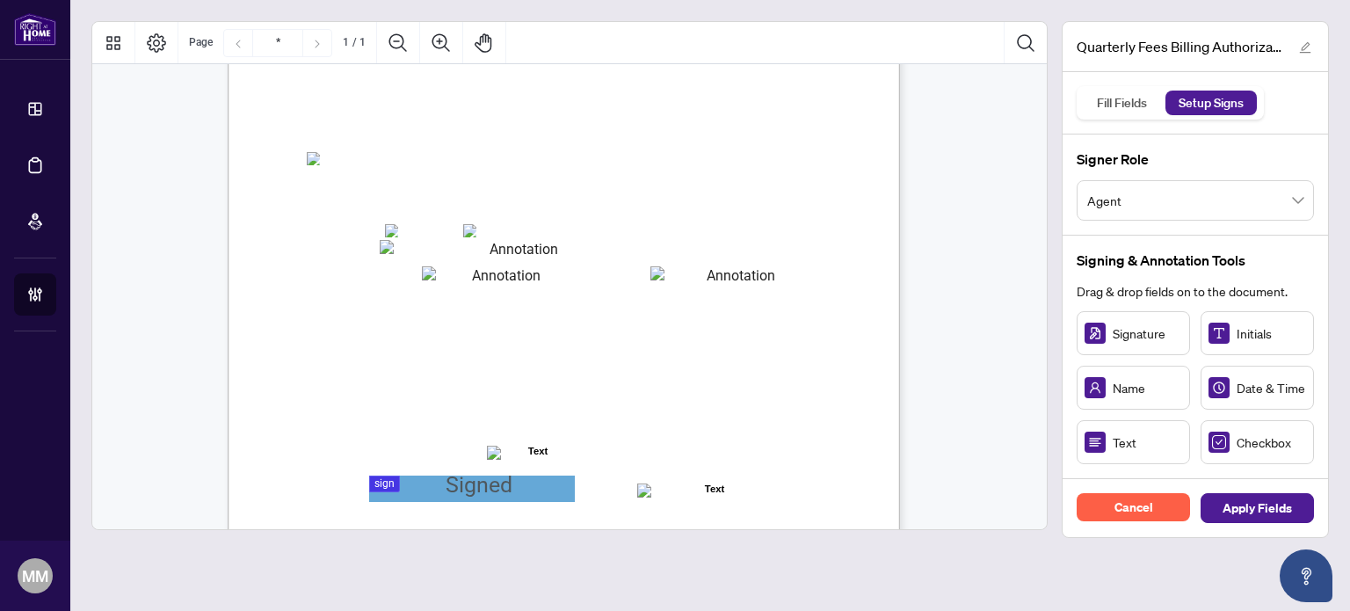
click at [316, 164] on span "☐" at bounding box center [312, 157] width 9 height 21
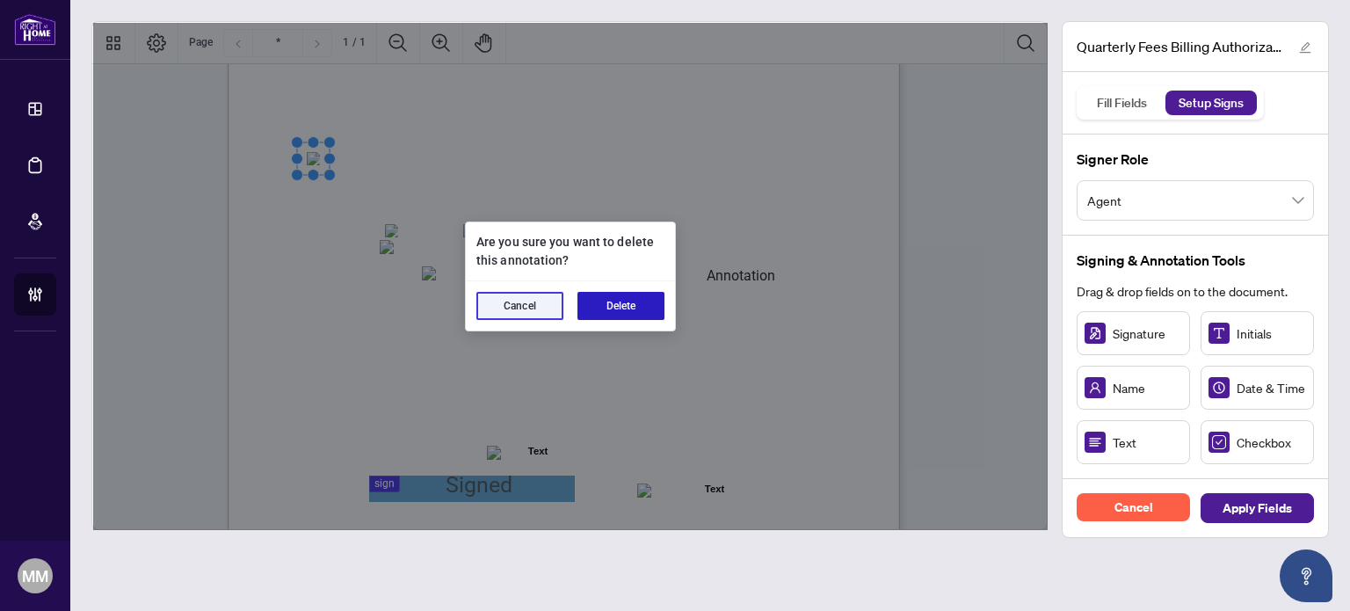
drag, startPoint x: 640, startPoint y: 302, endPoint x: 706, endPoint y: 313, distance: 66.9
click at [642, 301] on button "Delete" at bounding box center [621, 306] width 87 height 28
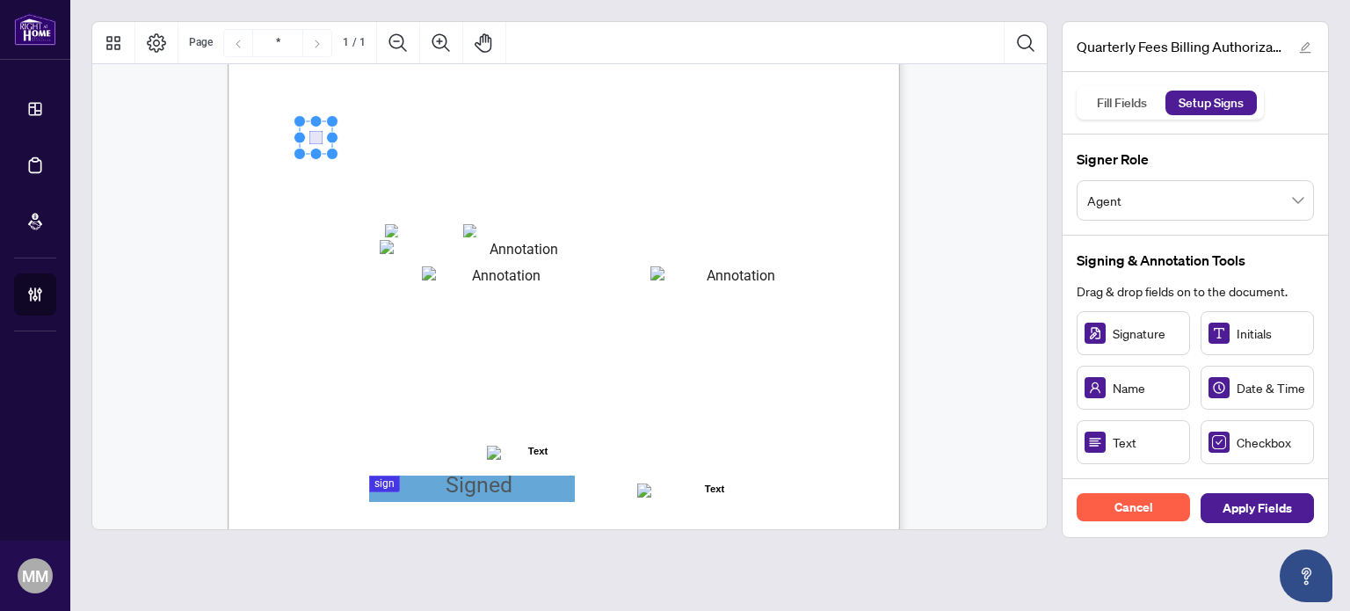
drag, startPoint x: 1252, startPoint y: 437, endPoint x: 313, endPoint y: 137, distance: 985.5
drag, startPoint x: 1349, startPoint y: 453, endPoint x: 1322, endPoint y: 460, distance: 28.1
click at [1325, 459] on main "Quarterly Fees Billing Authorization.pdf Fill Fields Setup Signs Signer Role Ag…" at bounding box center [710, 305] width 1280 height 611
drag, startPoint x: 1278, startPoint y: 449, endPoint x: 313, endPoint y: 158, distance: 1008.1
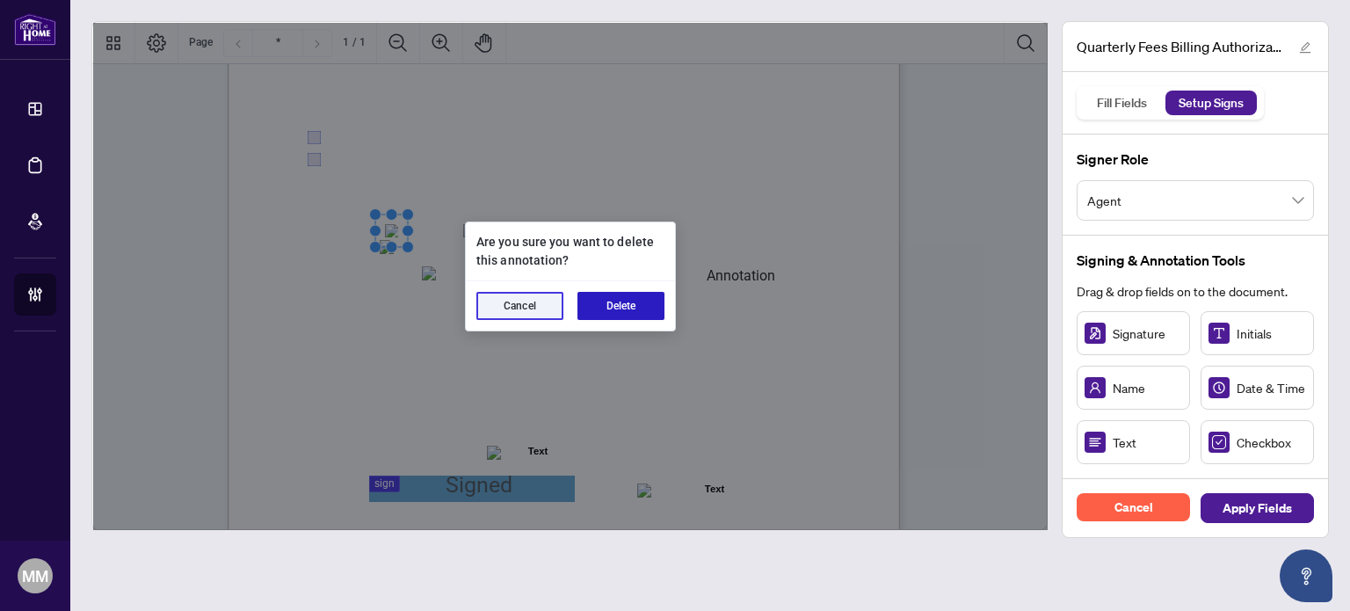
click at [590, 300] on button "Delete" at bounding box center [621, 306] width 87 height 28
click at [615, 304] on button "Delete" at bounding box center [621, 306] width 87 height 28
drag, startPoint x: 643, startPoint y: 316, endPoint x: 543, endPoint y: 305, distance: 100.8
click at [643, 316] on button "Delete" at bounding box center [621, 306] width 87 height 28
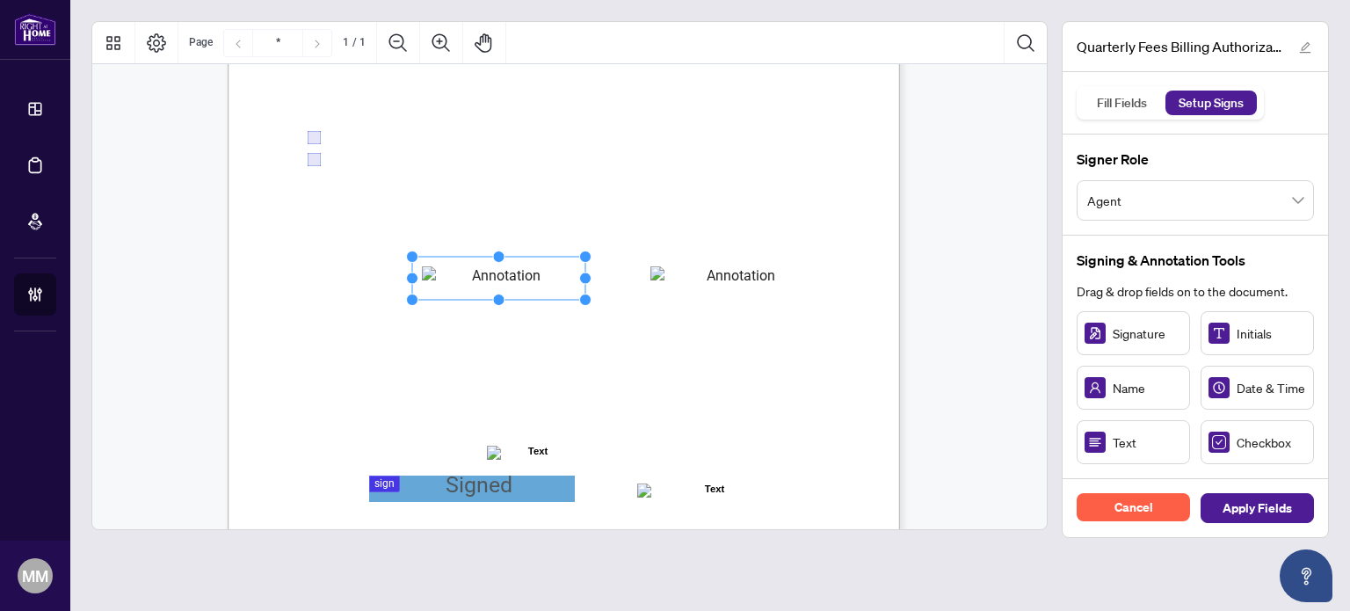
click at [614, 313] on button "Delete" at bounding box center [619, 304] width 83 height 26
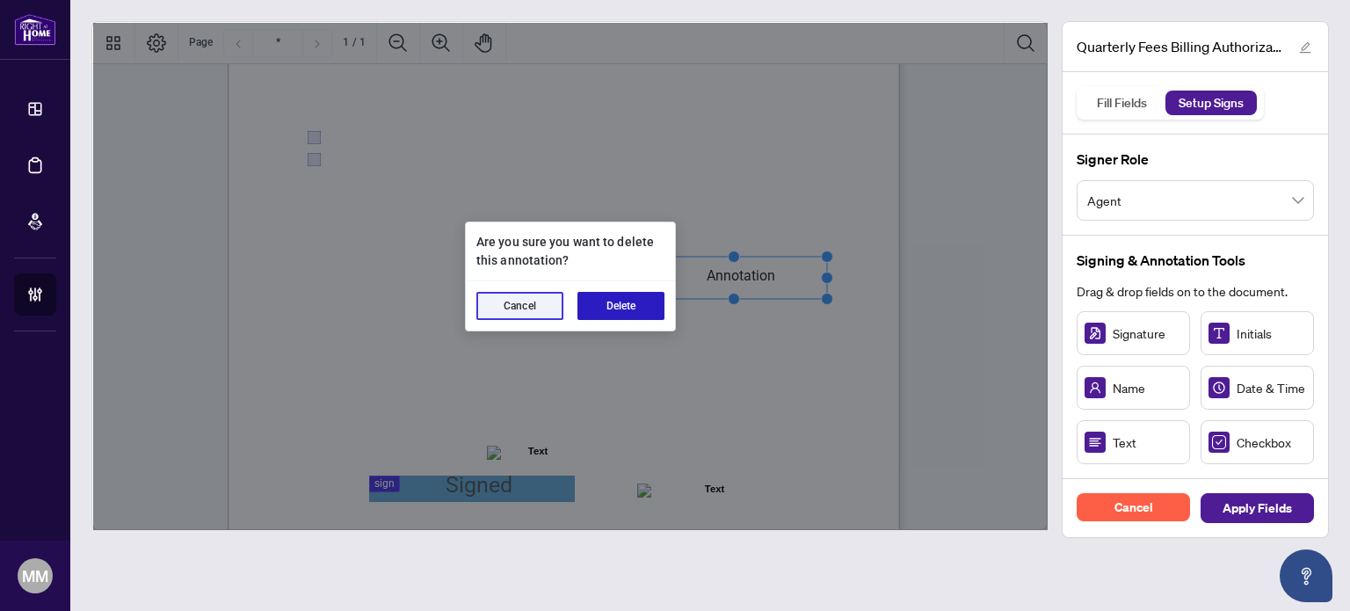
click at [643, 302] on button "Delete" at bounding box center [621, 306] width 87 height 28
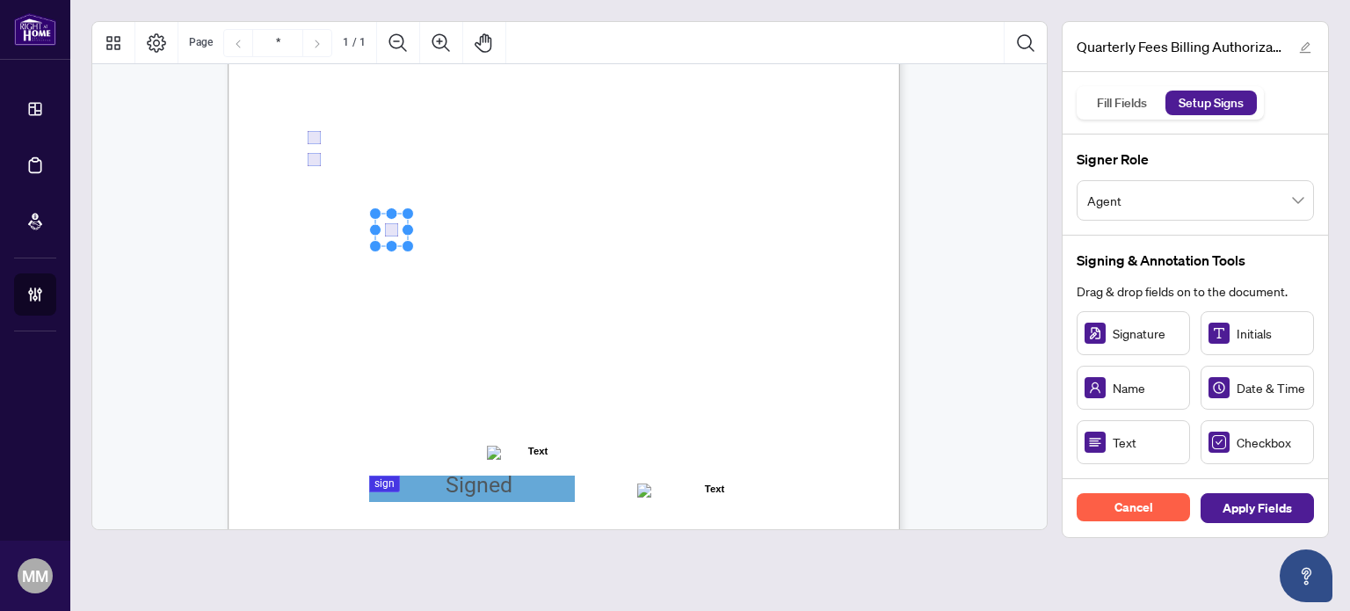
drag, startPoint x: 1246, startPoint y: 431, endPoint x: 390, endPoint y: 229, distance: 878.7
drag, startPoint x: 416, startPoint y: 255, endPoint x: 394, endPoint y: 266, distance: 24.8
click at [440, 249] on div "Right at Home Realty, Brokerage Quarterly Fees Billing Authorization Quarterly …" at bounding box center [648, 274] width 840 height 1088
drag, startPoint x: 394, startPoint y: 263, endPoint x: 467, endPoint y: 233, distance: 78.8
drag, startPoint x: 1131, startPoint y: 444, endPoint x: 441, endPoint y: 252, distance: 716.1
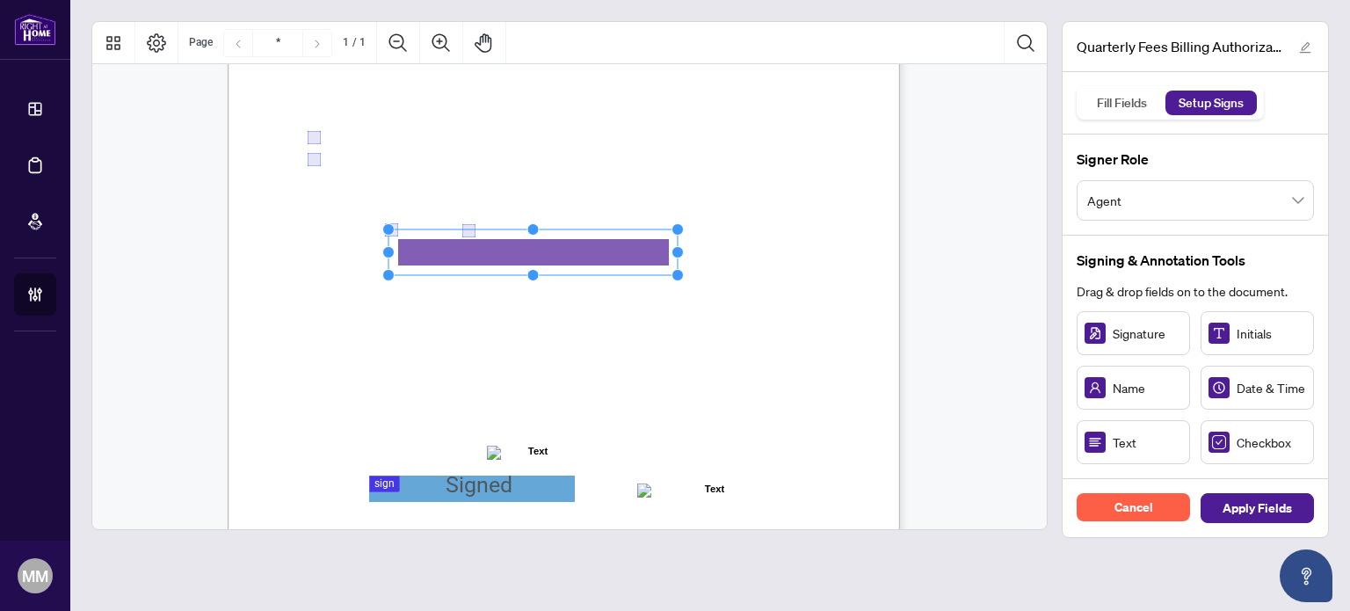
drag, startPoint x: 496, startPoint y: 251, endPoint x: 681, endPoint y: 254, distance: 185.5
click at [681, 254] on circle "Resize, Right" at bounding box center [677, 251] width 11 height 11
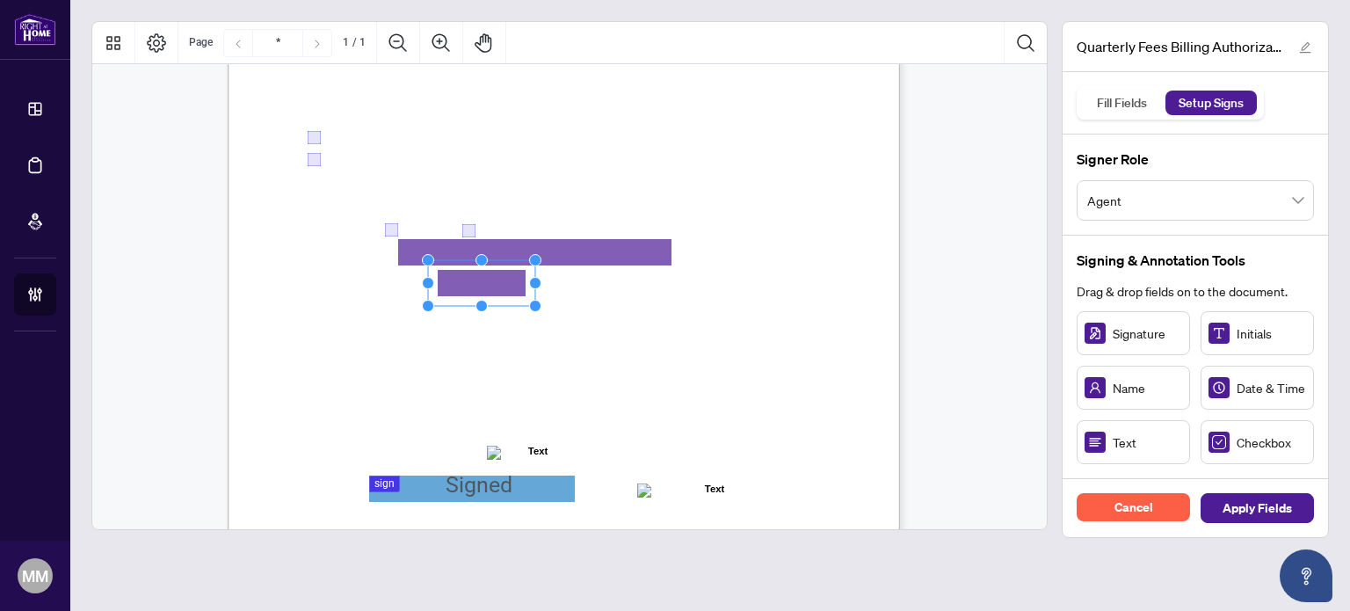
drag, startPoint x: 1133, startPoint y: 444, endPoint x: 481, endPoint y: 282, distance: 672.0
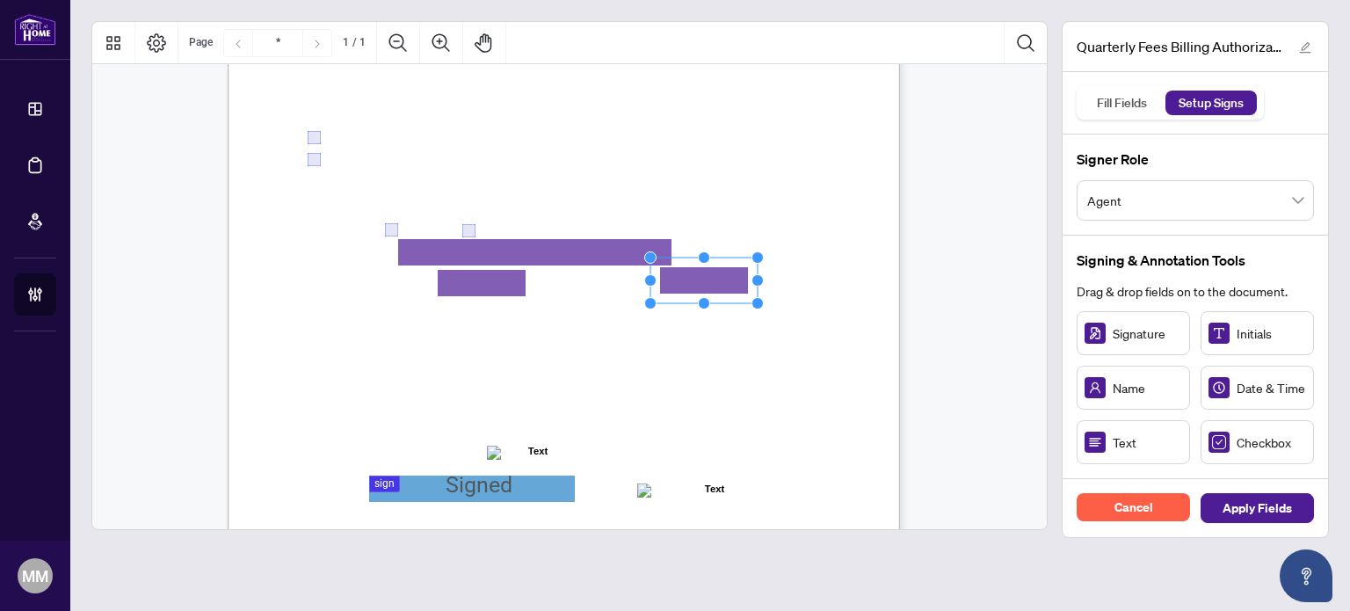
drag, startPoint x: 1132, startPoint y: 443, endPoint x: 713, endPoint y: 288, distance: 446.9
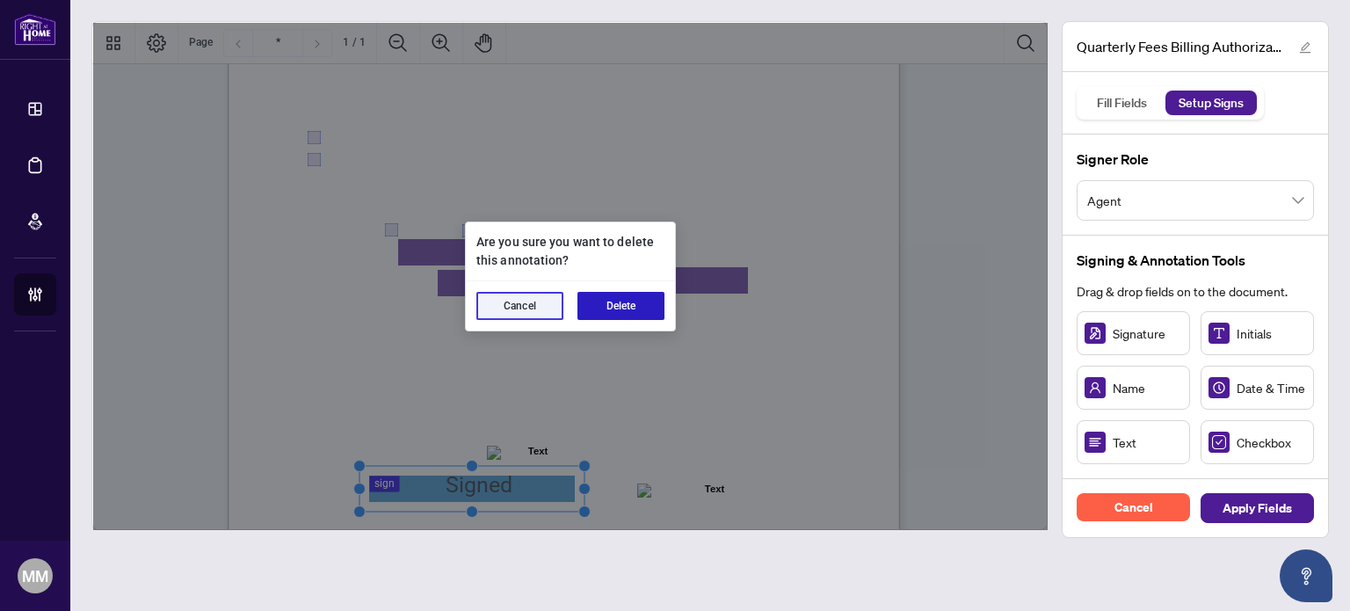
click at [612, 312] on button "Delete" at bounding box center [621, 306] width 87 height 28
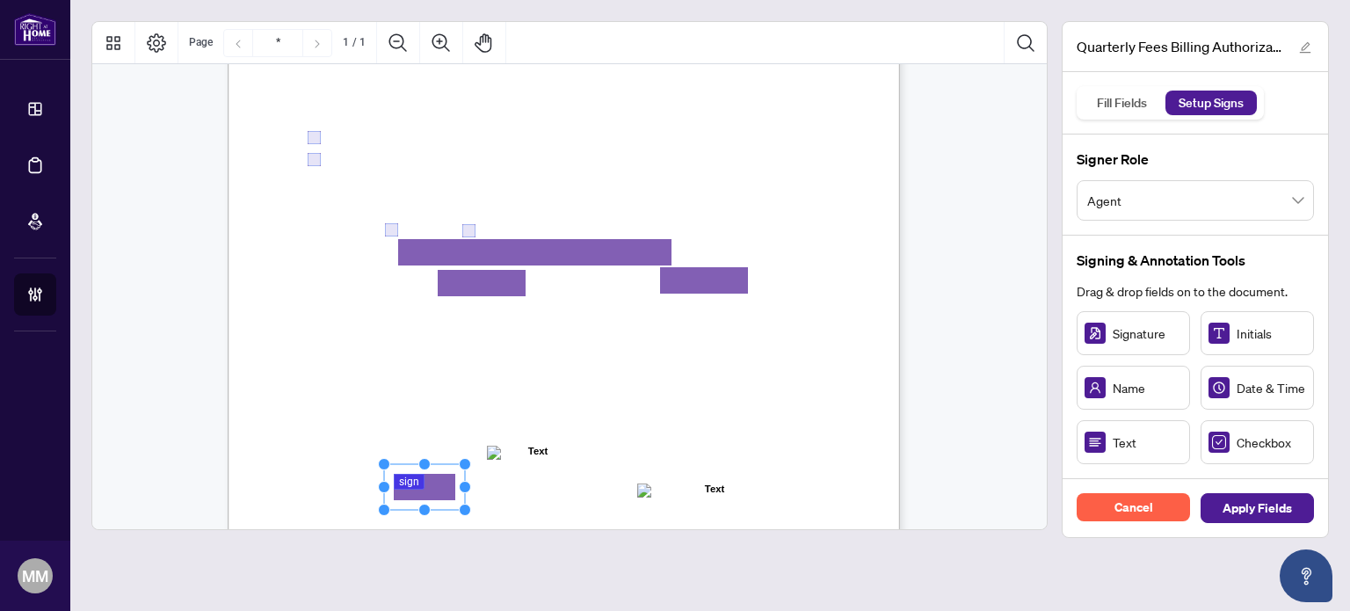
drag, startPoint x: 1153, startPoint y: 337, endPoint x: 446, endPoint y: 483, distance: 722.7
drag, startPoint x: 463, startPoint y: 485, endPoint x: 531, endPoint y: 474, distance: 68.6
click at [531, 474] on icon "Resize, Top Resize, Top, Right Resize, Right Resize, Bottom, Right Resize, Bott…" at bounding box center [459, 487] width 162 height 58
click at [742, 386] on div "Right at Home Realty, Brokerage Quarterly Fees Billing Authorization Quarterly …" at bounding box center [648, 274] width 840 height 1088
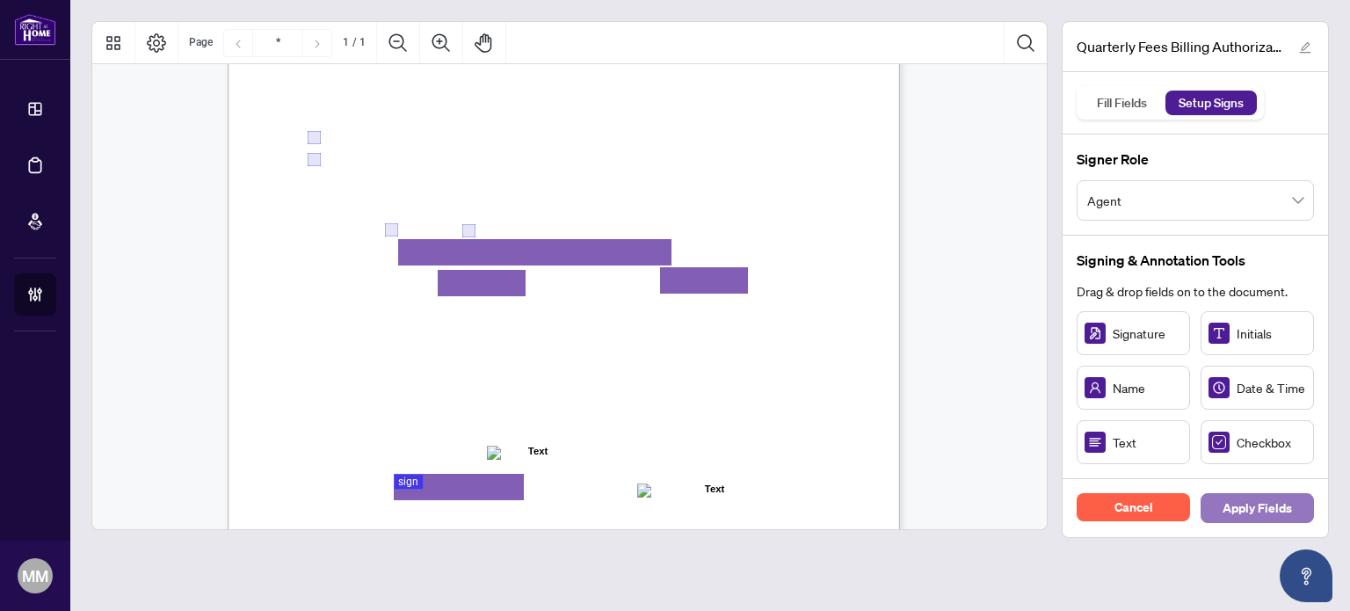
click at [1277, 505] on span "Apply Fields" at bounding box center [1257, 508] width 69 height 28
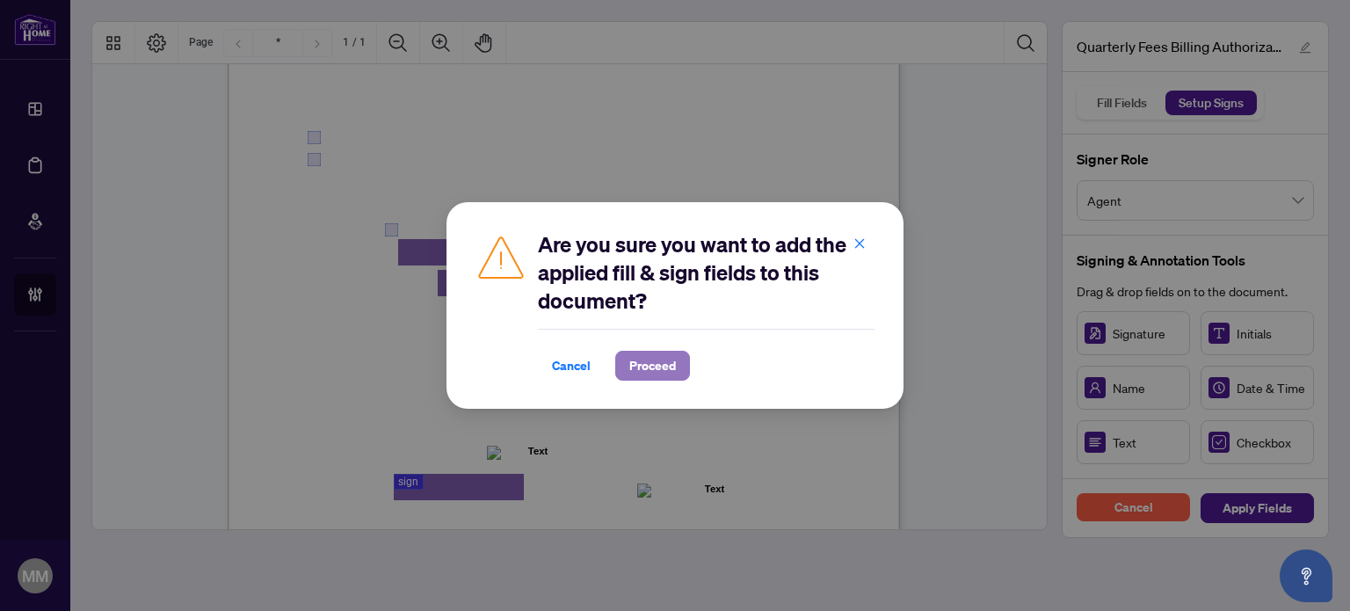
click at [679, 371] on button "Proceed" at bounding box center [652, 366] width 75 height 30
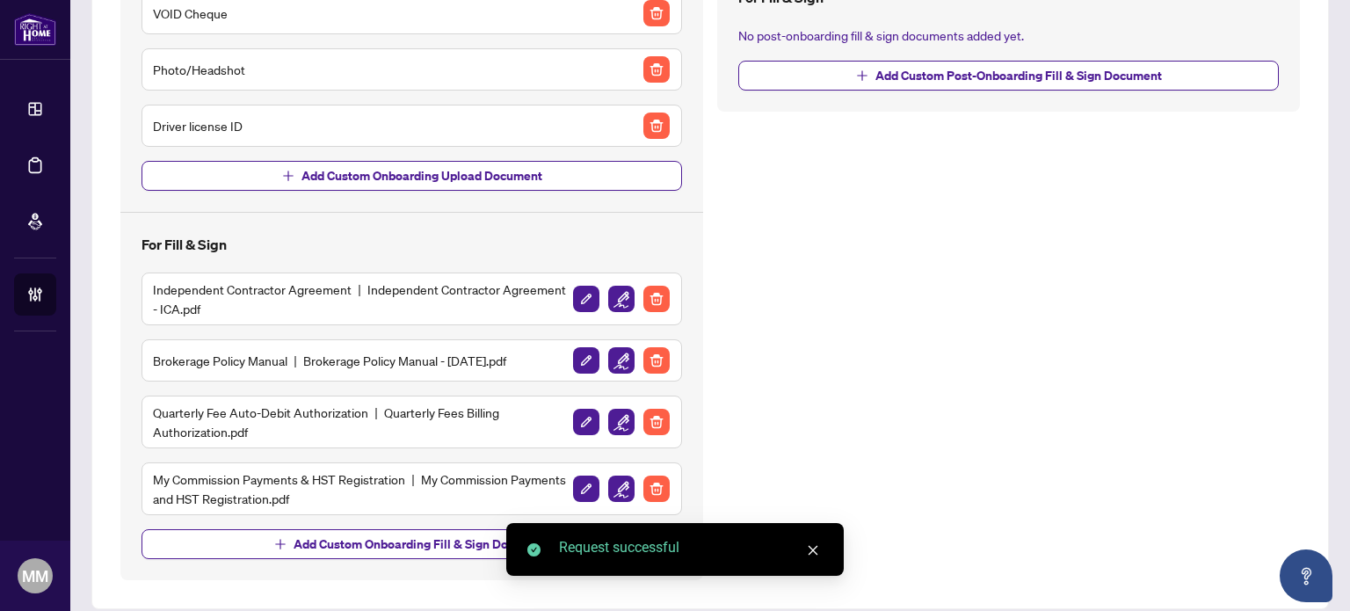
scroll to position [400, 0]
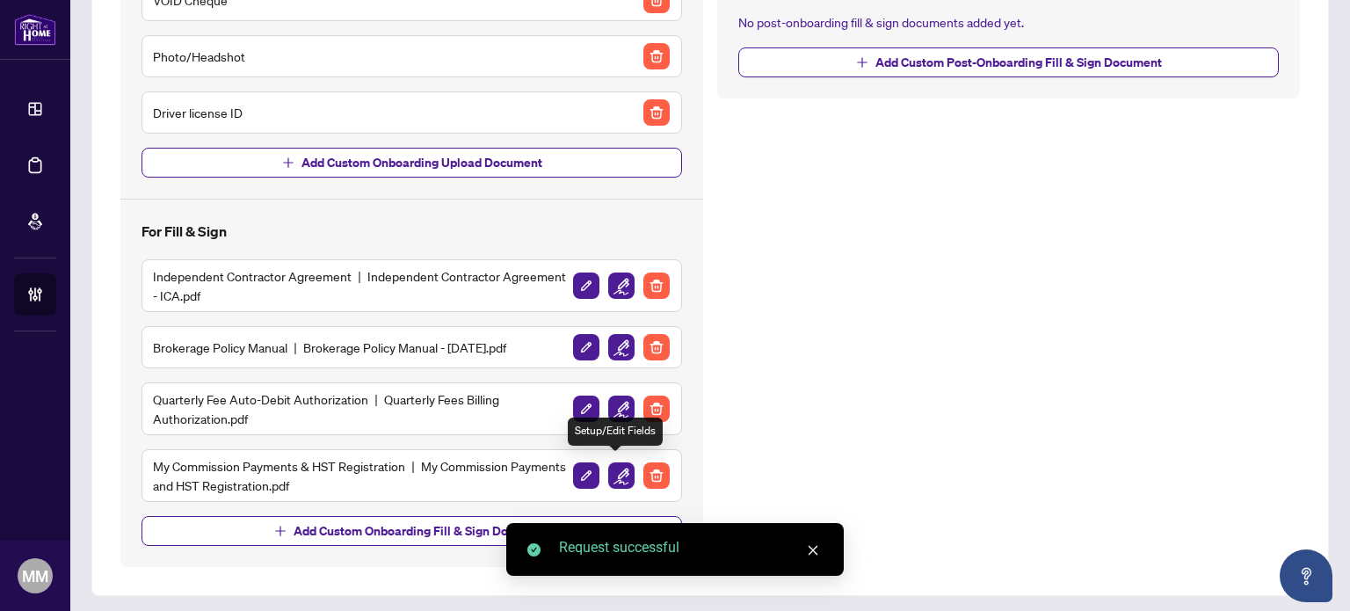
click at [611, 465] on img "button" at bounding box center [621, 475] width 26 height 26
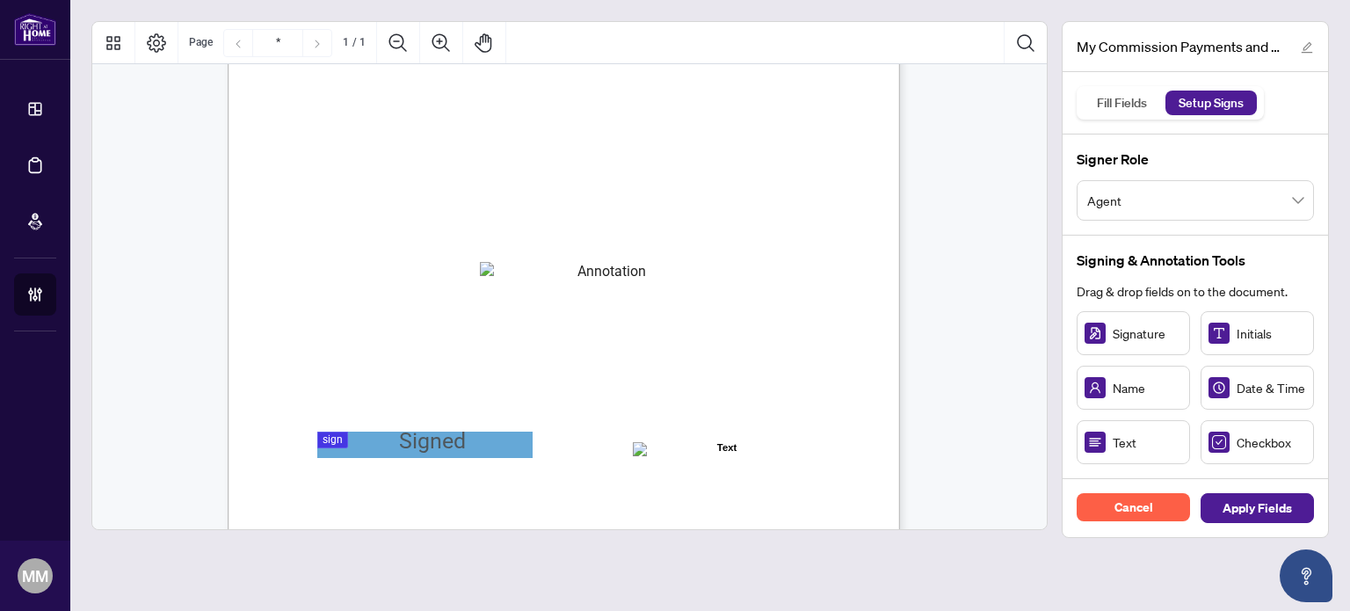
scroll to position [176, 0]
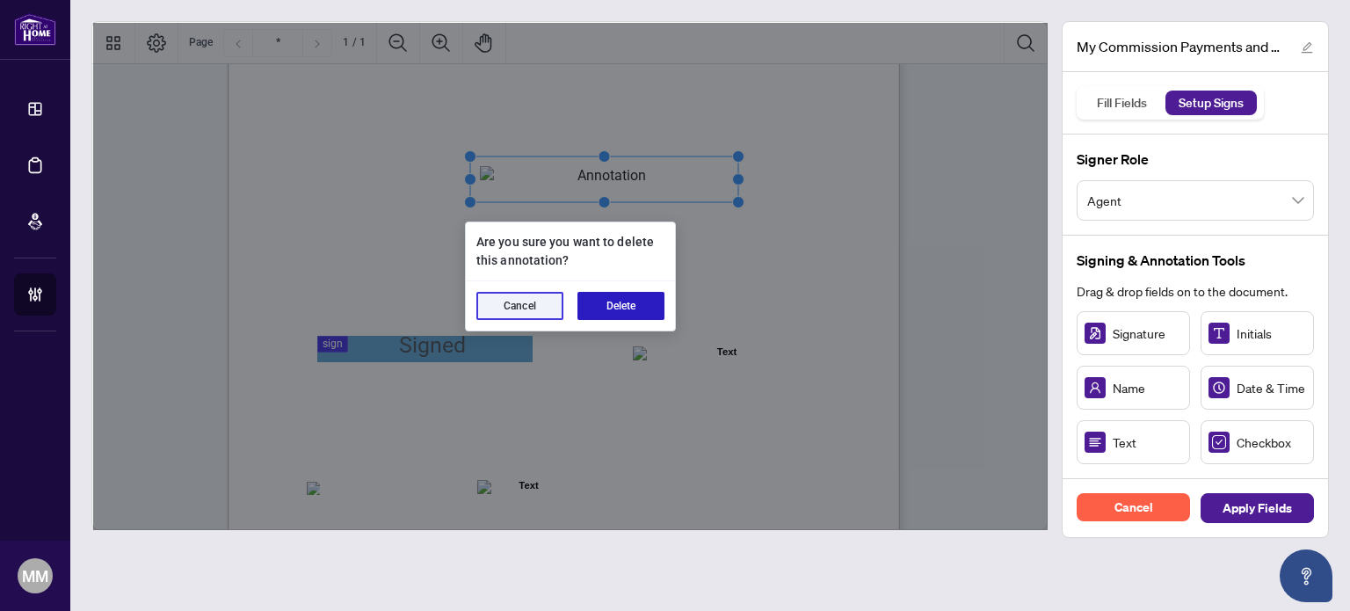
click at [638, 297] on button "Delete" at bounding box center [621, 306] width 87 height 28
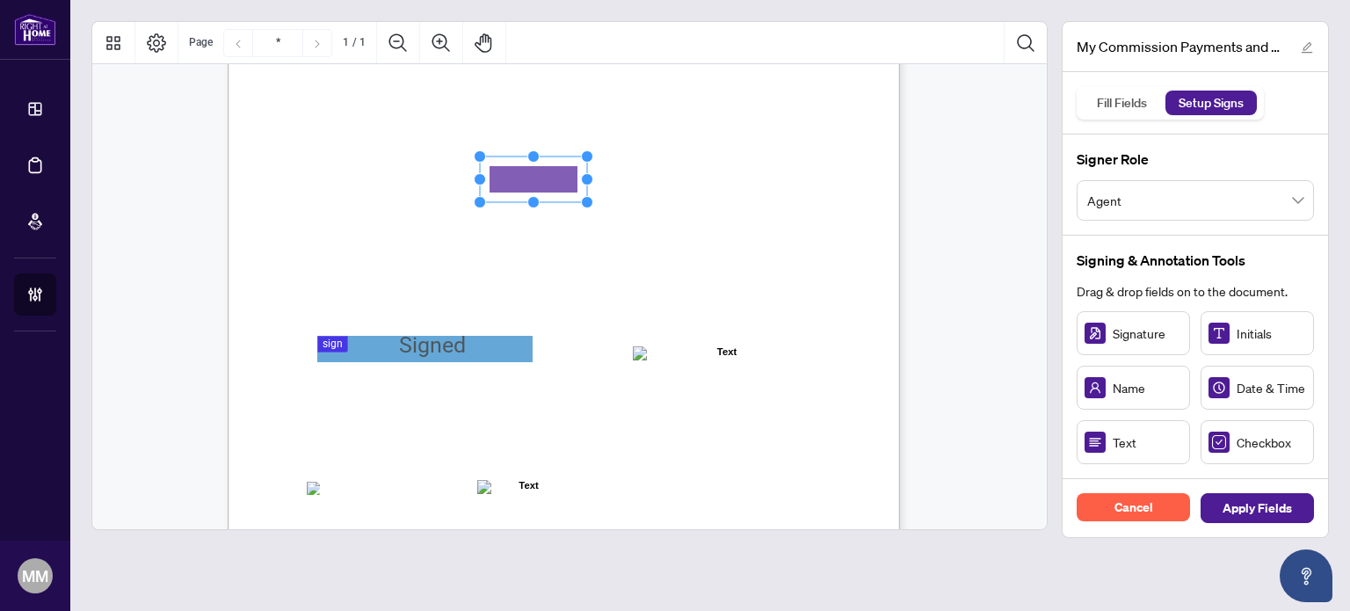
drag, startPoint x: 1154, startPoint y: 434, endPoint x: 534, endPoint y: 178, distance: 671.2
drag, startPoint x: 585, startPoint y: 184, endPoint x: 723, endPoint y: 168, distance: 139.8
click at [723, 168] on icon "Resize, Top Resize, Top, Right Resize, Right Resize, Bottom, Right Resize, Bott…" at bounding box center [603, 179] width 258 height 58
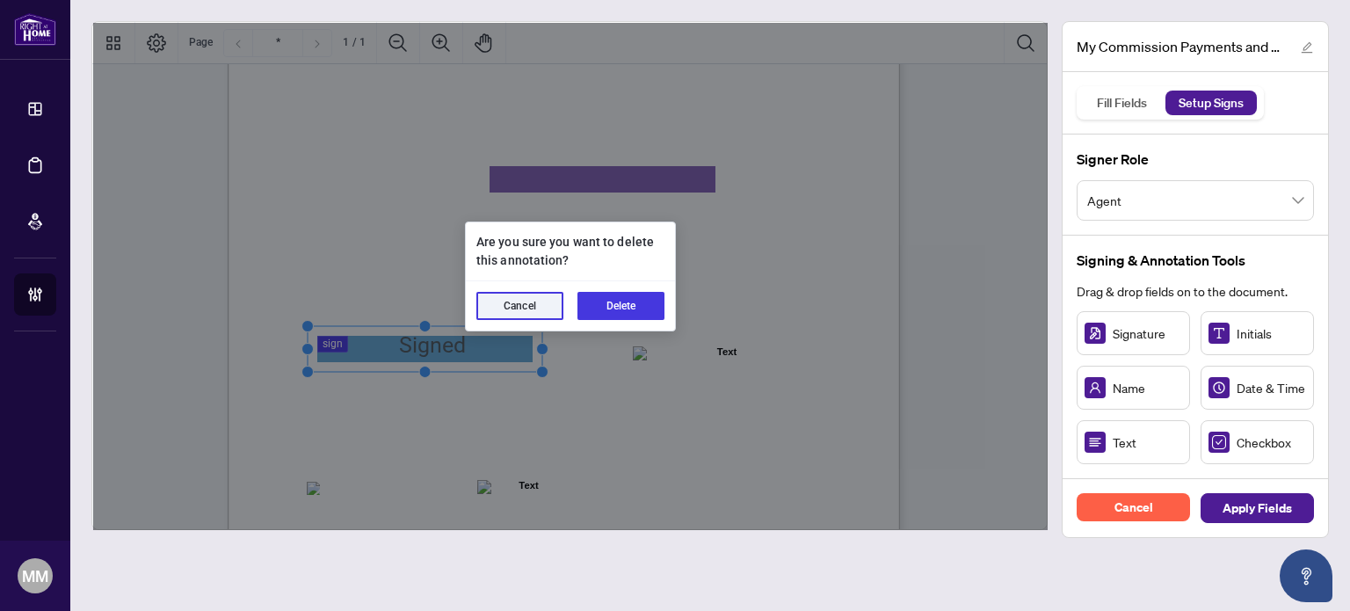
click at [661, 287] on div "Cancel Delete" at bounding box center [570, 305] width 209 height 49
click at [639, 305] on button "Delete" at bounding box center [621, 306] width 87 height 28
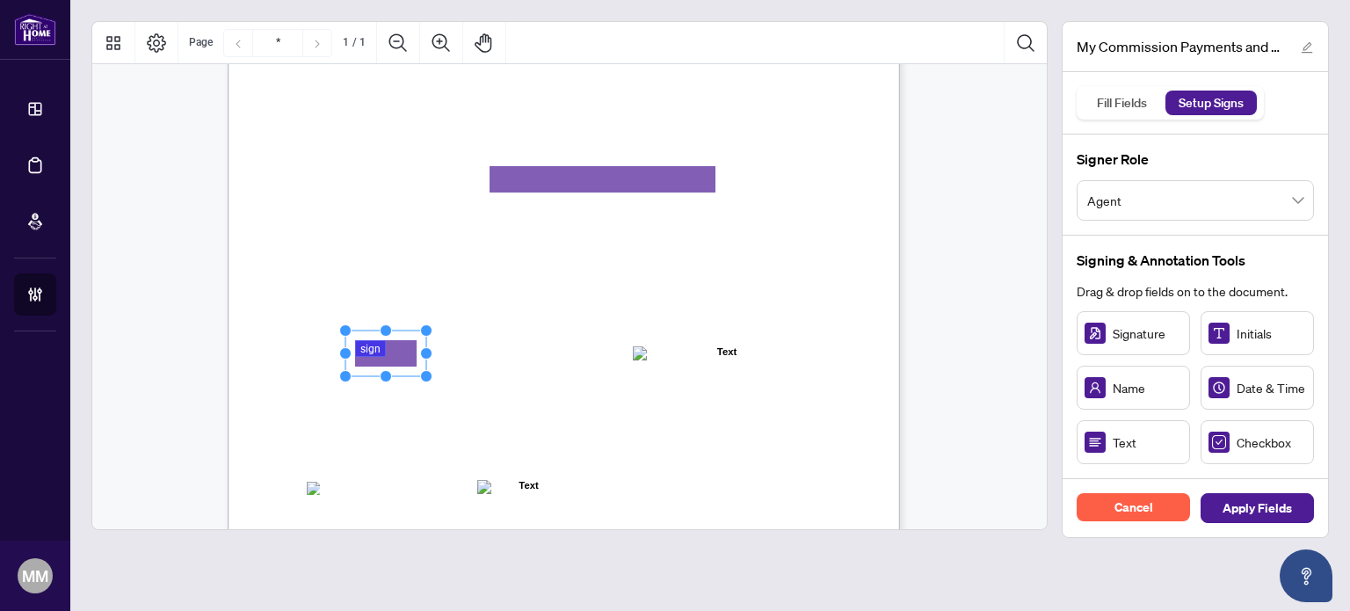
drag, startPoint x: 1158, startPoint y: 316, endPoint x: 390, endPoint y: 353, distance: 768.3
drag, startPoint x: 432, startPoint y: 356, endPoint x: 507, endPoint y: 345, distance: 76.5
click at [507, 345] on icon "Resize, Top Resize, Top, Right Resize, Right Resize, Bottom, Right Resize, Bott…" at bounding box center [428, 353] width 167 height 58
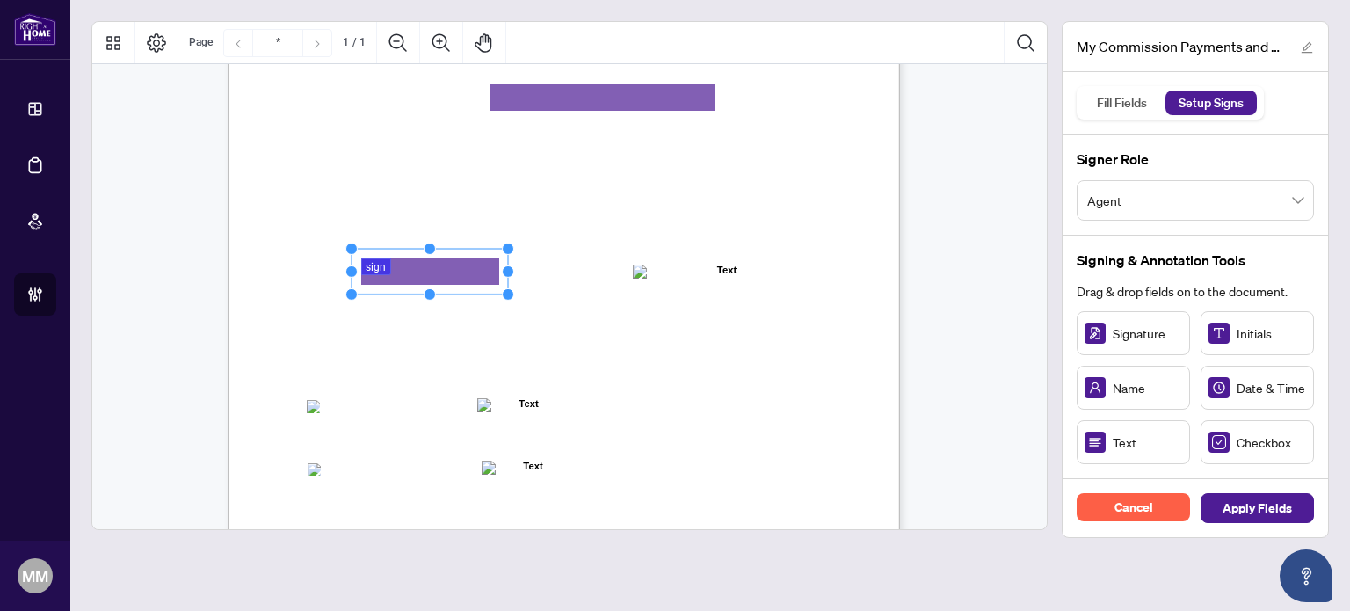
scroll to position [440, 0]
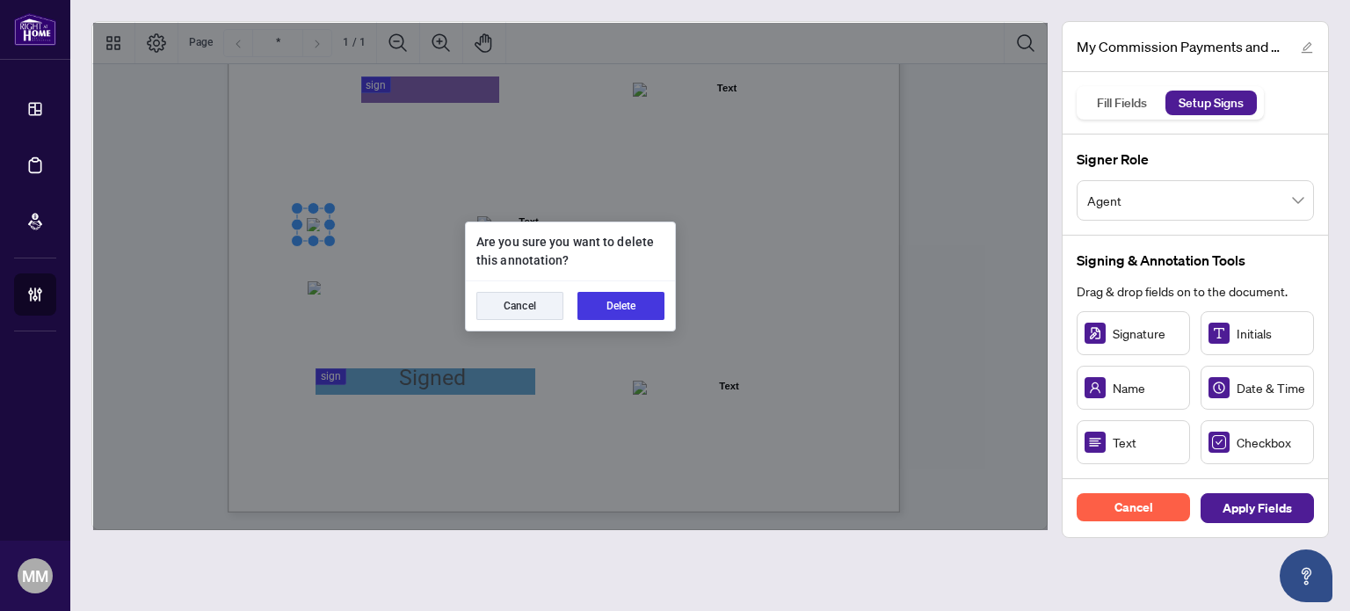
drag, startPoint x: 628, startPoint y: 287, endPoint x: 622, endPoint y: 301, distance: 14.2
click at [624, 294] on div "Cancel Delete" at bounding box center [570, 305] width 209 height 49
click at [622, 301] on button "Delete" at bounding box center [621, 306] width 87 height 28
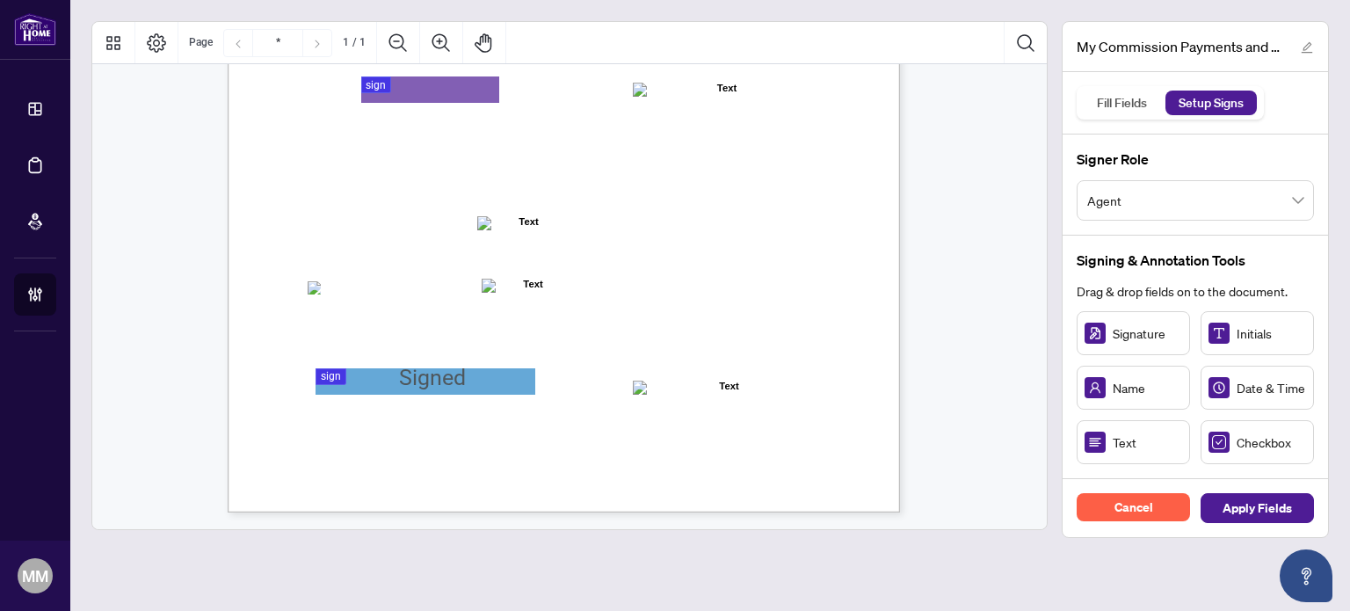
click at [317, 286] on span "☐" at bounding box center [313, 287] width 9 height 15
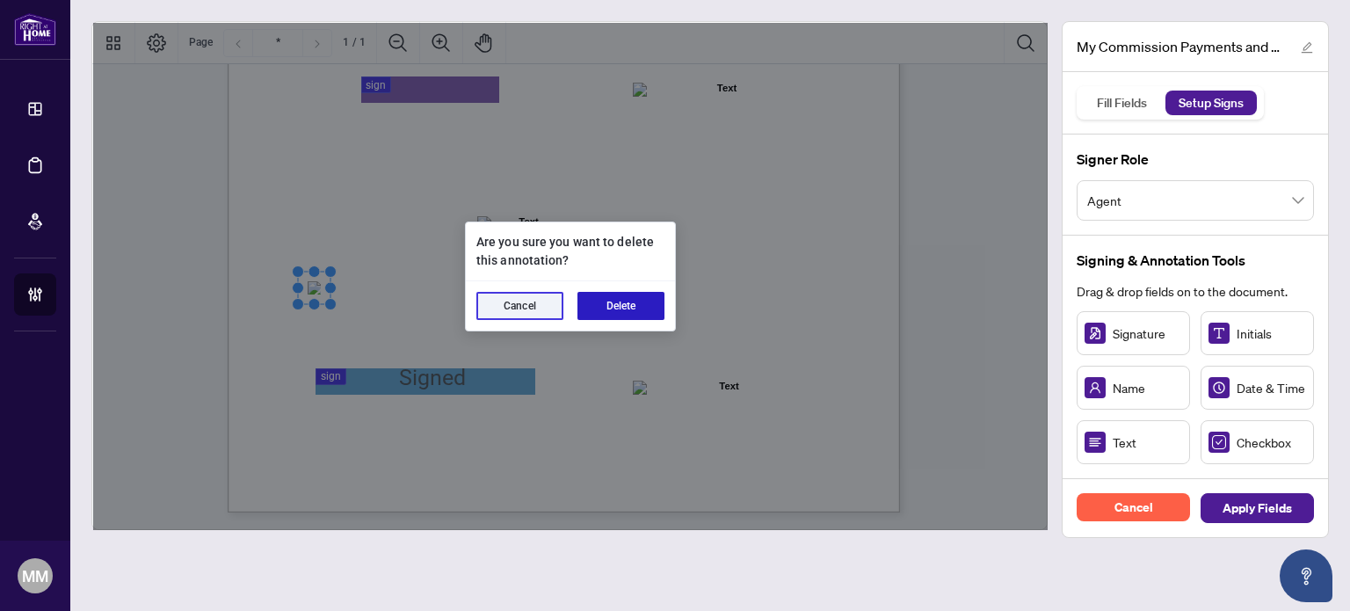
click at [620, 303] on button "Delete" at bounding box center [621, 306] width 87 height 28
click at [649, 310] on button "Delete" at bounding box center [621, 306] width 87 height 28
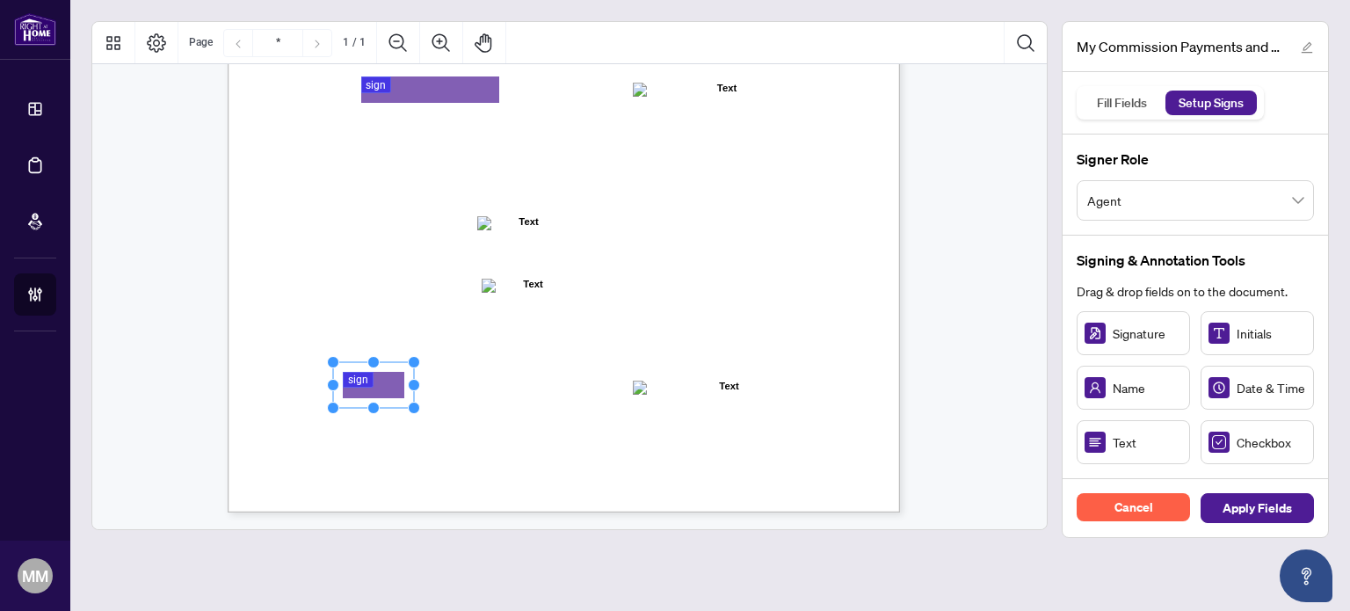
drag, startPoint x: 389, startPoint y: 367, endPoint x: 377, endPoint y: 382, distance: 19.5
drag, startPoint x: 415, startPoint y: 384, endPoint x: 518, endPoint y: 384, distance: 102.8
click at [518, 384] on circle "Resize, Right" at bounding box center [511, 384] width 11 height 11
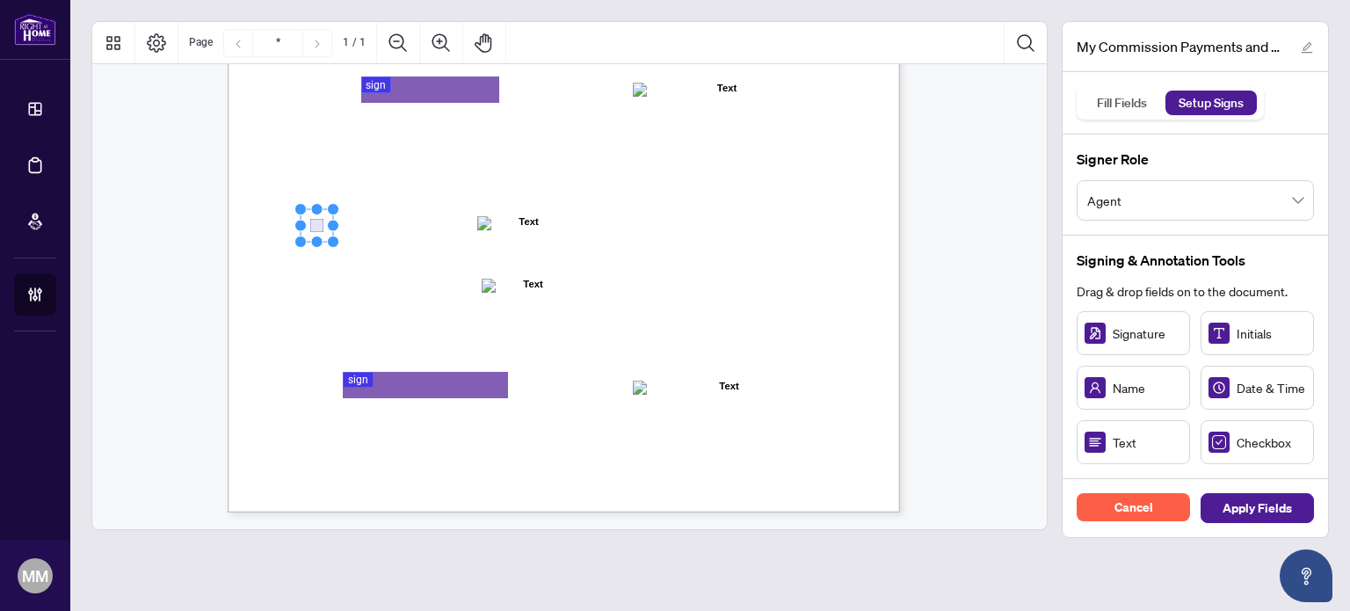
drag, startPoint x: 1276, startPoint y: 439, endPoint x: 313, endPoint y: 225, distance: 986.8
drag, startPoint x: 1293, startPoint y: 450, endPoint x: 315, endPoint y: 289, distance: 991.5
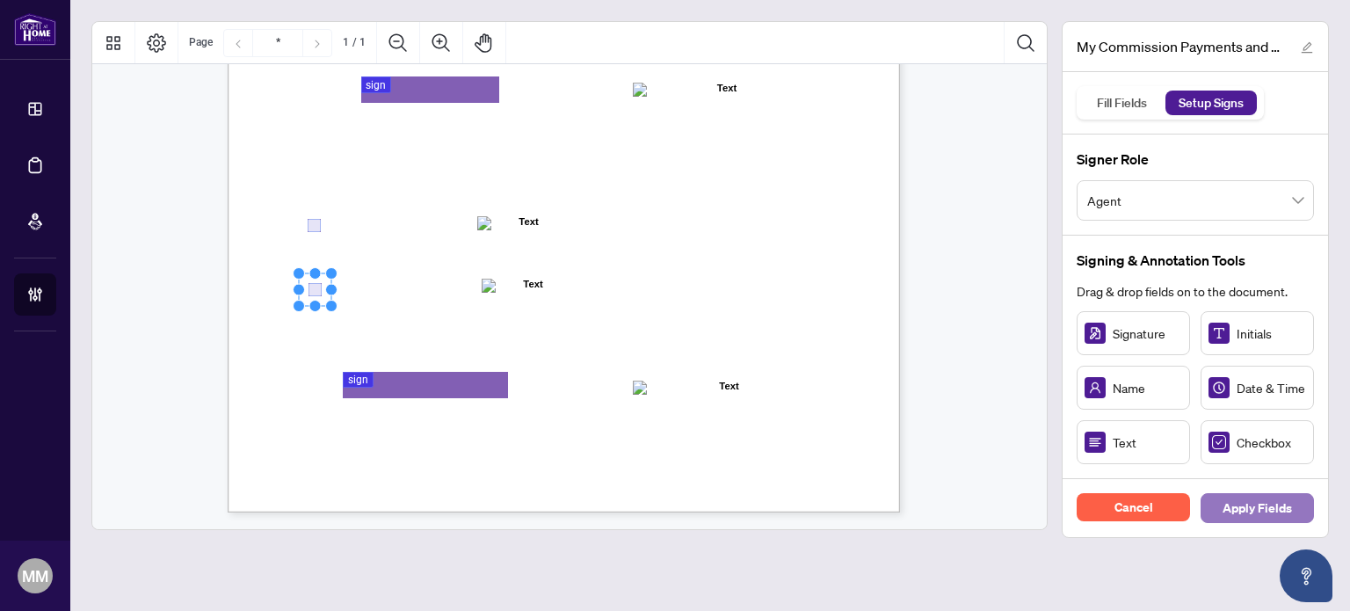
click at [1275, 502] on span "Apply Fields" at bounding box center [1257, 508] width 69 height 28
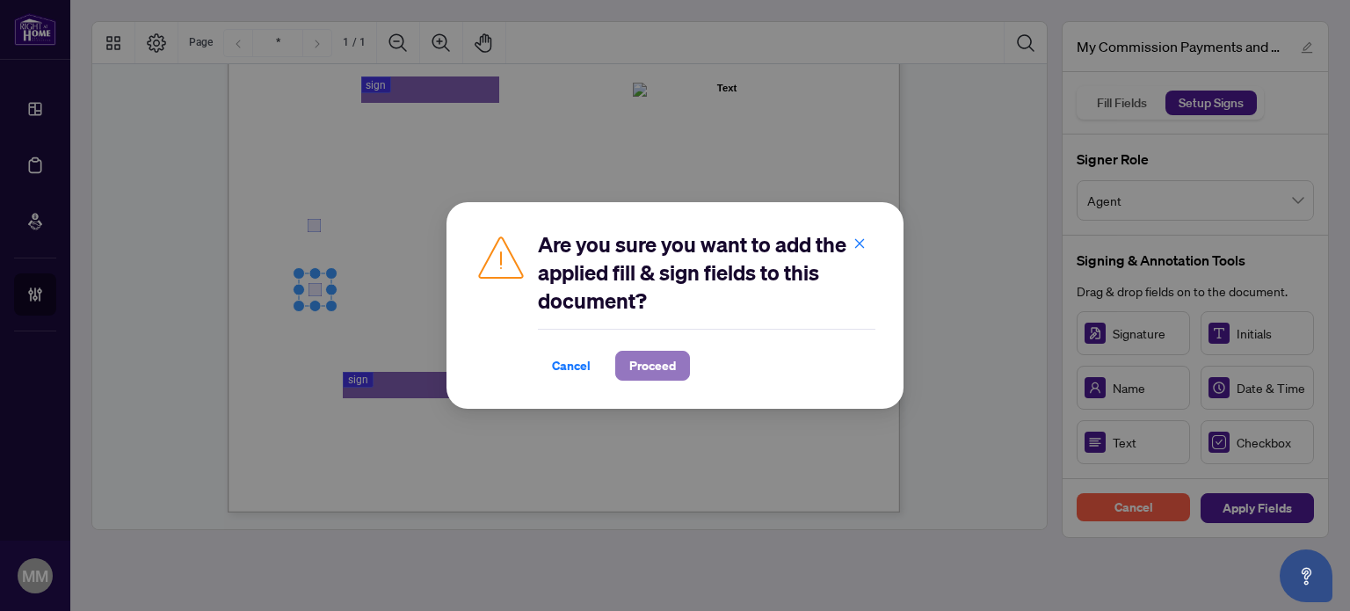
click at [671, 374] on span "Proceed" at bounding box center [652, 366] width 47 height 28
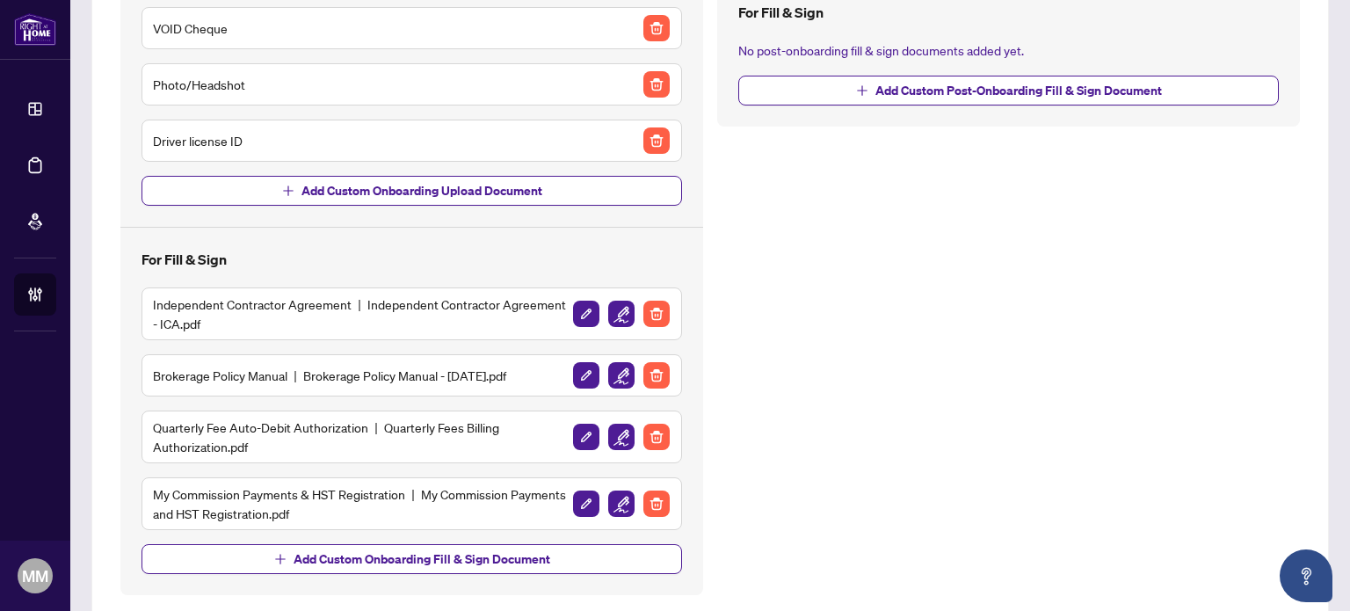
scroll to position [400, 0]
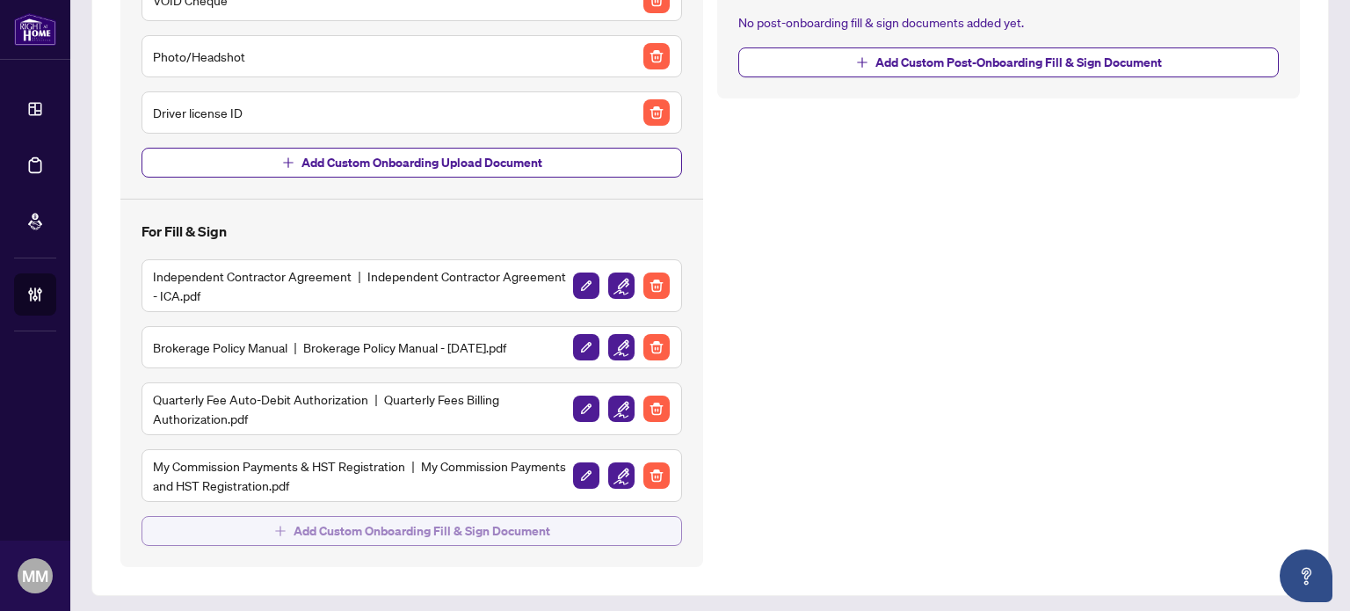
click at [250, 531] on button "Add Custom Onboarding Fill & Sign Document" at bounding box center [412, 531] width 541 height 30
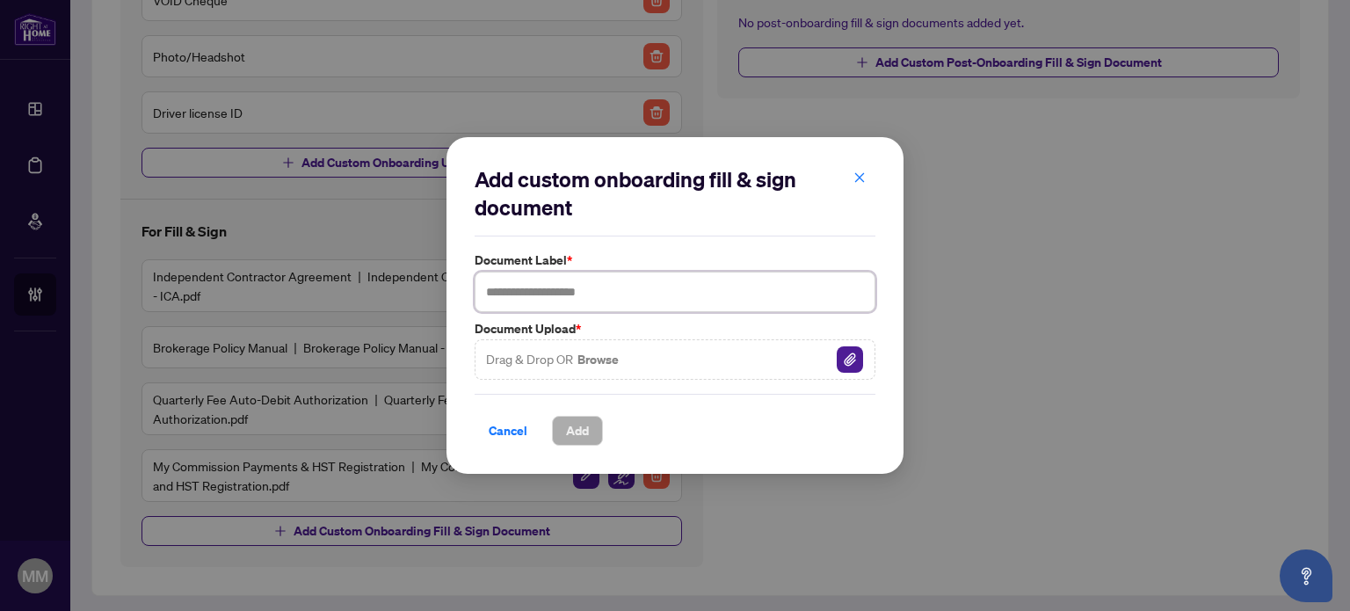
click at [612, 287] on input "text" at bounding box center [675, 292] width 401 height 40
type input "**********"
click at [846, 372] on img "button" at bounding box center [850, 359] width 26 height 26
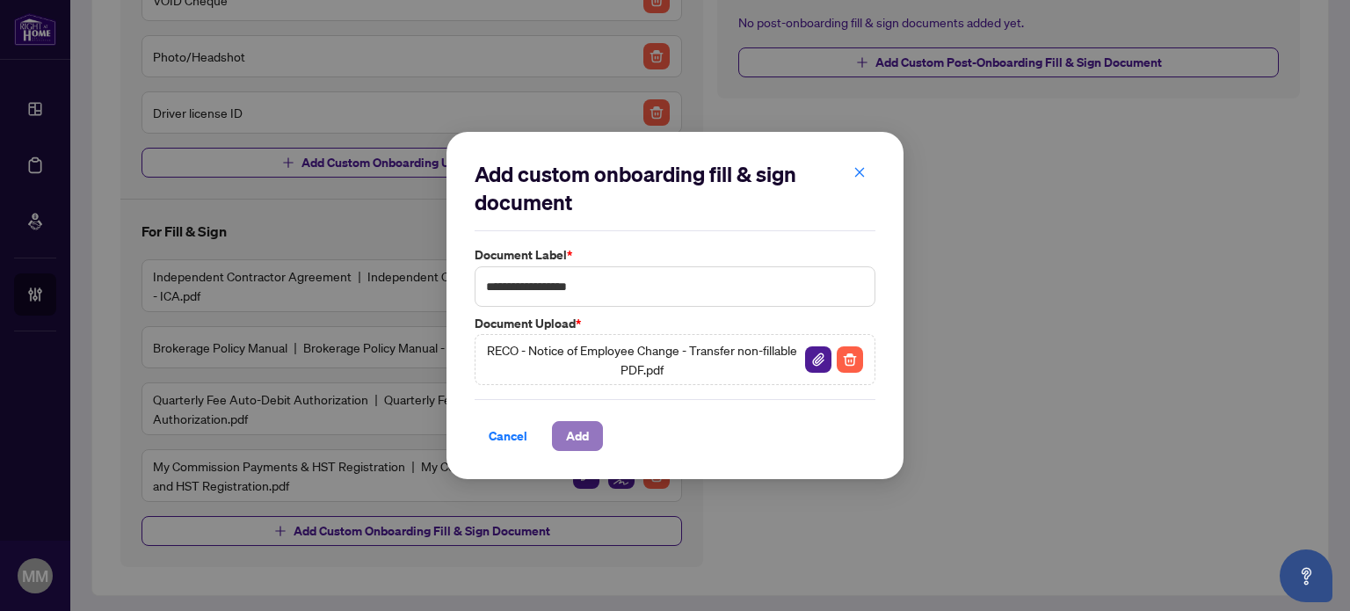
click at [574, 434] on span "Add" at bounding box center [577, 436] width 23 height 28
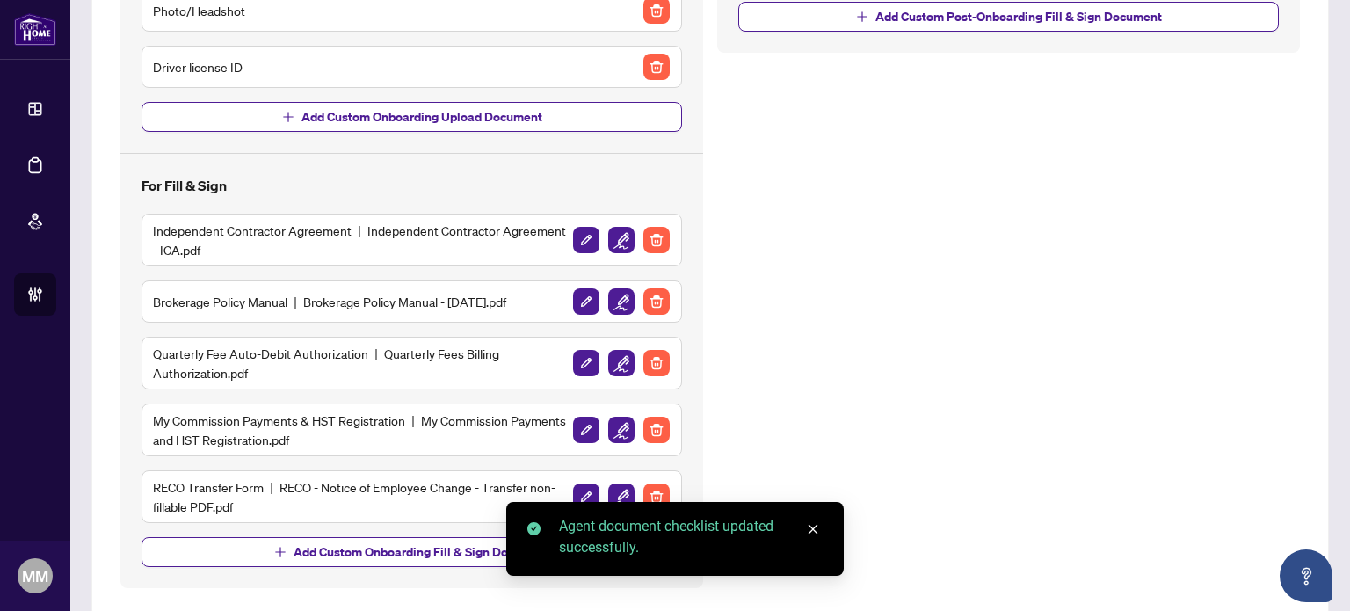
scroll to position [467, 0]
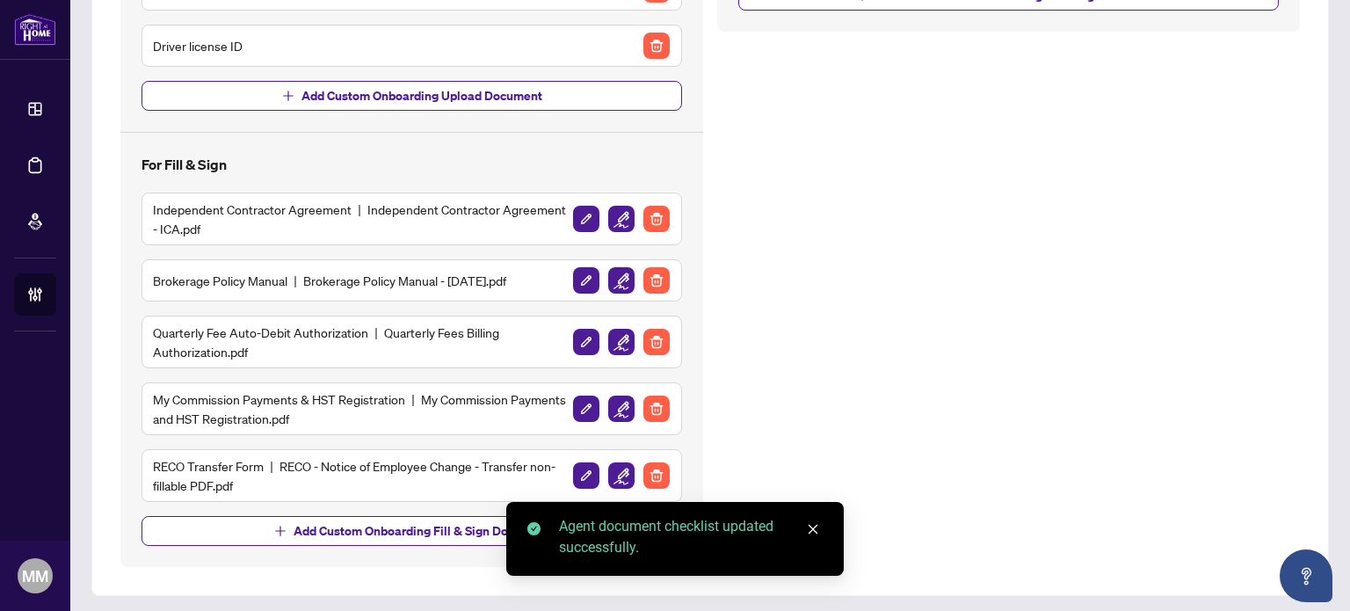
click at [617, 465] on img "button" at bounding box center [621, 475] width 26 height 26
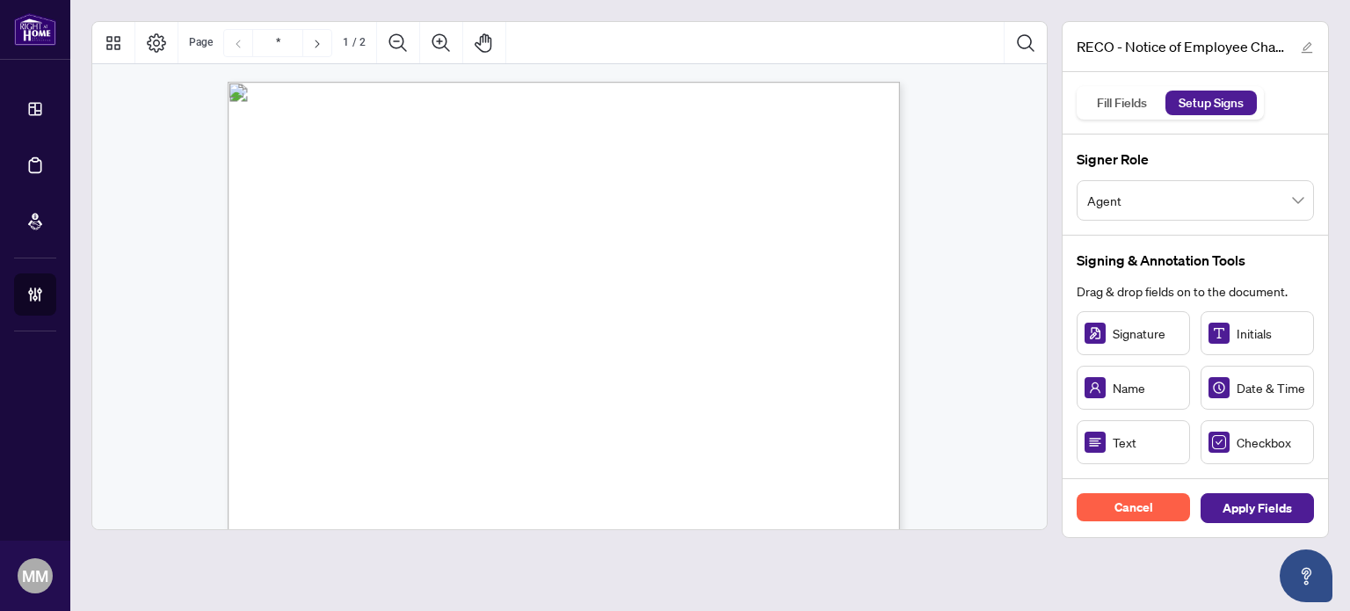
scroll to position [176, 0]
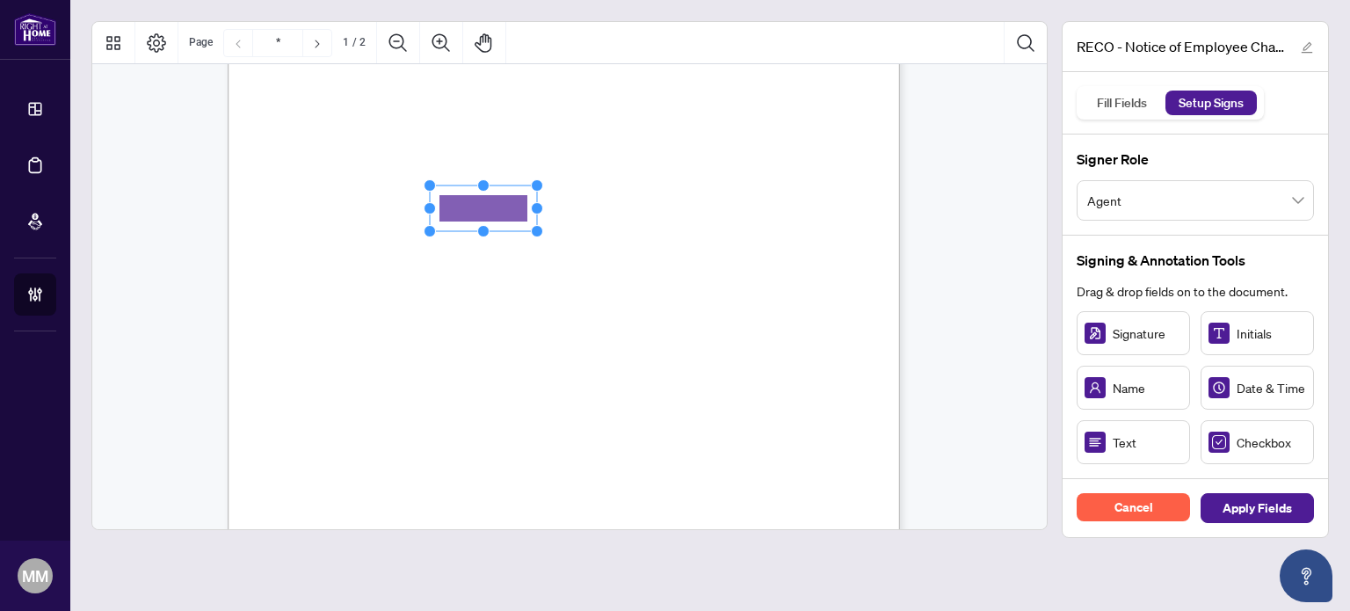
drag, startPoint x: 1133, startPoint y: 450, endPoint x: 482, endPoint y: 208, distance: 694.8
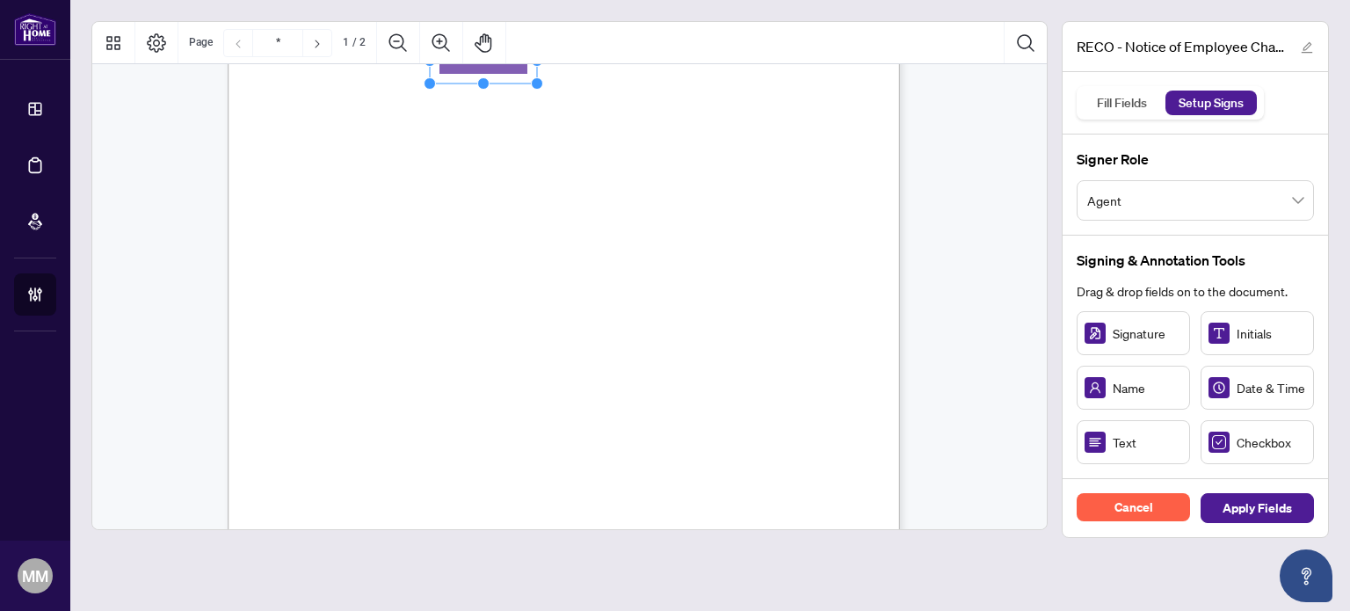
scroll to position [527, 0]
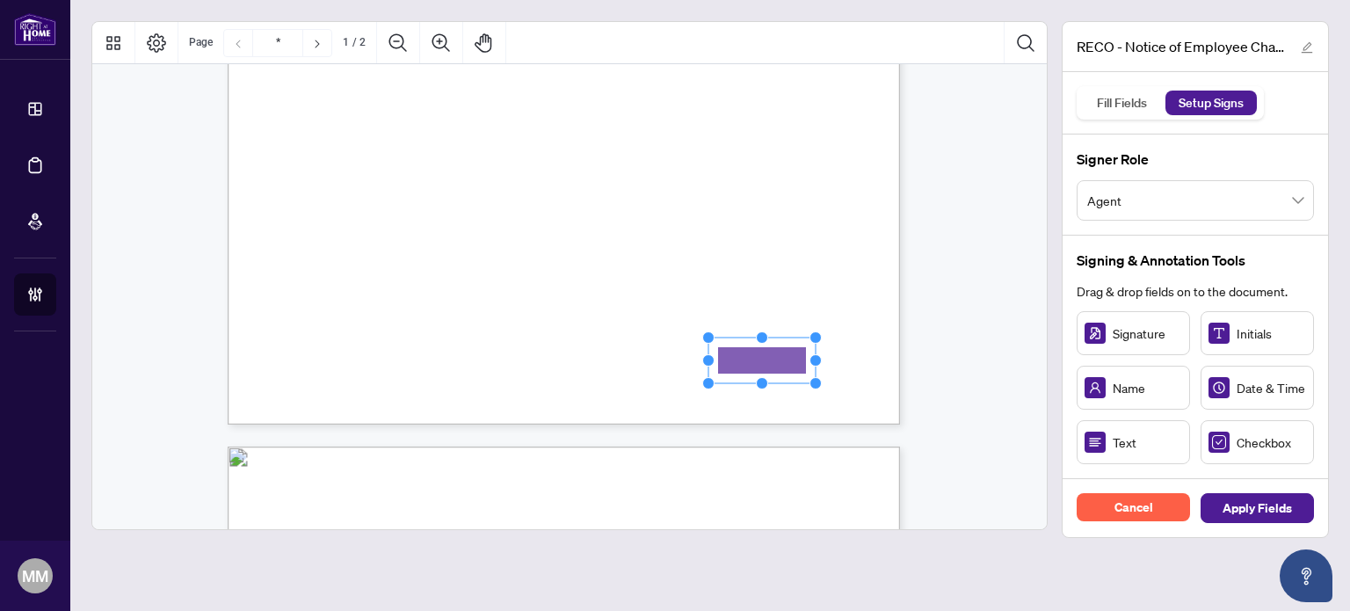
drag, startPoint x: 1097, startPoint y: 432, endPoint x: 763, endPoint y: 360, distance: 341.7
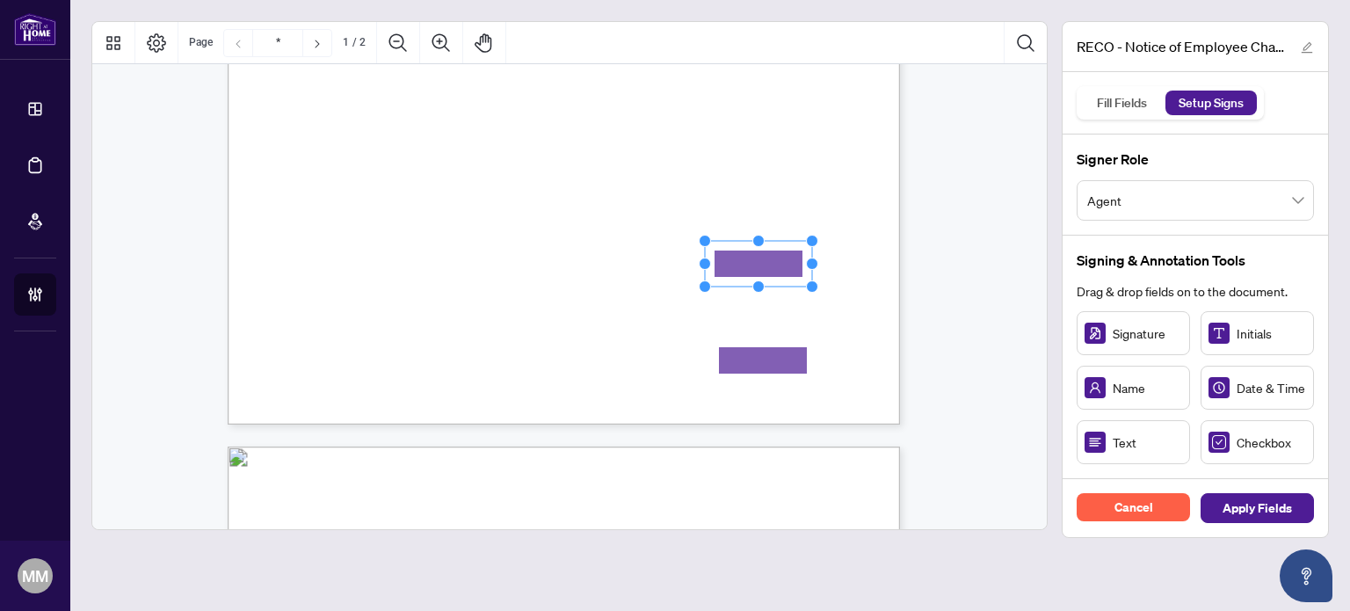
drag, startPoint x: 1108, startPoint y: 425, endPoint x: 758, endPoint y: 264, distance: 385.4
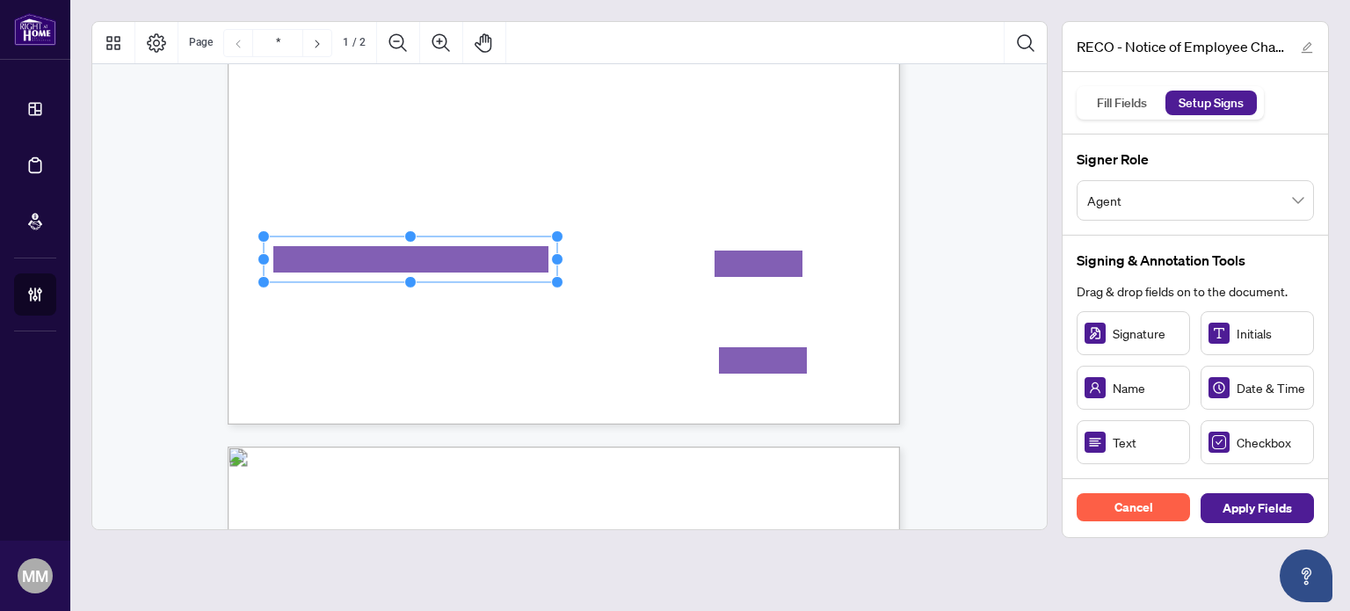
drag, startPoint x: 367, startPoint y: 259, endPoint x: 584, endPoint y: 261, distance: 216.2
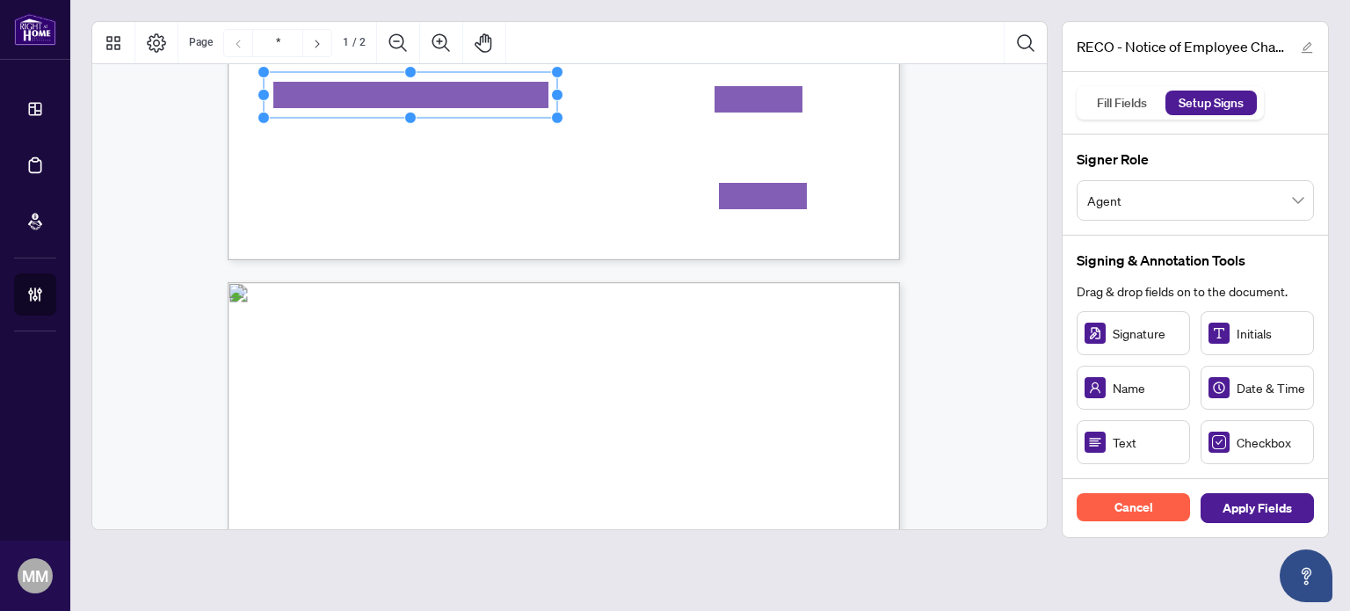
type input "*"
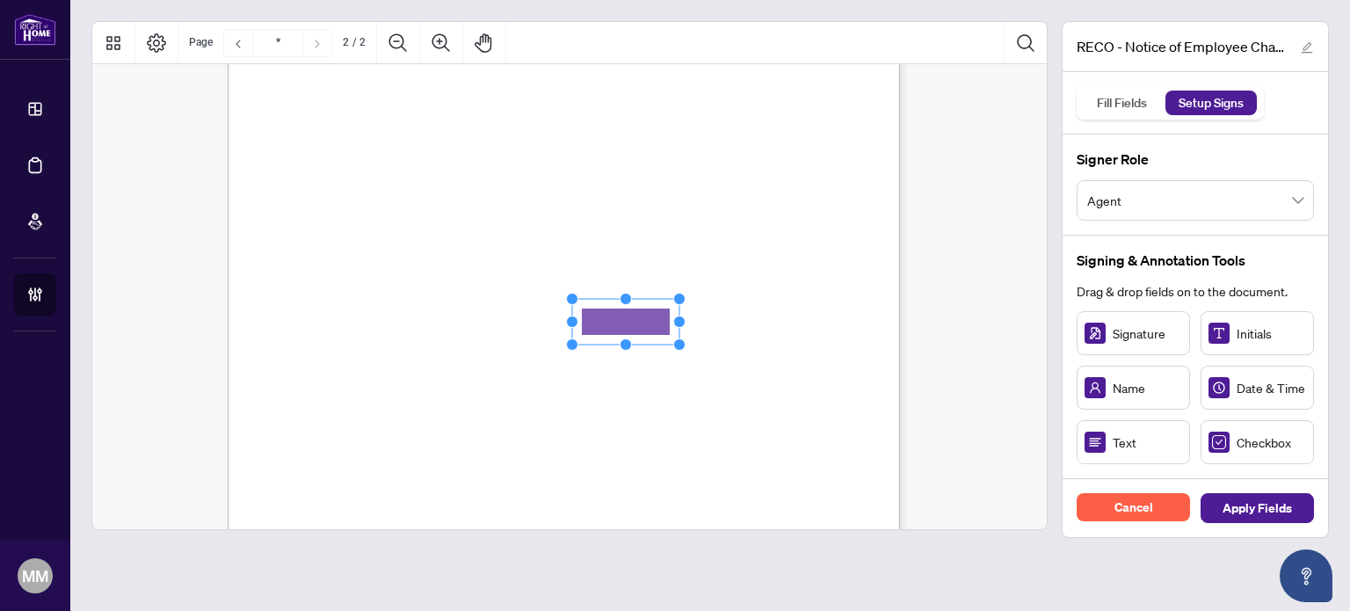
drag, startPoint x: 1130, startPoint y: 448, endPoint x: 625, endPoint y: 322, distance: 520.2
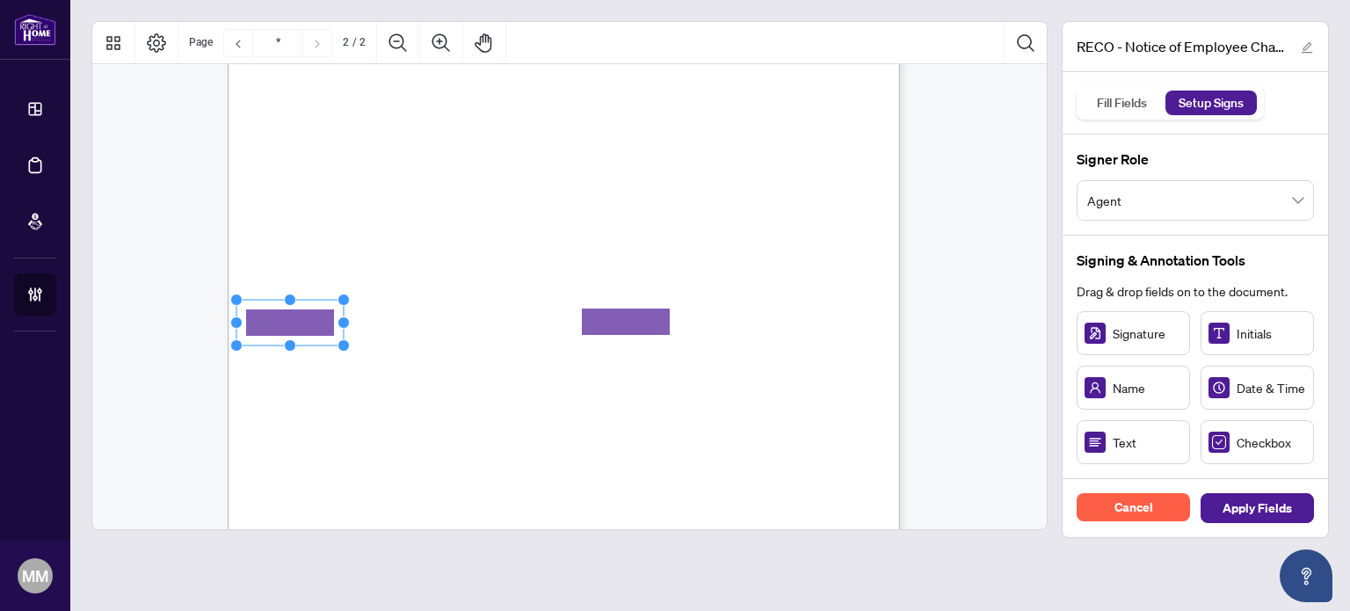
drag, startPoint x: 1080, startPoint y: 442, endPoint x: 292, endPoint y: 322, distance: 797.6
click at [292, 322] on rect "Page 2" at bounding box center [289, 323] width 107 height 46
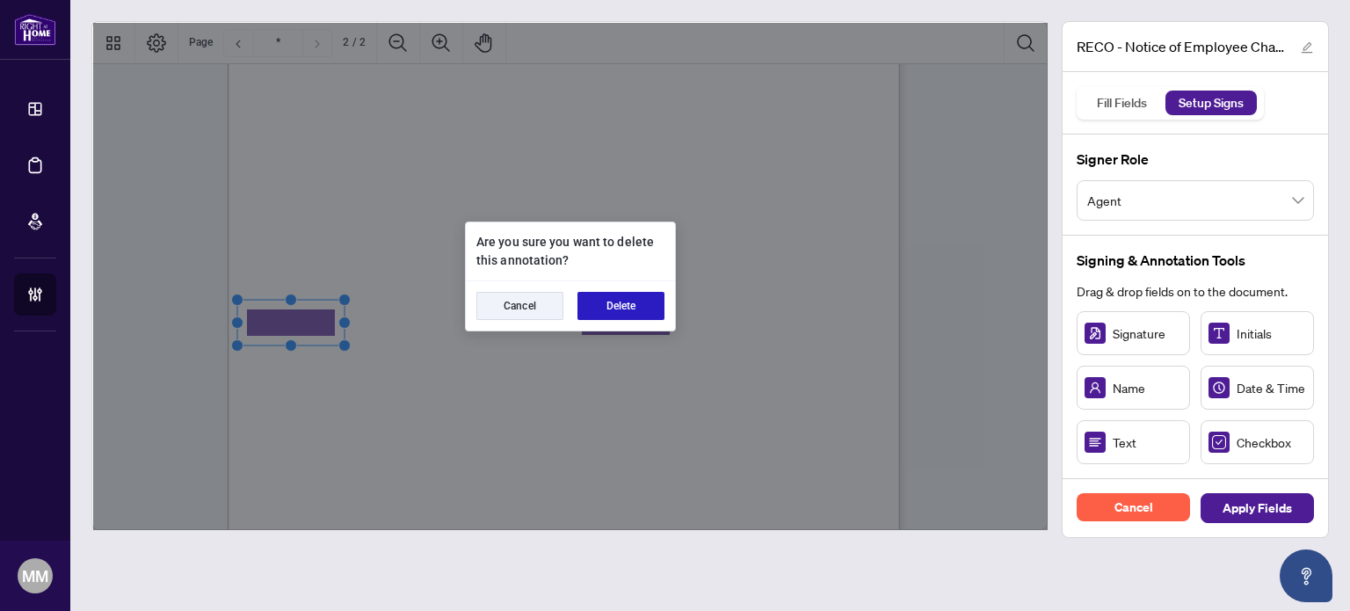
click at [636, 298] on button "Delete" at bounding box center [621, 306] width 87 height 28
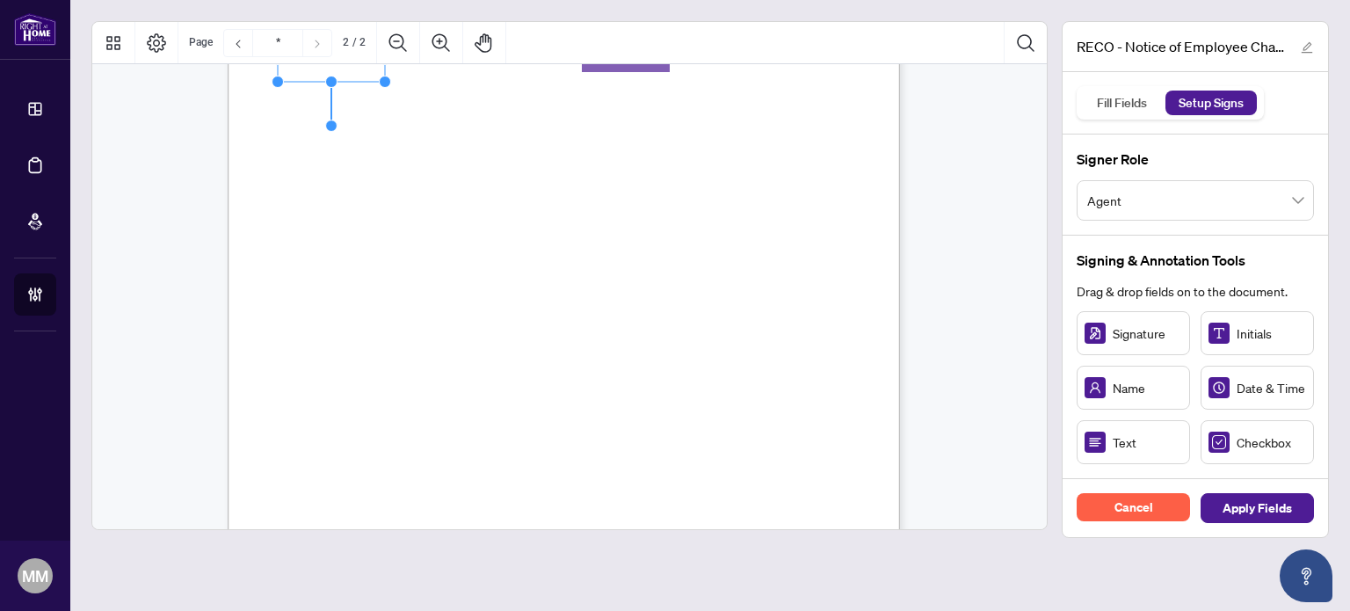
scroll to position [1231, 0]
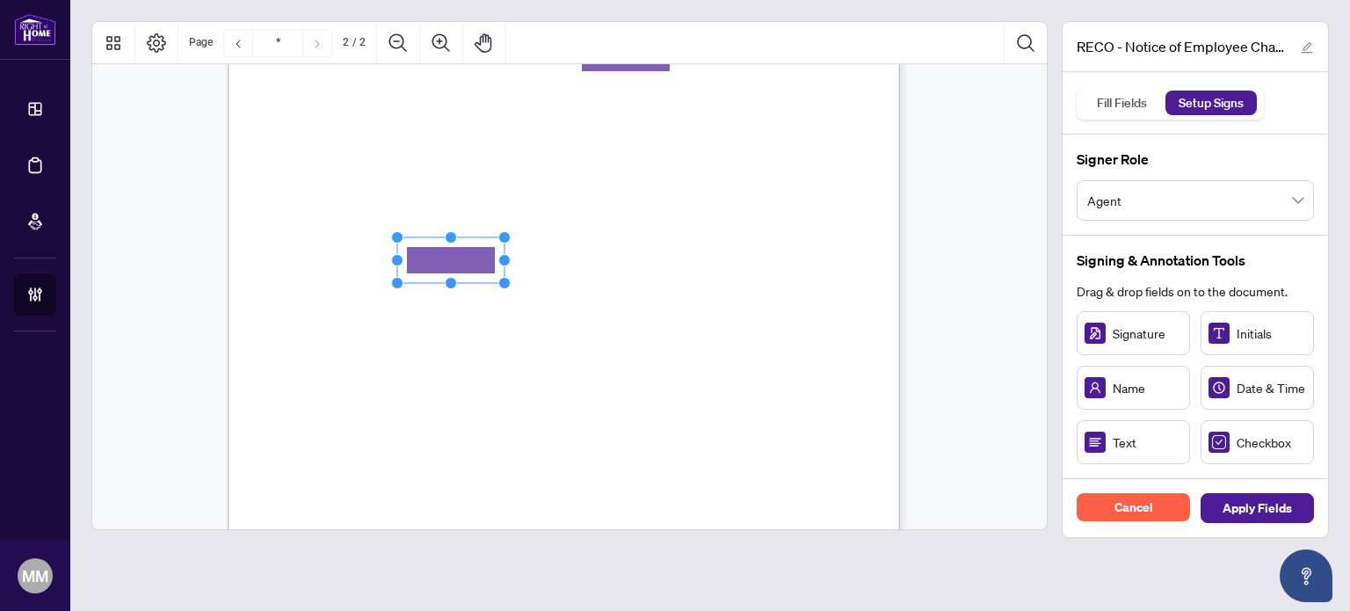
drag, startPoint x: 460, startPoint y: 265, endPoint x: 449, endPoint y: 251, distance: 17.6
drag, startPoint x: 505, startPoint y: 256, endPoint x: 665, endPoint y: 245, distance: 159.5
click at [665, 245] on div "CREDIT CARD PAYMENT PLEASE NOTE THAT INCOMPLETE CREDIT CARD PAYMENT FORMS CANNO…" at bounding box center [564, 178] width 672 height 870
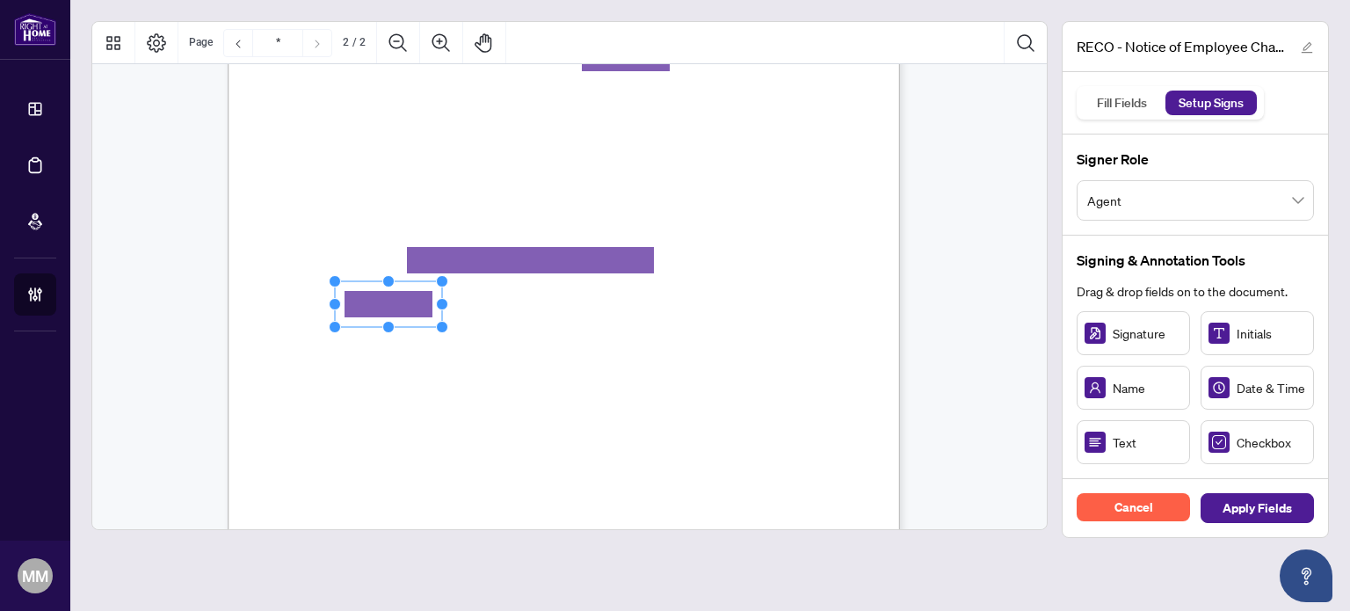
drag, startPoint x: 1107, startPoint y: 433, endPoint x: 387, endPoint y: 304, distance: 731.4
click at [323, 306] on span "Card Number" at bounding box center [295, 303] width 55 height 13
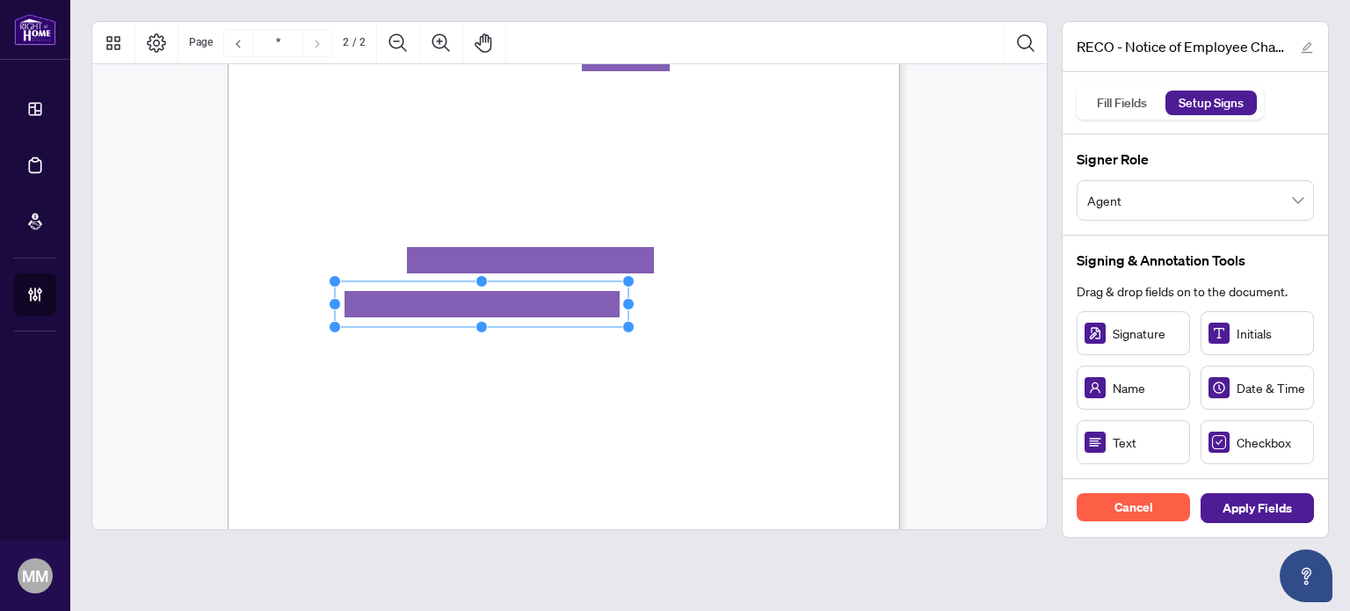
drag, startPoint x: 440, startPoint y: 302, endPoint x: 724, endPoint y: 294, distance: 284.0
click at [722, 294] on div "CREDIT CARD PAYMENT PLEASE NOTE THAT INCOMPLETE CREDIT CARD PAYMENT FORMS CANNO…" at bounding box center [564, 178] width 672 height 870
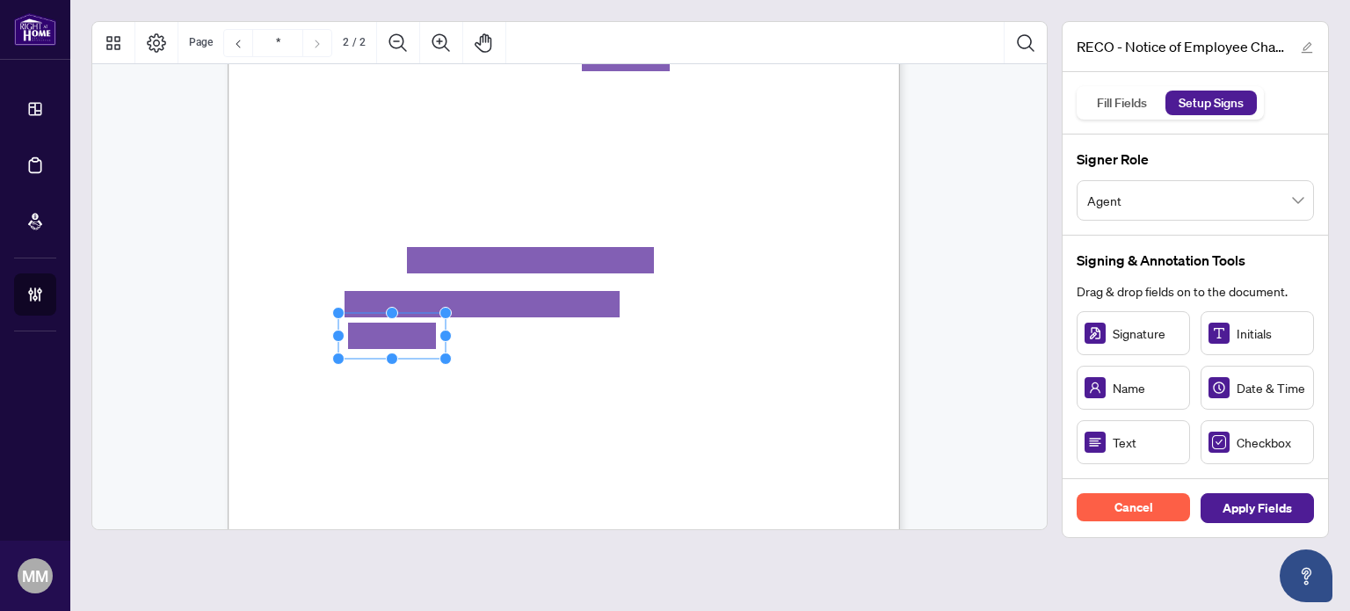
drag, startPoint x: 1090, startPoint y: 425, endPoint x: 391, endPoint y: 336, distance: 704.4
drag, startPoint x: 468, startPoint y: 332, endPoint x: 500, endPoint y: 345, distance: 35.1
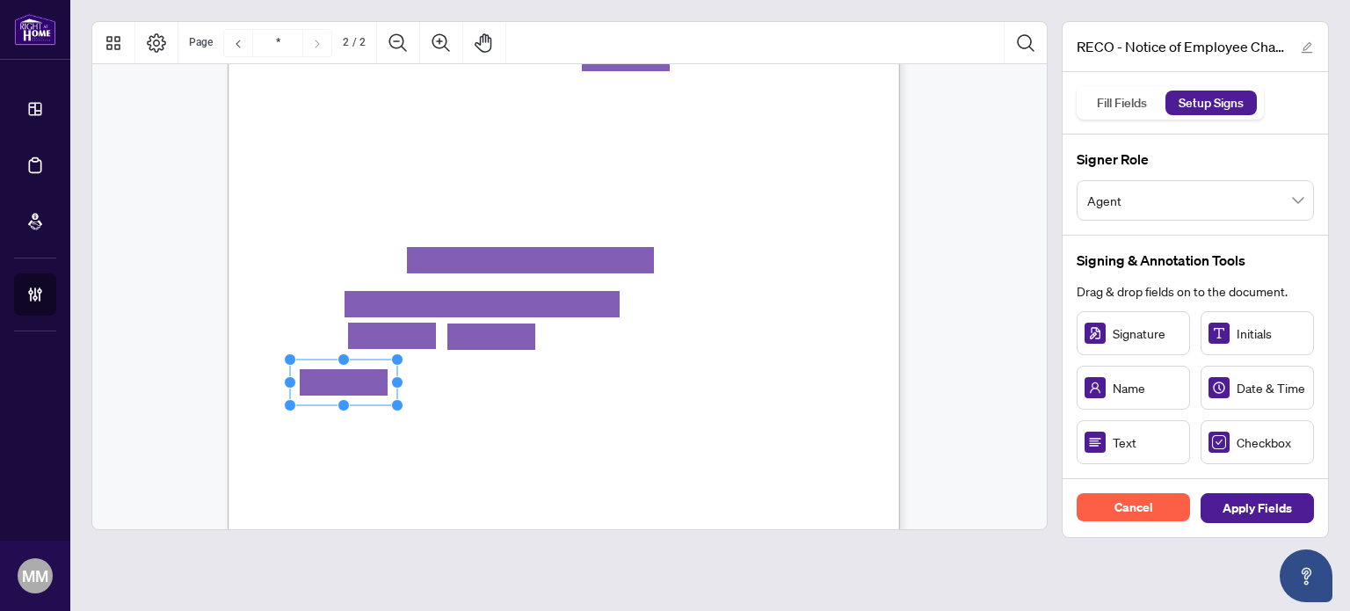
drag, startPoint x: 1101, startPoint y: 437, endPoint x: 352, endPoint y: 375, distance: 751.4
drag, startPoint x: 1152, startPoint y: 341, endPoint x: 348, endPoint y: 416, distance: 807.8
click at [307, 421] on span "Signature" at bounding box center [287, 425] width 39 height 13
drag, startPoint x: 394, startPoint y: 420, endPoint x: 520, endPoint y: 414, distance: 125.9
click at [508, 411] on div "CREDIT CARD PAYMENT PLEASE NOTE THAT INCOMPLETE CREDIT CARD PAYMENT FORMS CANNO…" at bounding box center [564, 178] width 672 height 870
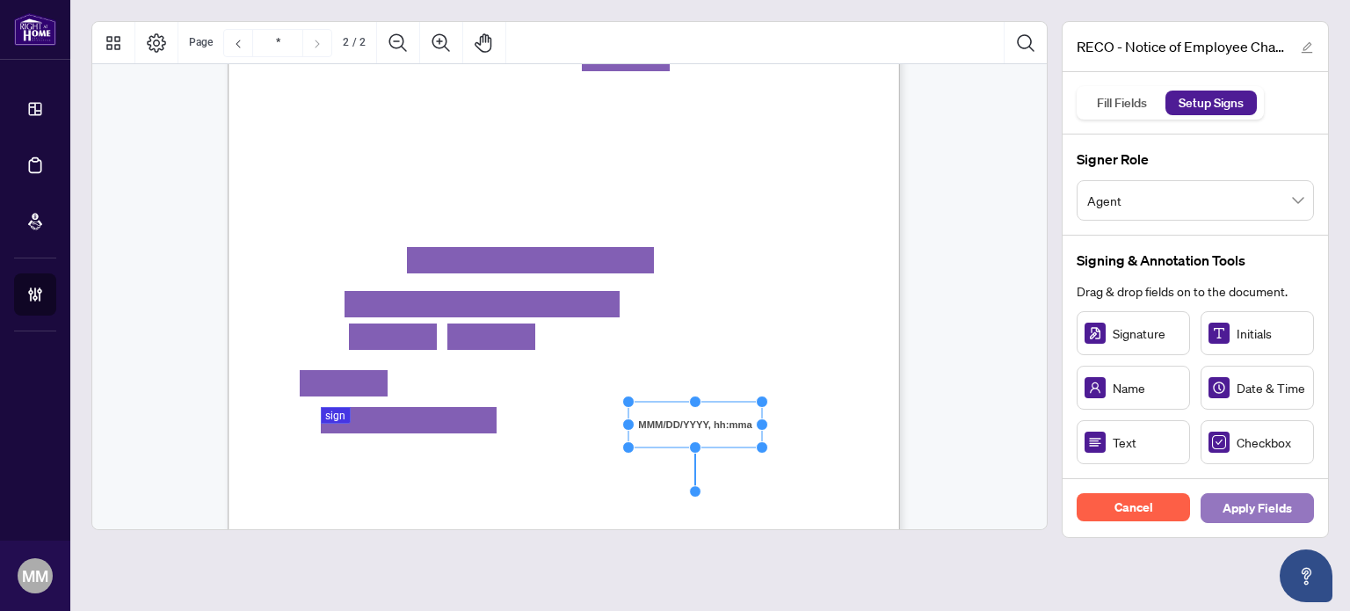
click at [1267, 512] on span "Apply Fields" at bounding box center [1257, 508] width 69 height 28
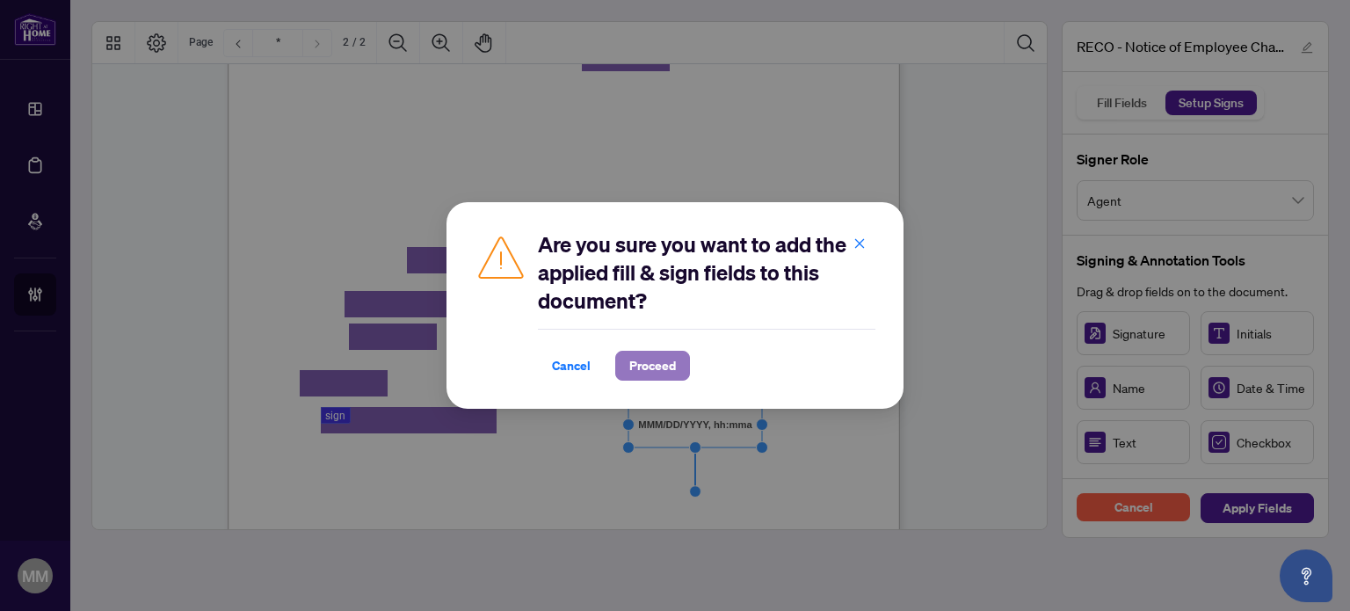
click at [652, 368] on span "Proceed" at bounding box center [652, 366] width 47 height 28
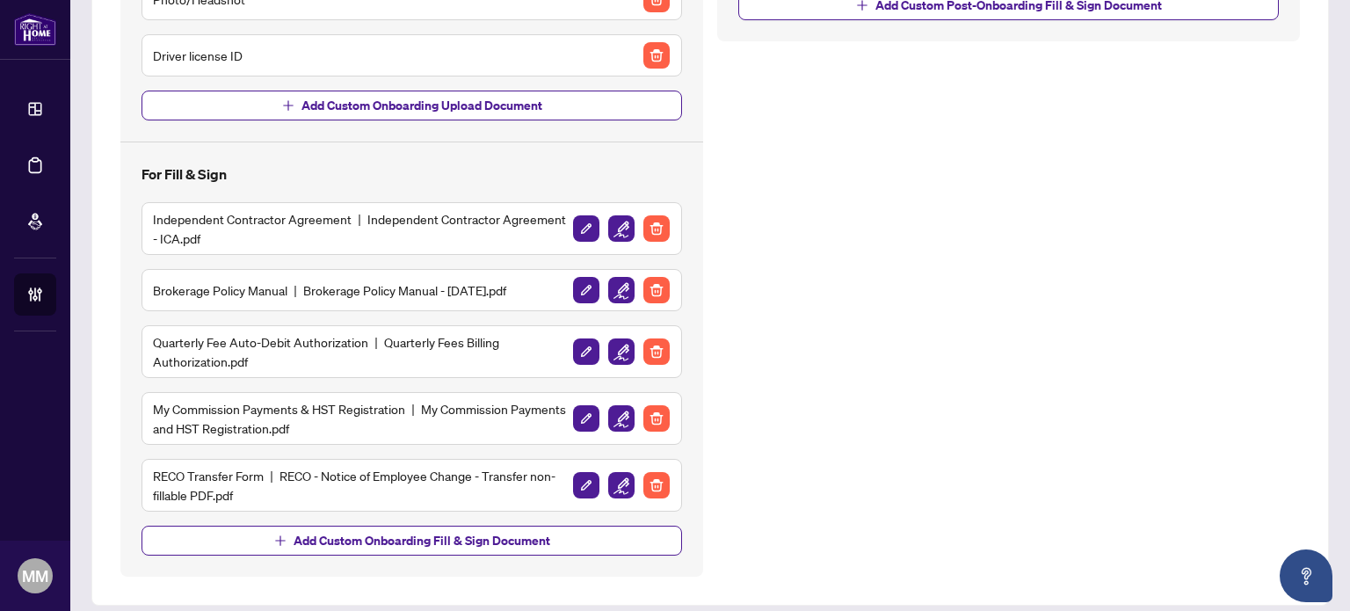
scroll to position [467, 0]
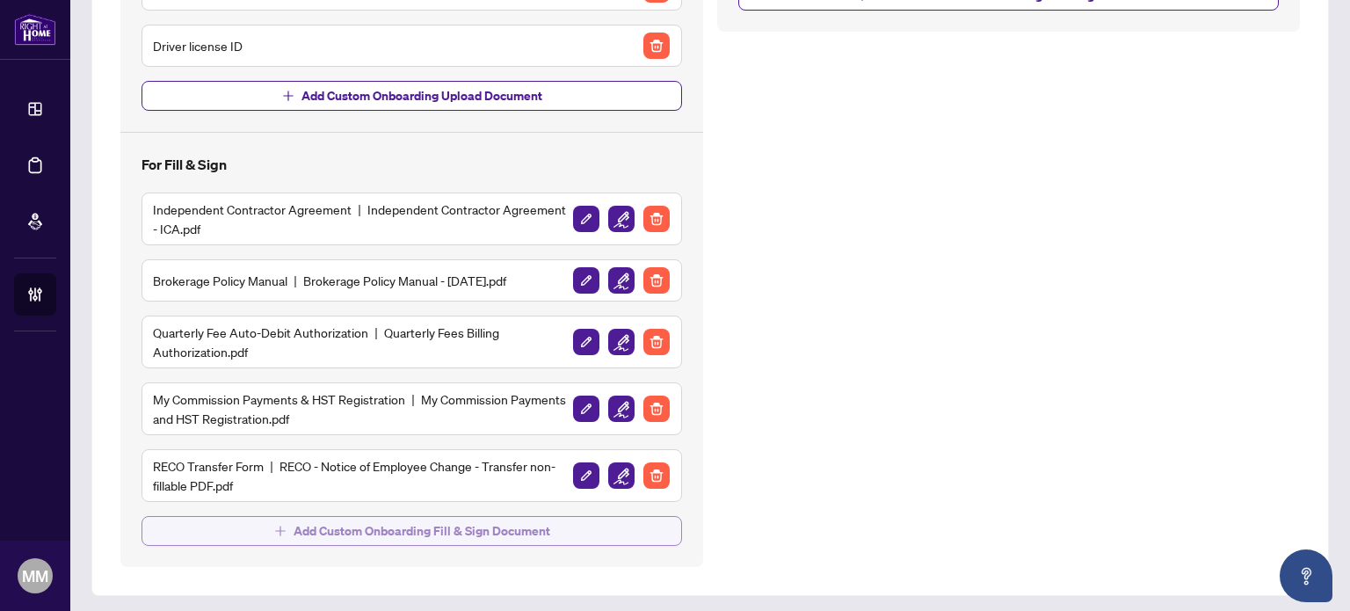
click at [501, 503] on span "Add Custom Onboarding Fill & Sign Document" at bounding box center [412, 524] width 541 height 44
click at [486, 526] on span "Add Custom Onboarding Fill & Sign Document" at bounding box center [422, 531] width 257 height 28
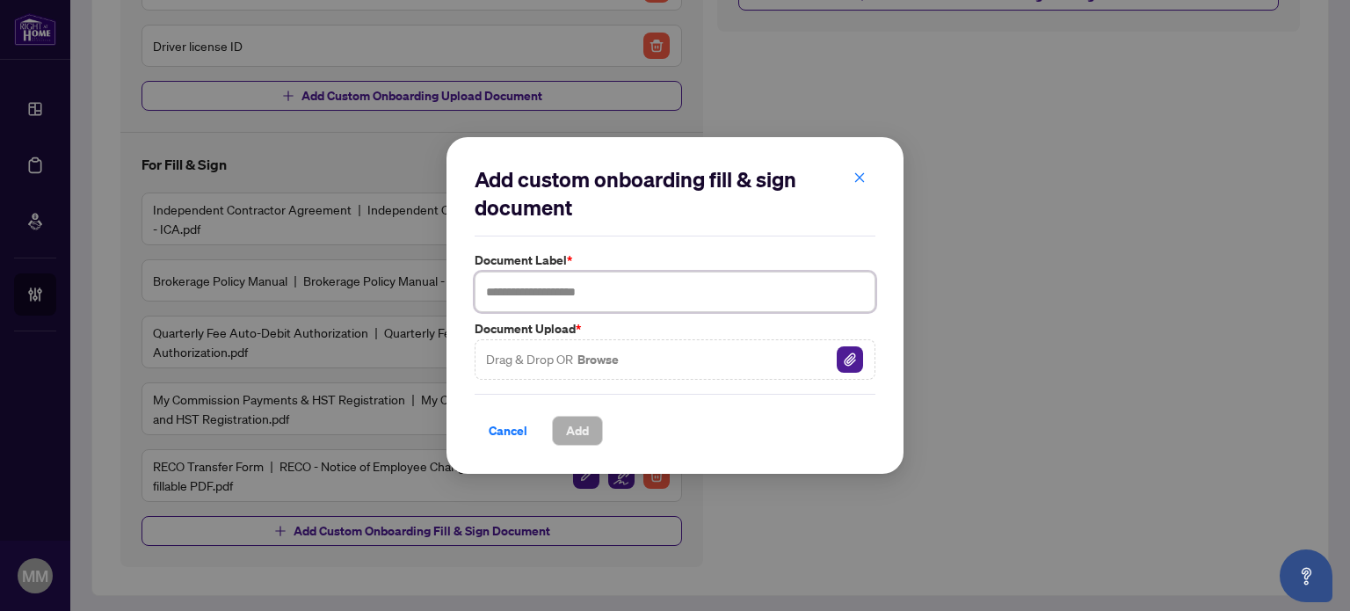
click at [562, 279] on input "text" at bounding box center [675, 292] width 401 height 40
type input "**********"
click at [633, 363] on div "Drag & Drop OR Browse" at bounding box center [675, 359] width 401 height 40
click at [839, 367] on img "button" at bounding box center [850, 359] width 26 height 26
click at [587, 439] on span "Add" at bounding box center [577, 431] width 23 height 28
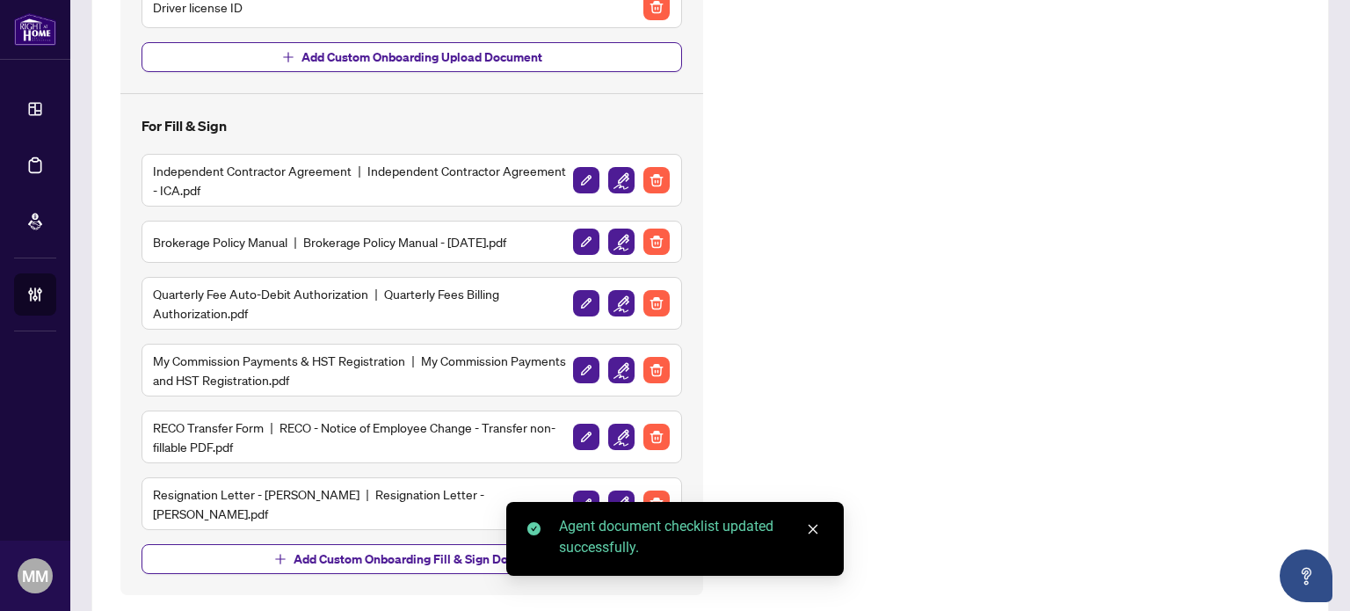
scroll to position [522, 0]
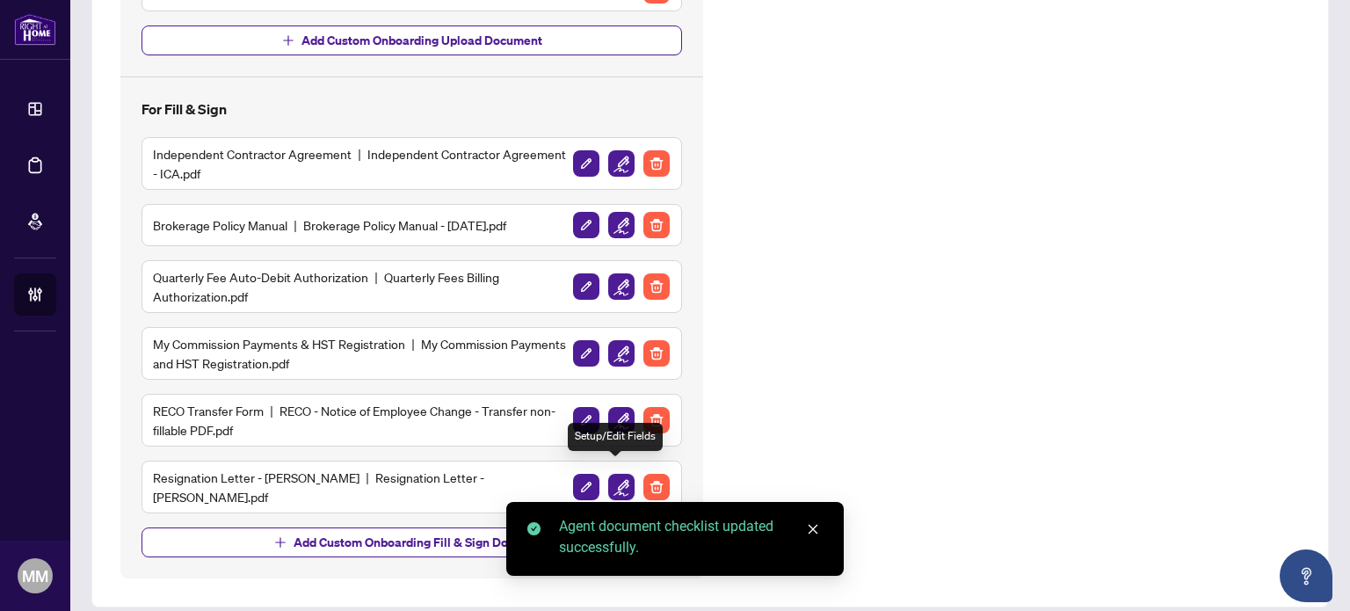
click at [608, 481] on img "button" at bounding box center [621, 487] width 26 height 26
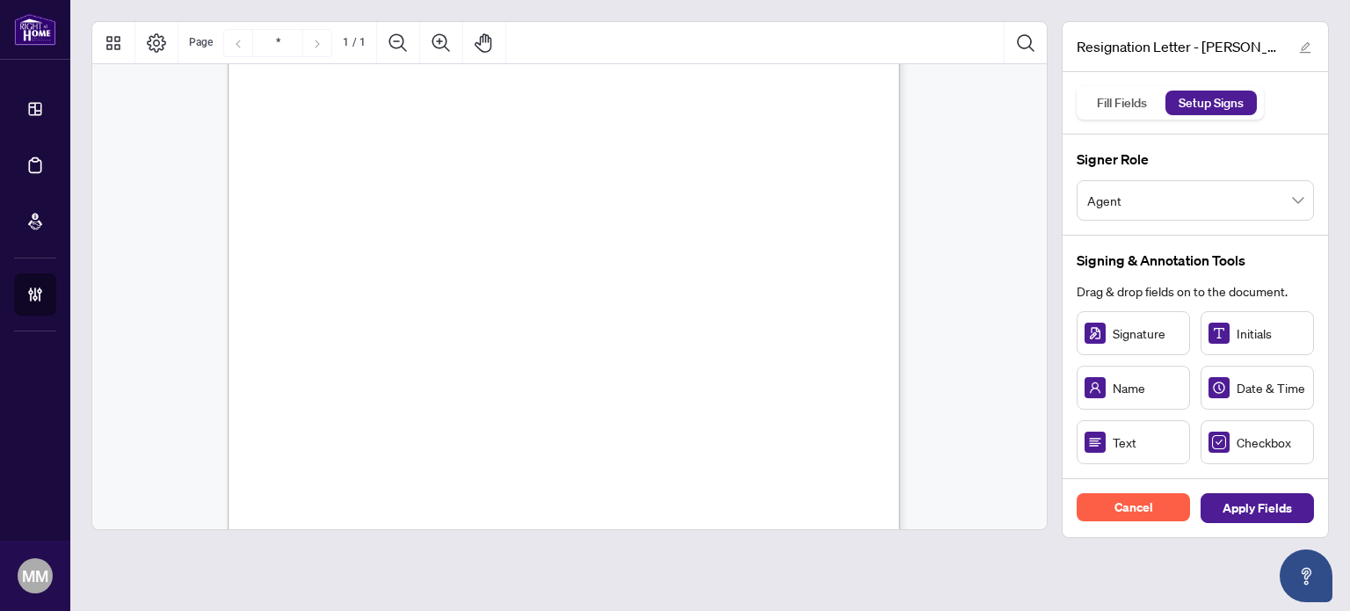
scroll to position [352, 0]
drag, startPoint x: 368, startPoint y: 315, endPoint x: 355, endPoint y: 319, distance: 13.9
drag, startPoint x: 397, startPoint y: 316, endPoint x: 522, endPoint y: 310, distance: 124.9
click at [523, 309] on div "August 22, 2025 RE/MAX Ace Realty Inc. 1286 Kennedy Rd Unit 3 Toronto, ON M1P 2…" at bounding box center [564, 165] width 672 height 870
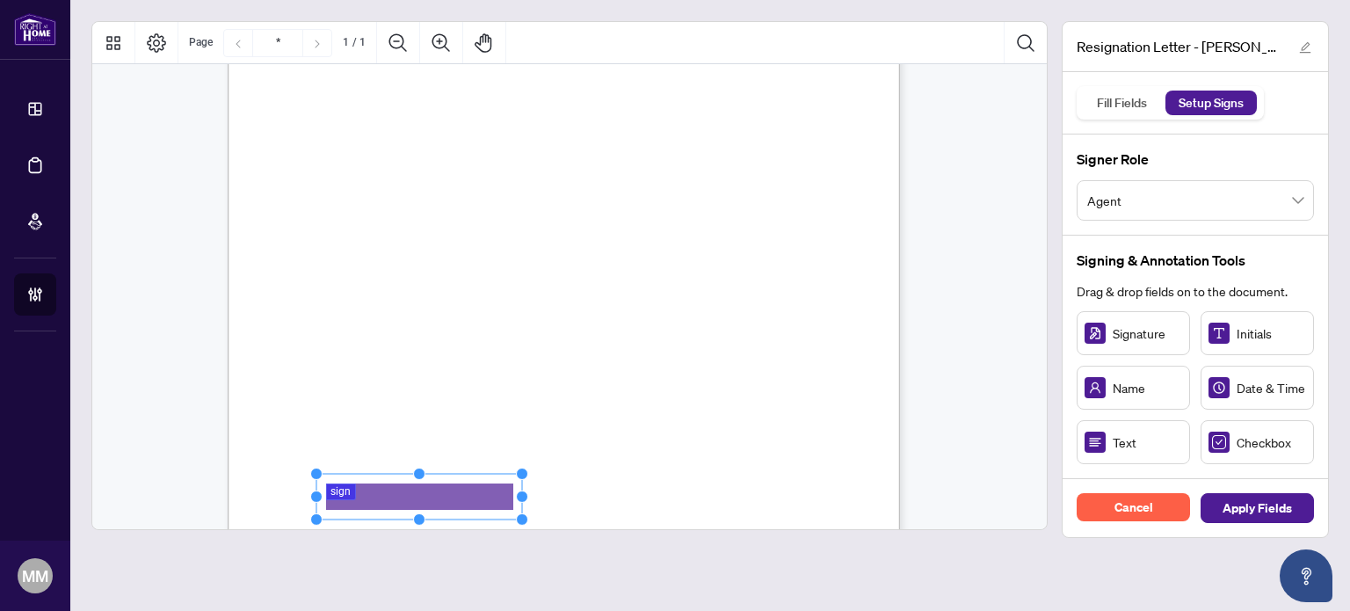
scroll to position [0, 0]
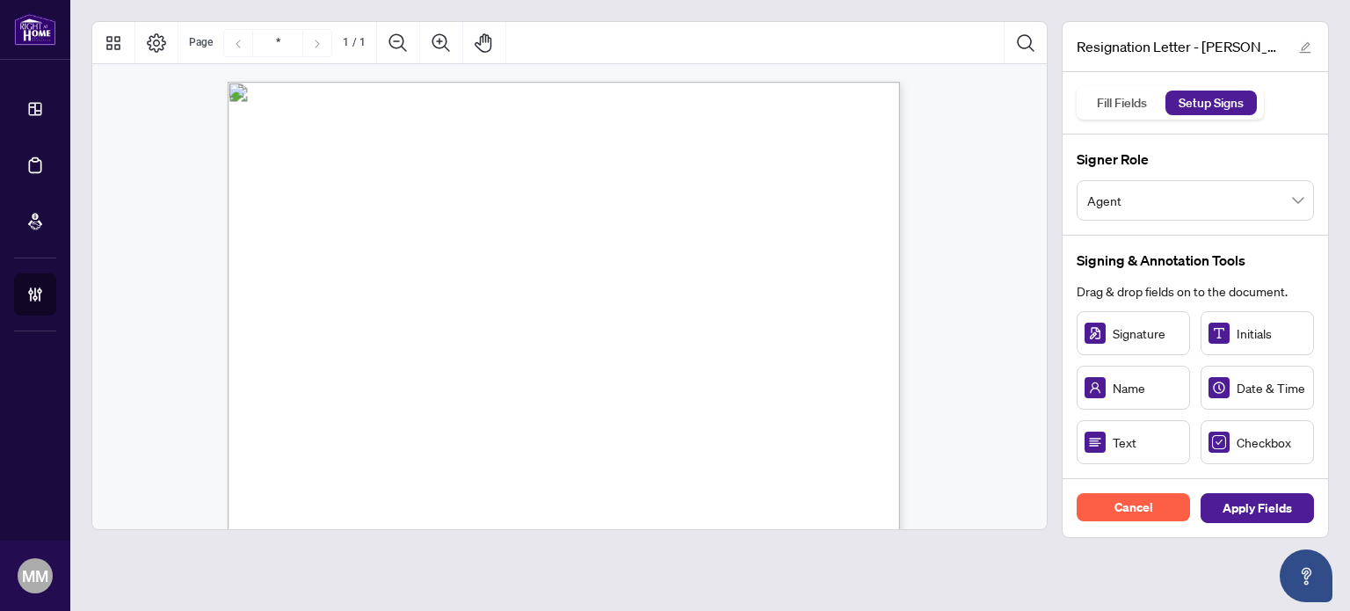
click at [1152, 502] on span "Cancel" at bounding box center [1134, 507] width 39 height 28
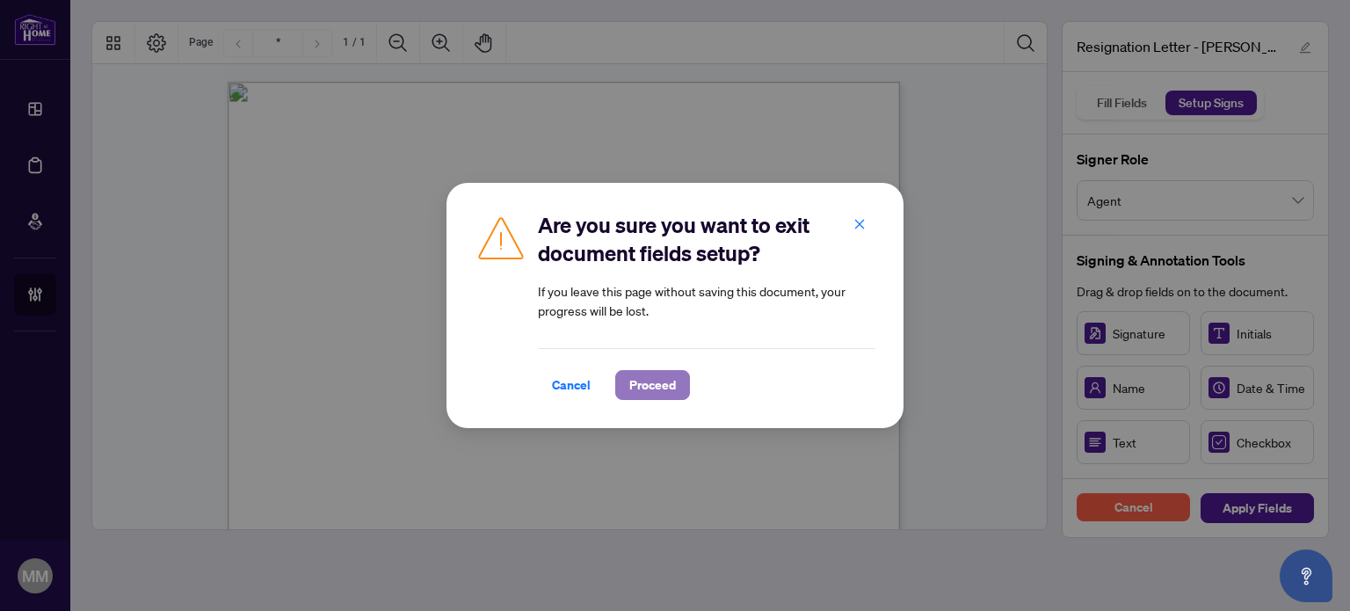
click at [658, 380] on span "Proceed" at bounding box center [652, 385] width 47 height 28
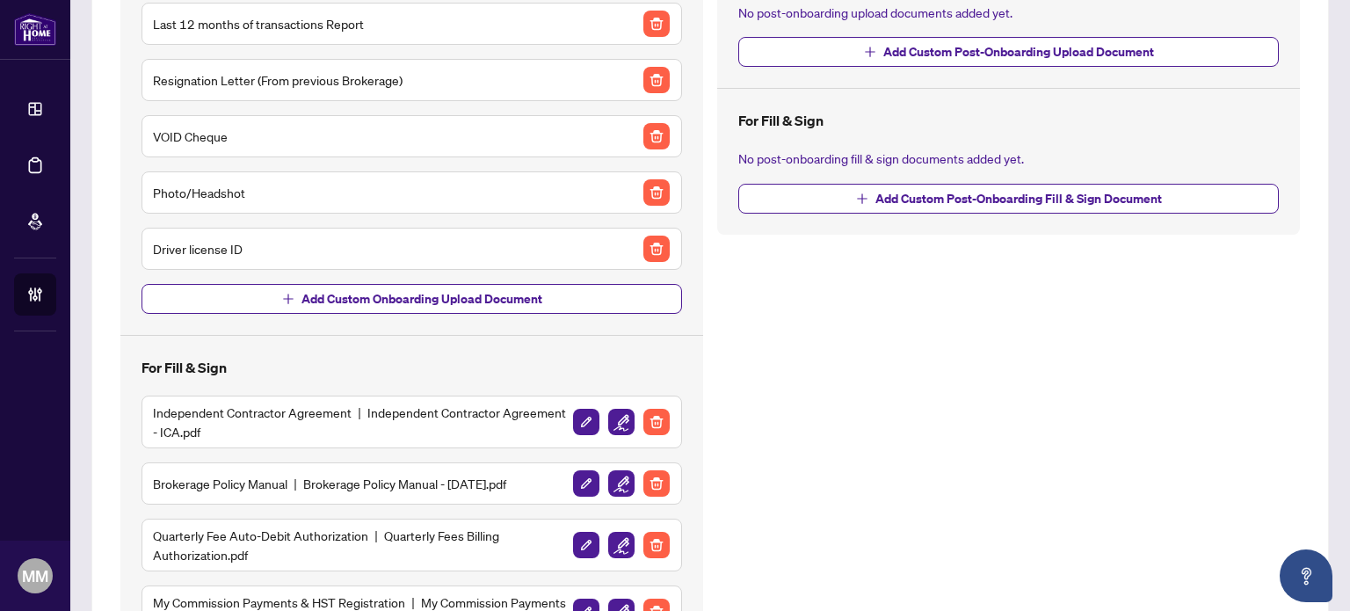
scroll to position [522, 0]
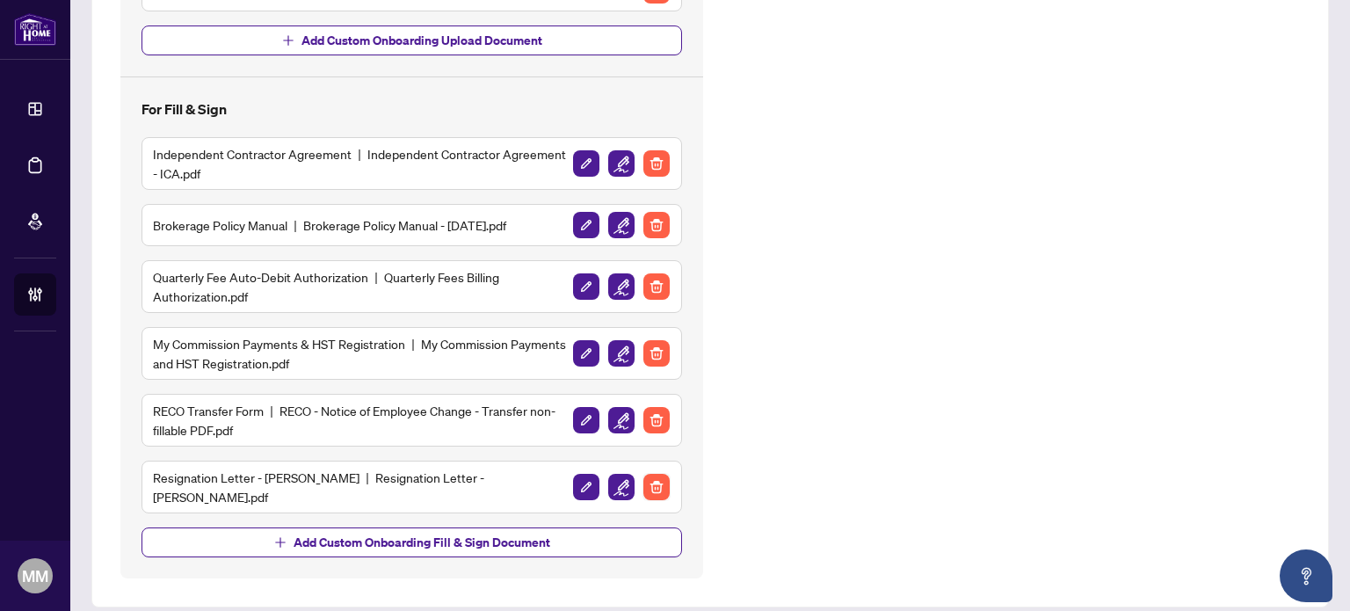
click at [658, 479] on img "button" at bounding box center [656, 487] width 26 height 26
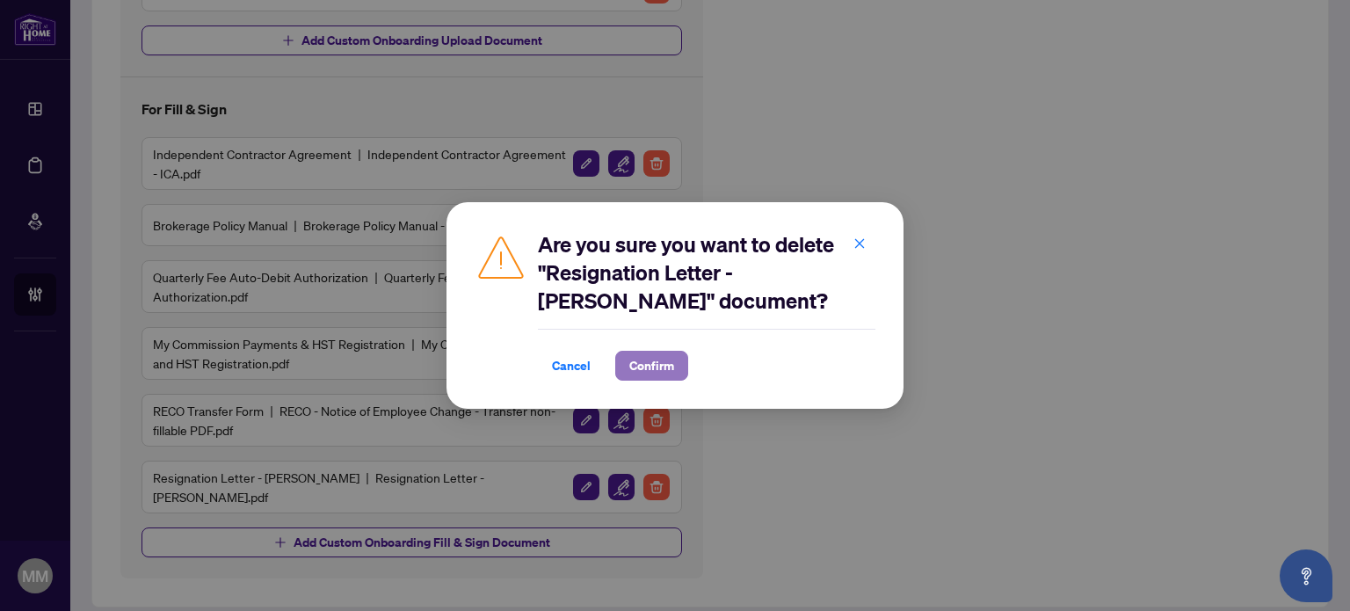
click at [649, 377] on span "Confirm" at bounding box center [651, 366] width 45 height 28
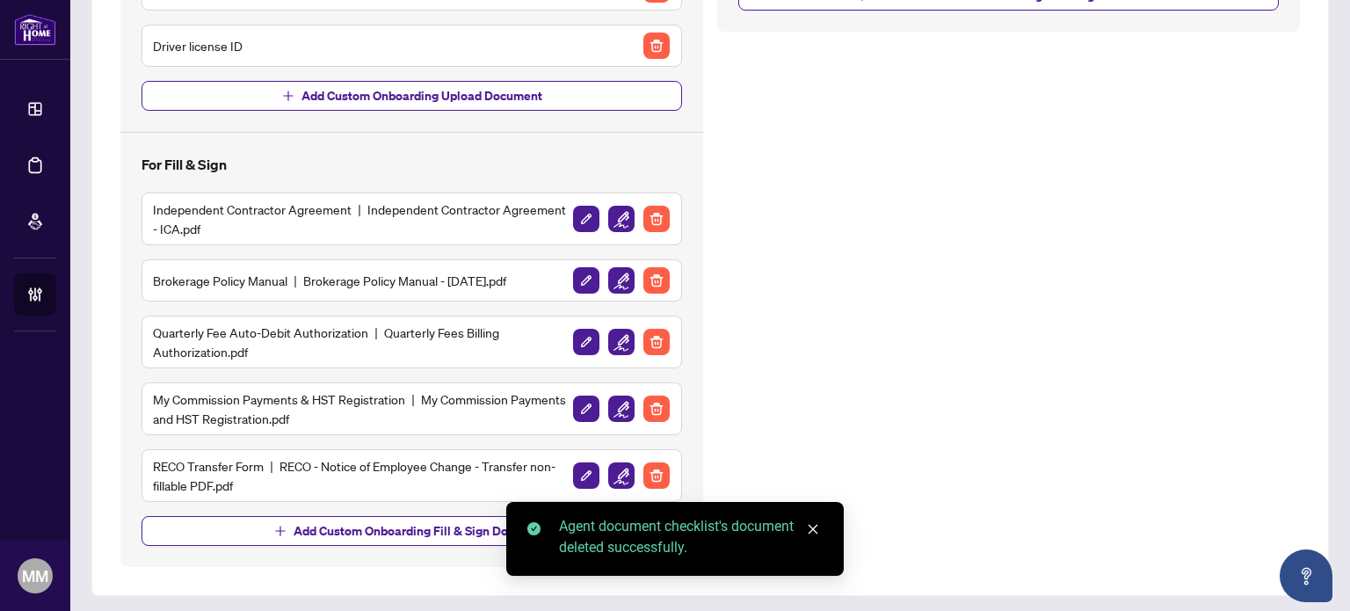
click at [563, 525] on div "Agent document checklist's document deleted successfully." at bounding box center [691, 537] width 264 height 42
click at [491, 524] on span "Add Custom Onboarding Fill & Sign Document" at bounding box center [422, 531] width 257 height 28
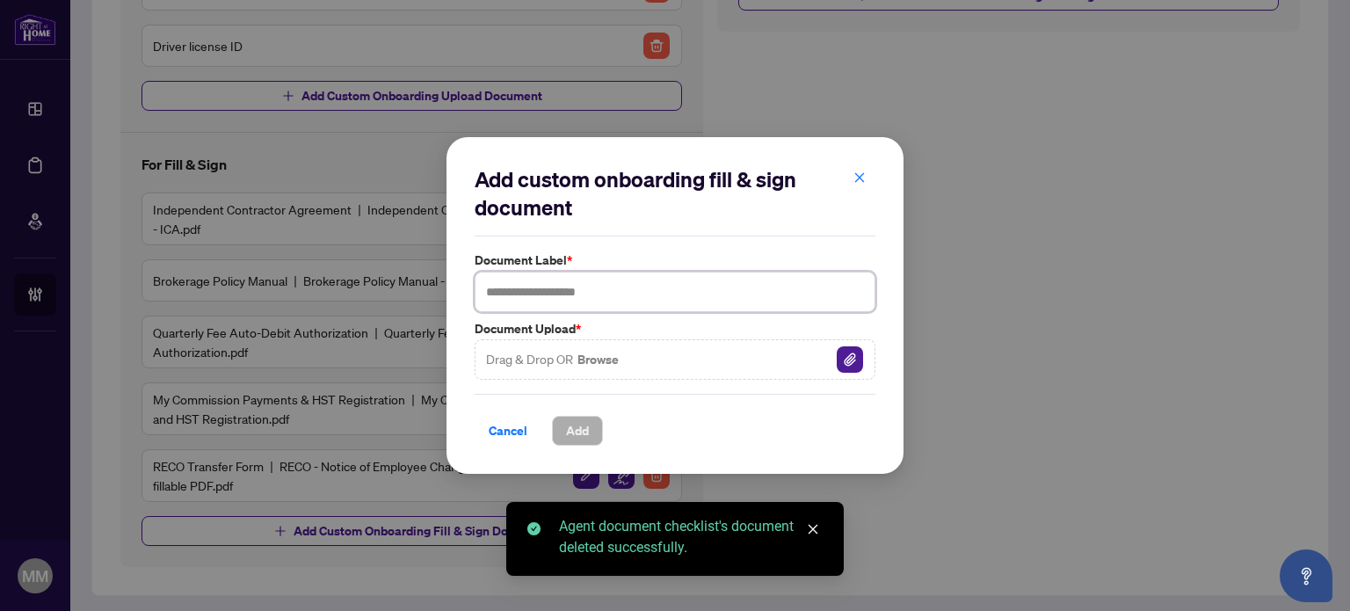
click at [573, 285] on input "text" at bounding box center [675, 292] width 401 height 40
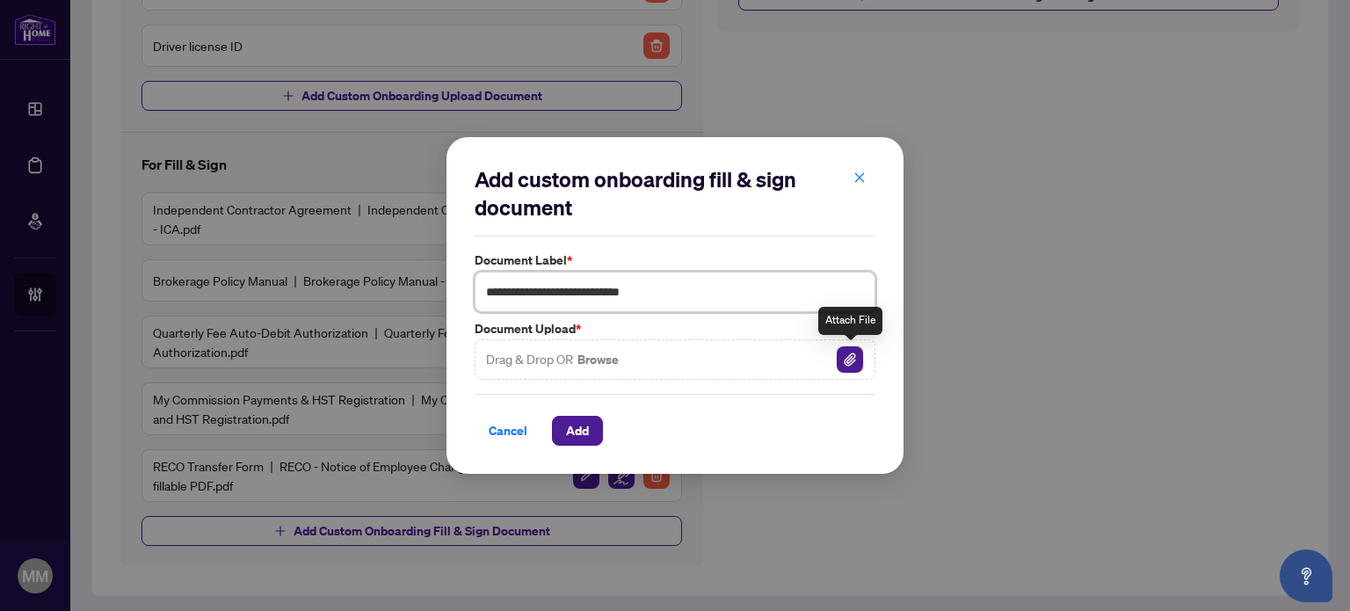
type input "**********"
click at [851, 363] on img "button" at bounding box center [850, 359] width 26 height 26
click at [587, 436] on span "Add" at bounding box center [577, 431] width 23 height 28
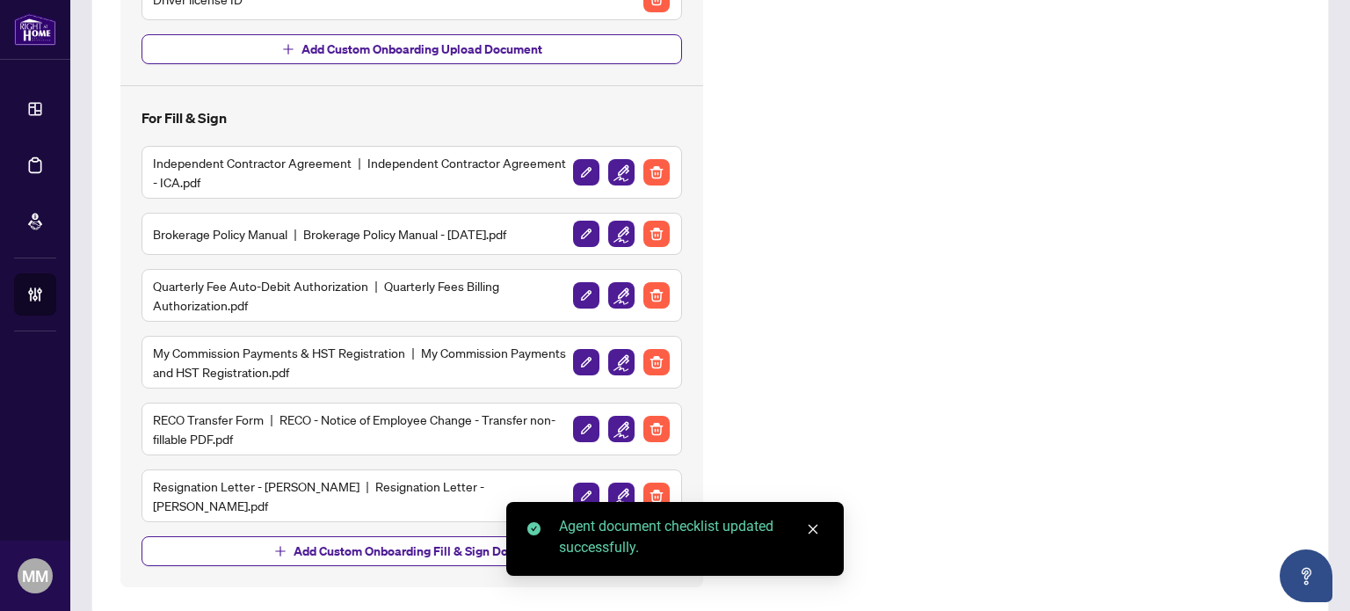
scroll to position [522, 0]
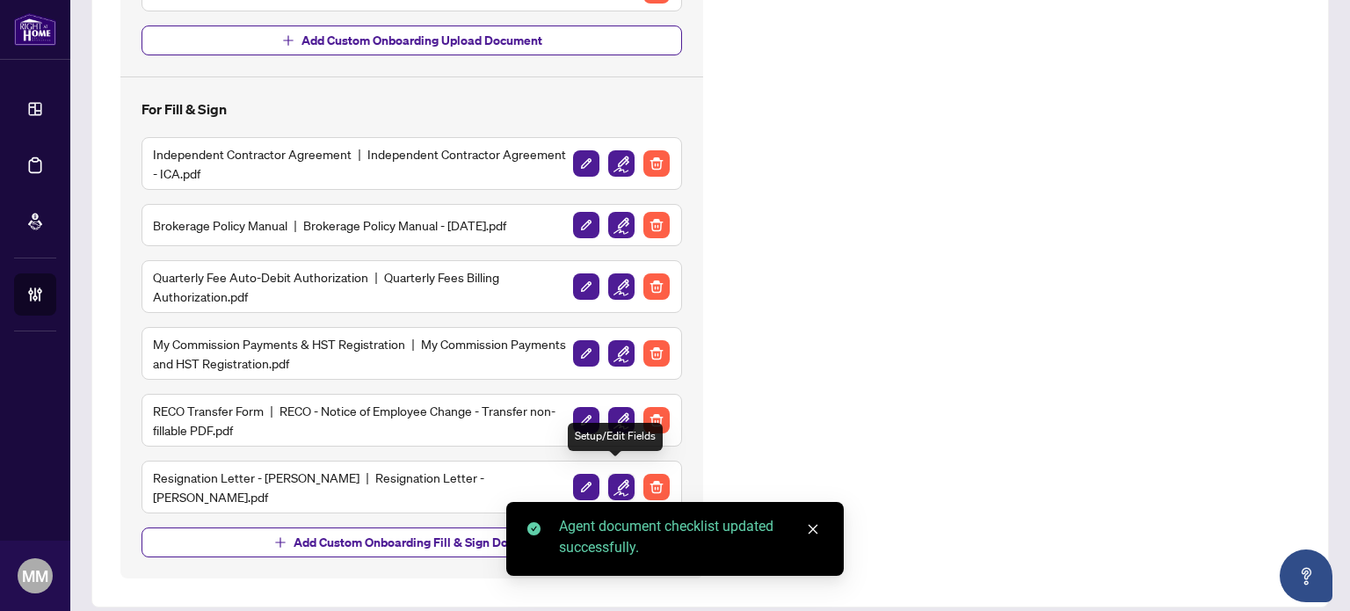
click at [615, 478] on img "button" at bounding box center [621, 487] width 26 height 26
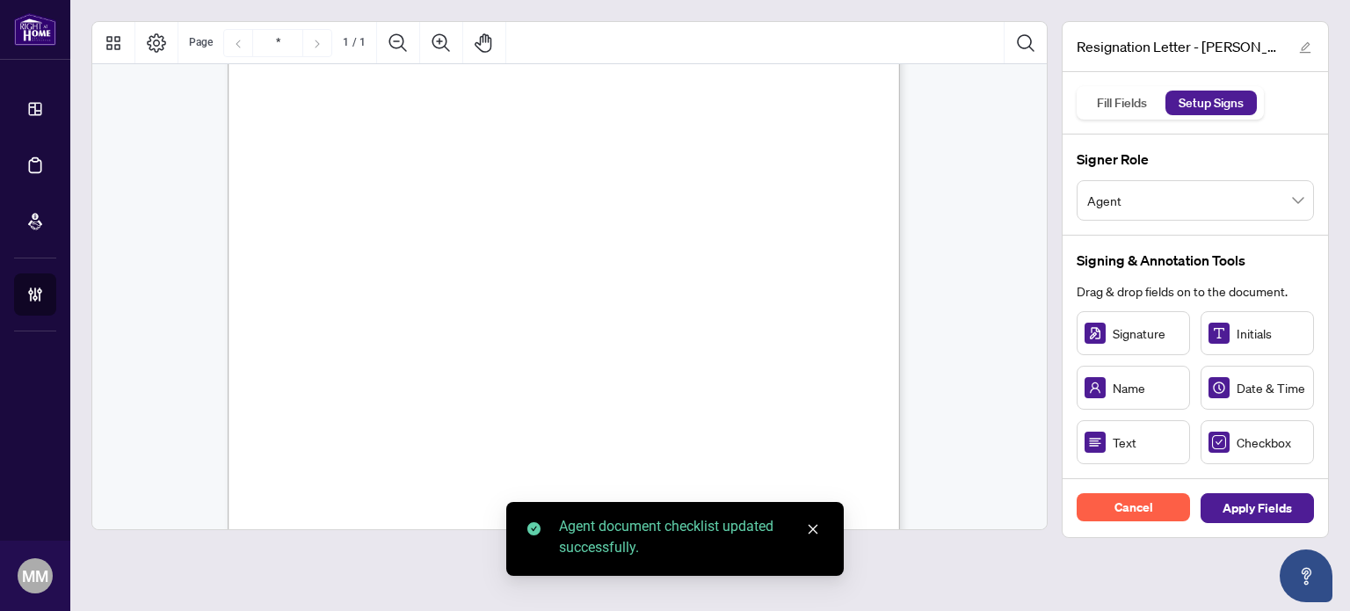
scroll to position [264, 0]
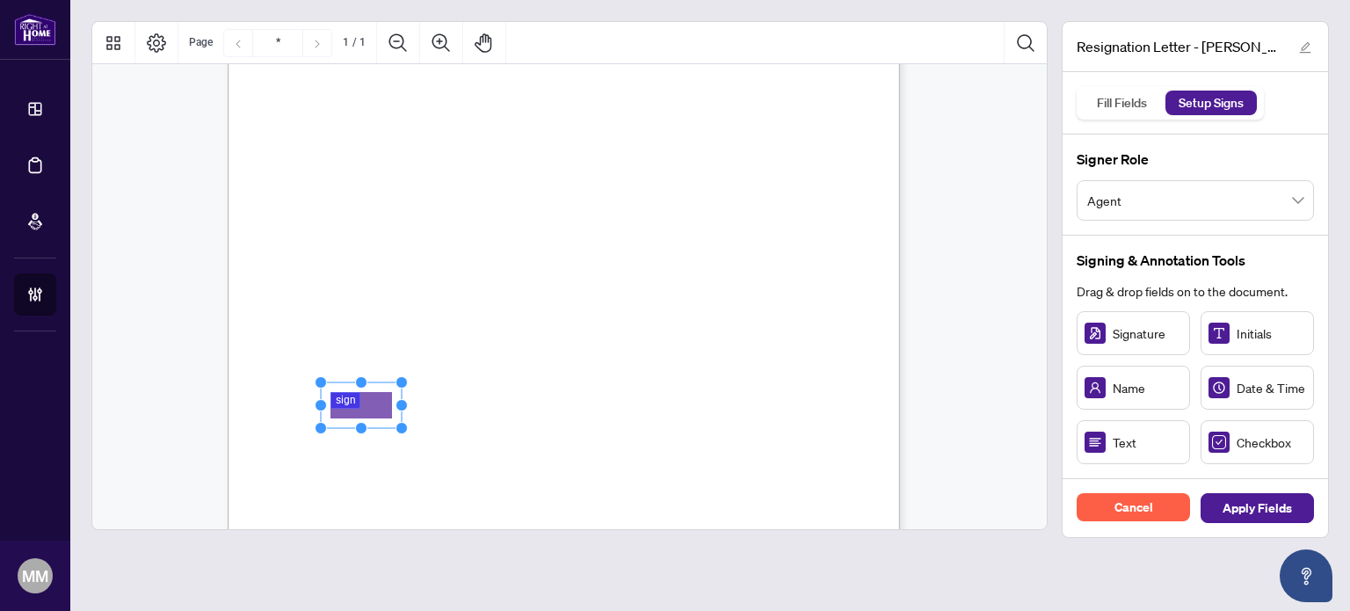
drag, startPoint x: 383, startPoint y: 396, endPoint x: 383, endPoint y: 407, distance: 11.4
click at [383, 407] on rect "Page 1" at bounding box center [361, 405] width 81 height 46
drag, startPoint x: 403, startPoint y: 407, endPoint x: 507, endPoint y: 403, distance: 103.8
click at [507, 403] on circle "Resize, Right" at bounding box center [505, 405] width 11 height 11
click at [716, 420] on div "August 22, 2025 RE/MAX Ace Realty Inc. 1286 Kennedy Rd Unit 3 Toronto, ON M1P 2…" at bounding box center [648, 362] width 840 height 1088
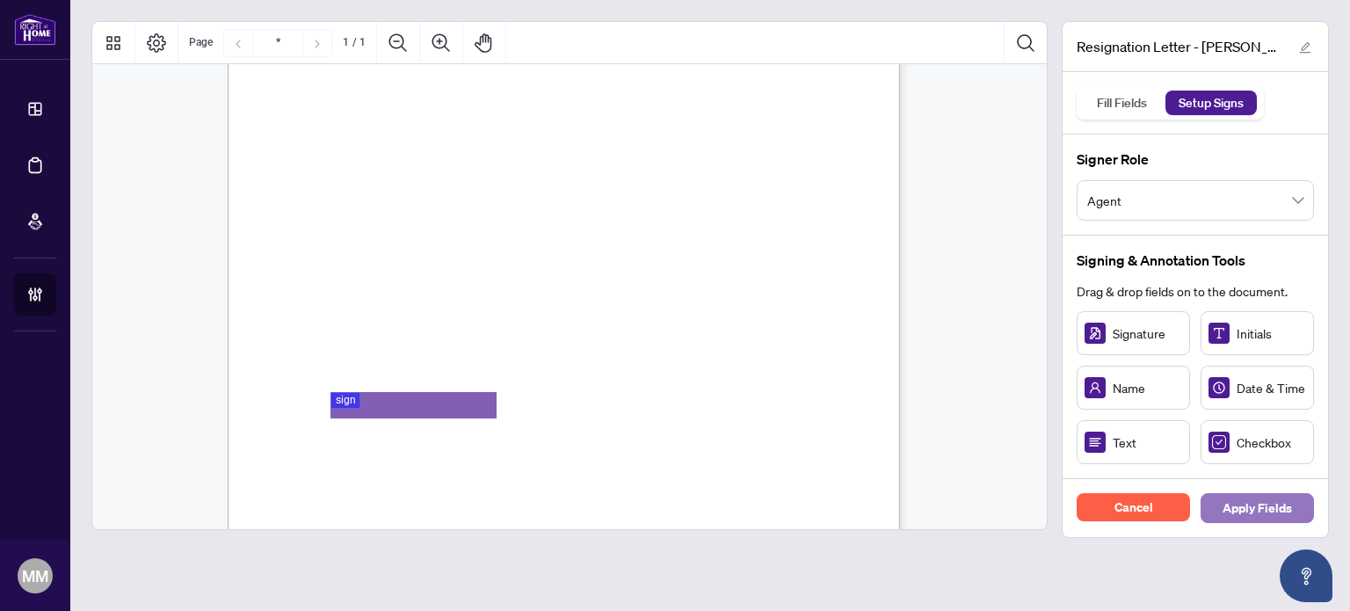
click at [1277, 512] on span "Apply Fields" at bounding box center [1257, 508] width 69 height 28
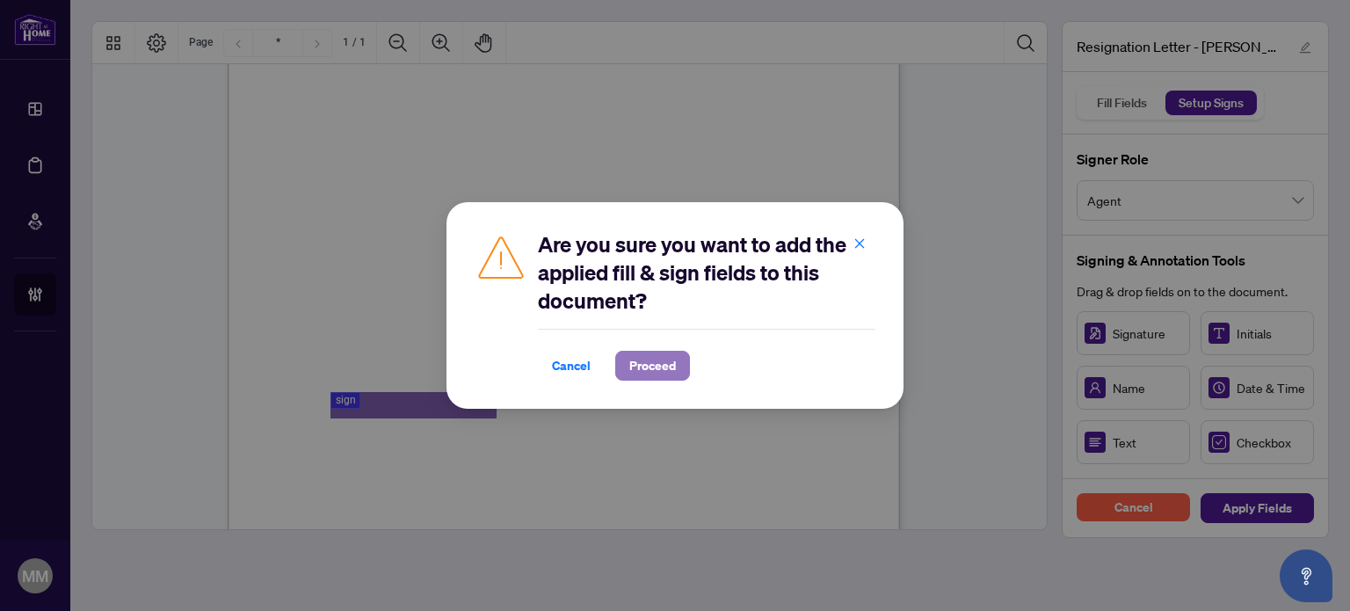
click at [622, 376] on button "Proceed" at bounding box center [652, 366] width 75 height 30
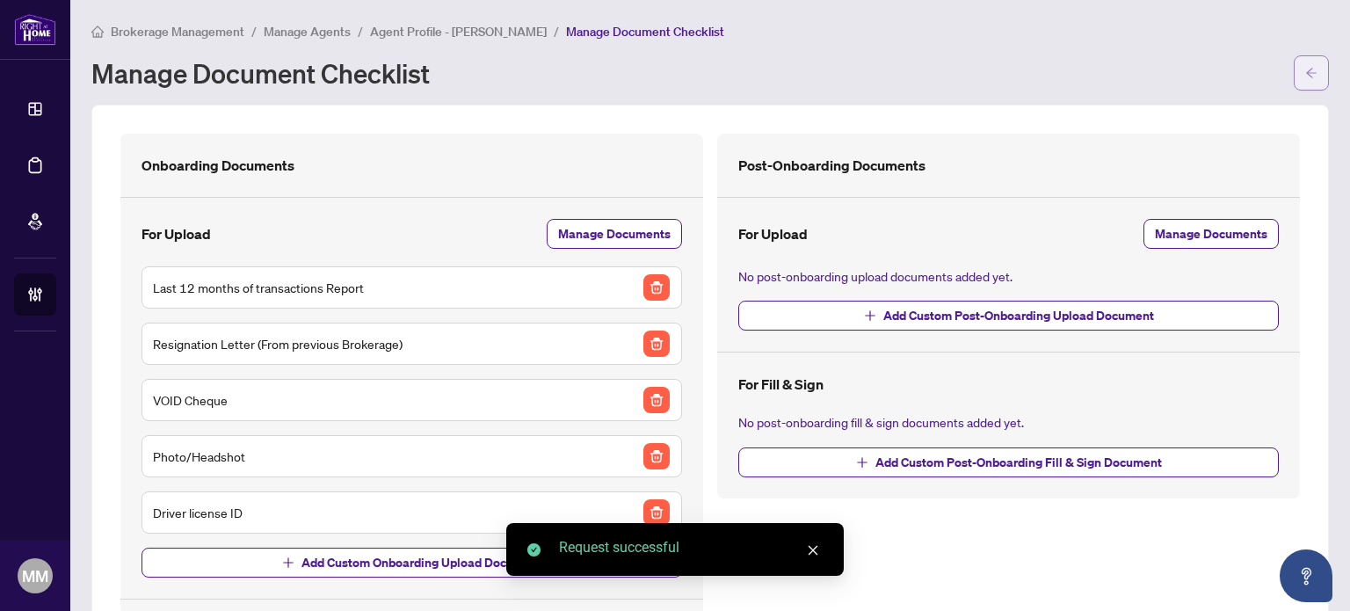
click at [1294, 75] on button "button" at bounding box center [1311, 72] width 35 height 35
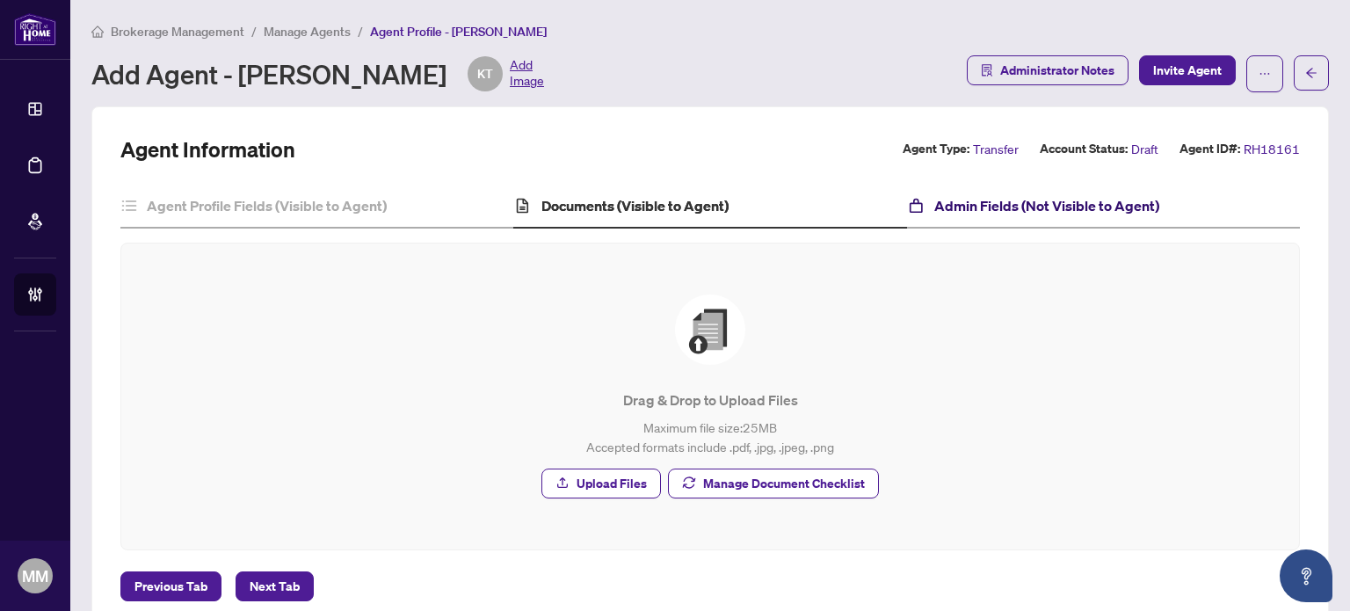
click at [1090, 200] on h4 "Admin Fields (Not Visible to Agent)" at bounding box center [1046, 205] width 225 height 21
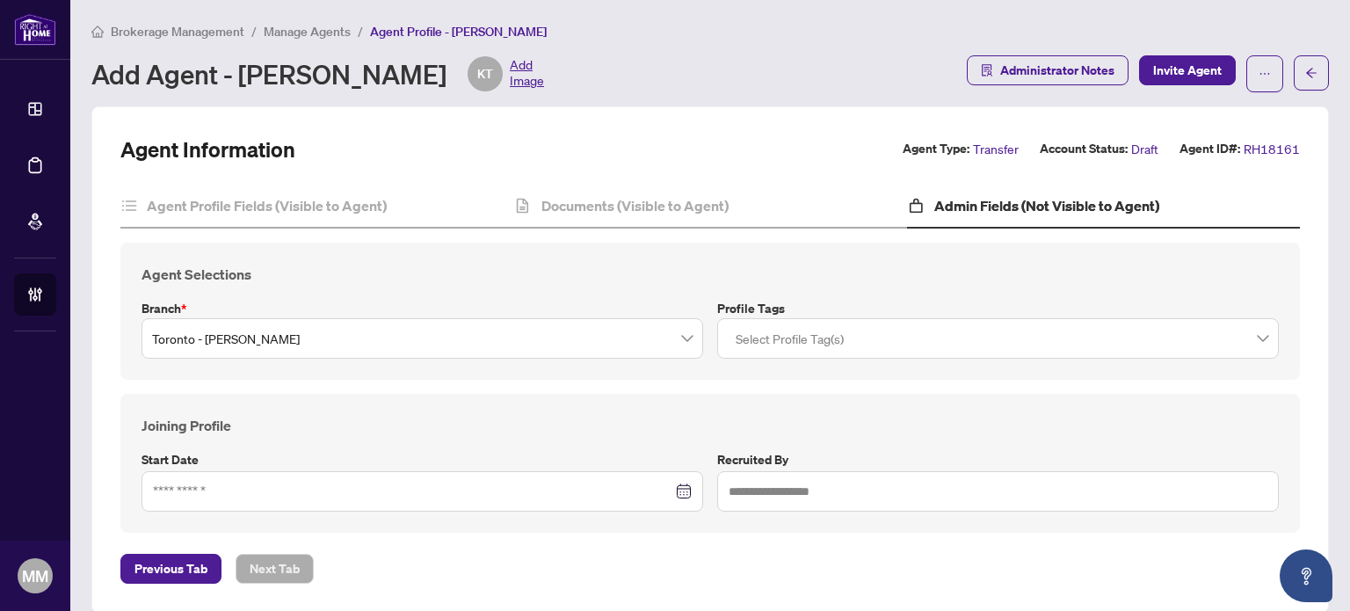
click at [837, 342] on div at bounding box center [998, 339] width 539 height 32
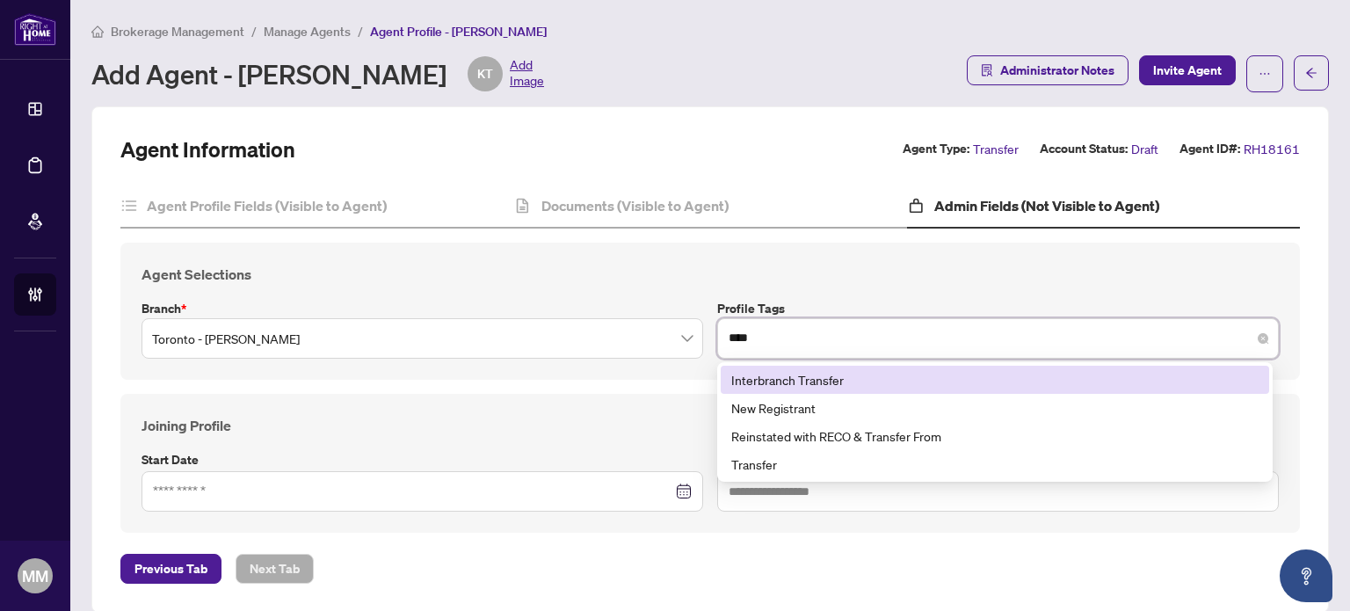
type input "*****"
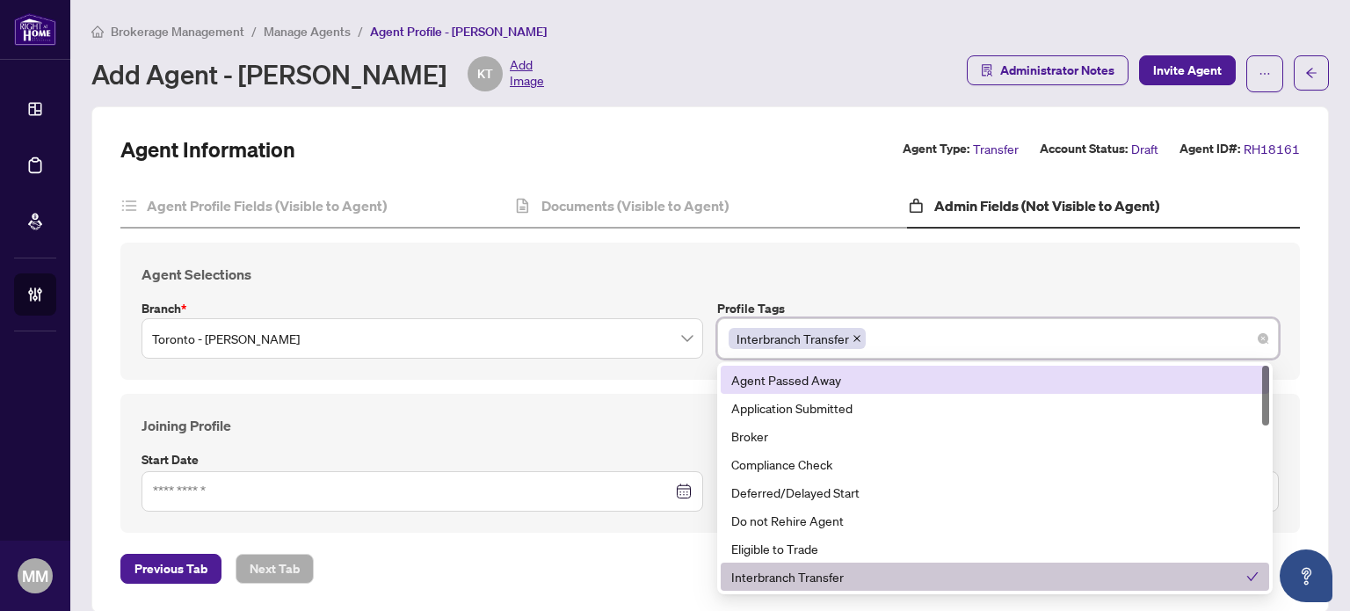
click at [840, 339] on span "Interbranch Transfer" at bounding box center [793, 338] width 113 height 19
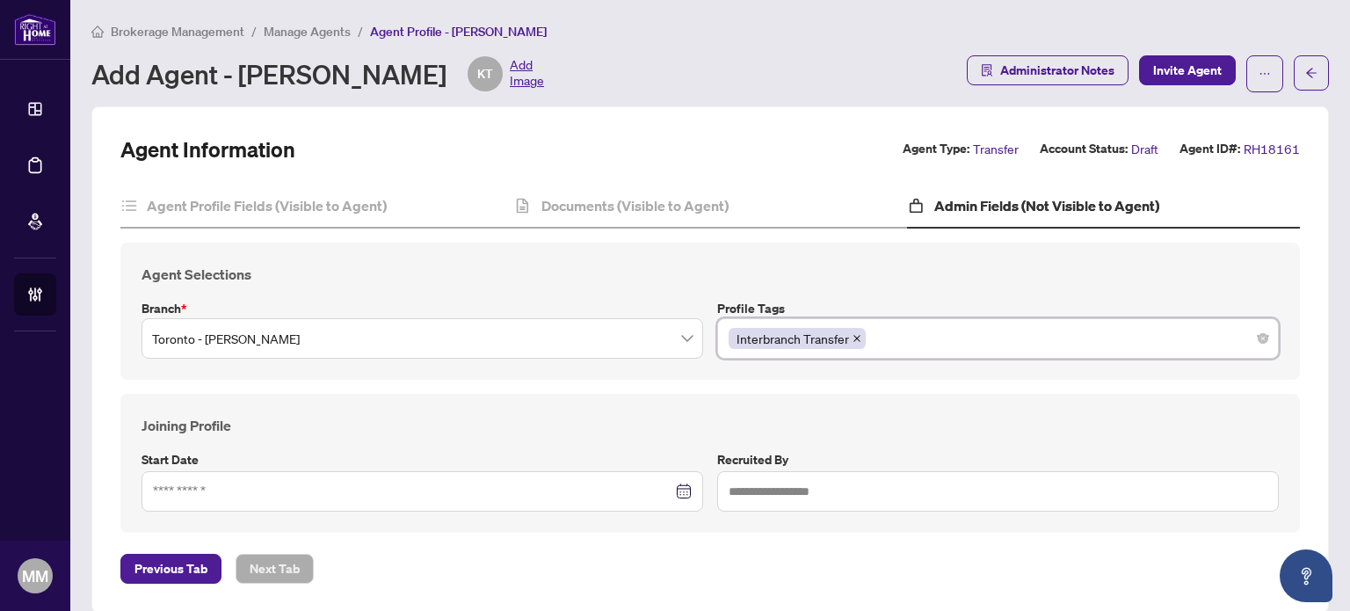
click at [853, 337] on icon "close" at bounding box center [857, 338] width 9 height 9
click at [864, 355] on div "Select Profile Tag(s)" at bounding box center [998, 338] width 562 height 40
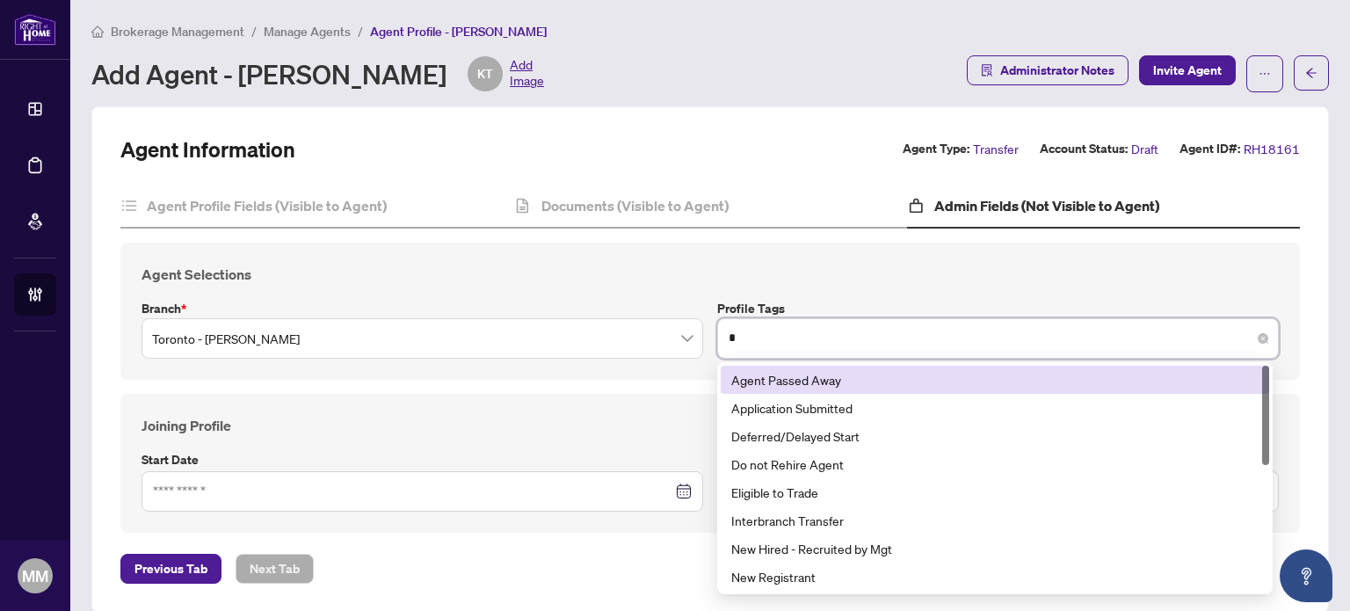
type input "**"
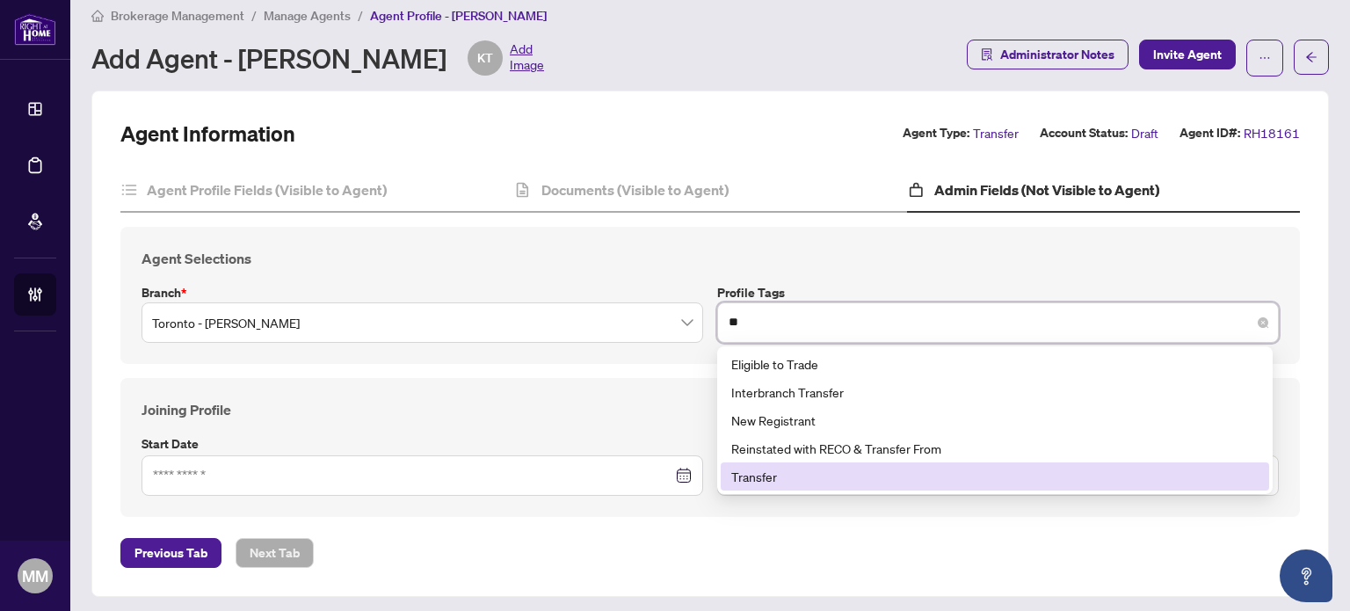
scroll to position [20, 0]
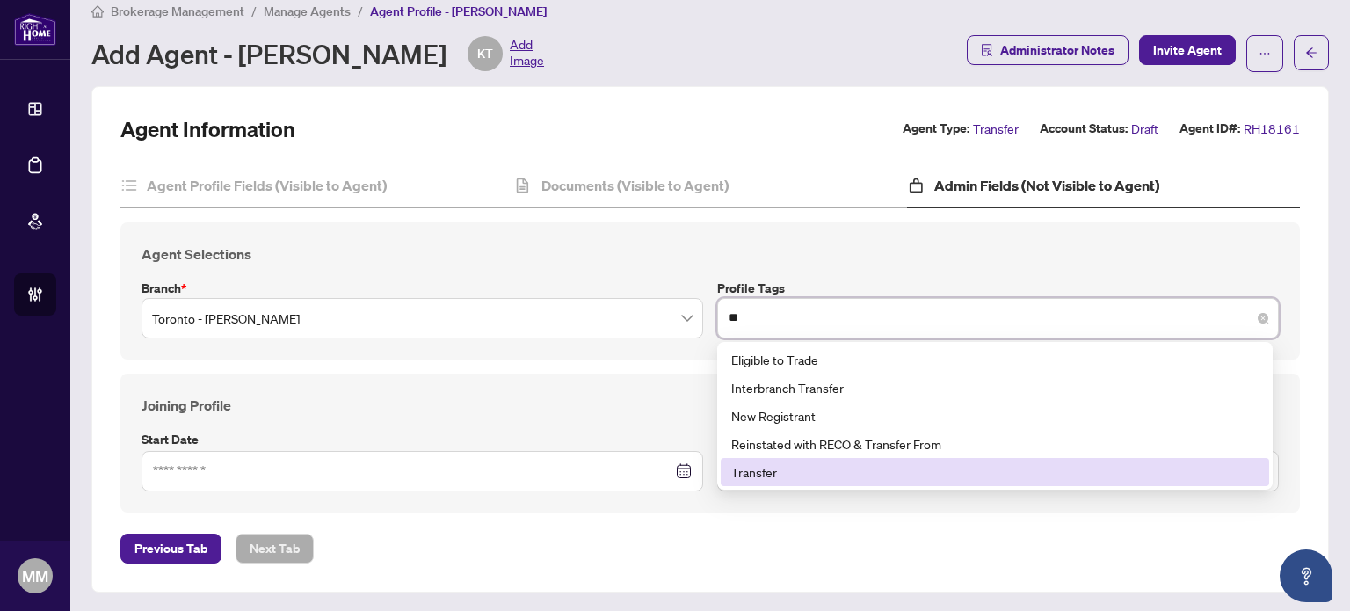
click at [819, 472] on div "Transfer" at bounding box center [994, 471] width 527 height 19
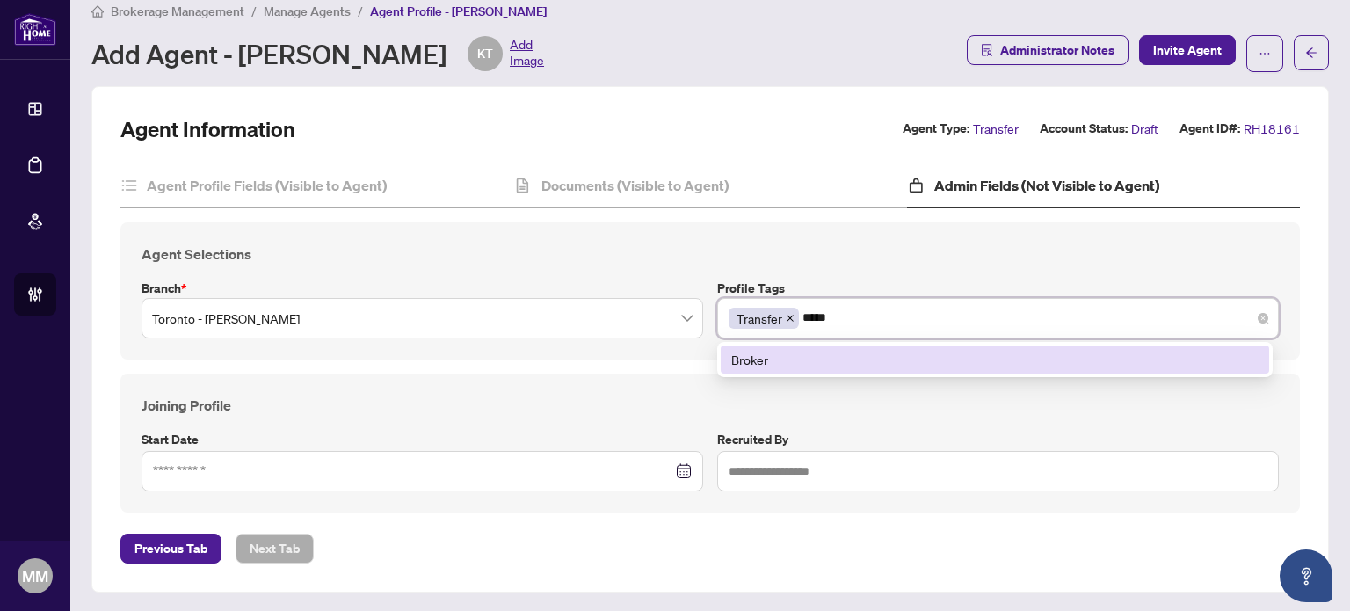
type input "******"
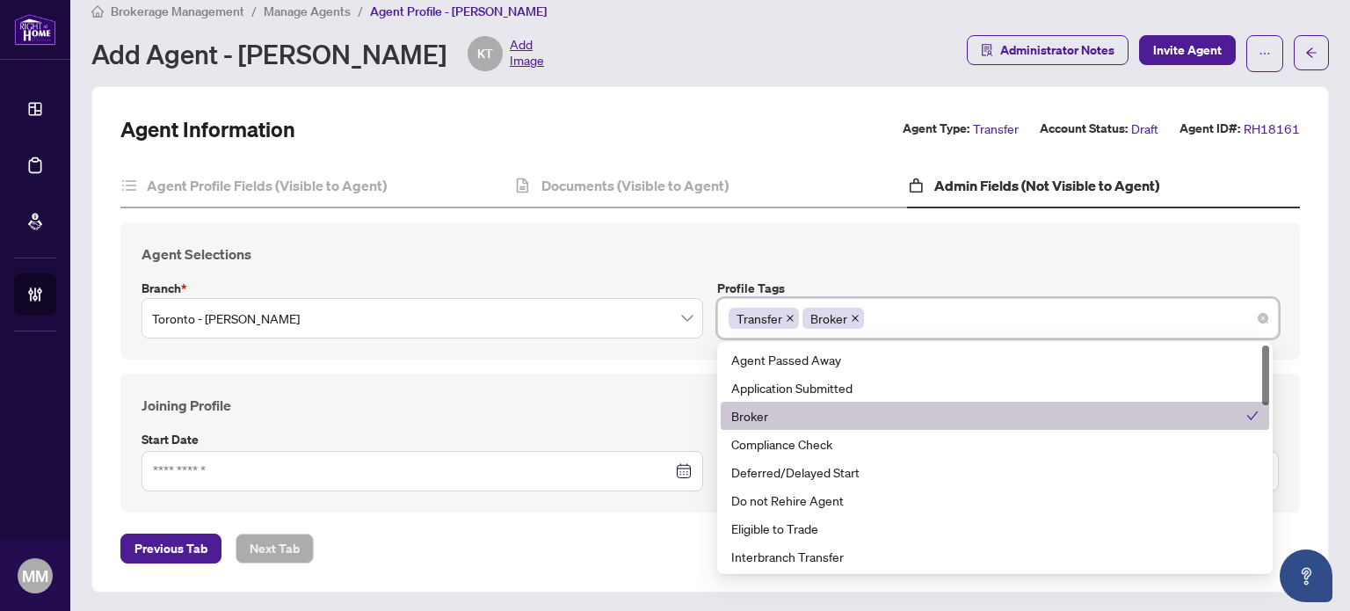
click at [795, 93] on div "Agent Information Agent Type: Transfer Account Status: Draft Agent ID#: RH18161…" at bounding box center [710, 339] width 1238 height 506
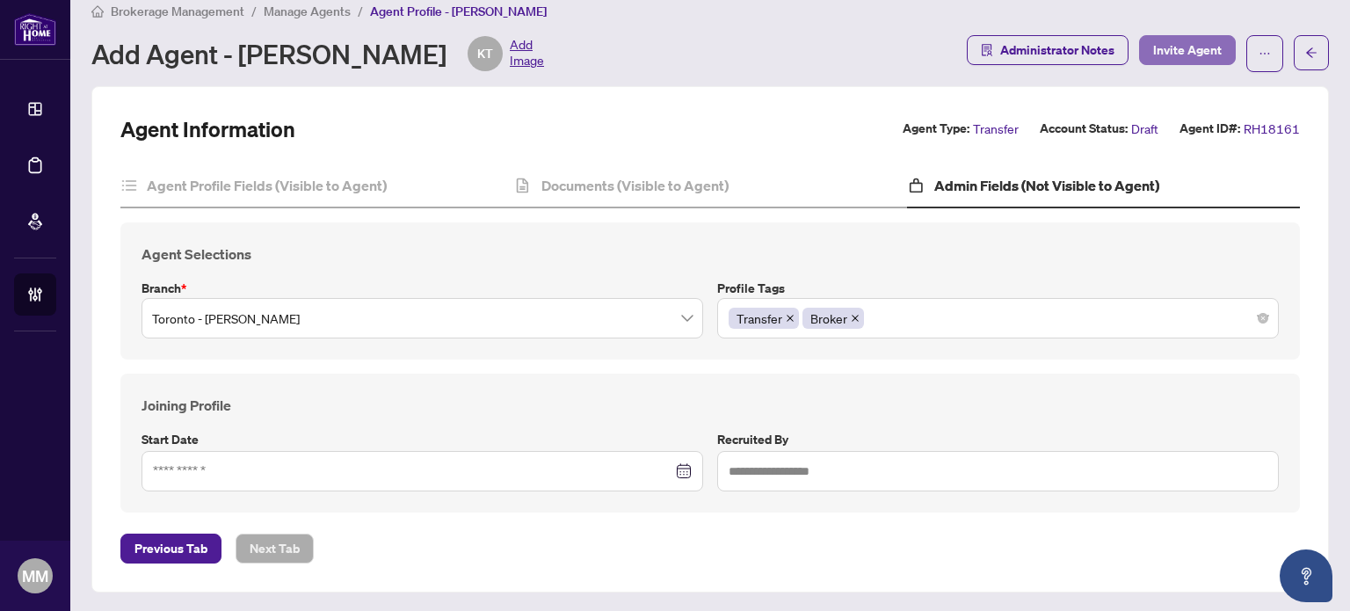
click at [1153, 49] on span "Invite Agent" at bounding box center [1187, 50] width 69 height 28
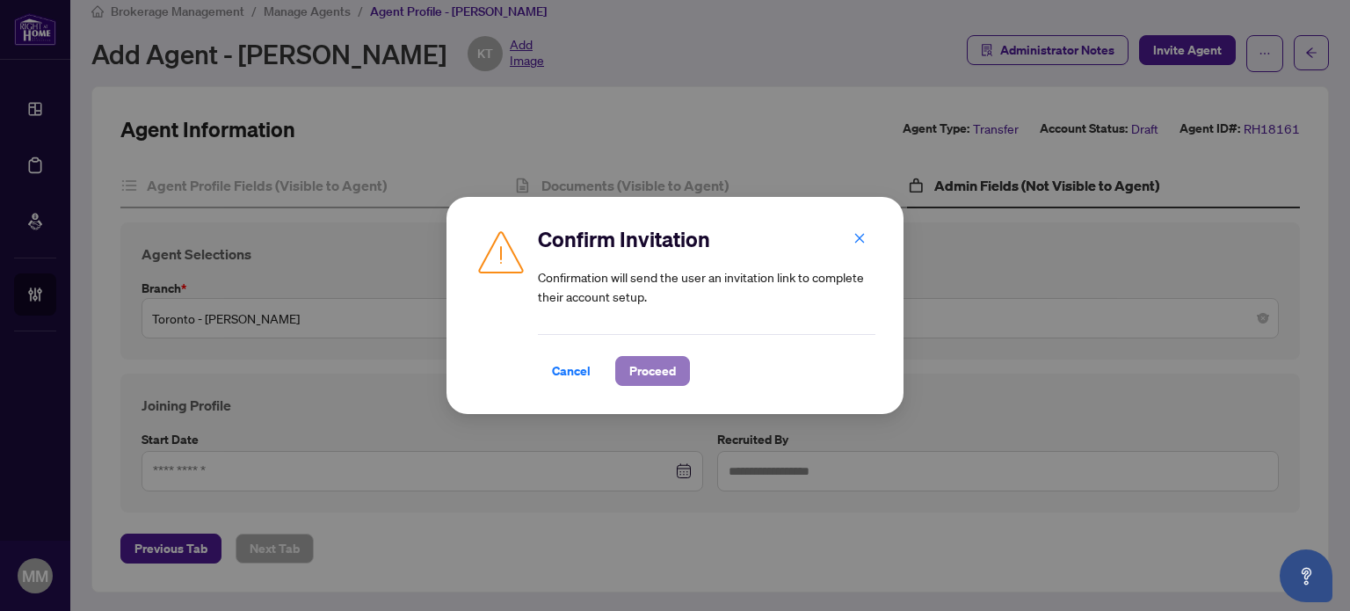
click at [650, 365] on span "Proceed" at bounding box center [652, 371] width 47 height 28
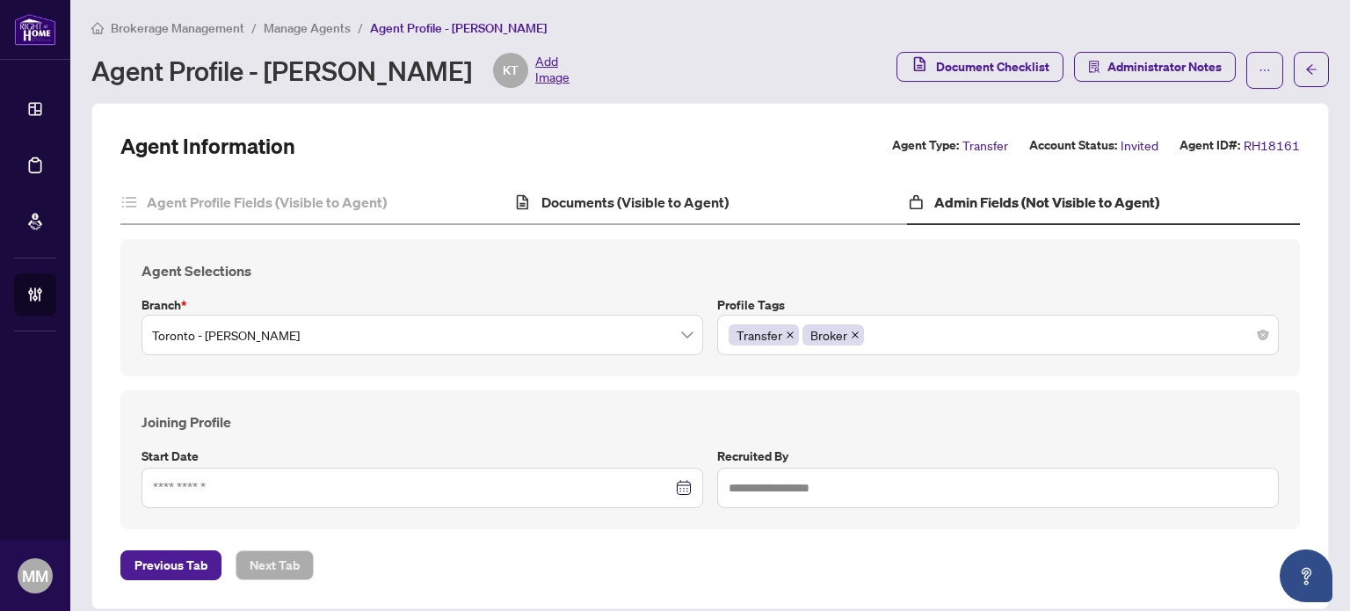
scroll to position [0, 0]
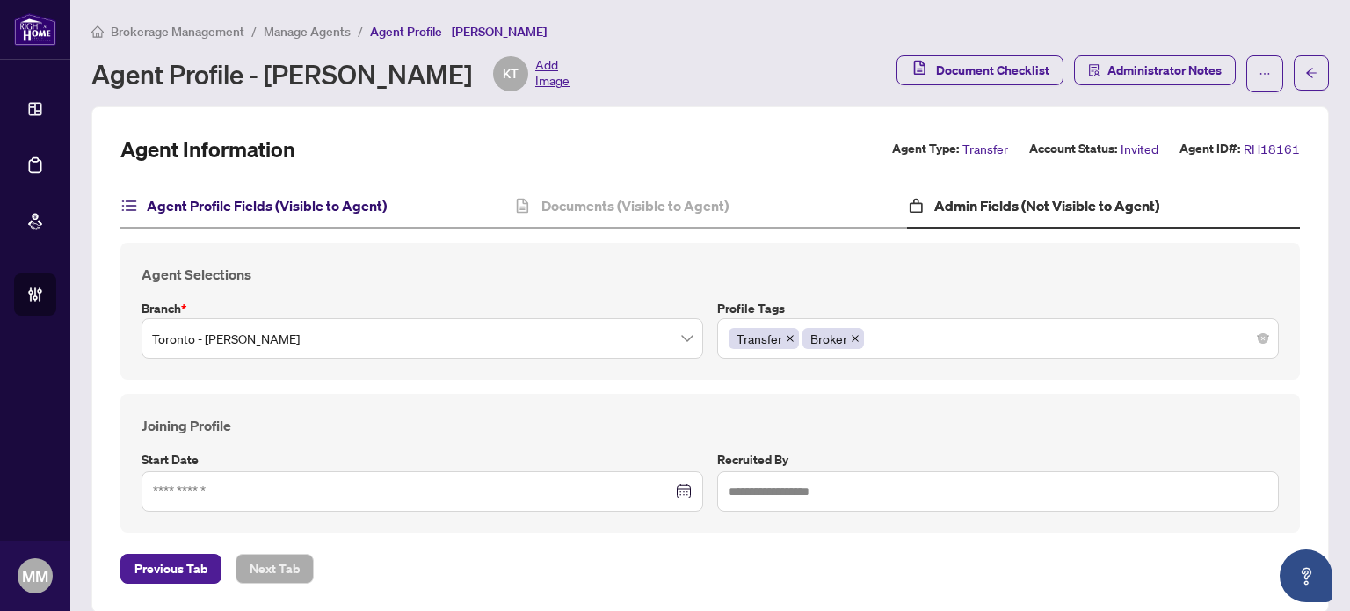
click at [367, 213] on h4 "Agent Profile Fields (Visible to Agent)" at bounding box center [267, 205] width 240 height 21
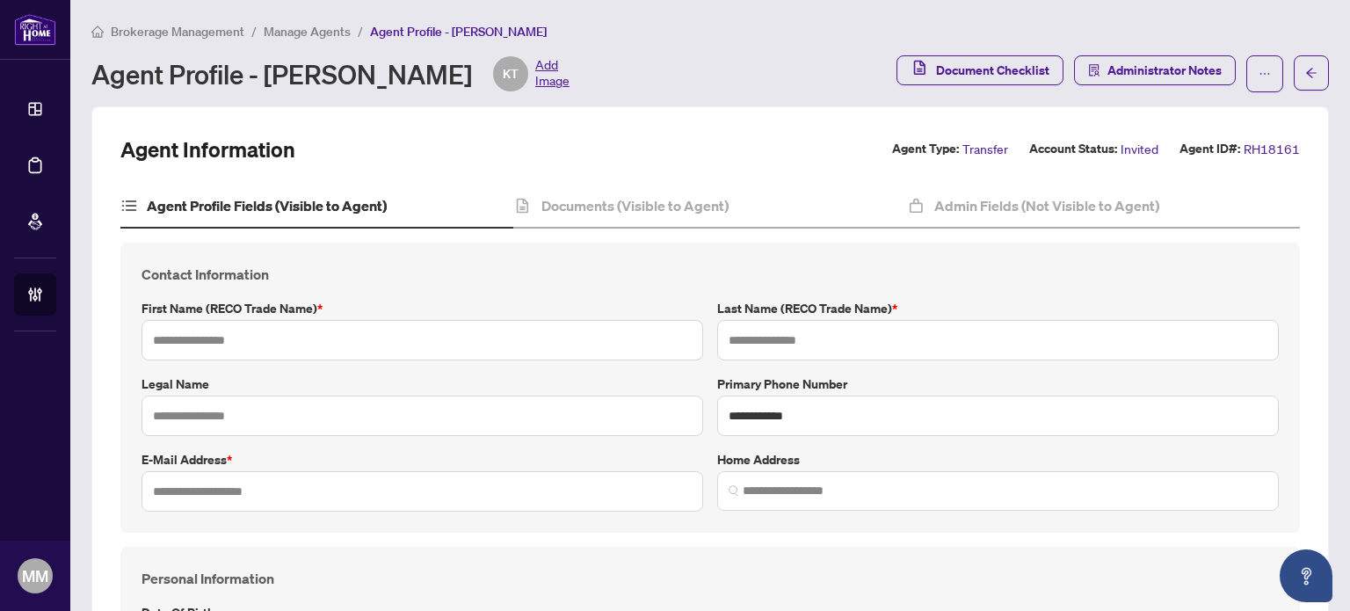
type input "****"
type input "**********"
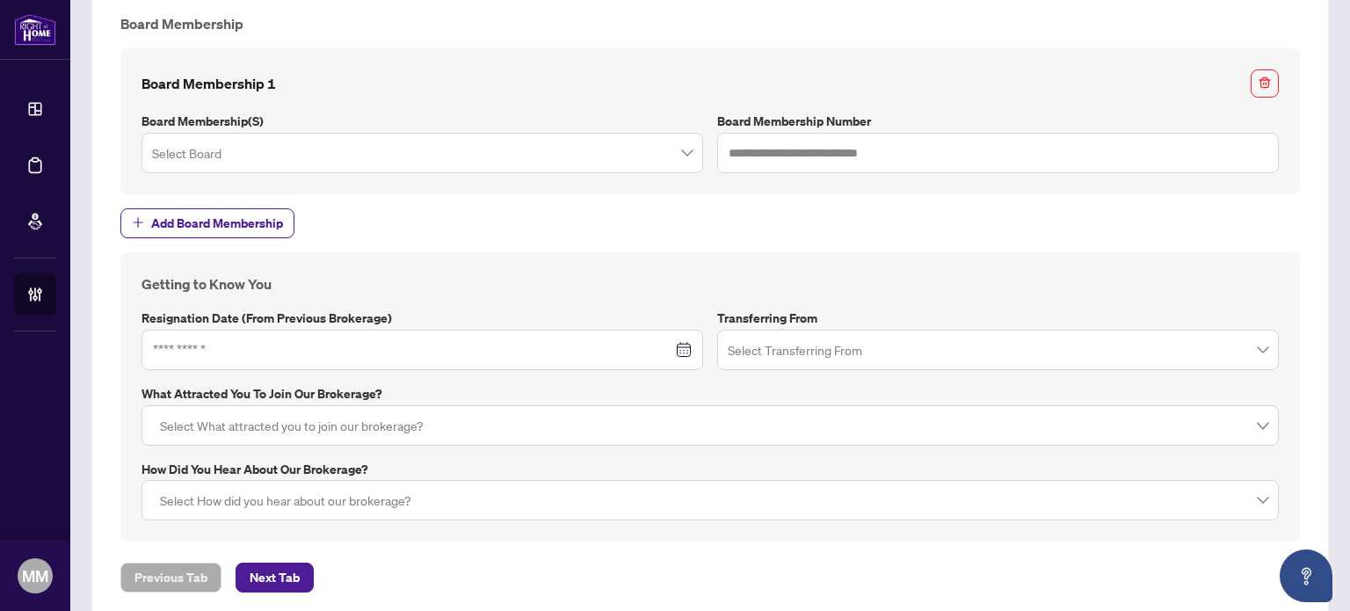
scroll to position [1660, 0]
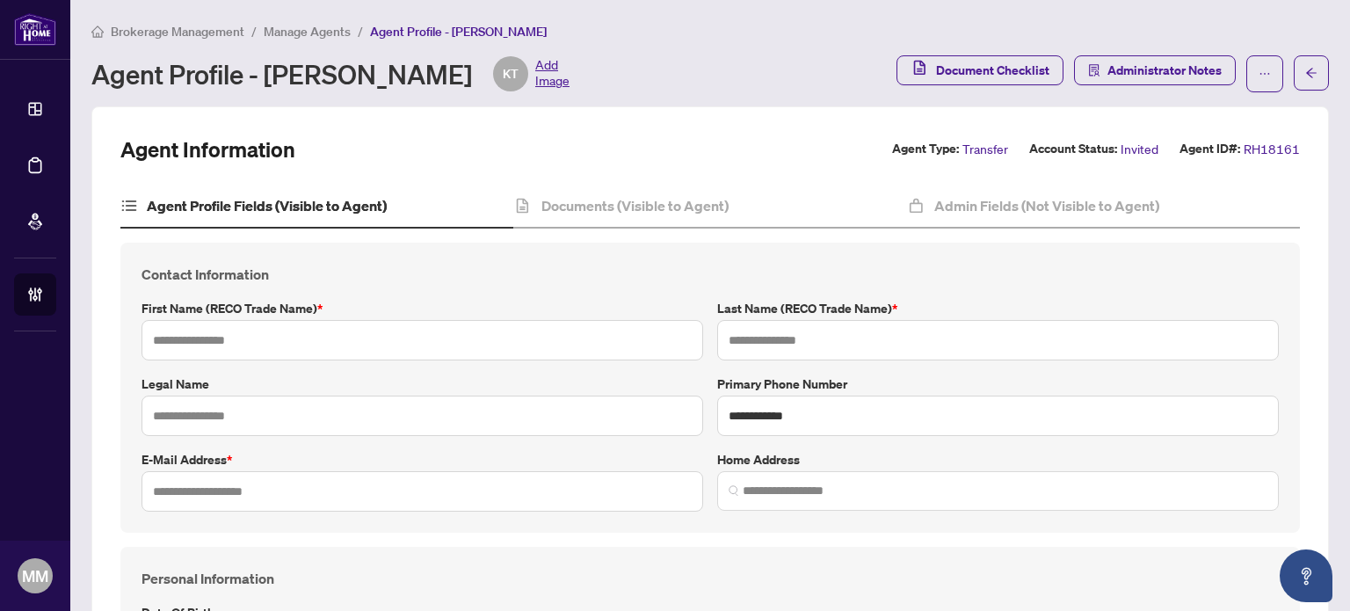
type input "****"
type input "**********"
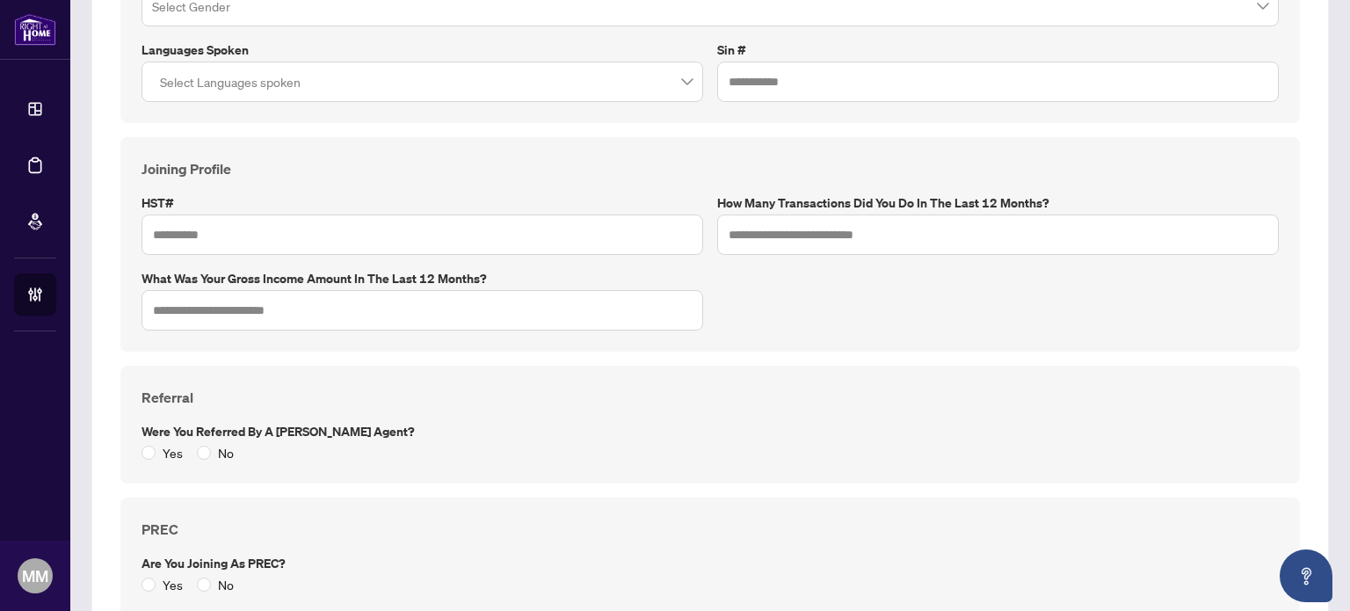
scroll to position [717, 0]
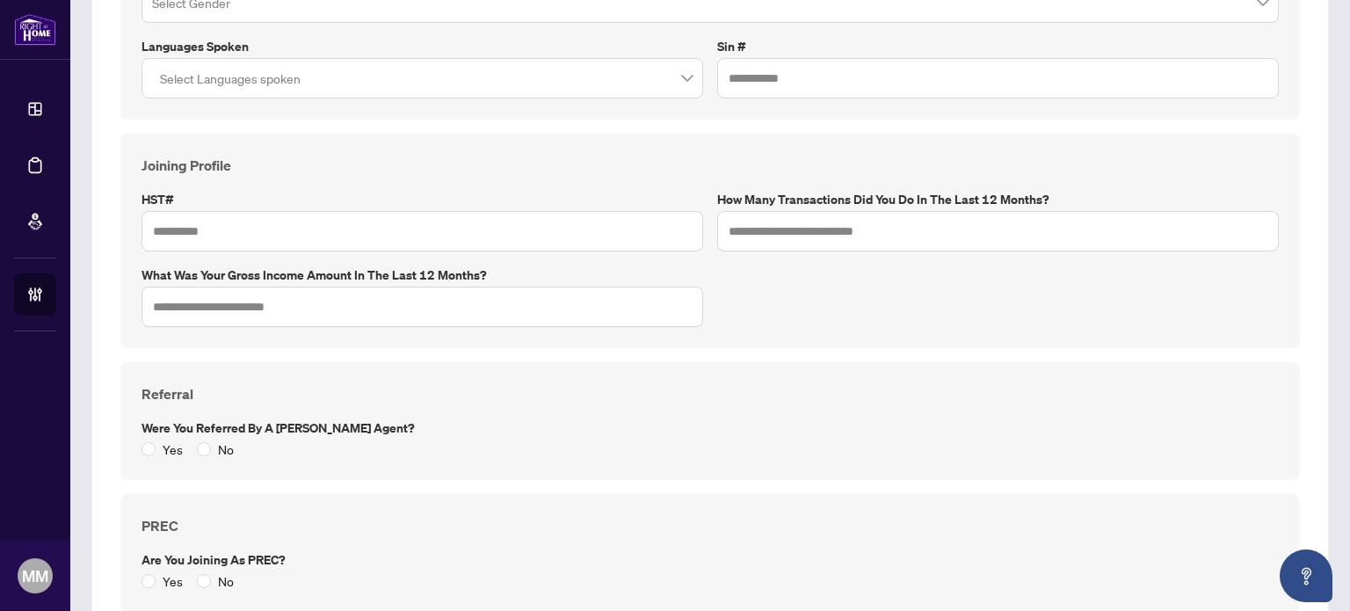
click at [84, 143] on main "**********" at bounding box center [710, 305] width 1280 height 611
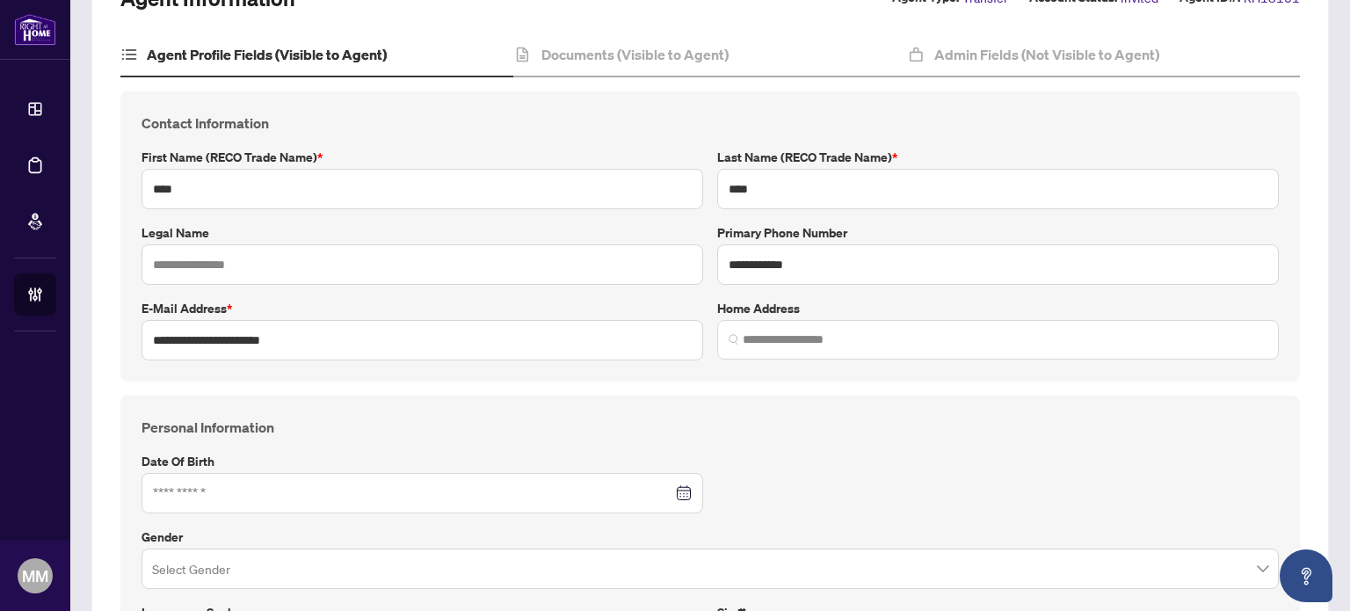
scroll to position [28, 0]
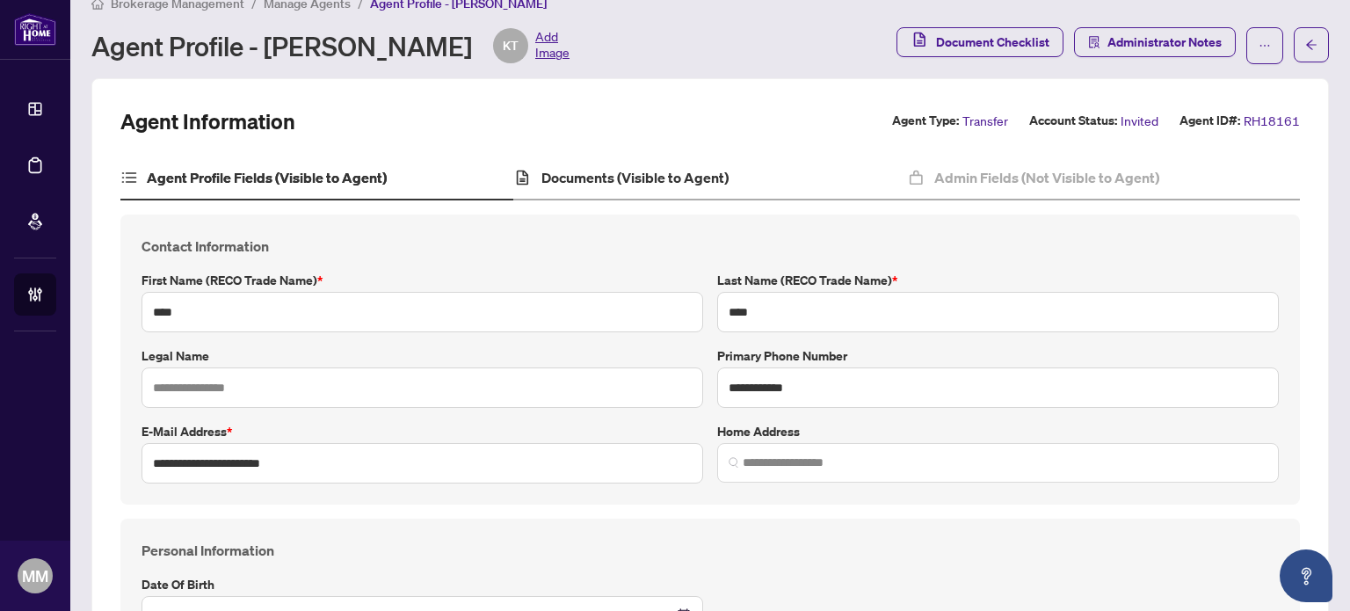
click at [608, 188] on div "Documents (Visible to Agent)" at bounding box center [709, 178] width 393 height 44
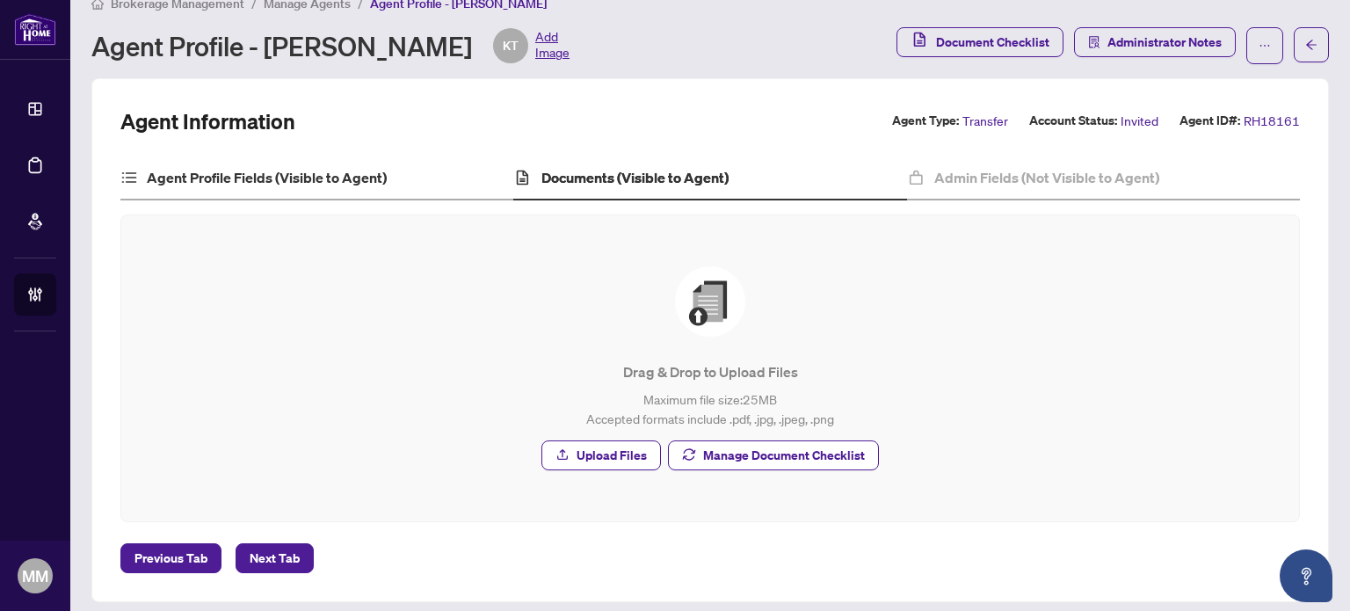
click at [312, 191] on div "Agent Profile Fields (Visible to Agent)" at bounding box center [316, 178] width 393 height 44
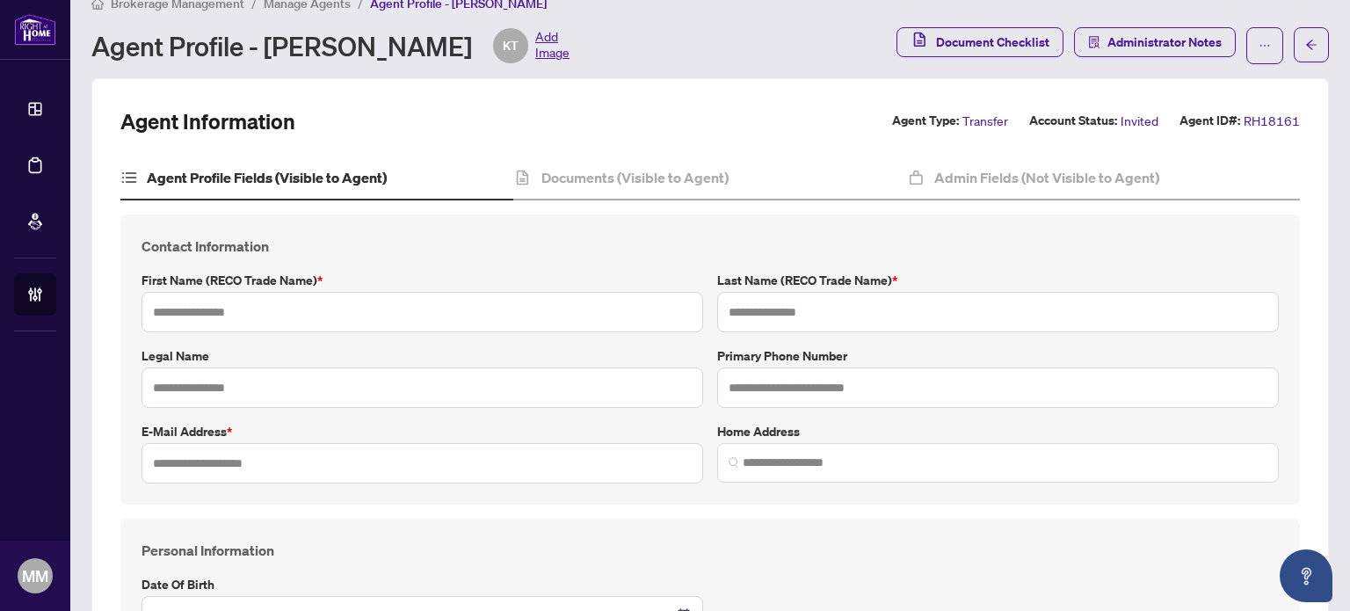
type input "**********"
type input "****"
type input "**********"
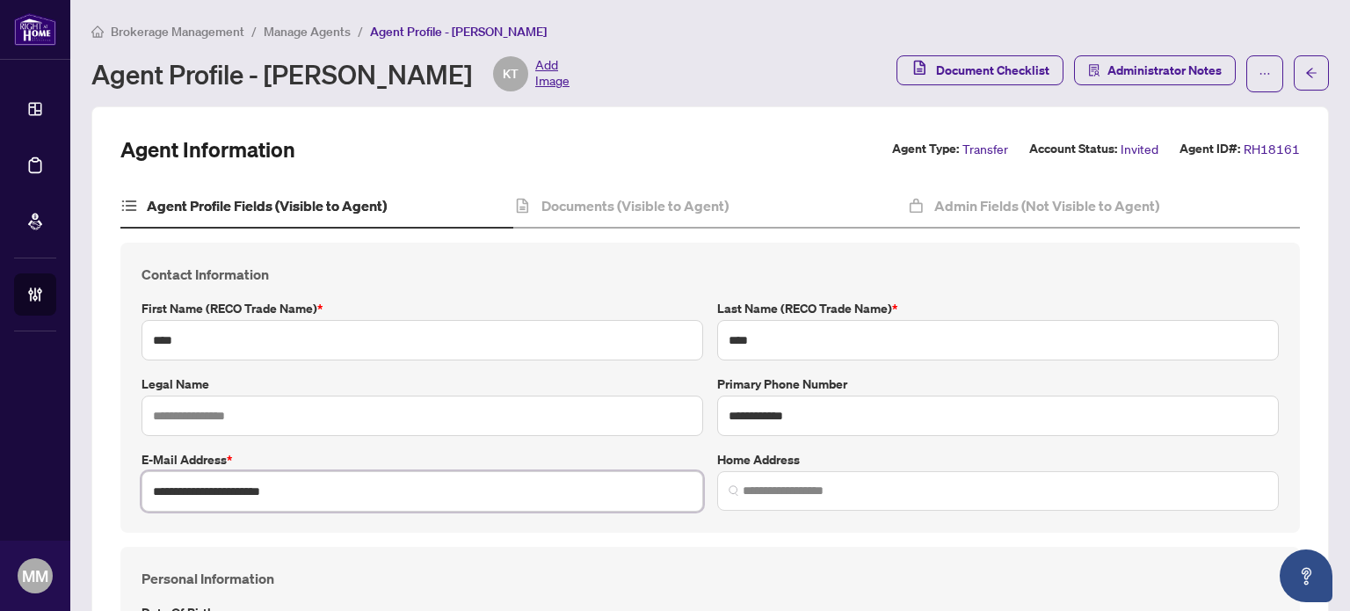
click at [265, 481] on input "**********" at bounding box center [423, 491] width 562 height 40
drag, startPoint x: 487, startPoint y: 253, endPoint x: 510, endPoint y: 243, distance: 25.2
click at [490, 249] on div "**********" at bounding box center [710, 388] width 1180 height 290
click at [619, 224] on div "Documents (Visible to Agent)" at bounding box center [709, 207] width 393 height 44
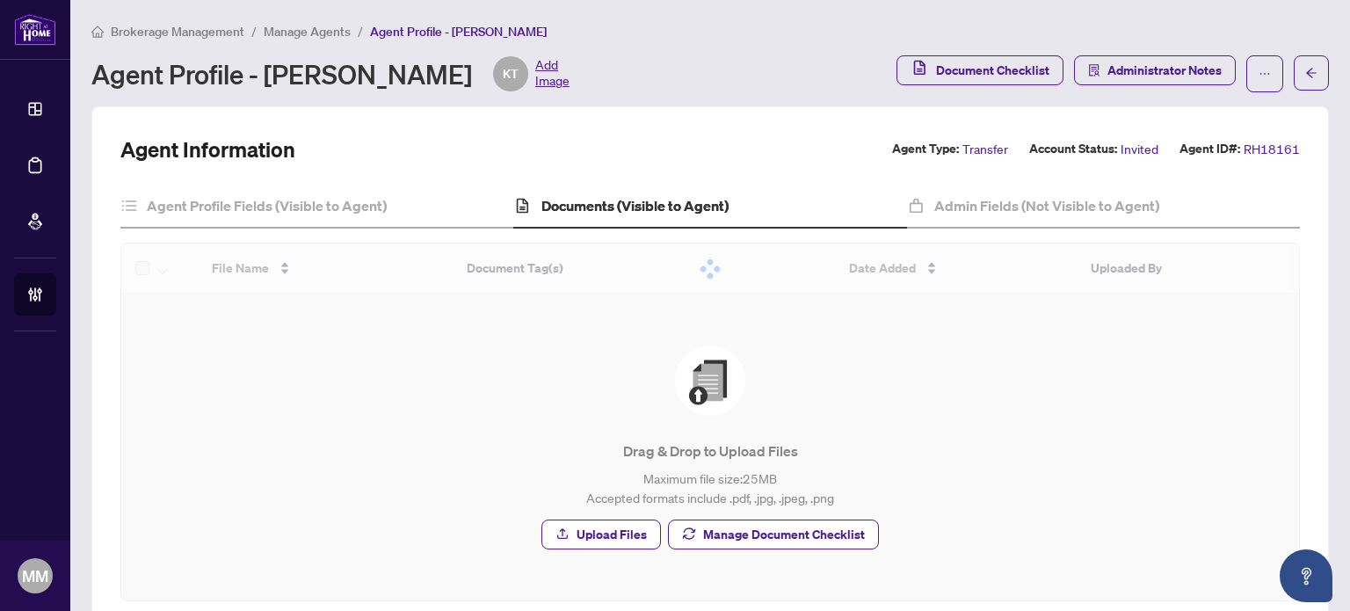
scroll to position [38, 0]
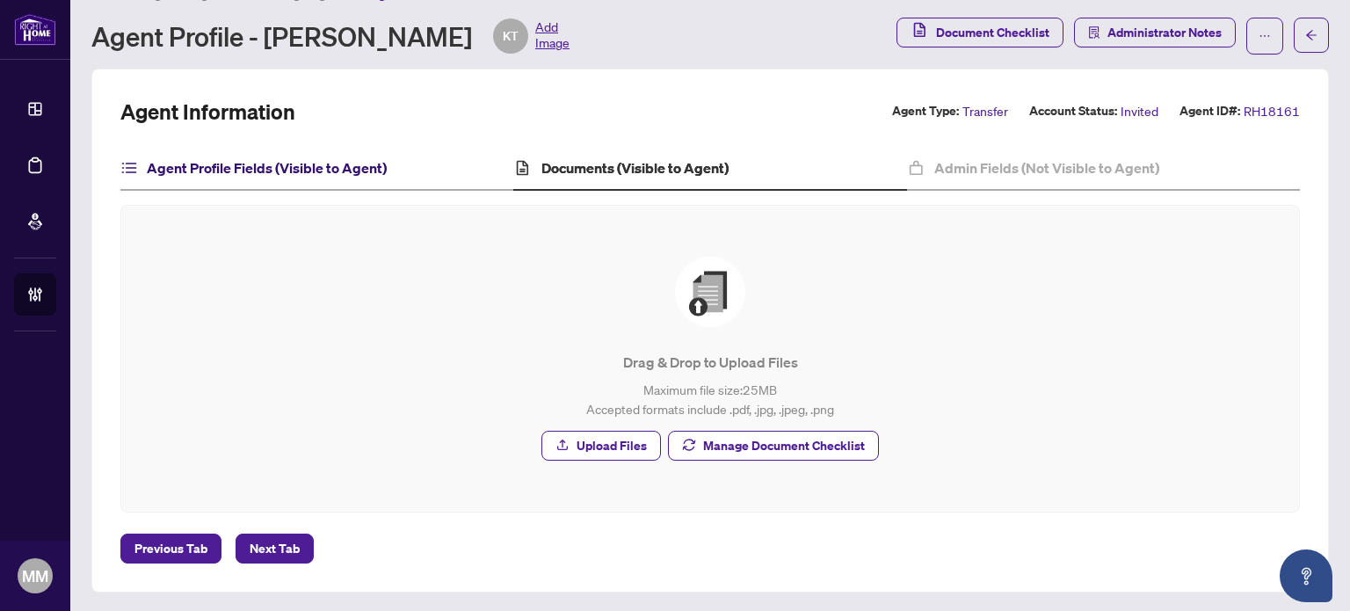
click at [356, 171] on h4 "Agent Profile Fields (Visible to Agent)" at bounding box center [267, 167] width 240 height 21
